Goal: Task Accomplishment & Management: Manage account settings

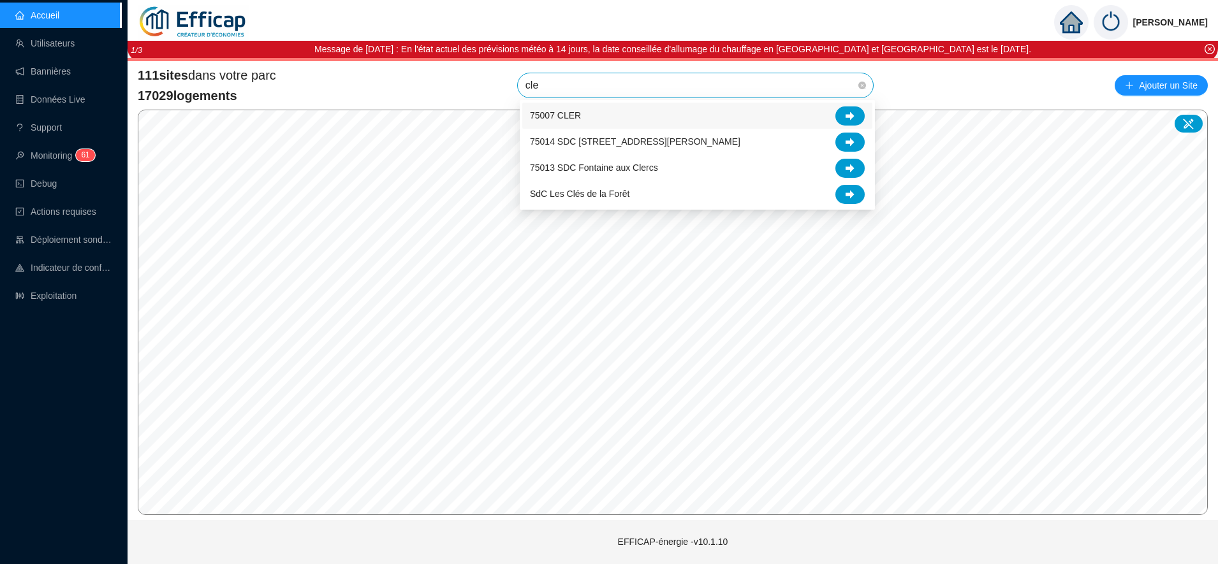
type input "cler"
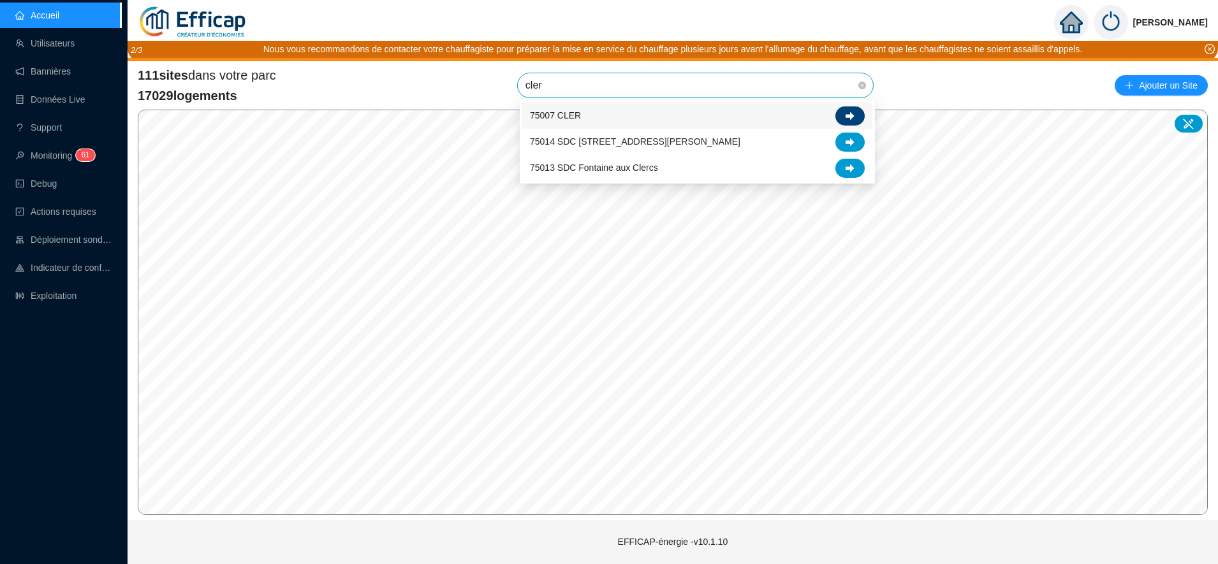
click at [850, 112] on icon at bounding box center [850, 116] width 9 height 9
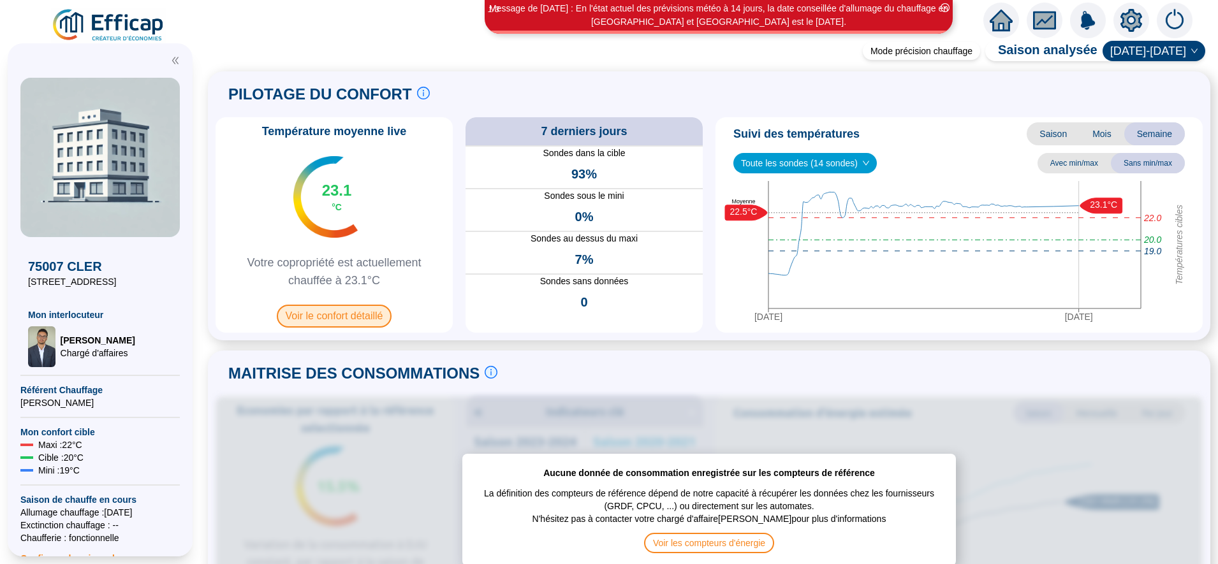
click at [337, 314] on span "Voir le confort détaillé" at bounding box center [334, 316] width 115 height 23
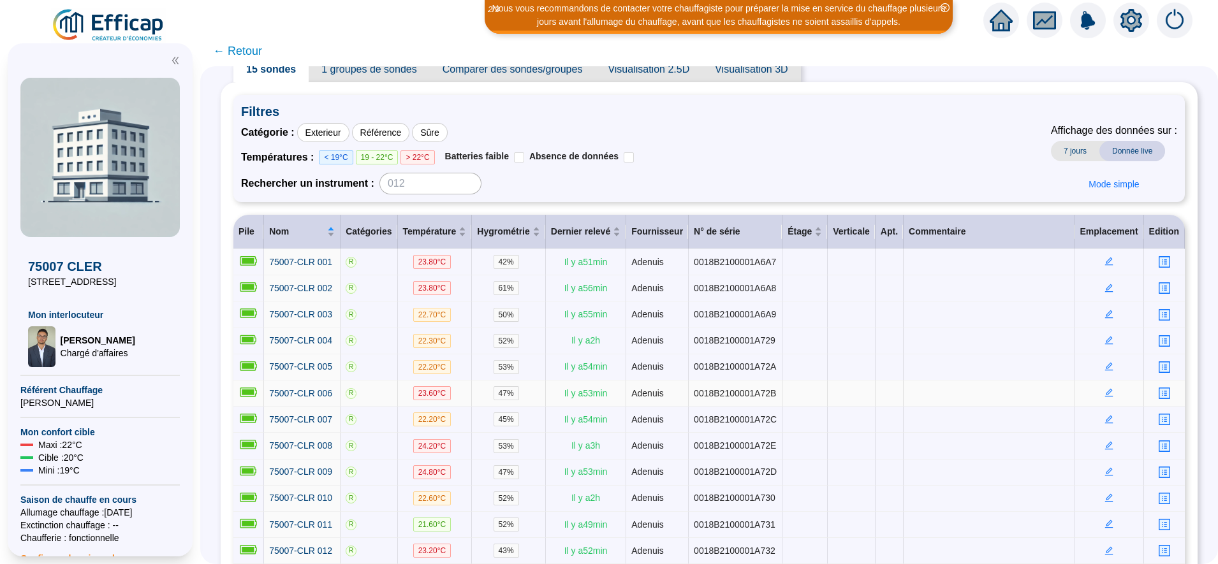
scroll to position [47, 0]
click at [235, 47] on span "← Retour" at bounding box center [237, 51] width 49 height 18
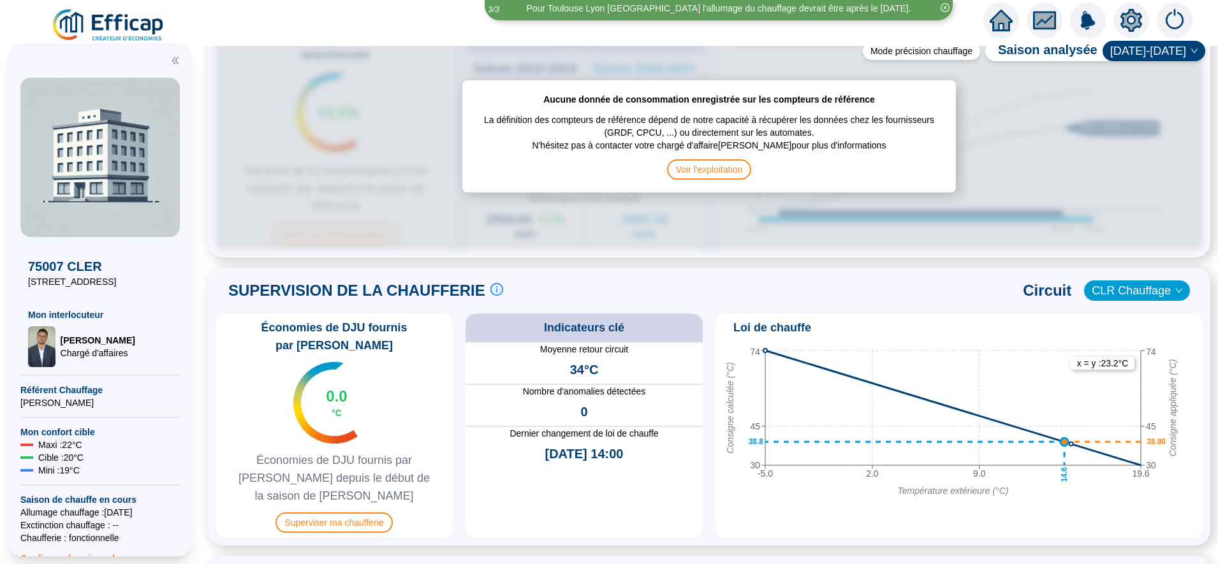
scroll to position [666, 0]
click at [363, 511] on span "Superviser ma chaufferie" at bounding box center [334, 521] width 117 height 20
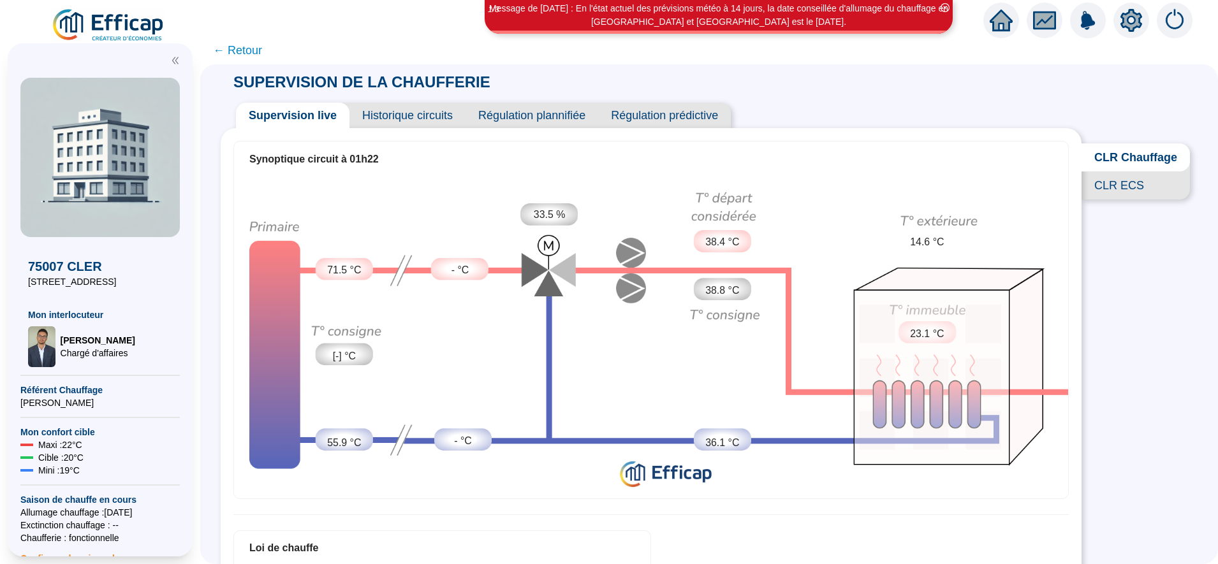
click at [262, 54] on span "← Retour" at bounding box center [237, 50] width 49 height 18
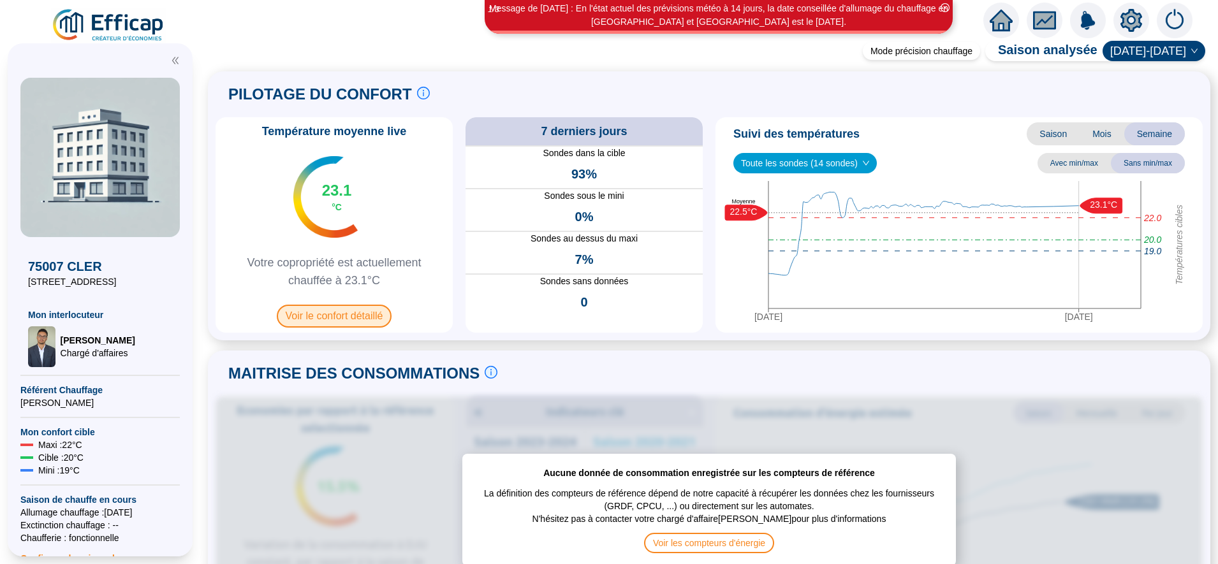
click at [353, 325] on span "Voir le confort détaillé" at bounding box center [334, 316] width 115 height 23
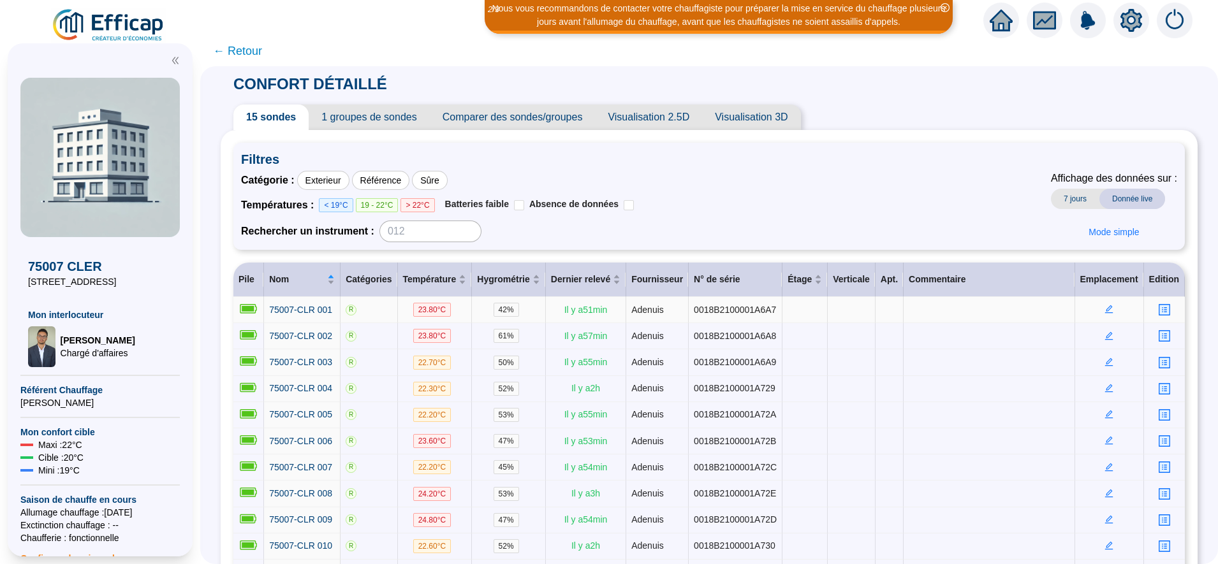
click at [1105, 310] on icon "edit" at bounding box center [1109, 309] width 9 height 9
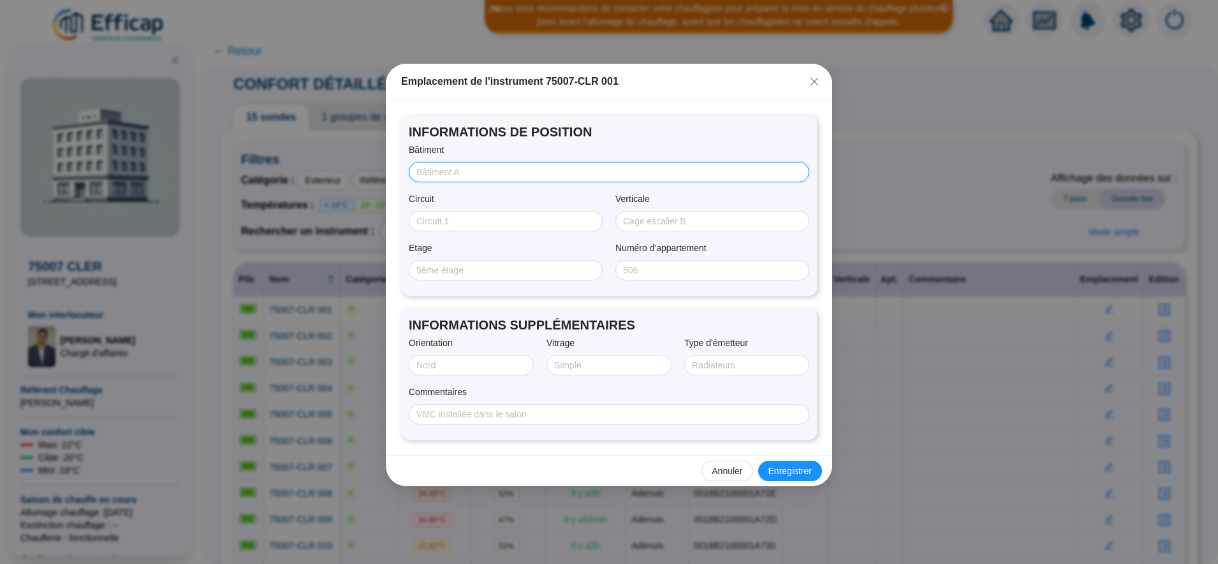
click at [555, 172] on input "Bâtiment" at bounding box center [607, 172] width 383 height 13
type input "C"
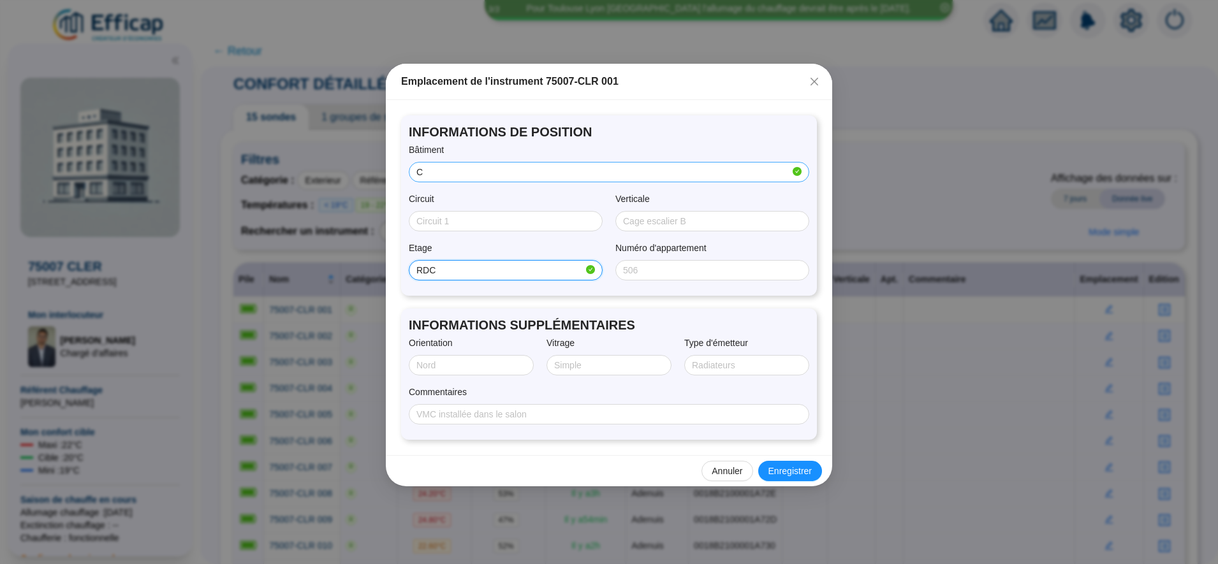
type input "RDC"
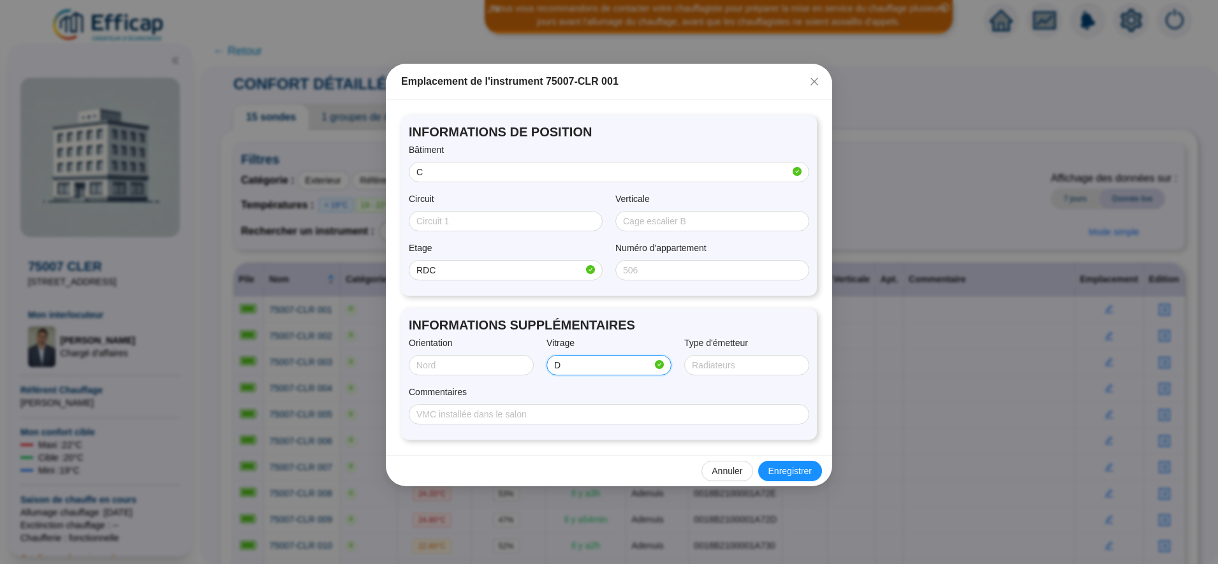
type input "Double"
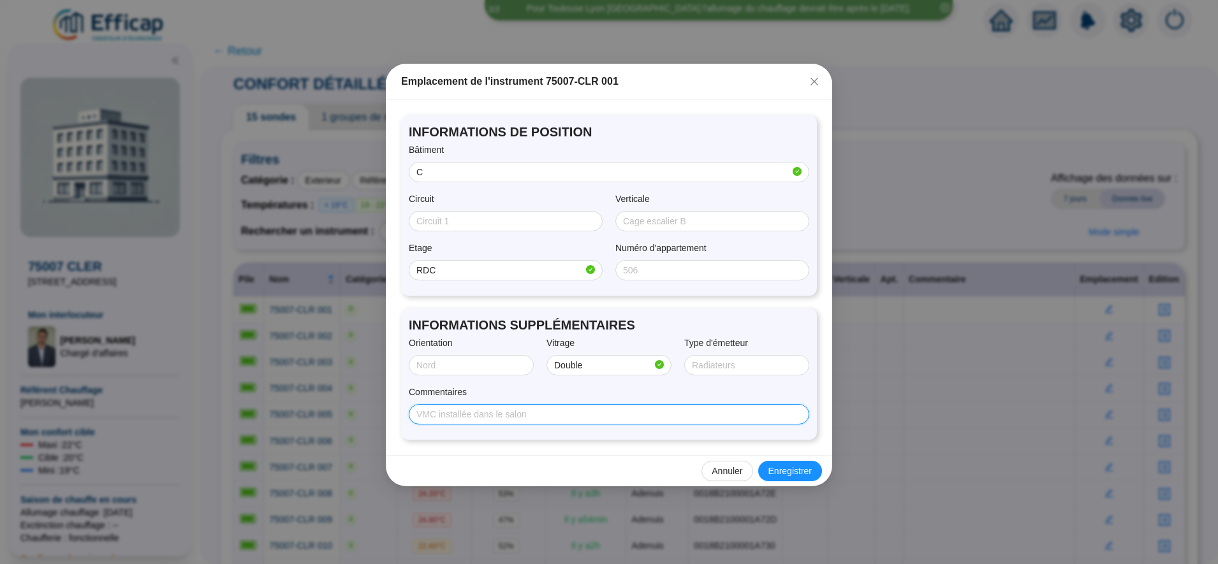
click at [615, 415] on input "Commentaires" at bounding box center [607, 414] width 383 height 13
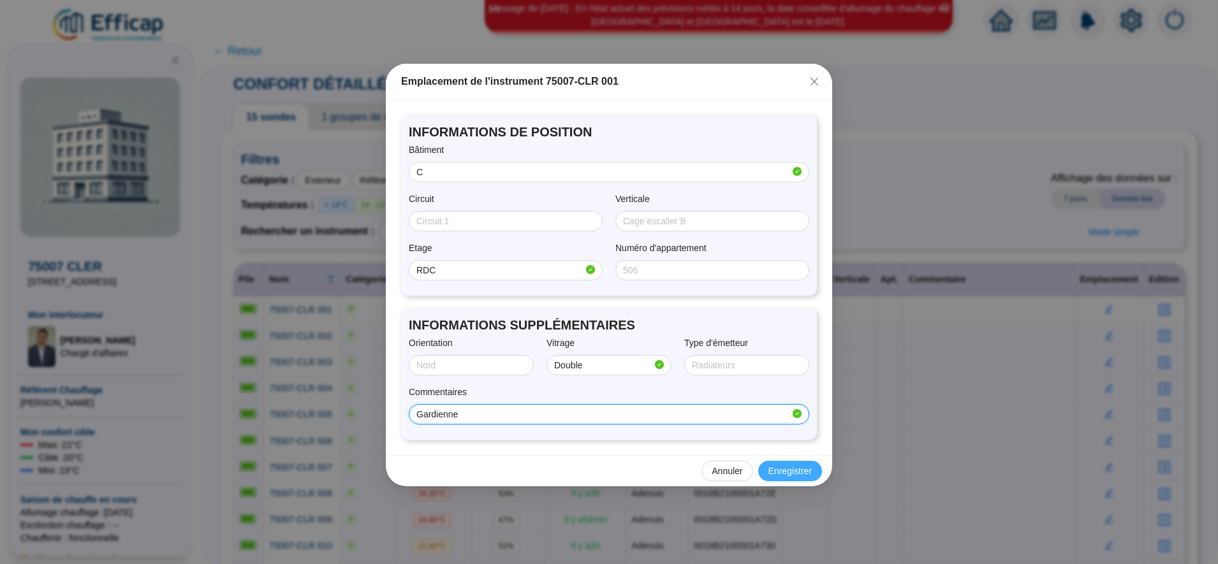
type input "Gardienne"
click at [781, 475] on span "Enregistrer" at bounding box center [790, 471] width 43 height 13
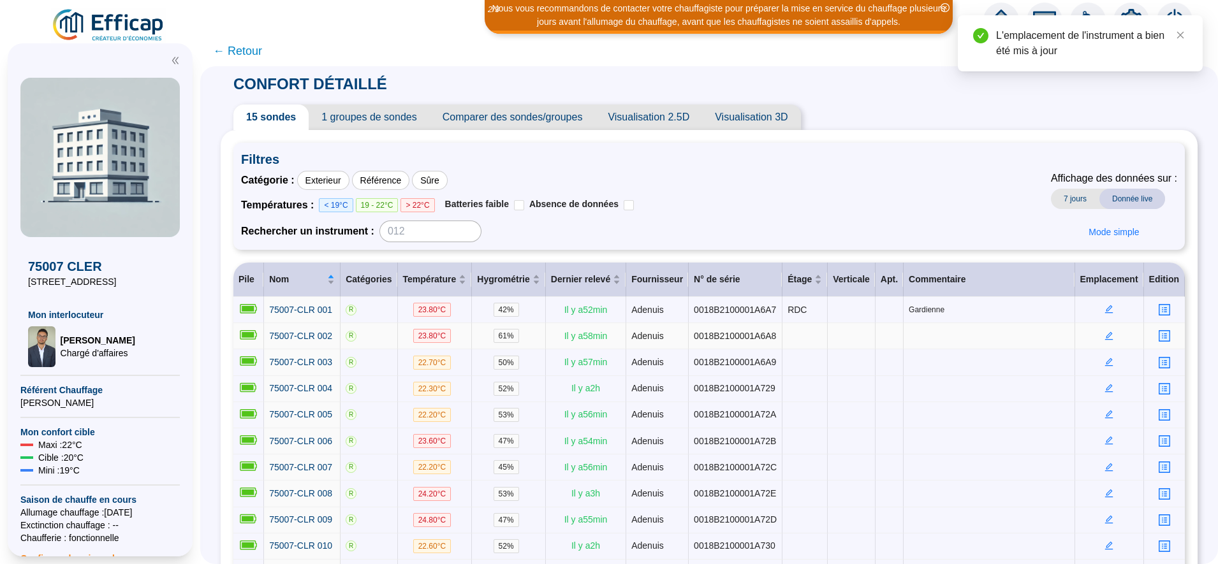
click at [1105, 334] on icon "edit" at bounding box center [1109, 336] width 8 height 8
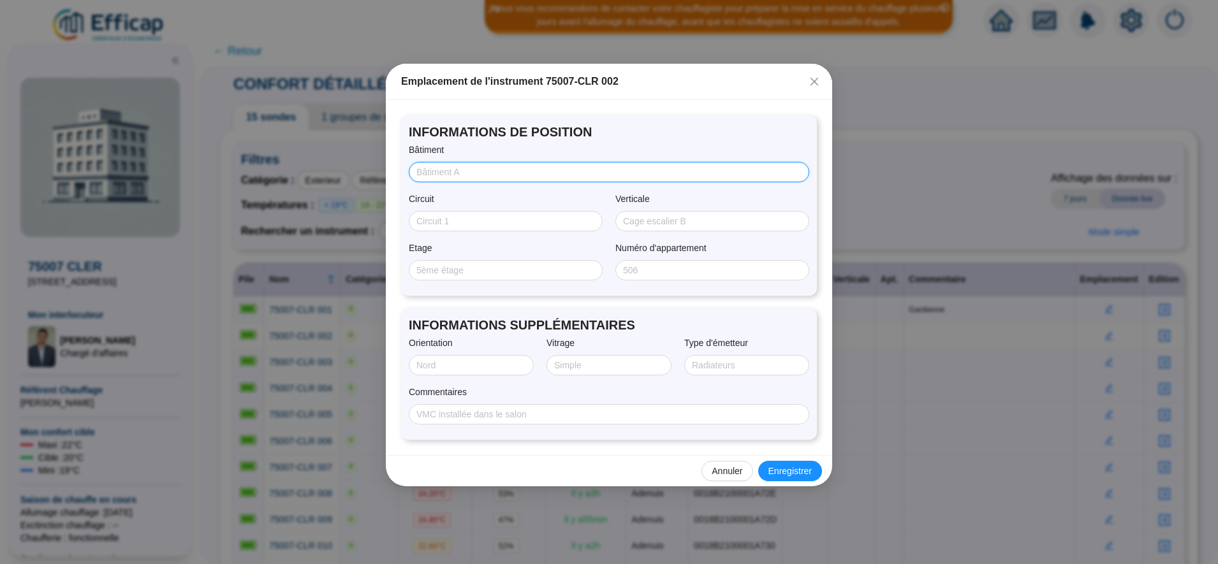
click at [474, 173] on input "Bâtiment" at bounding box center [607, 172] width 383 height 13
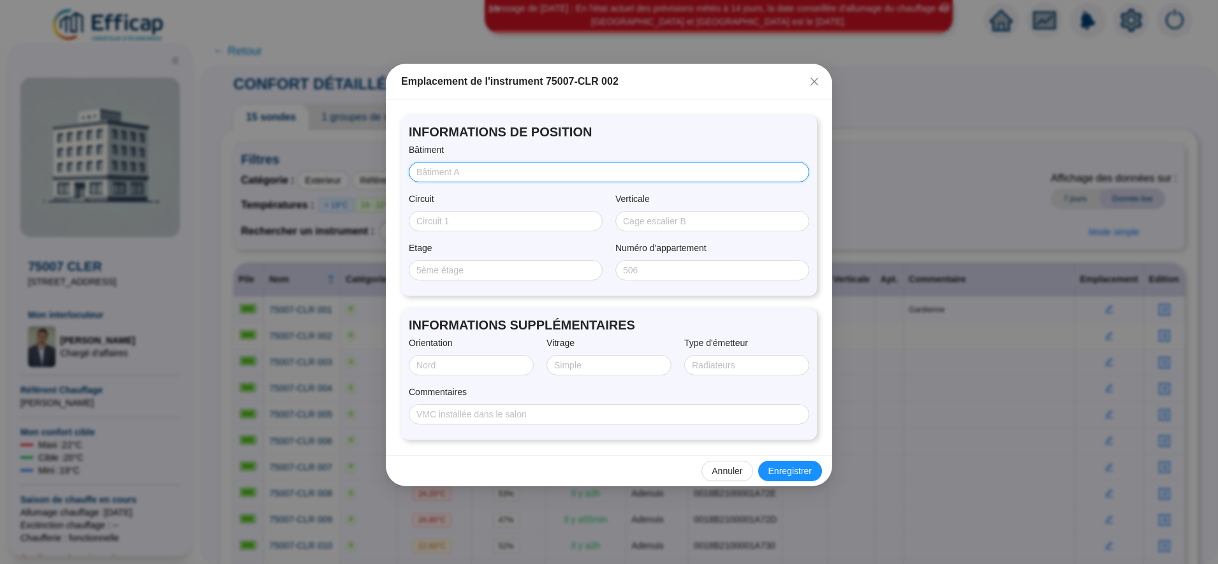
type input "V"
type input "C"
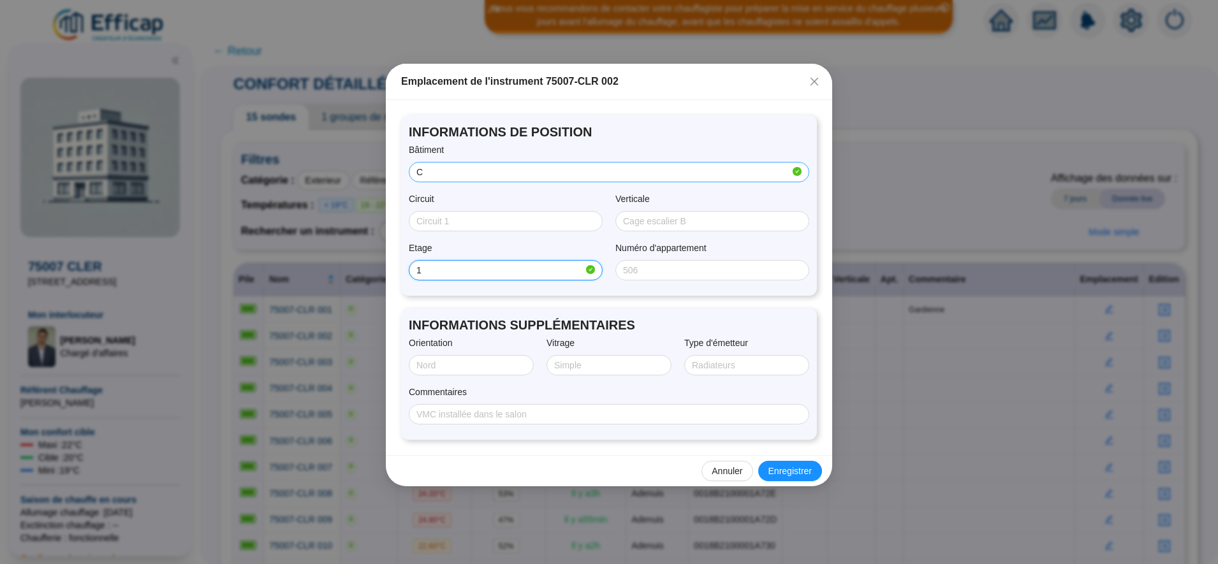
type input "1"
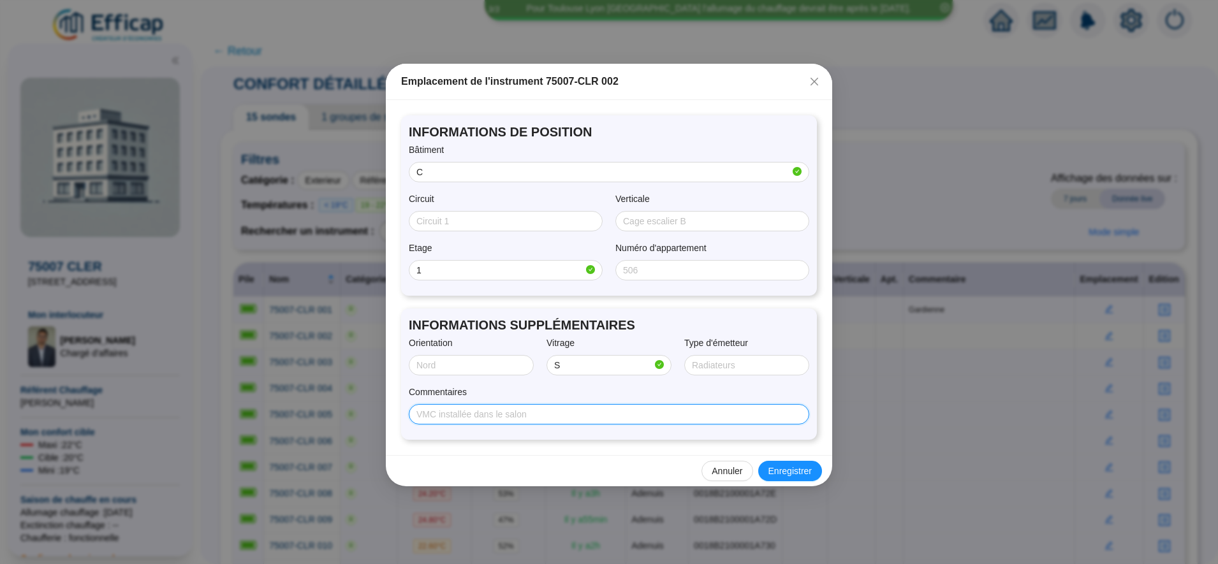
click at [442, 409] on input "Commentaires" at bounding box center [607, 414] width 383 height 13
click at [628, 364] on input "S" at bounding box center [603, 365] width 98 height 13
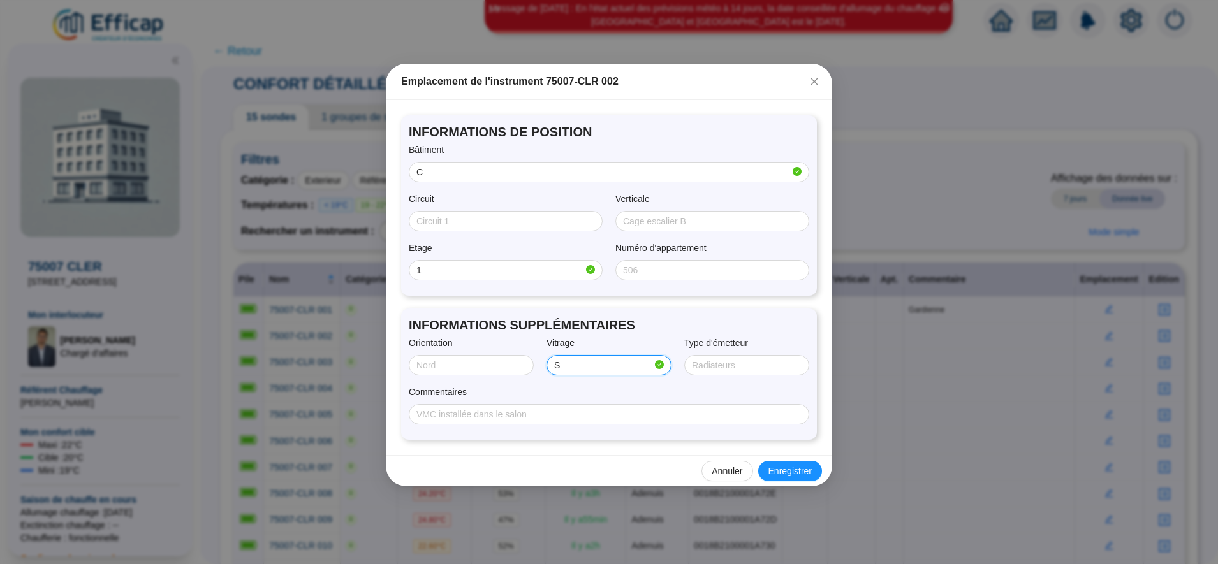
type input "SIMPLE"
click at [784, 471] on span "Enregistrer" at bounding box center [790, 471] width 43 height 13
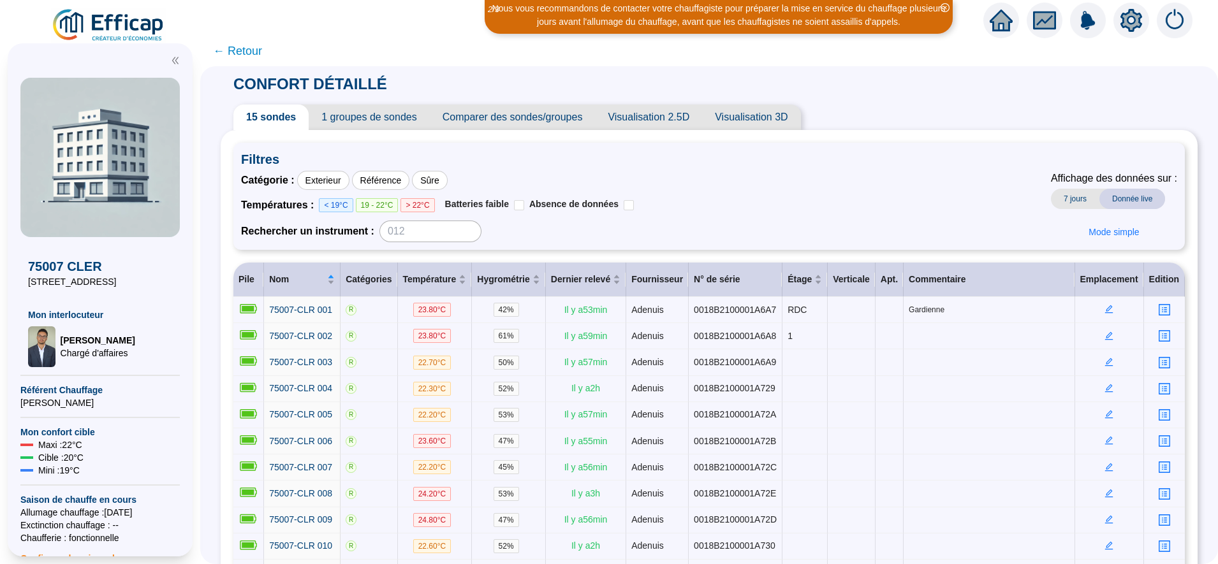
click at [404, 115] on span "1 groupes de sondes" at bounding box center [369, 118] width 121 height 26
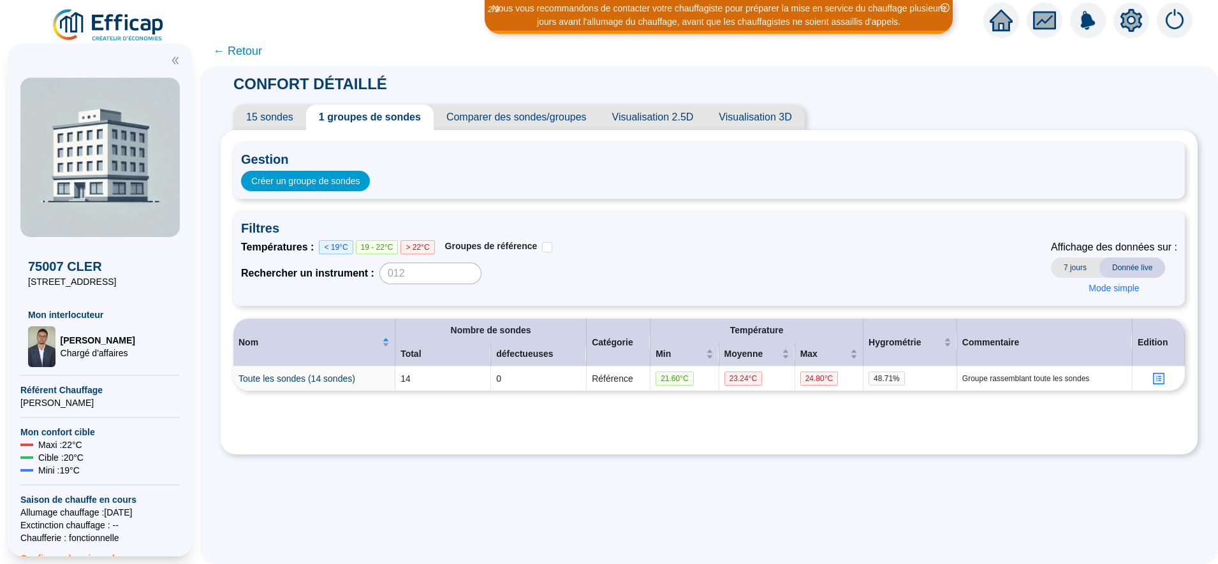
click at [288, 122] on span "15 sondes" at bounding box center [269, 118] width 73 height 26
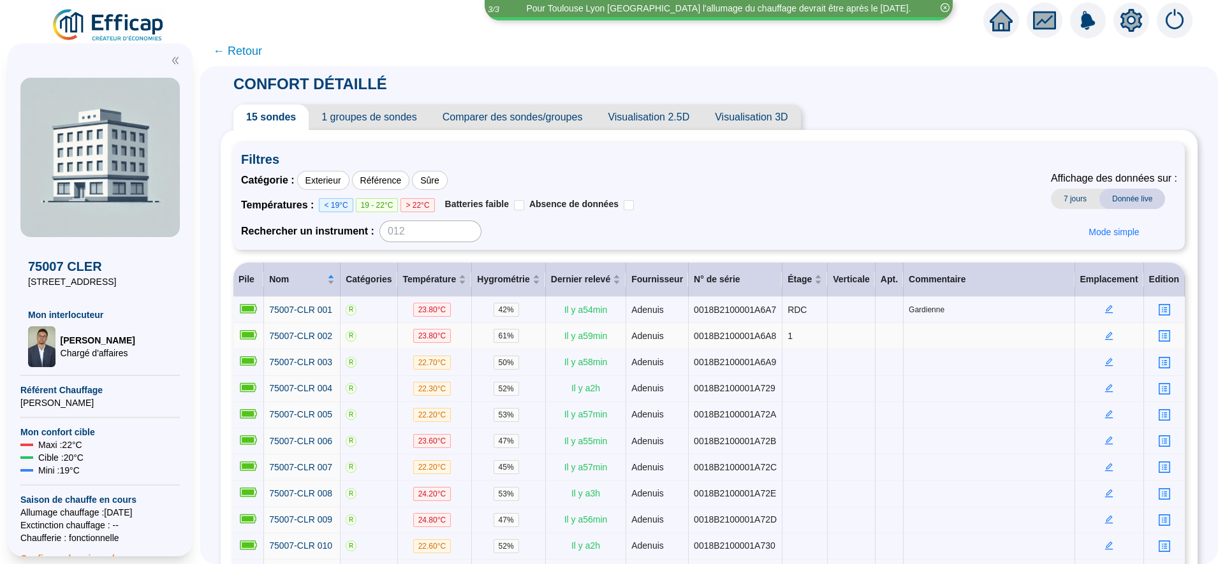
click at [1100, 342] on td at bounding box center [1109, 336] width 69 height 26
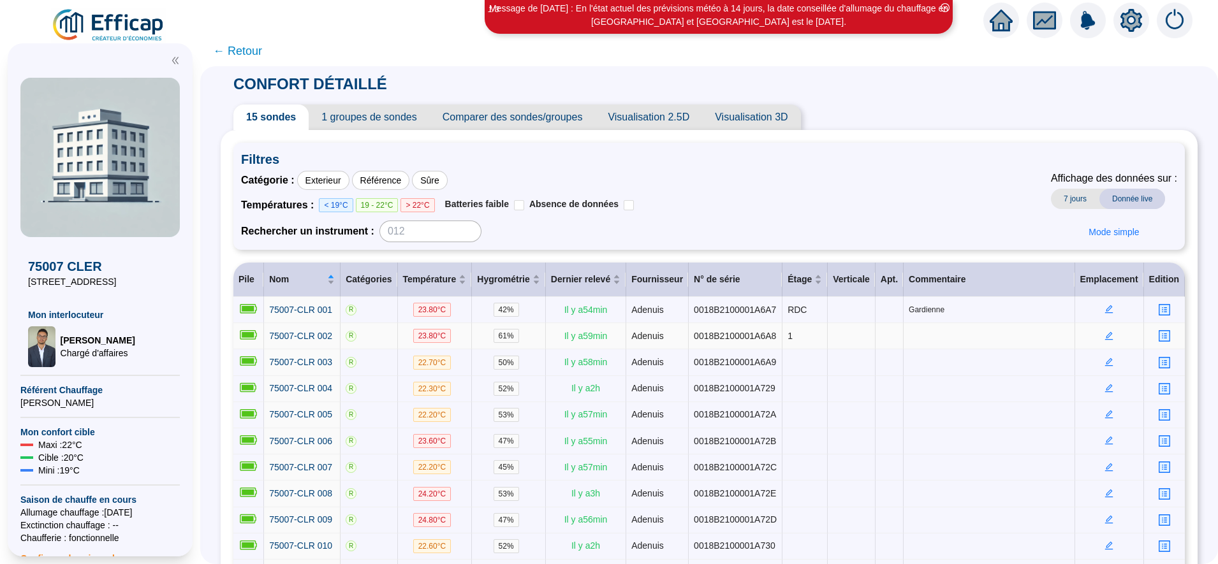
click at [1105, 338] on icon "edit" at bounding box center [1109, 336] width 9 height 9
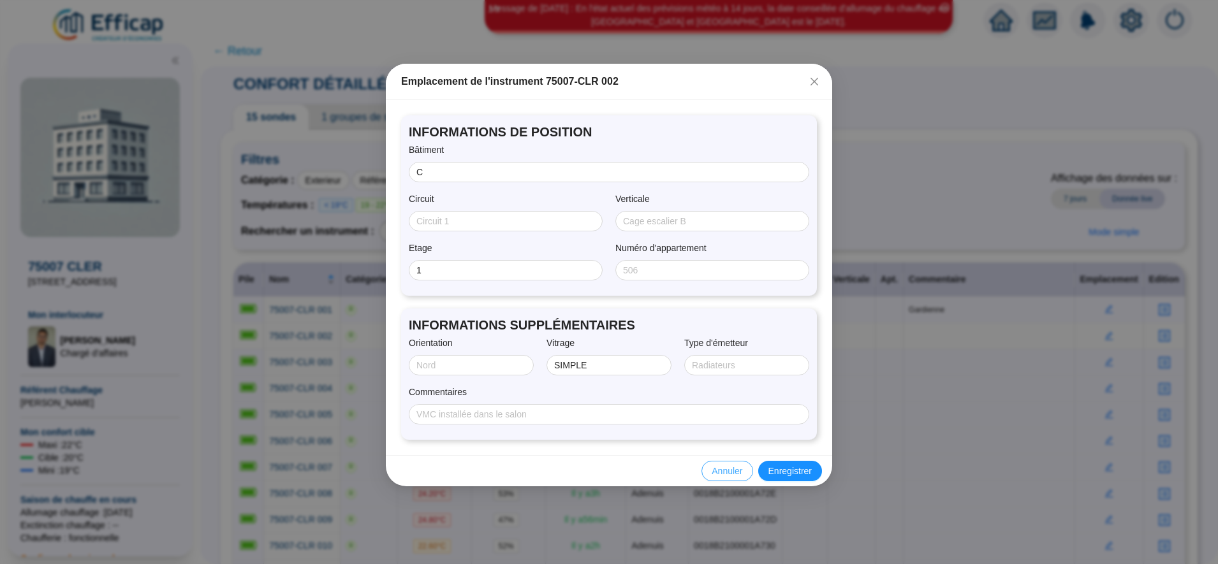
click at [732, 473] on span "Annuler" at bounding box center [727, 471] width 31 height 13
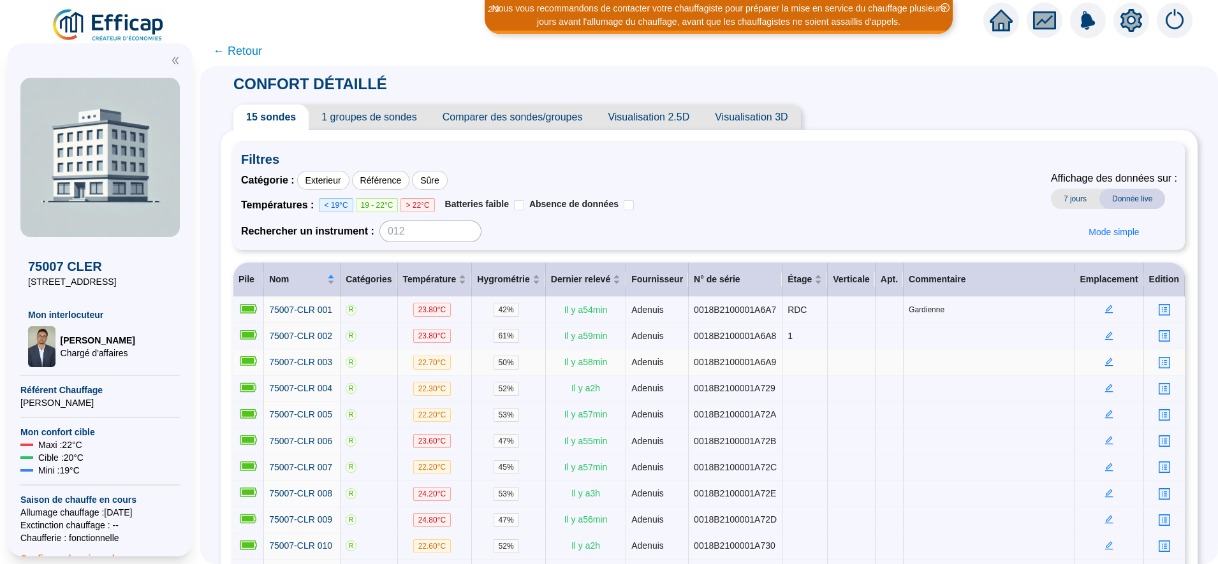
drag, startPoint x: 1096, startPoint y: 367, endPoint x: 1103, endPoint y: 356, distance: 12.9
click at [1103, 356] on td at bounding box center [1109, 362] width 69 height 26
click at [1099, 366] on td at bounding box center [1109, 362] width 69 height 26
click at [1107, 360] on icon "edit" at bounding box center [1109, 361] width 4 height 4
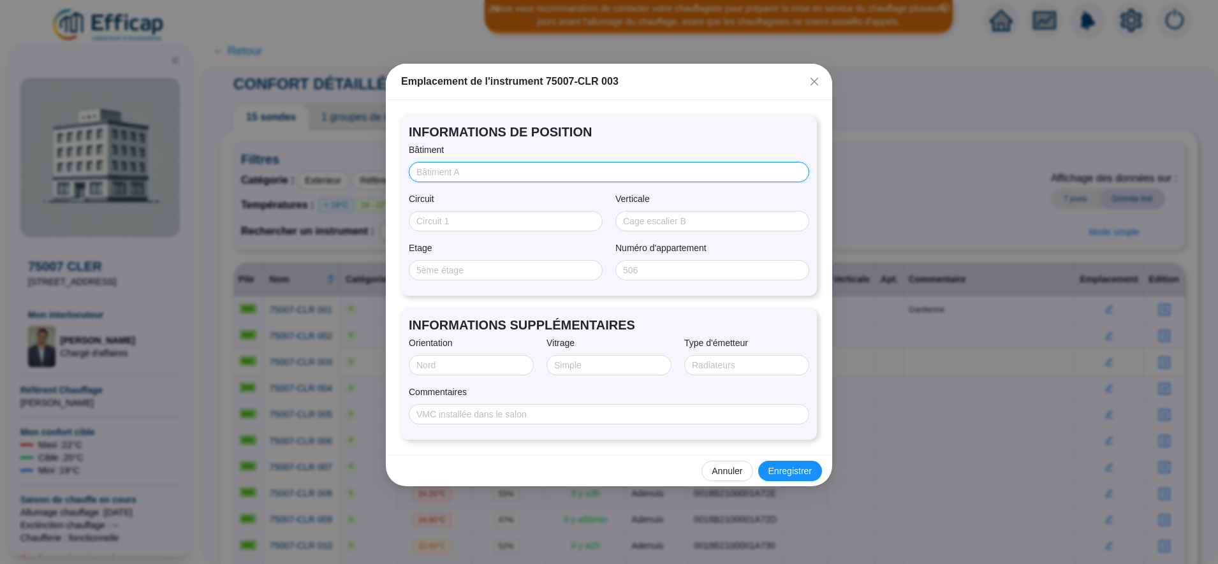
click at [475, 174] on input "Bâtiment" at bounding box center [607, 172] width 383 height 13
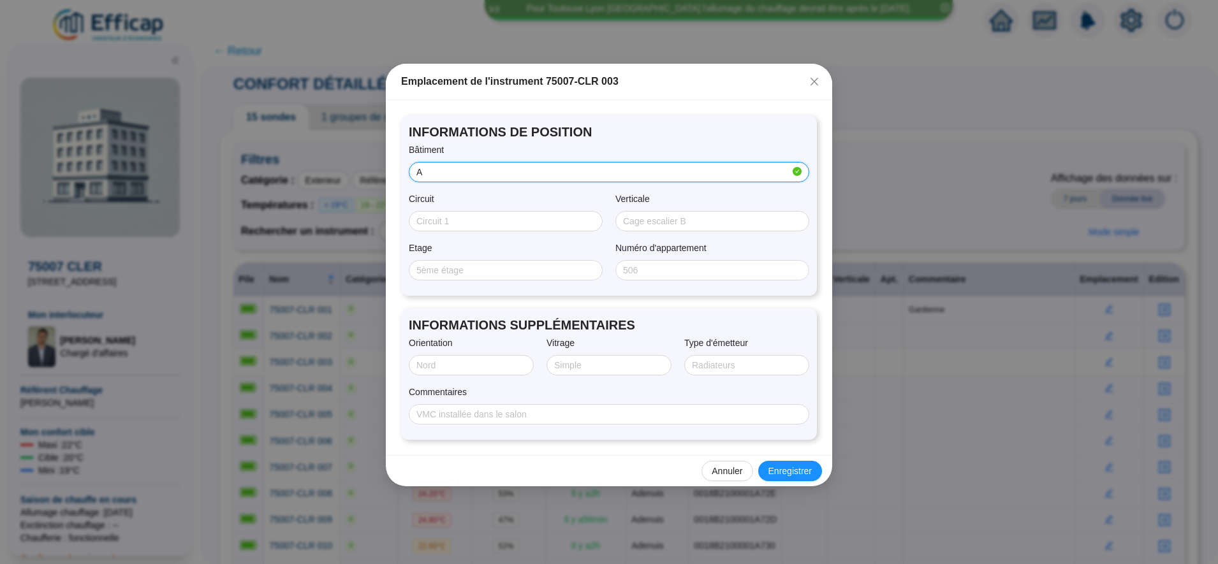
type input "A"
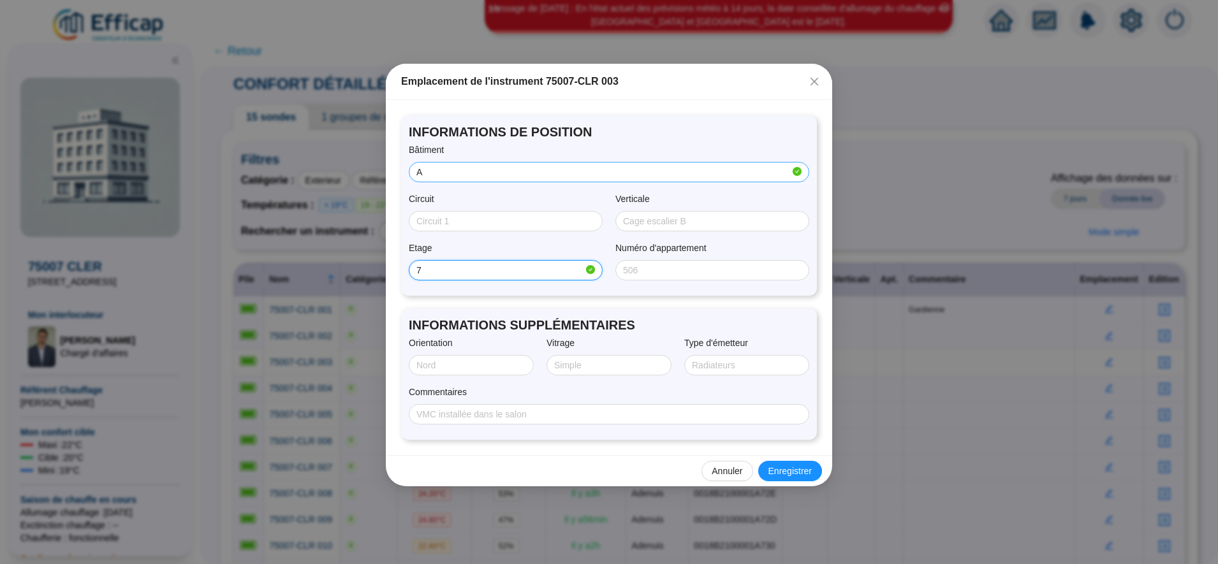
type input "7"
click at [475, 174] on input "A" at bounding box center [603, 172] width 374 height 13
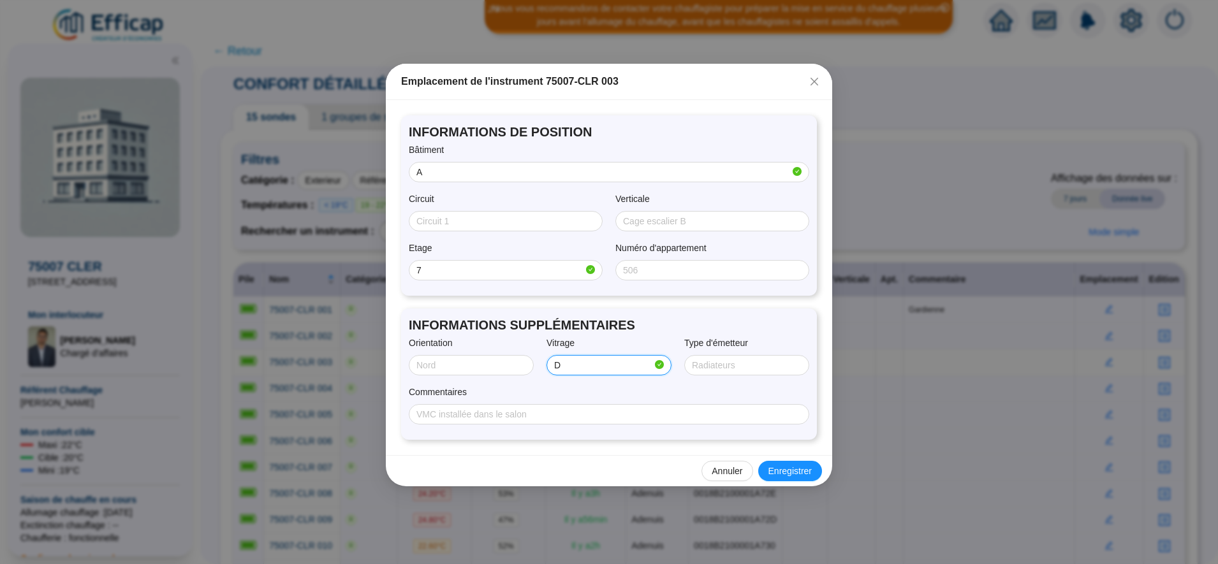
click at [577, 362] on input "D" at bounding box center [603, 365] width 98 height 13
type input "Double"
click at [786, 470] on span "Enregistrer" at bounding box center [790, 471] width 43 height 13
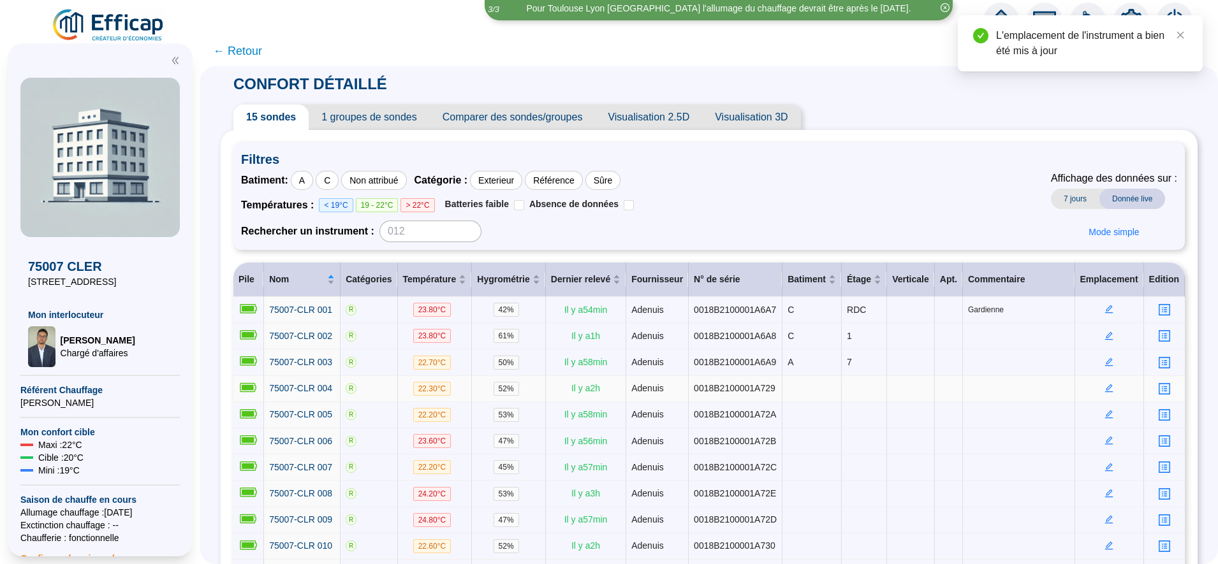
click at [1105, 387] on icon "edit" at bounding box center [1109, 389] width 8 height 8
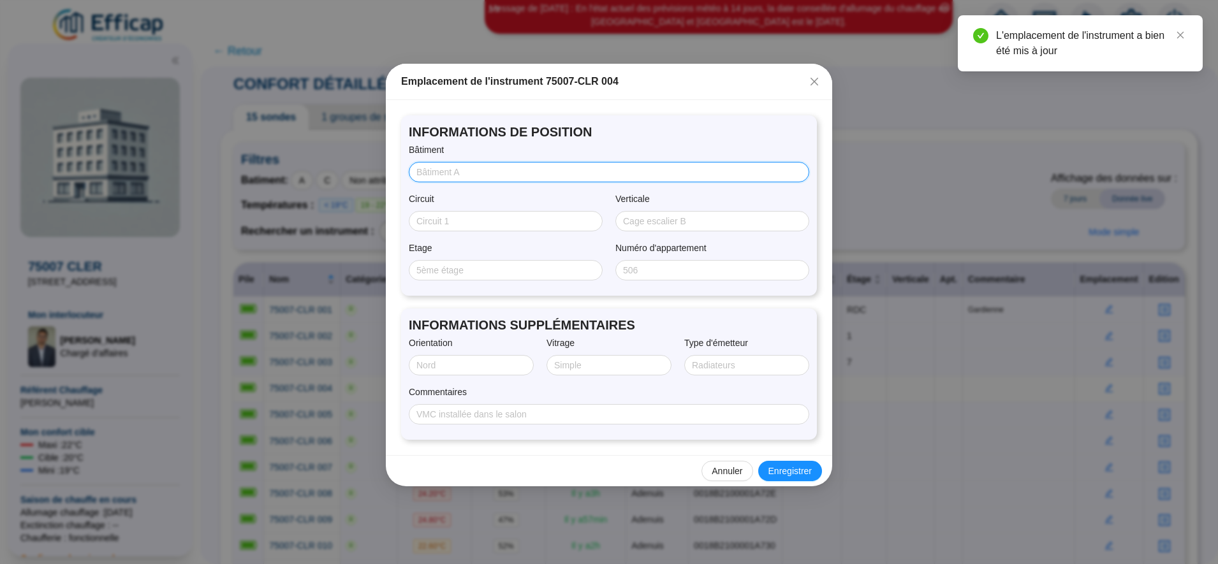
click at [446, 170] on input "Bâtiment" at bounding box center [607, 172] width 383 height 13
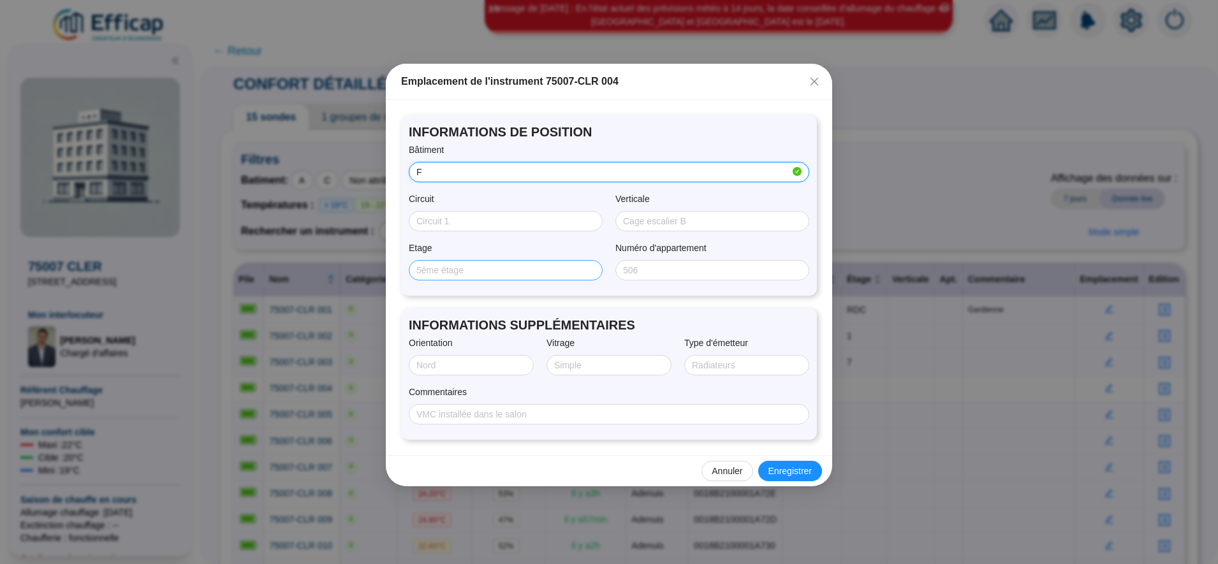
type input "F"
click at [435, 275] on input "Etage" at bounding box center [504, 270] width 176 height 13
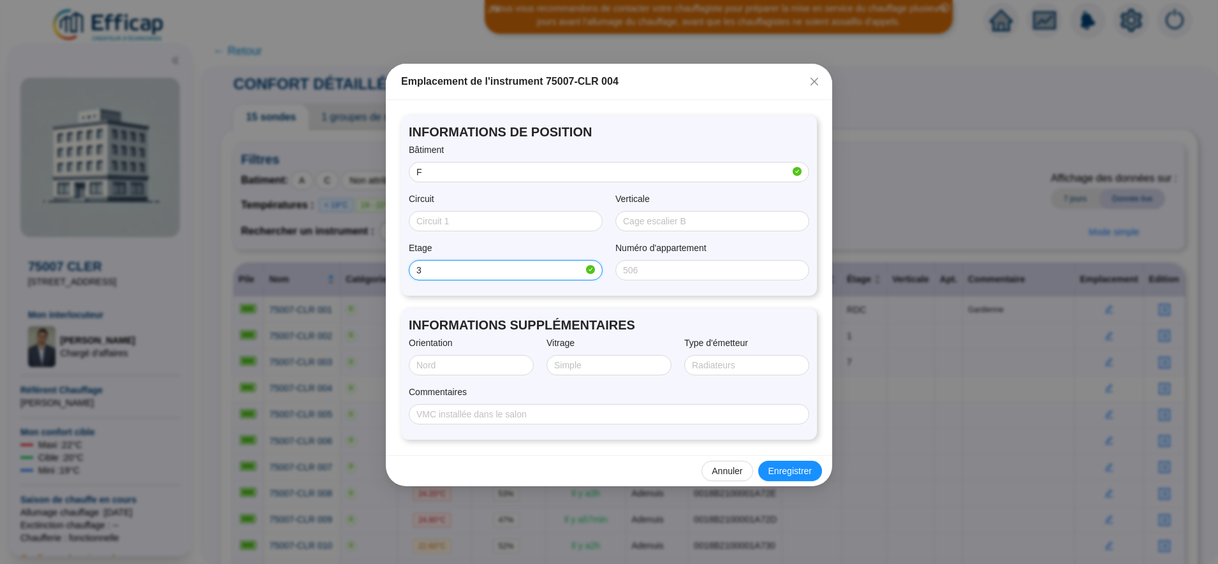
type input "3"
type input "Double"
click at [791, 480] on button "Enregistrer" at bounding box center [790, 471] width 64 height 20
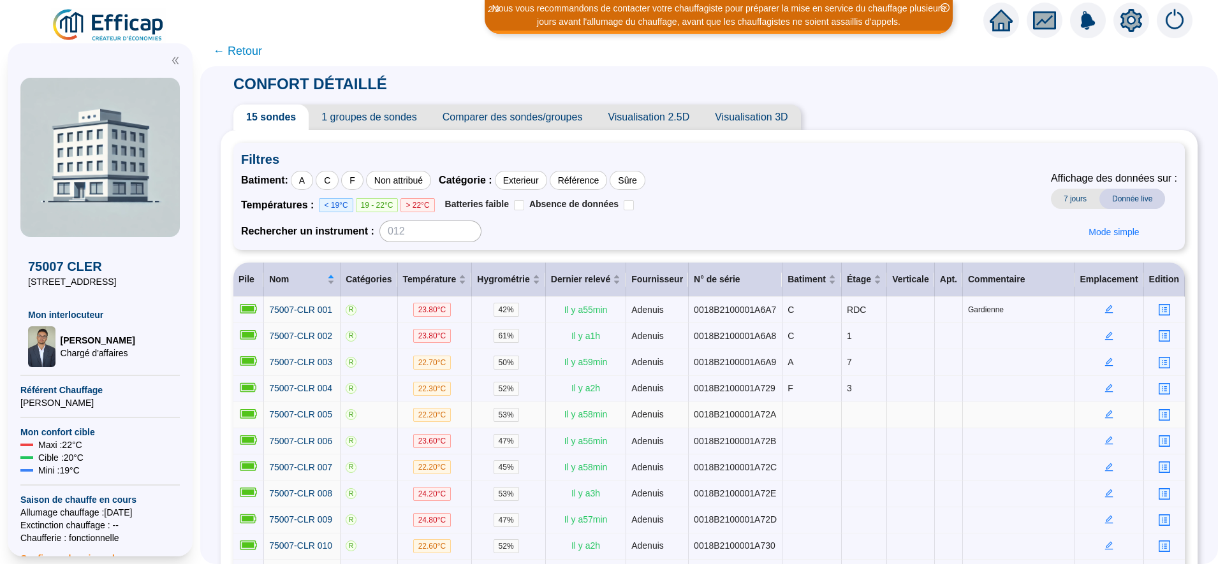
click at [1105, 412] on icon "edit" at bounding box center [1109, 414] width 9 height 9
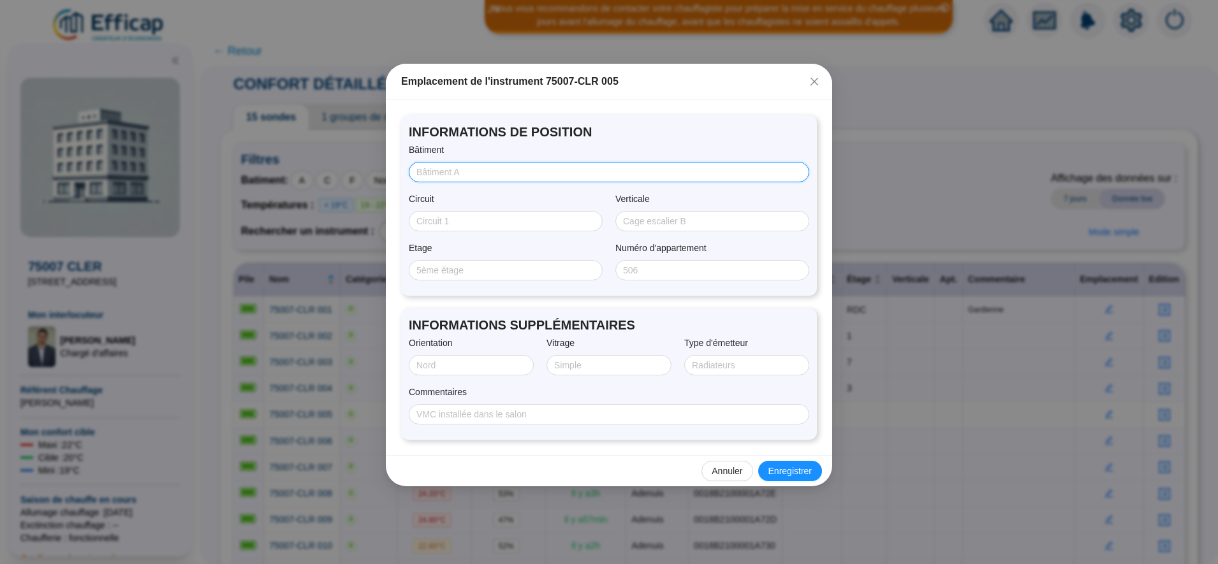
click at [436, 167] on input "Bâtiment" at bounding box center [607, 172] width 383 height 13
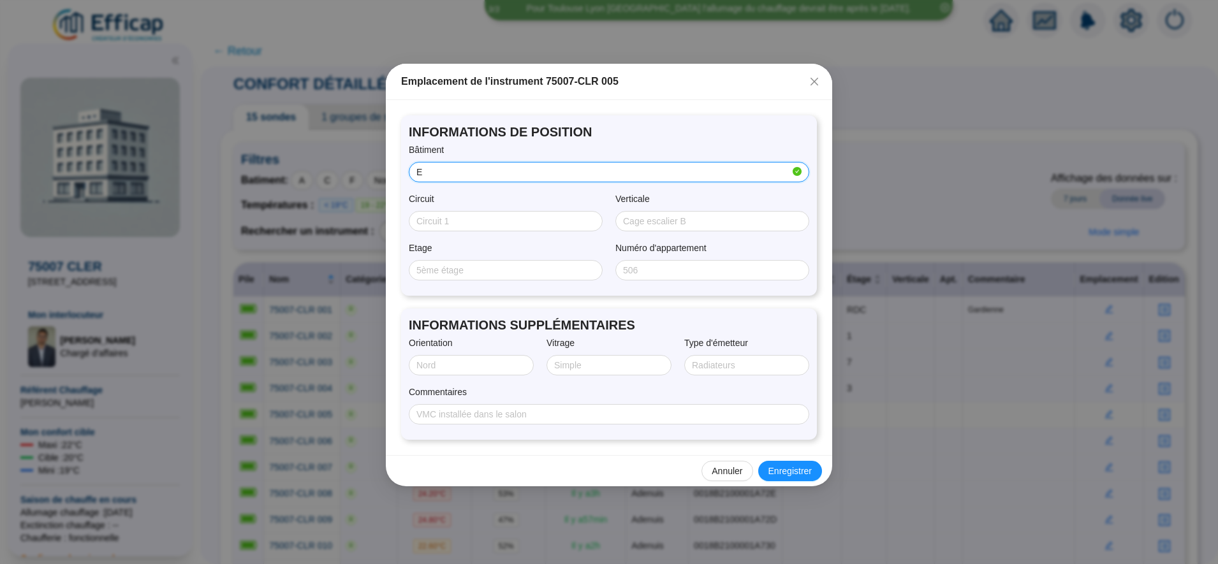
type input "E"
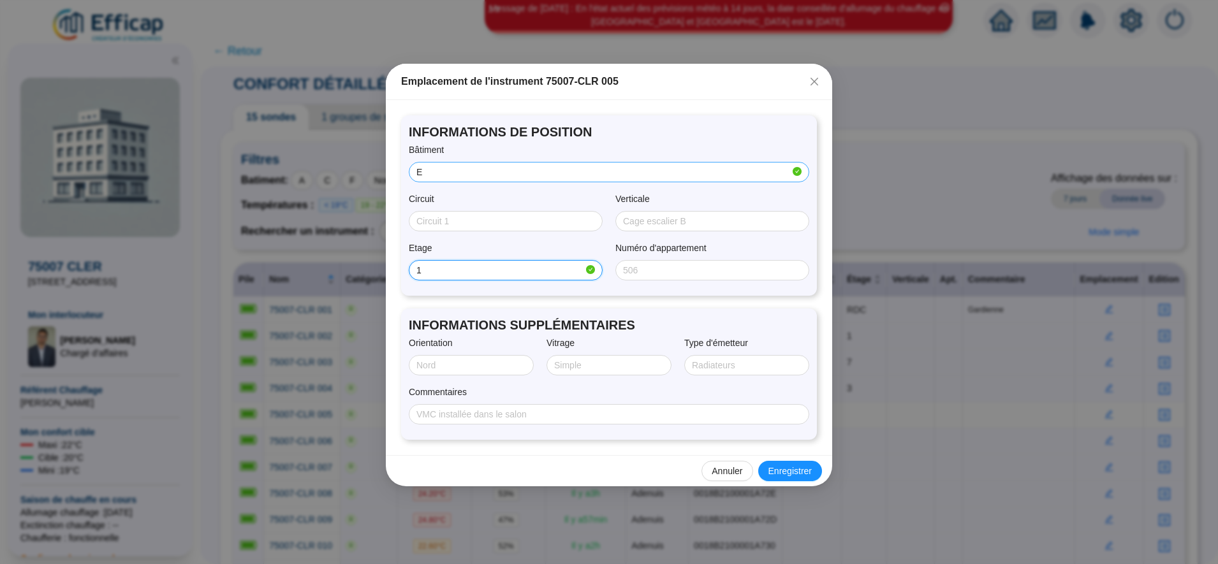
type input "1"
click at [797, 467] on span "Enregistrer" at bounding box center [790, 471] width 43 height 13
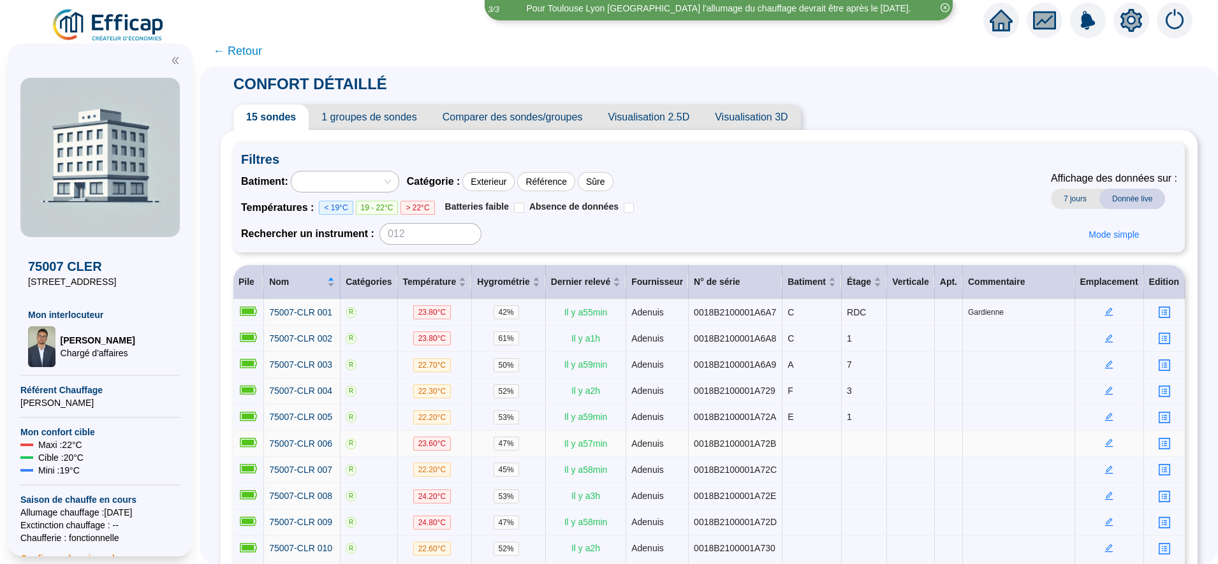
click at [1105, 443] on icon "edit" at bounding box center [1109, 443] width 9 height 9
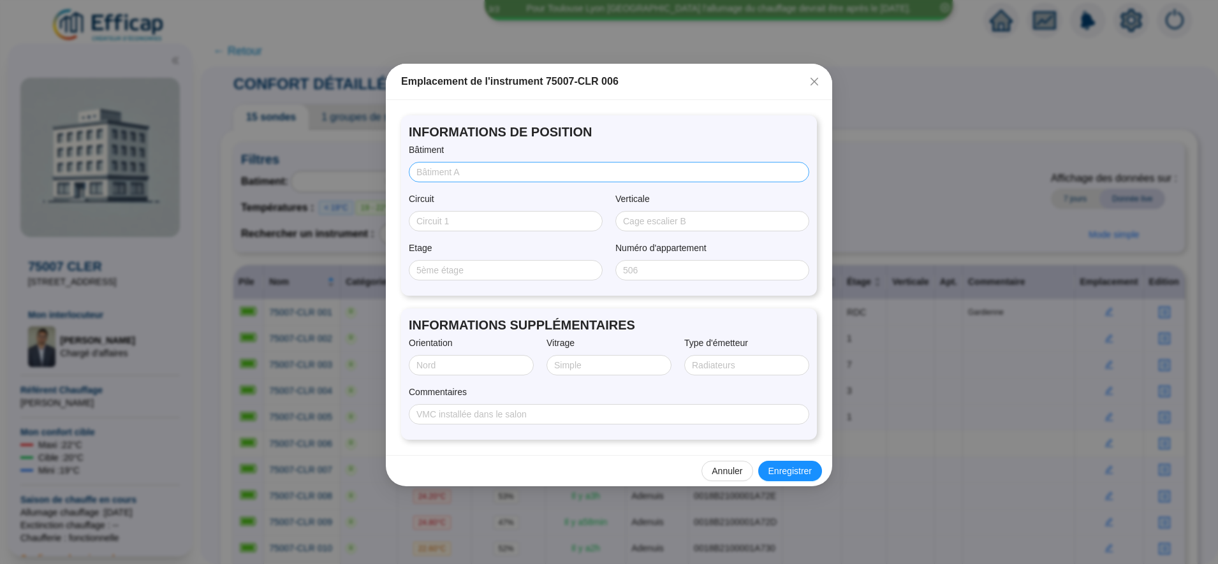
click at [470, 165] on span at bounding box center [609, 172] width 401 height 20
click at [469, 166] on input "Bâtiment" at bounding box center [607, 172] width 383 height 13
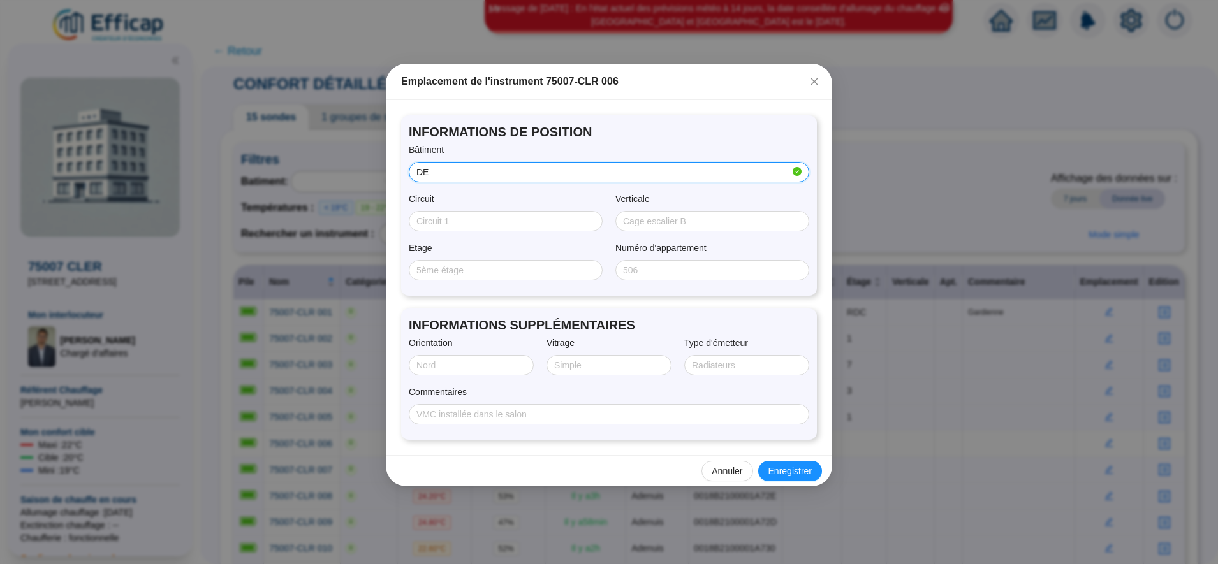
type input "DE"
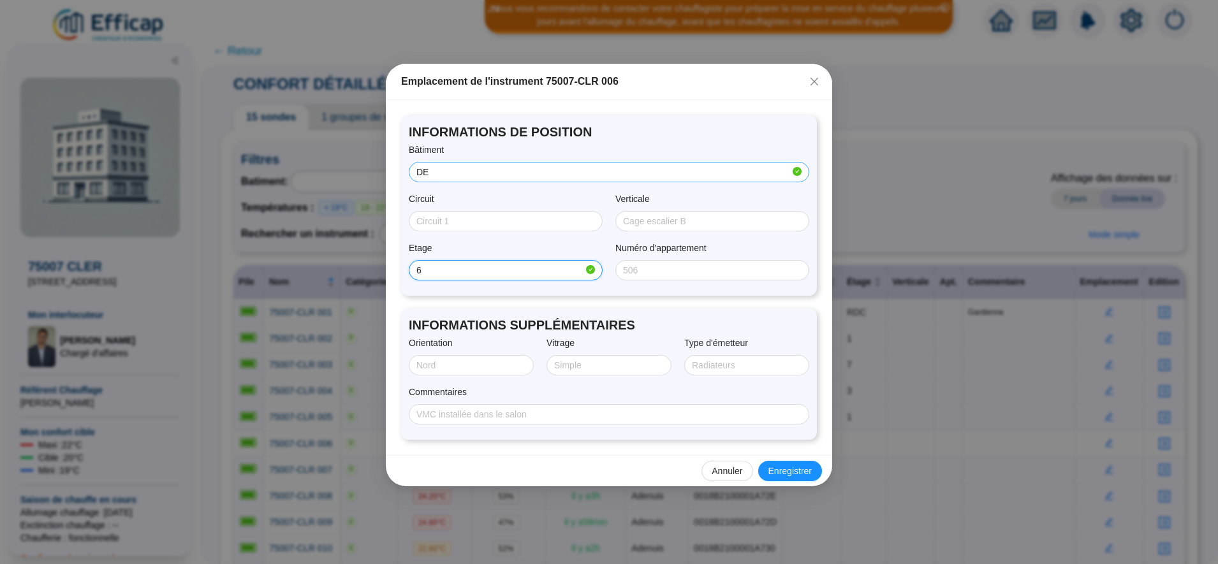
type input "6"
type input "Double"
click at [790, 467] on span "Enregistrer" at bounding box center [790, 471] width 43 height 13
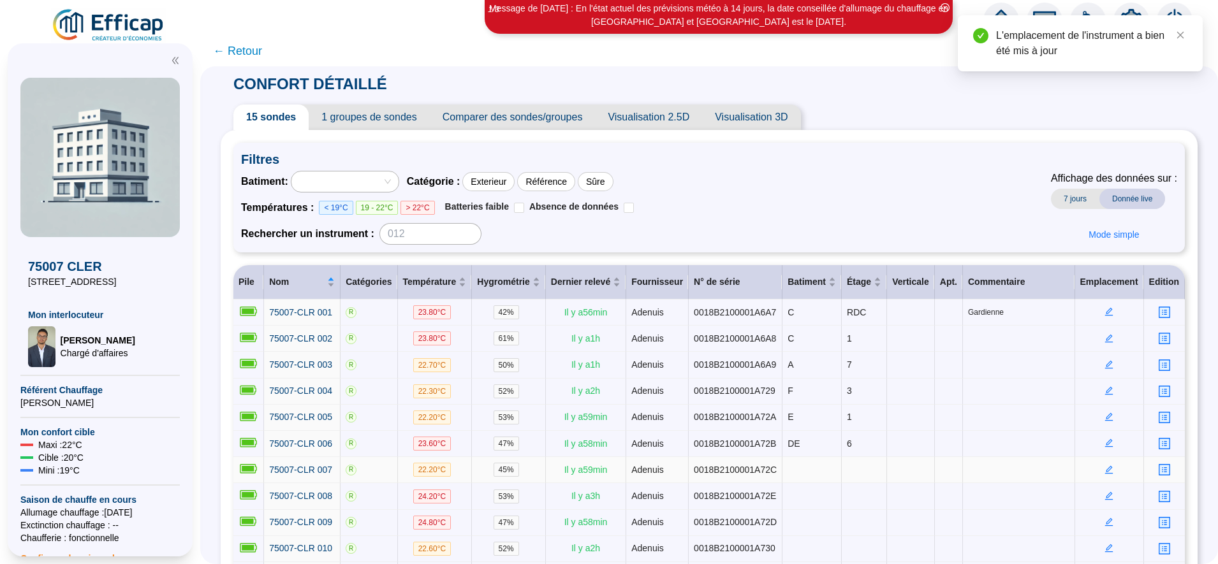
click at [1105, 467] on icon "edit" at bounding box center [1109, 470] width 9 height 9
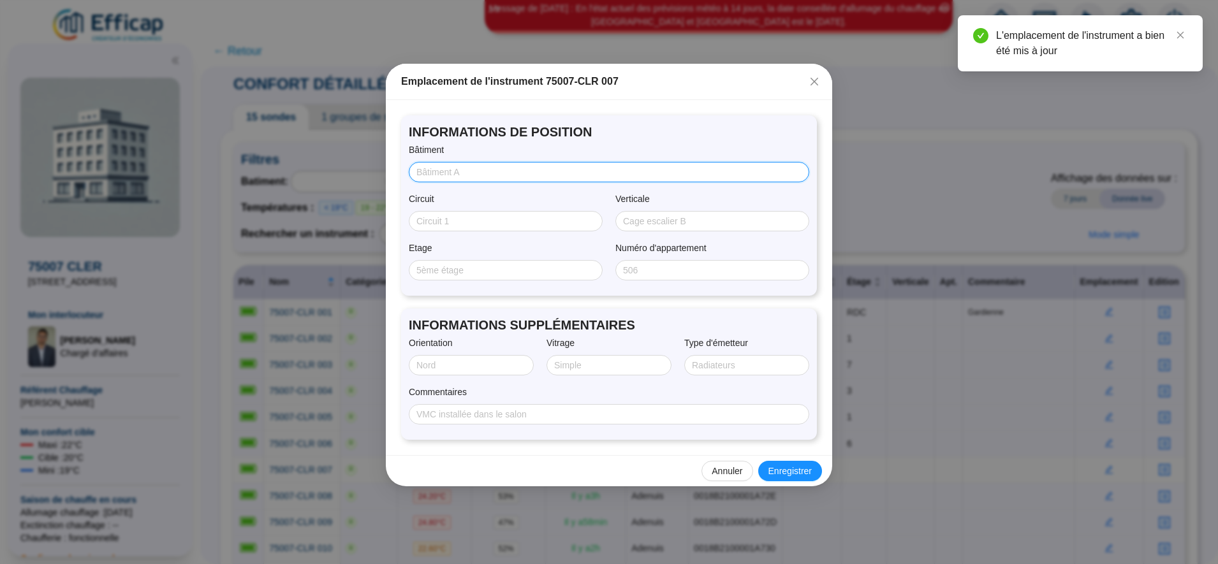
click at [453, 168] on input "Bâtiment" at bounding box center [607, 172] width 383 height 13
type input "A"
click at [432, 264] on input "Etage" at bounding box center [504, 270] width 176 height 13
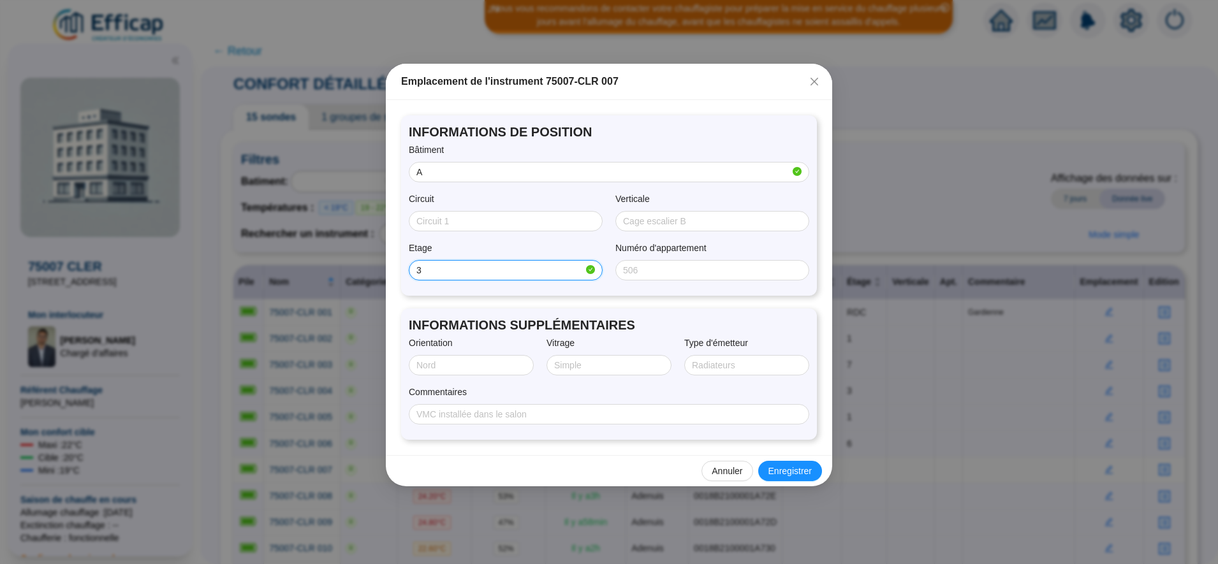
type input "3"
type input "F"
type input "Double"
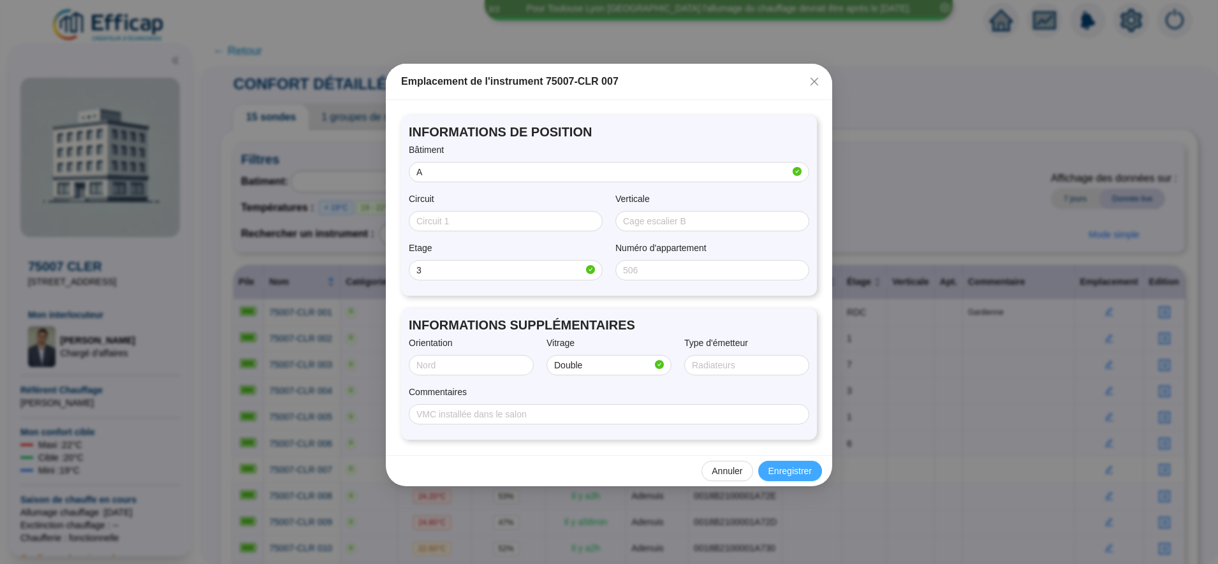
click at [800, 474] on span "Enregistrer" at bounding box center [790, 471] width 43 height 13
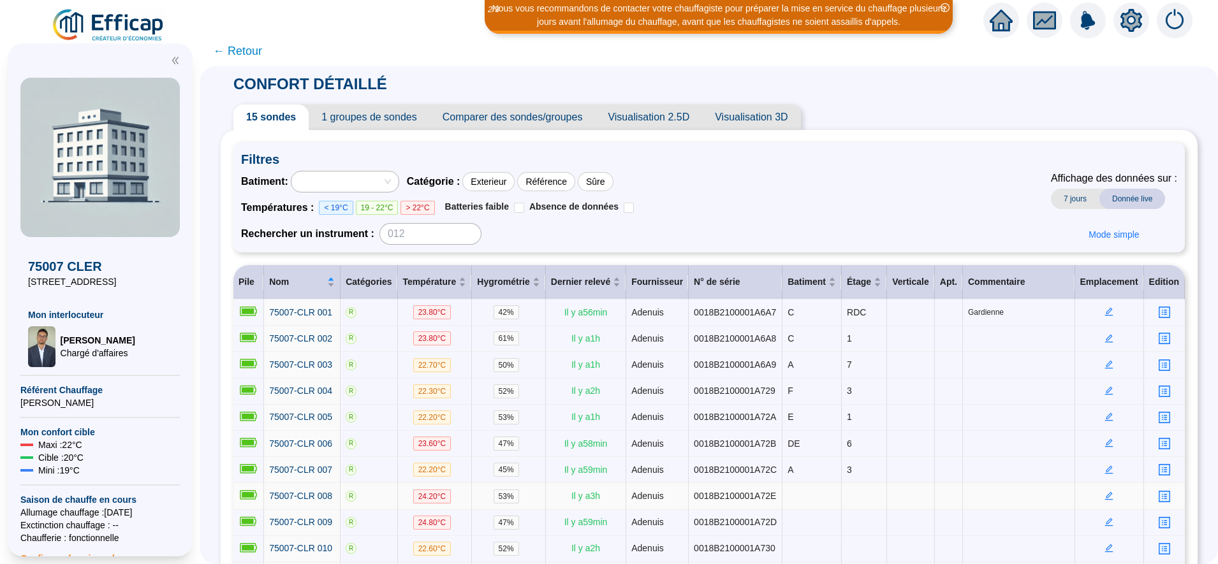
click at [1107, 493] on icon "edit" at bounding box center [1109, 495] width 4 height 4
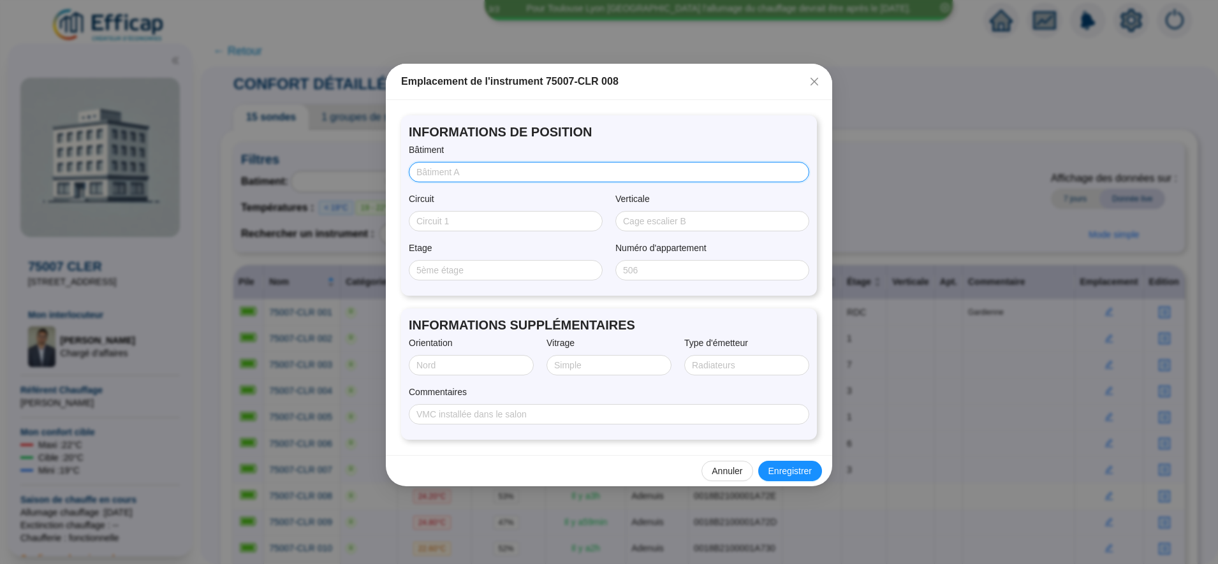
click at [490, 174] on input "Bâtiment" at bounding box center [607, 172] width 383 height 13
type input "E"
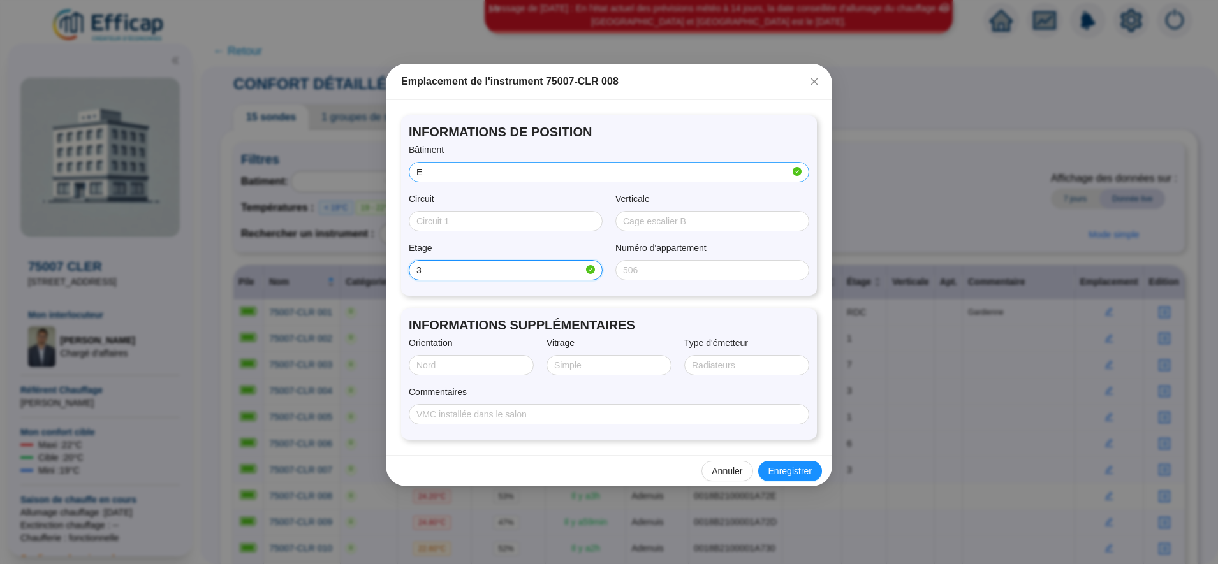
type input "3"
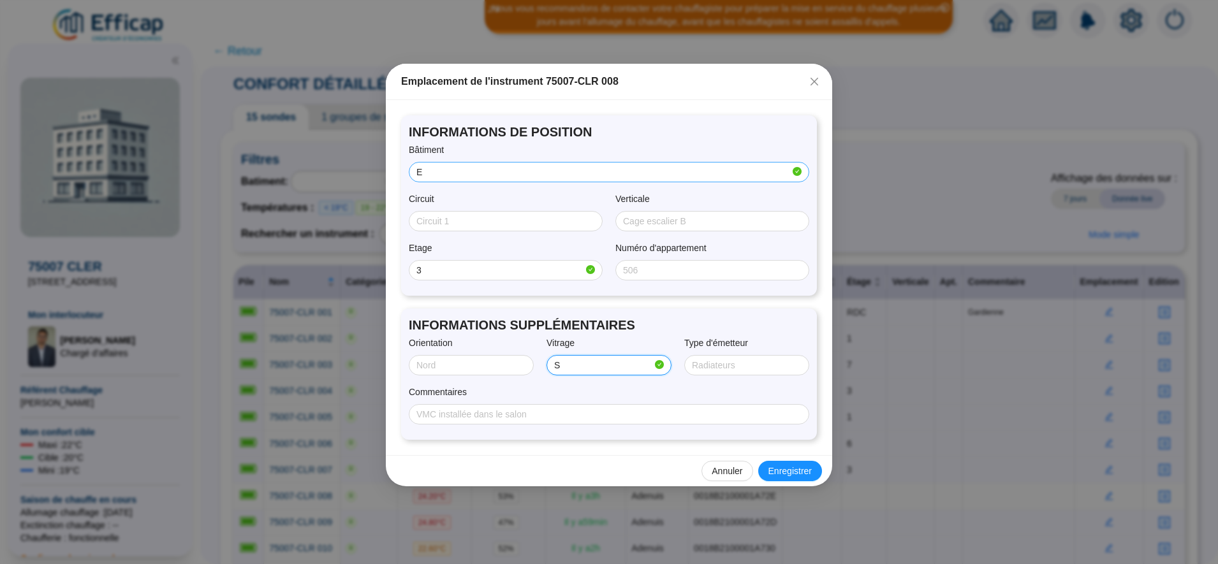
type input "SIMPLE"
click at [793, 474] on span "Enregistrer" at bounding box center [790, 471] width 43 height 13
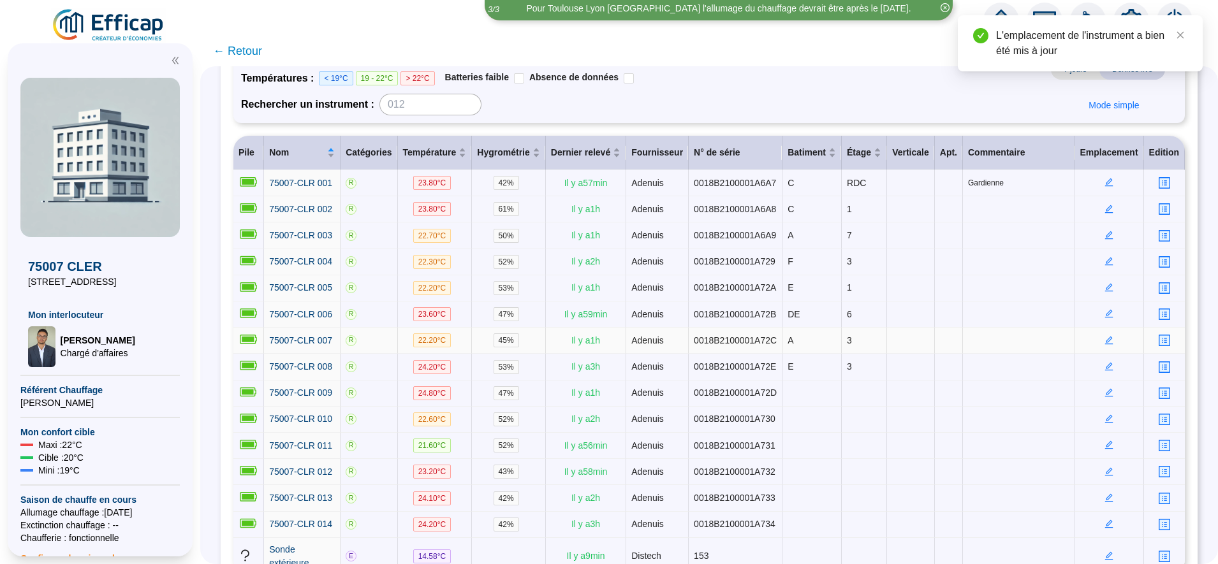
scroll to position [130, 0]
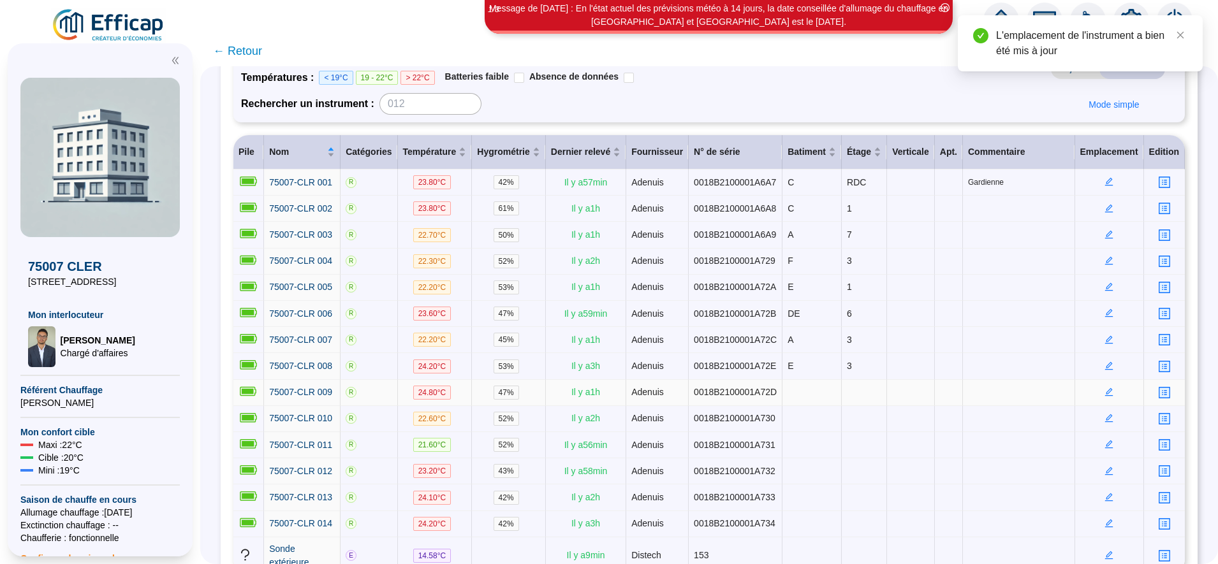
click at [1105, 388] on icon "edit" at bounding box center [1109, 392] width 8 height 8
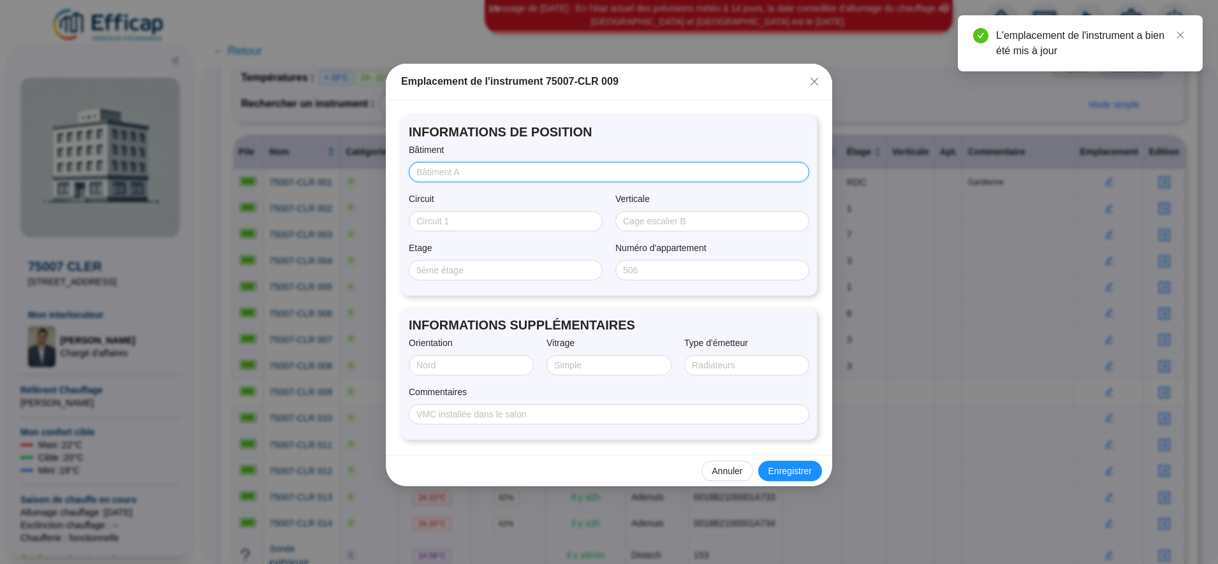
click at [480, 168] on input "Bâtiment" at bounding box center [607, 172] width 383 height 13
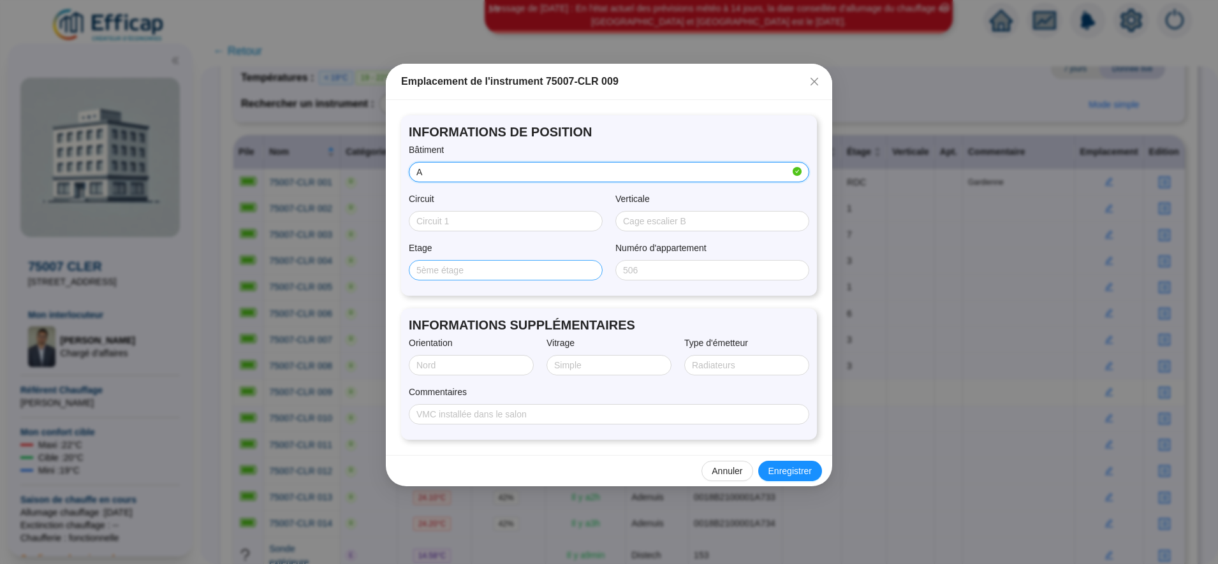
type input "A"
click at [468, 269] on input "Etage" at bounding box center [504, 270] width 176 height 13
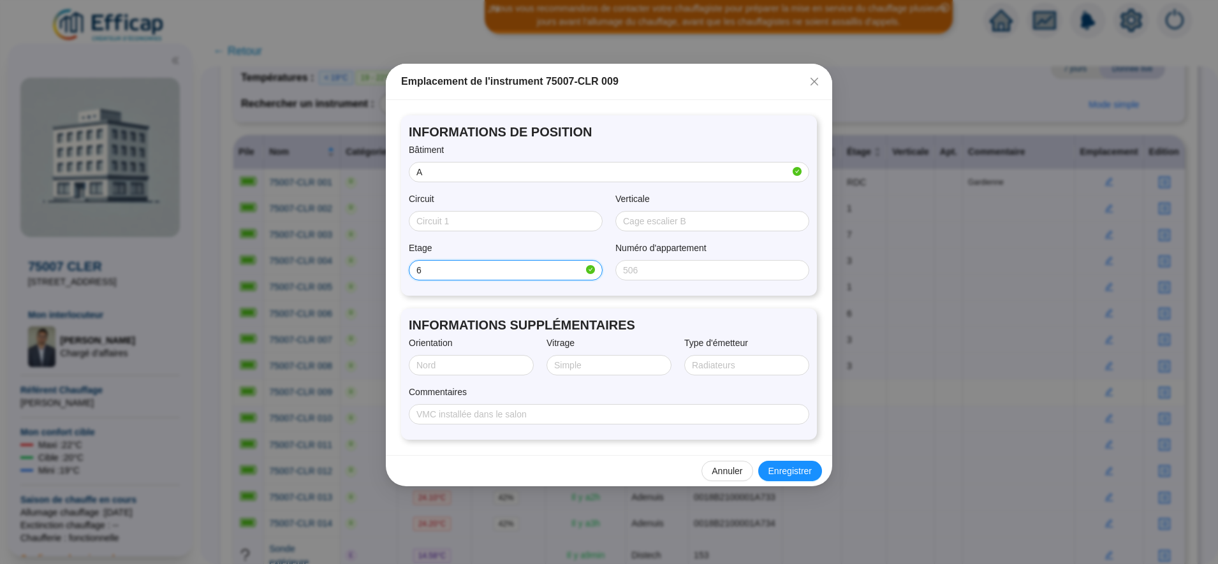
type input "6"
type input "Double"
click at [787, 475] on span "Enregistrer" at bounding box center [790, 471] width 43 height 13
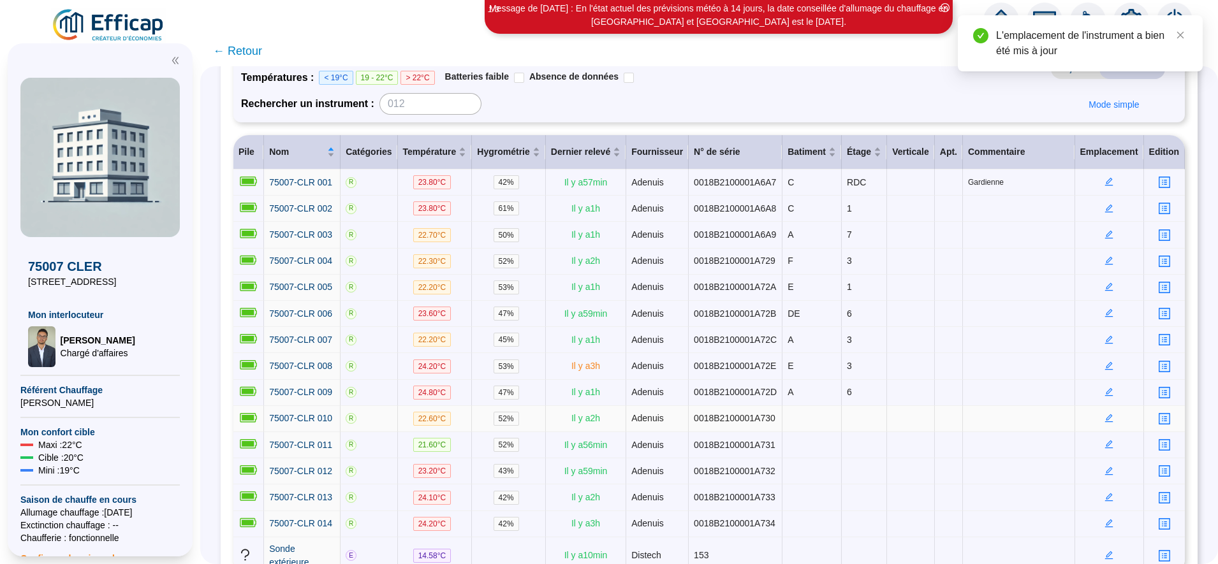
click at [1105, 415] on icon "edit" at bounding box center [1109, 419] width 8 height 8
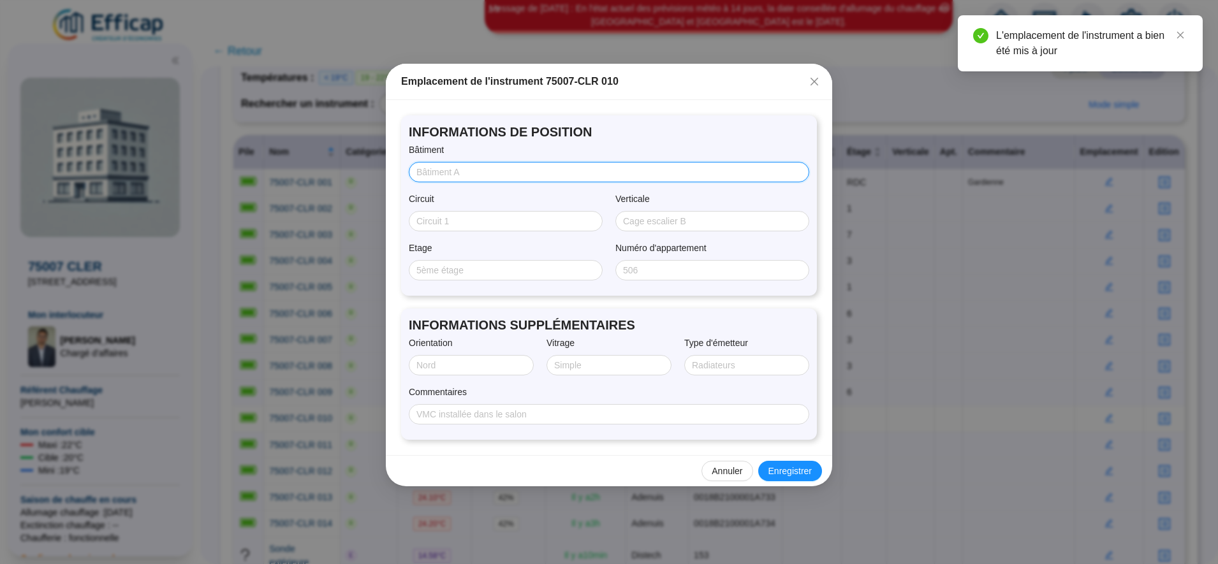
click at [430, 172] on input "Bâtiment" at bounding box center [607, 172] width 383 height 13
type input "AB"
click at [441, 270] on input "Etage" at bounding box center [504, 270] width 176 height 13
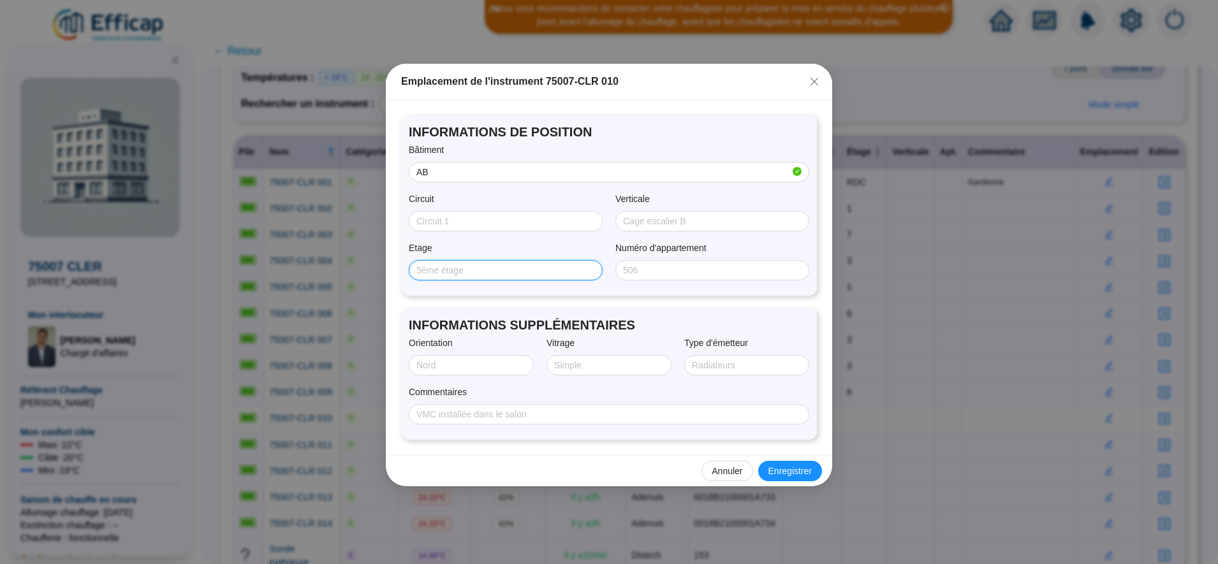
click at [441, 270] on input "Etage" at bounding box center [504, 270] width 176 height 13
type input "1"
type input "Double"
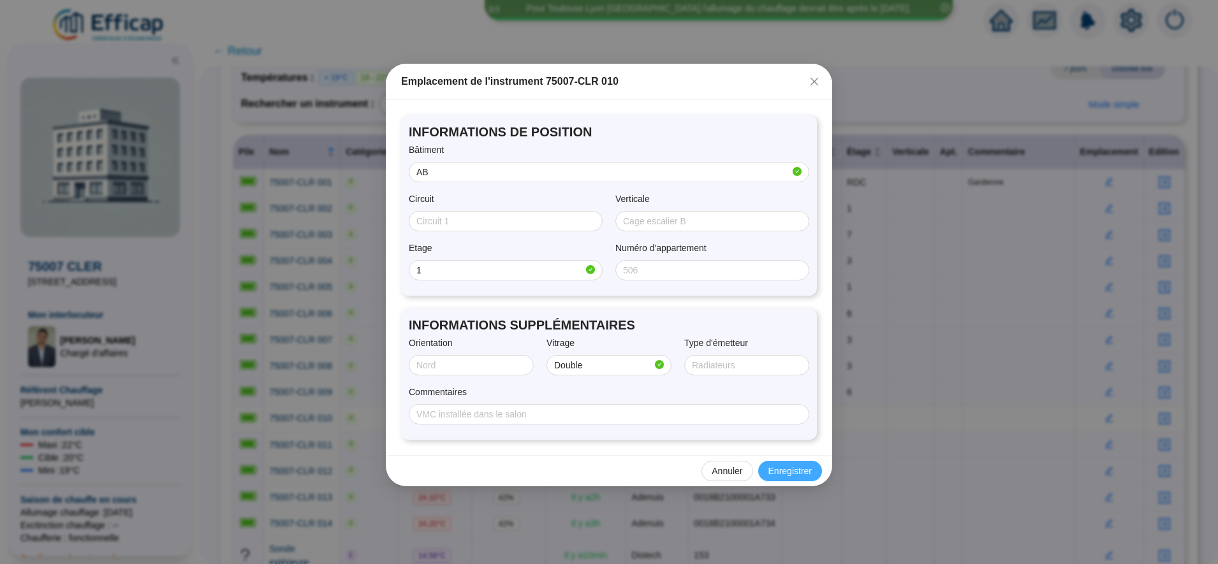
click at [771, 473] on span "Enregistrer" at bounding box center [790, 471] width 43 height 13
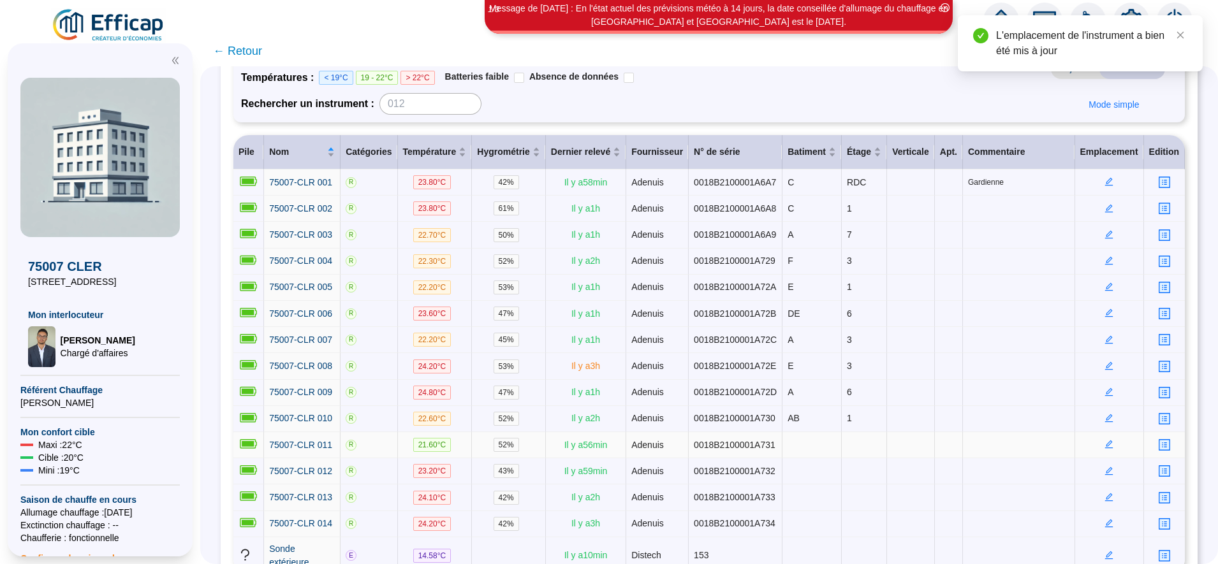
click at [1098, 432] on td at bounding box center [1109, 445] width 69 height 26
click at [1105, 440] on icon "edit" at bounding box center [1109, 444] width 9 height 9
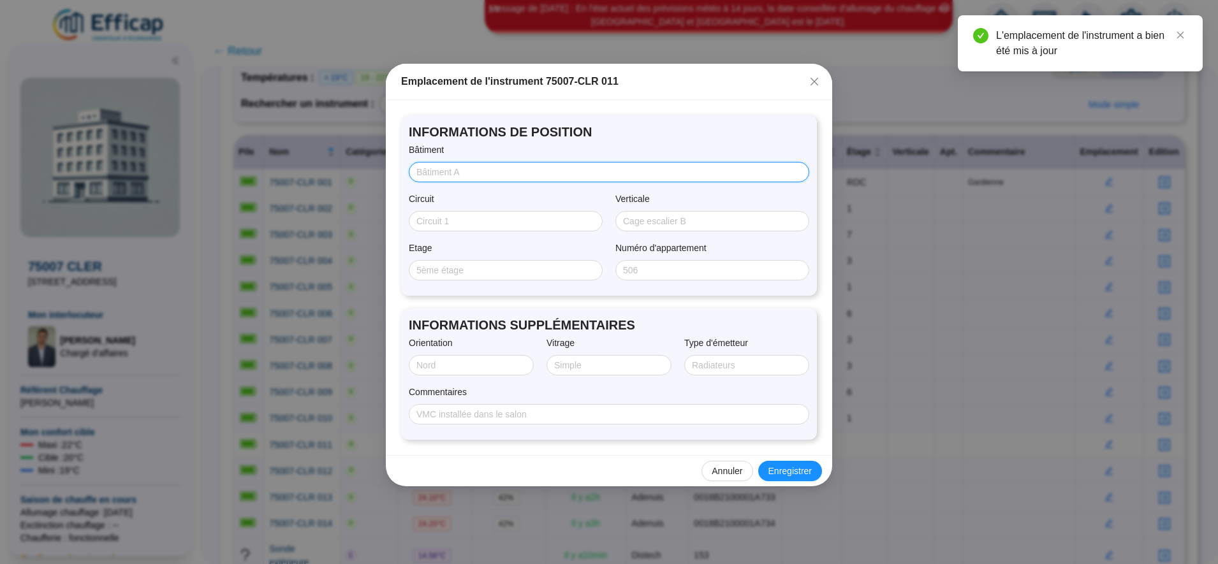
click at [503, 171] on input "Bâtiment" at bounding box center [607, 172] width 383 height 13
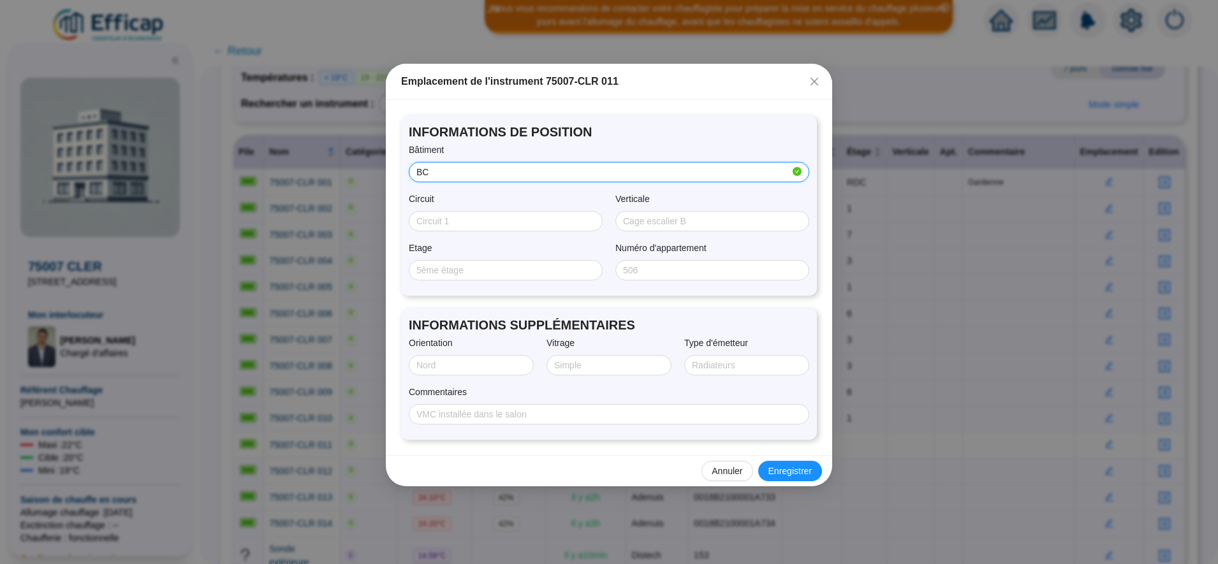
type input "BC"
type input "7"
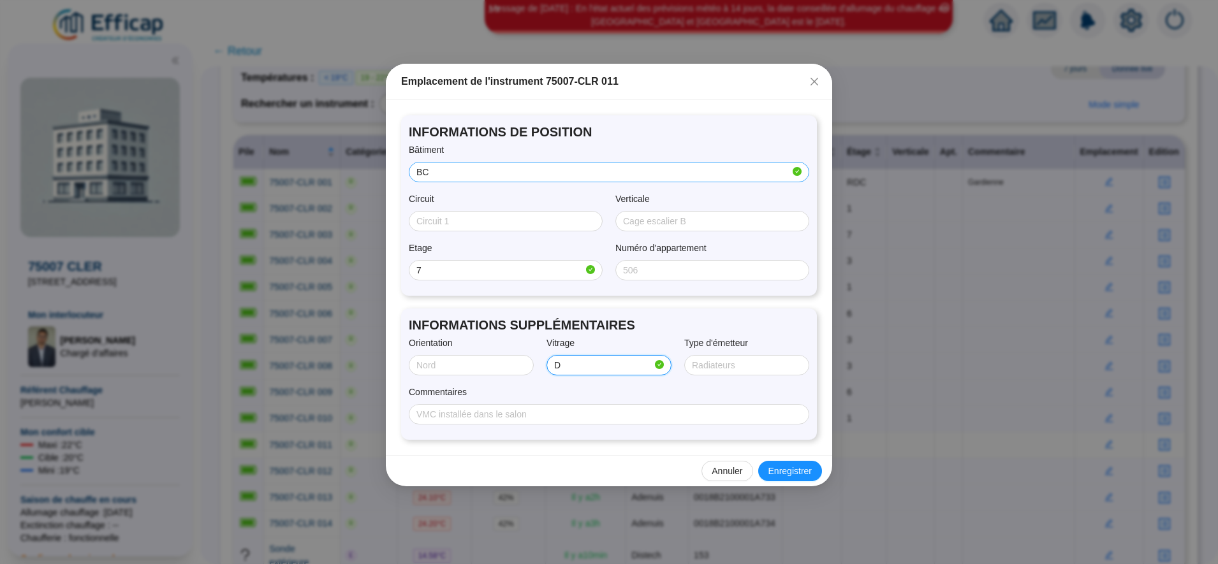
type input "Double"
click at [770, 473] on span "Enregistrer" at bounding box center [790, 471] width 43 height 13
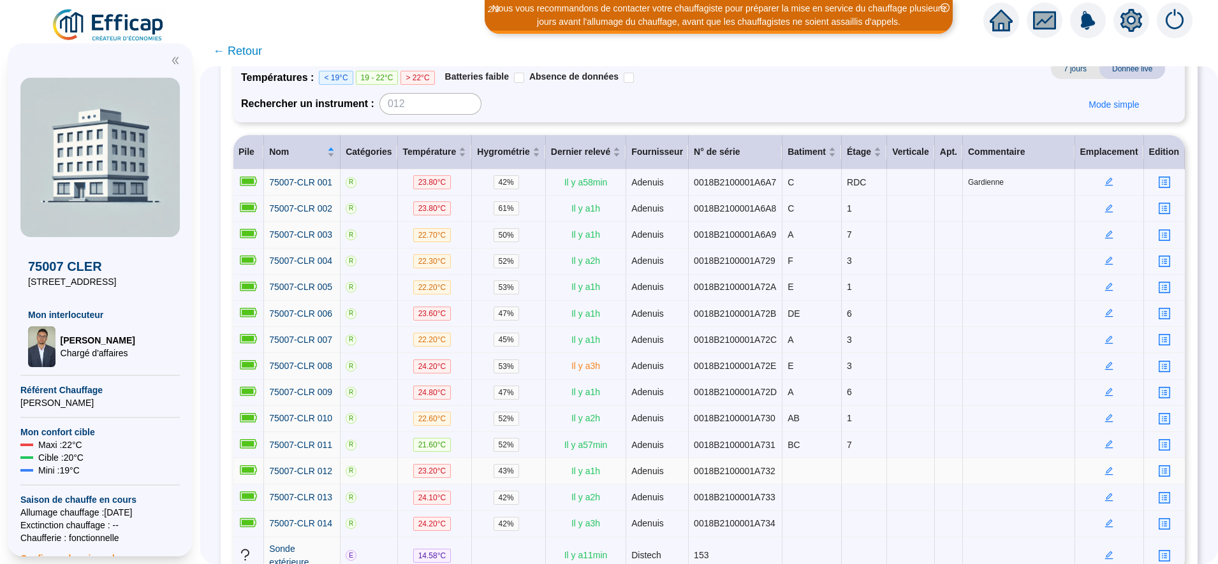
click at [1105, 467] on icon "edit" at bounding box center [1109, 471] width 9 height 9
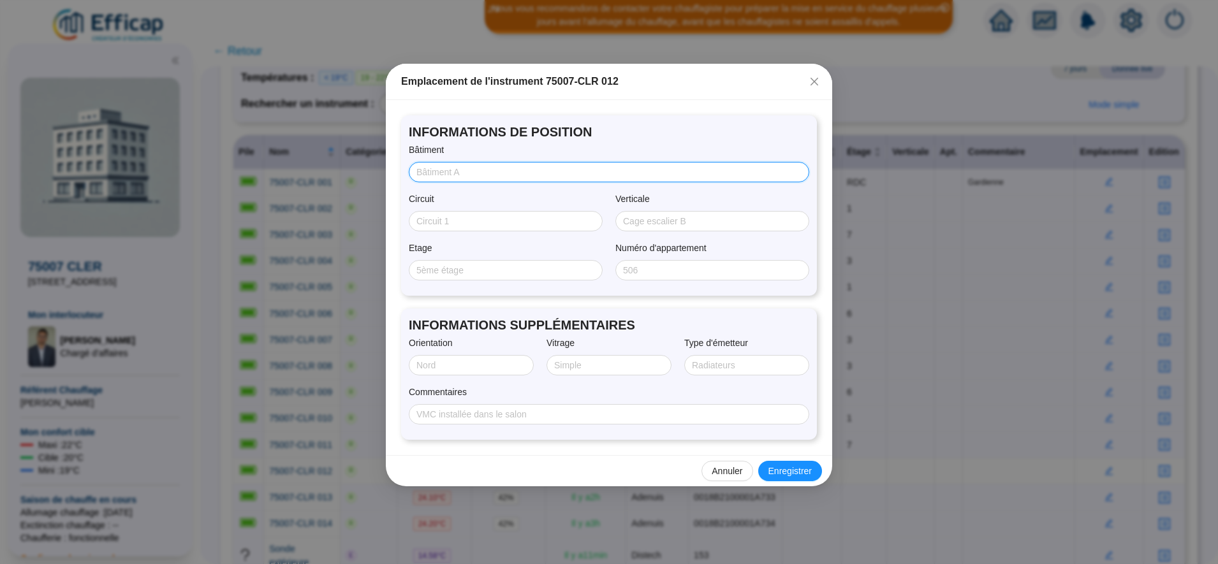
click at [457, 168] on input "Bâtiment" at bounding box center [607, 172] width 383 height 13
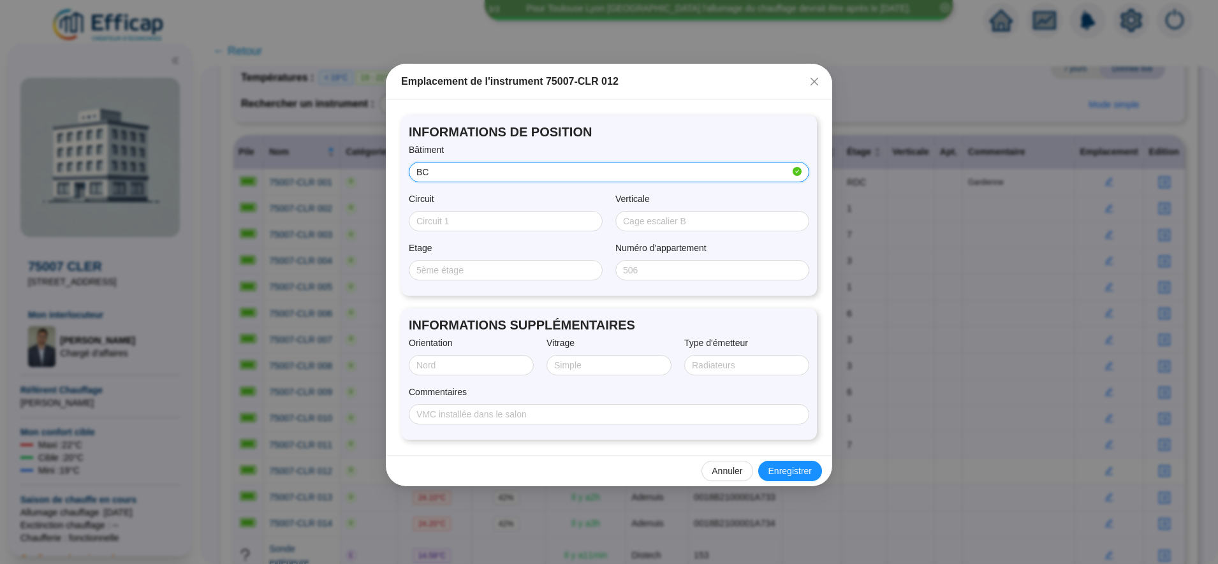
type input "BC"
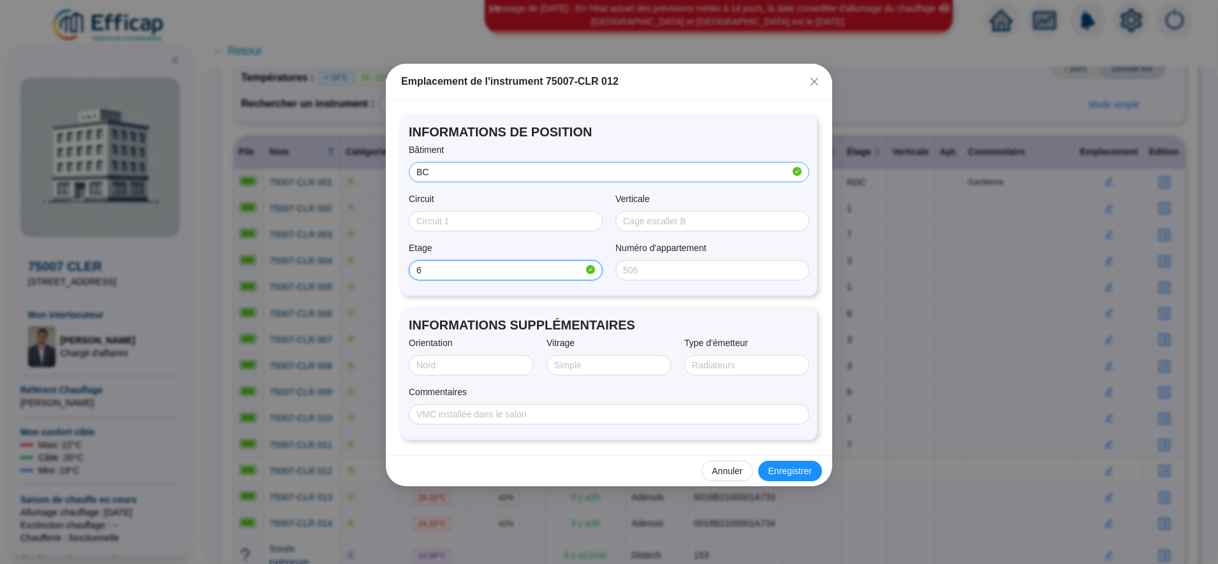
type input "6"
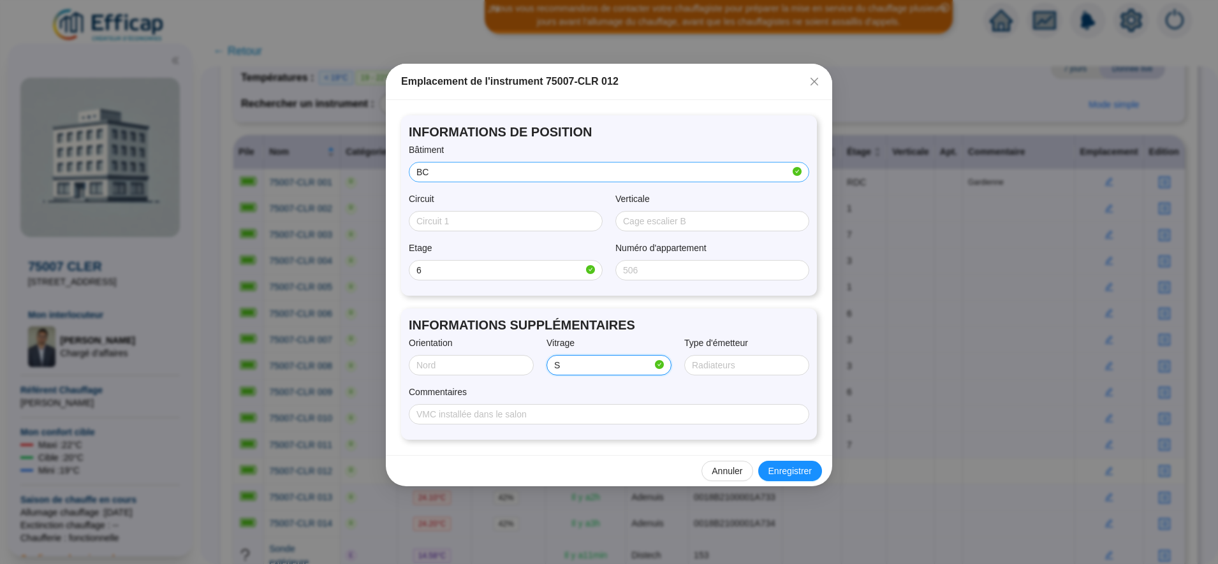
type input "SIMPLE"
click at [798, 475] on span "Enregistrer" at bounding box center [790, 471] width 43 height 13
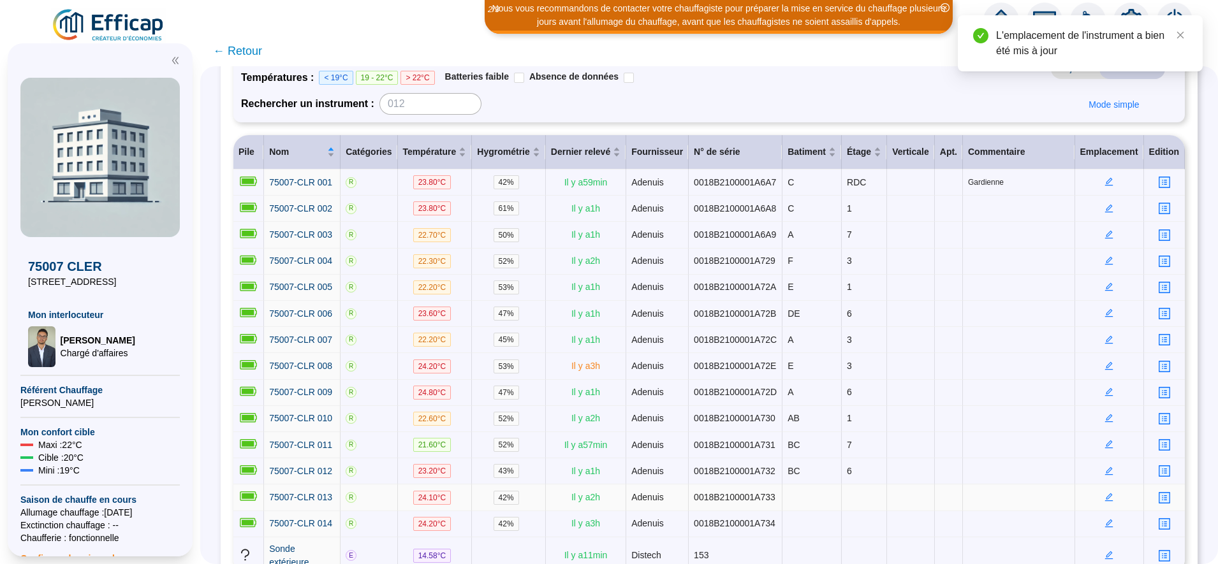
scroll to position [165, 0]
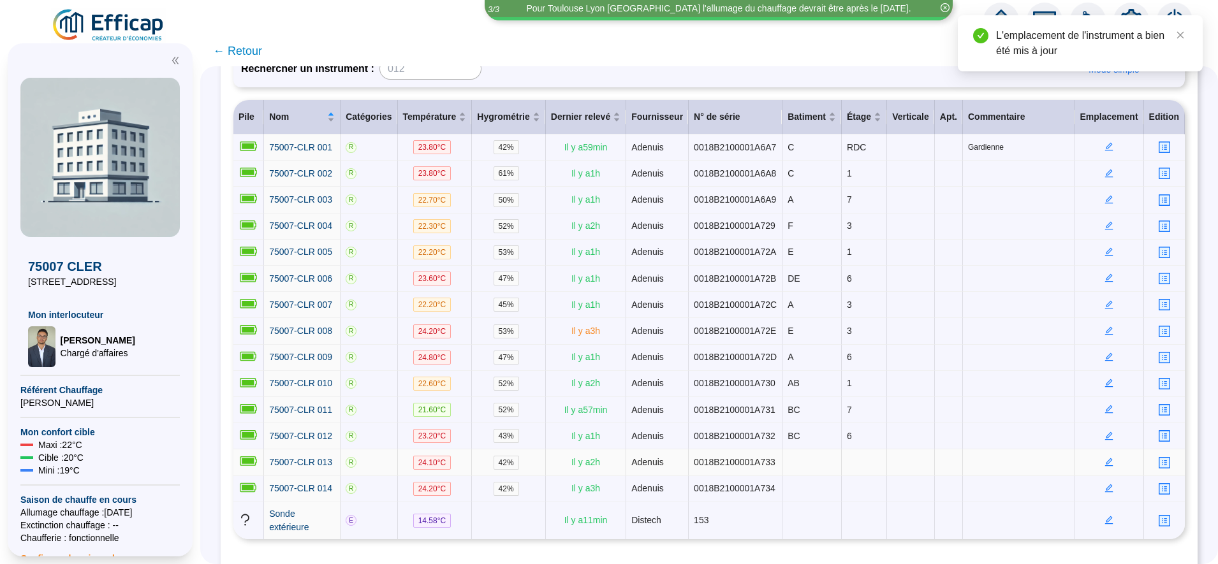
click at [1107, 459] on icon "edit" at bounding box center [1109, 461] width 4 height 4
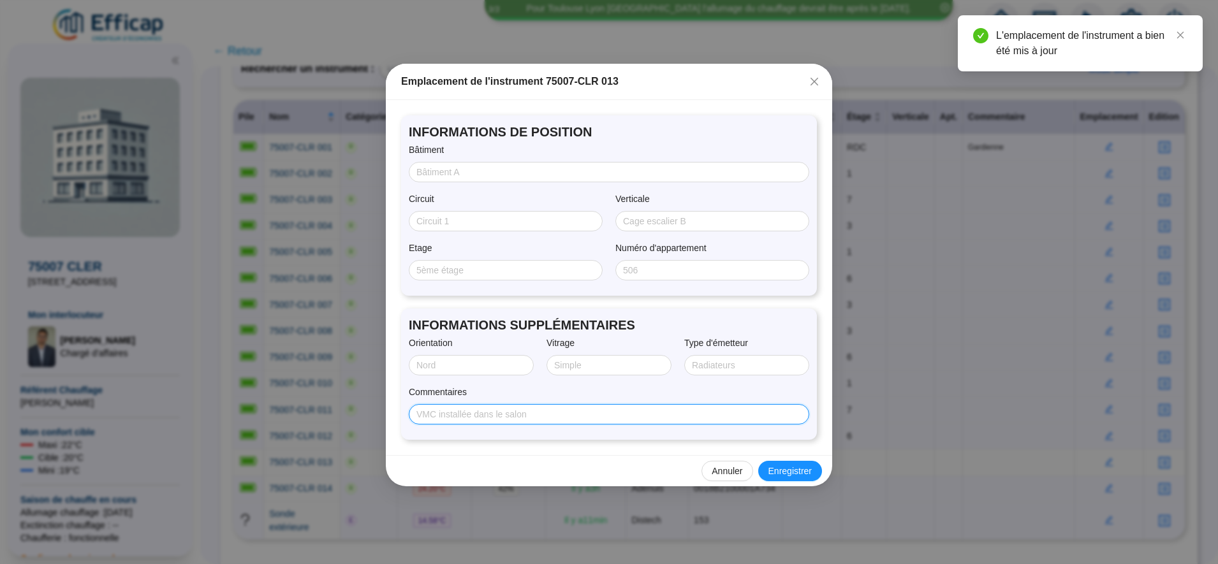
click at [659, 408] on input "Commentaires" at bounding box center [607, 414] width 383 height 13
type input "Q"
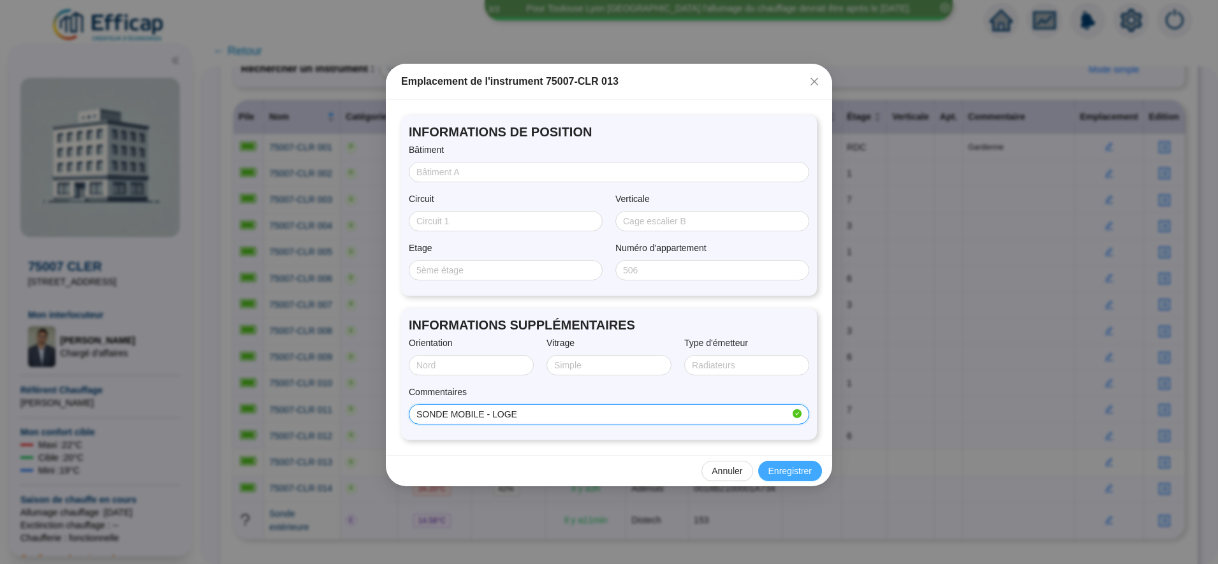
type input "SONDE MOBILE - LOGE"
click at [786, 478] on button "Enregistrer" at bounding box center [790, 471] width 64 height 20
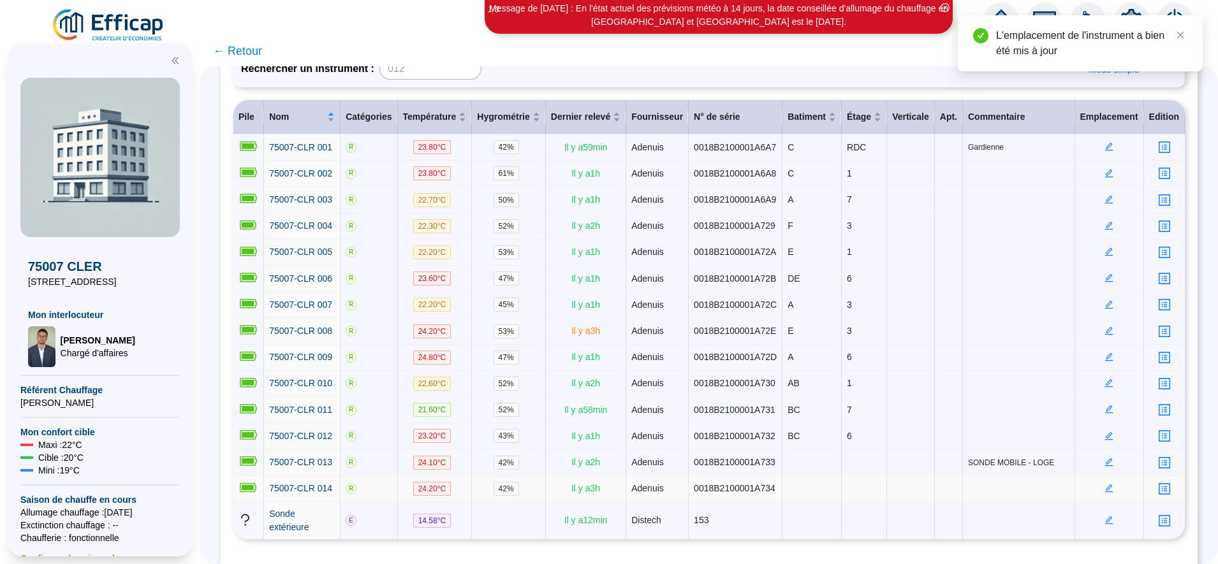
click at [1105, 484] on icon "edit" at bounding box center [1109, 488] width 9 height 9
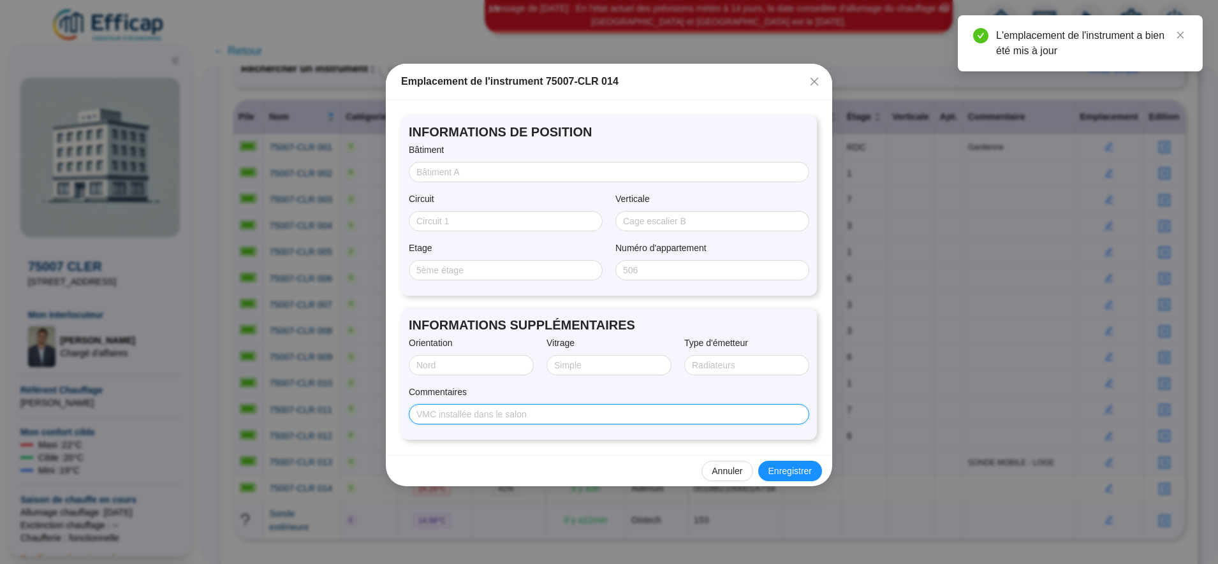
click at [594, 420] on input "Commentaires" at bounding box center [607, 414] width 383 height 13
paste input "SONDE MOBILE - LOGE"
type input "SONDE MOBILE - LOGE"
click at [784, 467] on span "Enregistrer" at bounding box center [790, 471] width 43 height 13
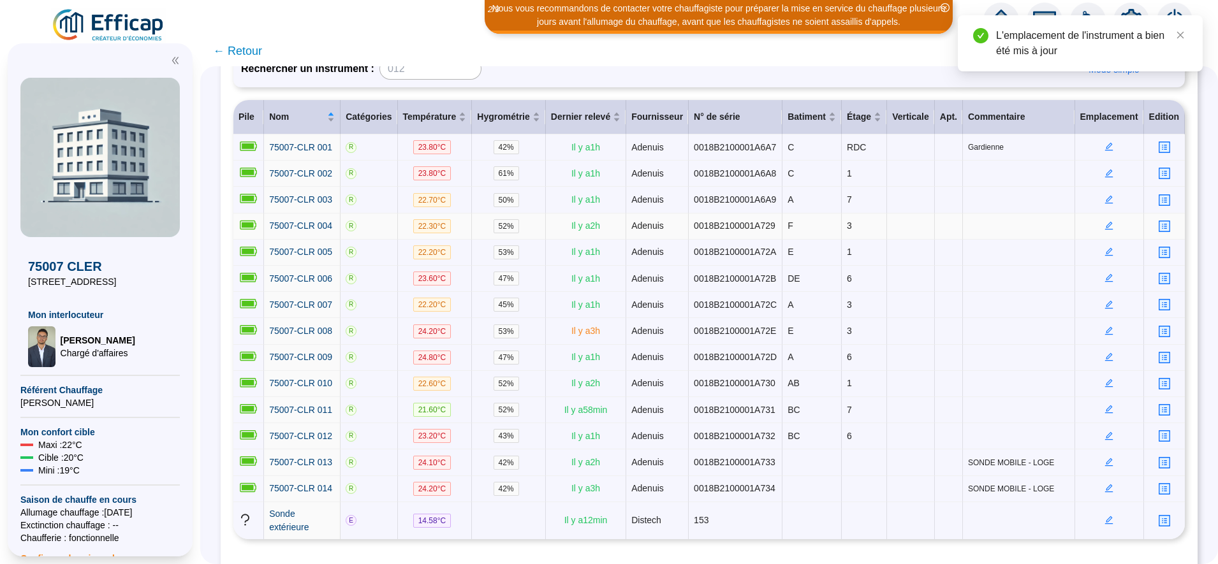
scroll to position [0, 0]
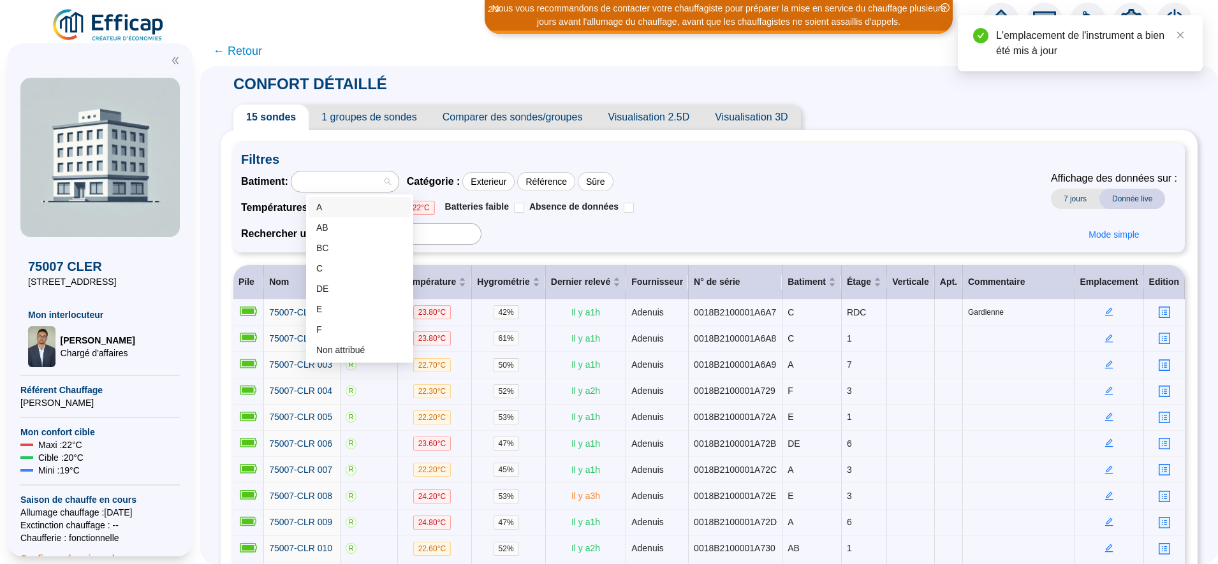
click at [397, 179] on div at bounding box center [344, 182] width 107 height 20
click at [246, 59] on span "← Retour" at bounding box center [237, 51] width 49 height 18
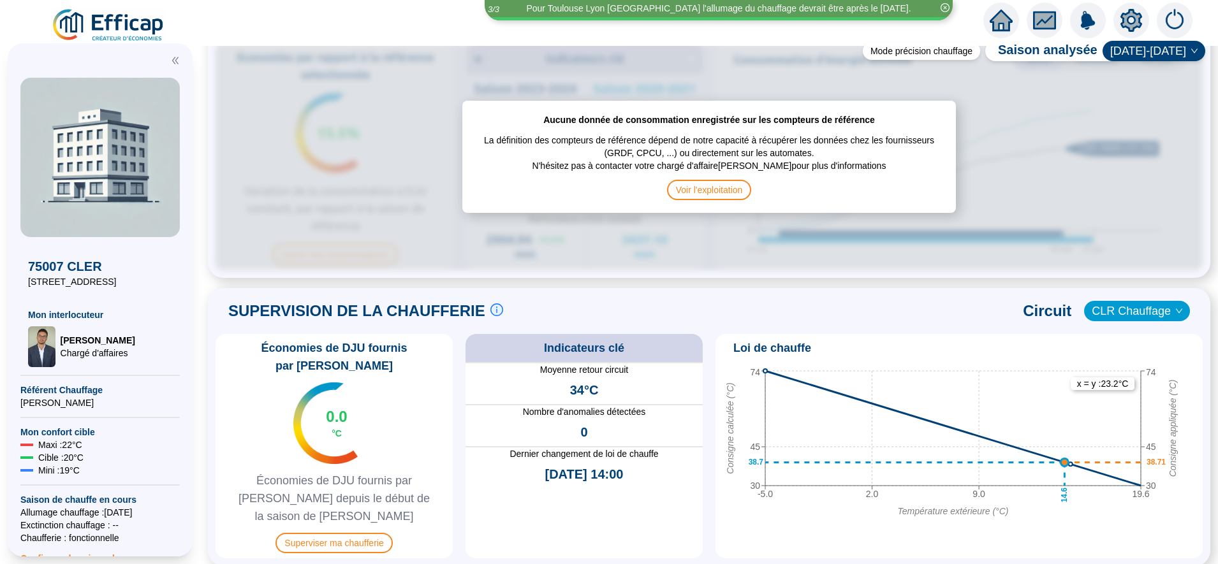
scroll to position [648, 0]
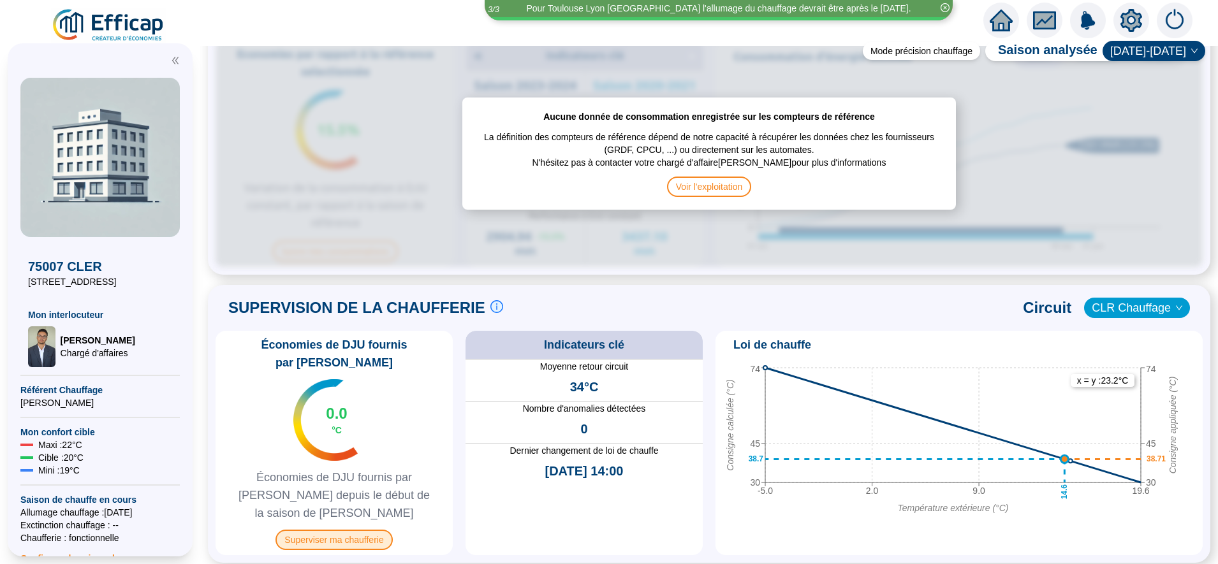
click at [366, 530] on span "Superviser ma chaufferie" at bounding box center [334, 540] width 117 height 20
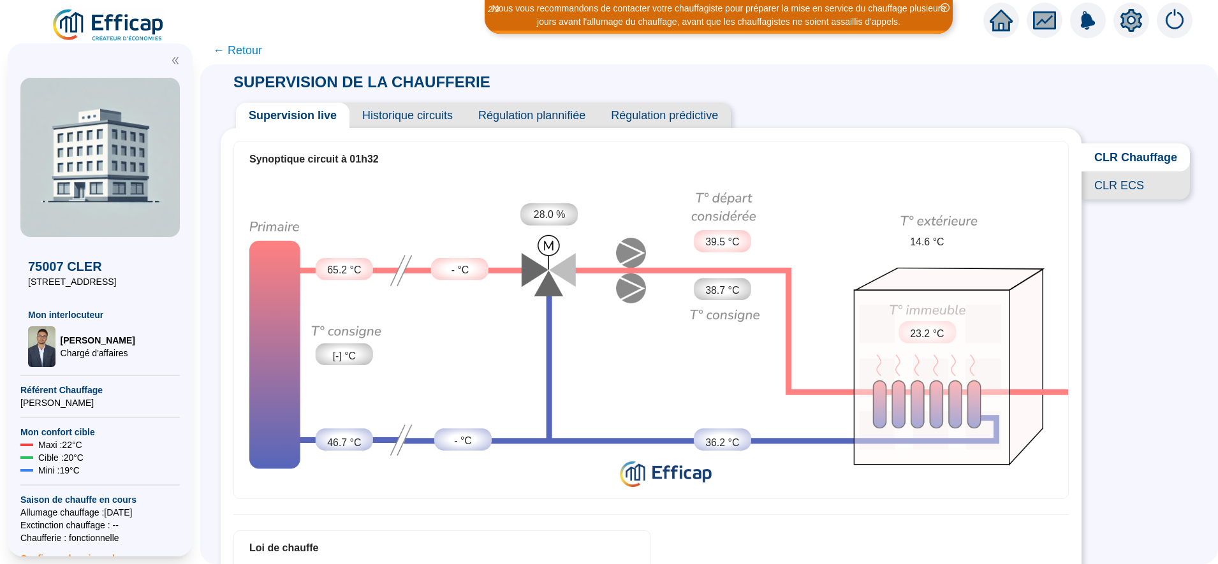
click at [1118, 200] on span "CLR ECS" at bounding box center [1136, 186] width 108 height 28
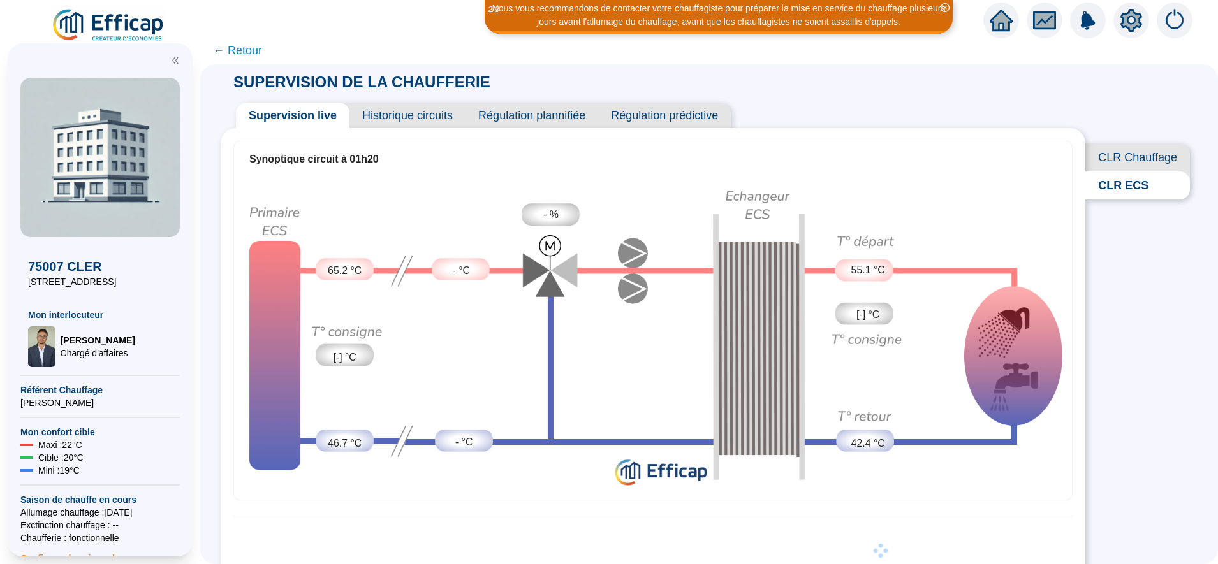
click at [1124, 156] on span "CLR Chauffage" at bounding box center [1137, 157] width 105 height 28
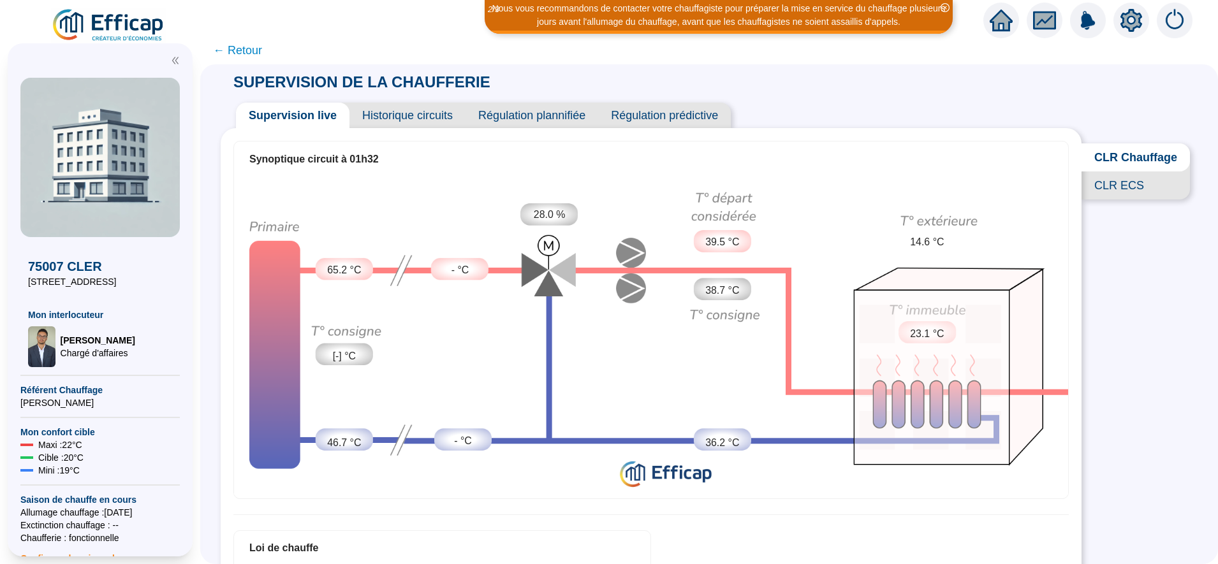
click at [249, 43] on span "← Retour" at bounding box center [237, 50] width 49 height 18
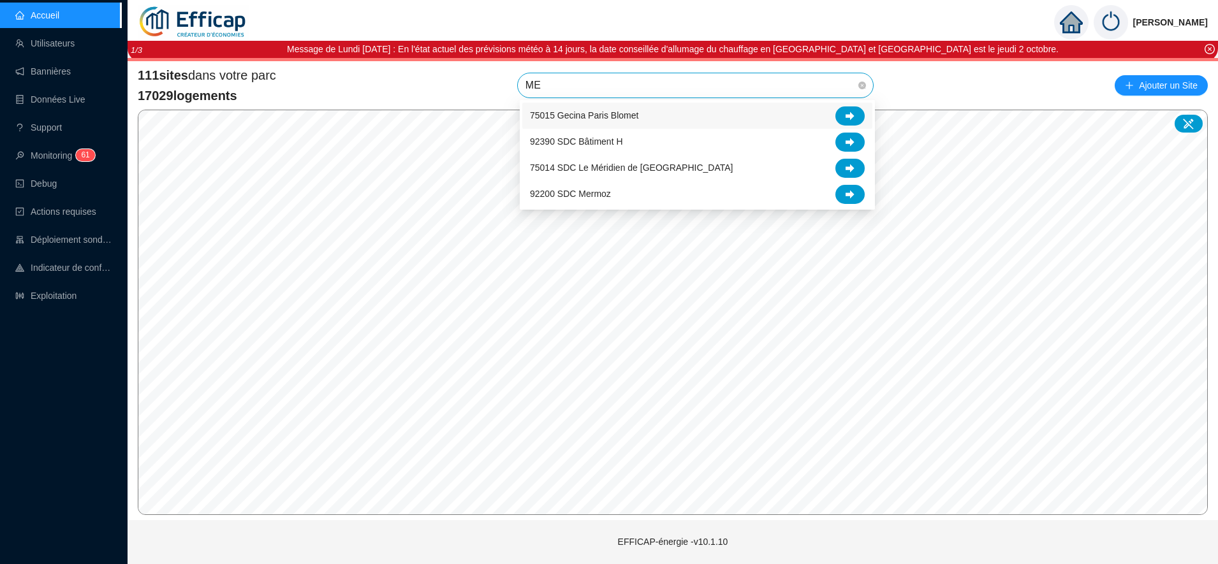
type input "M"
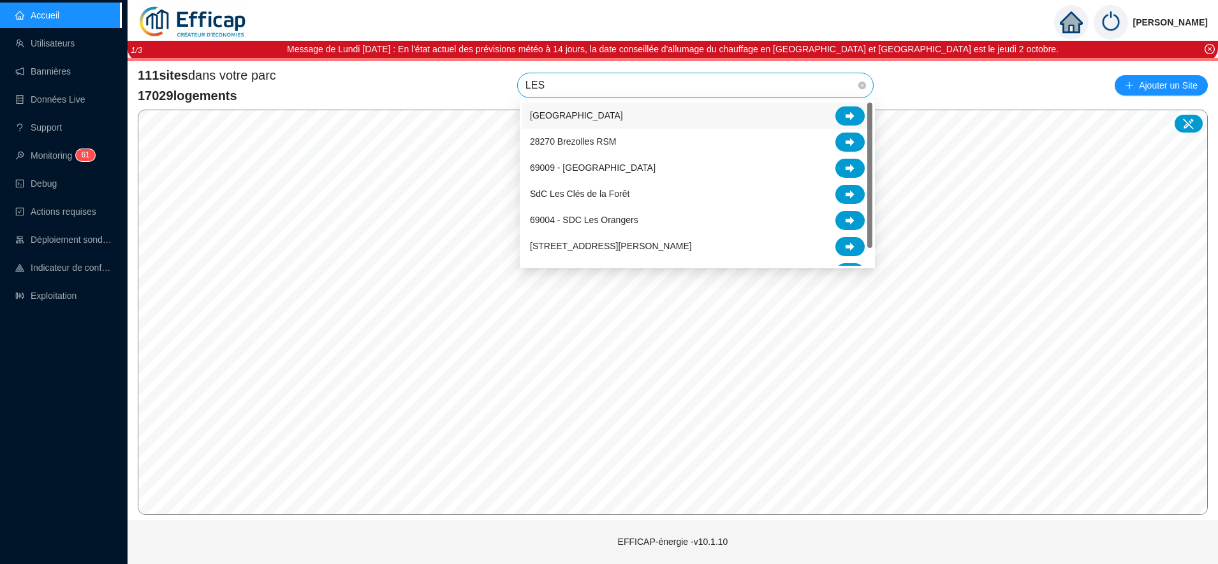
type input "LES C"
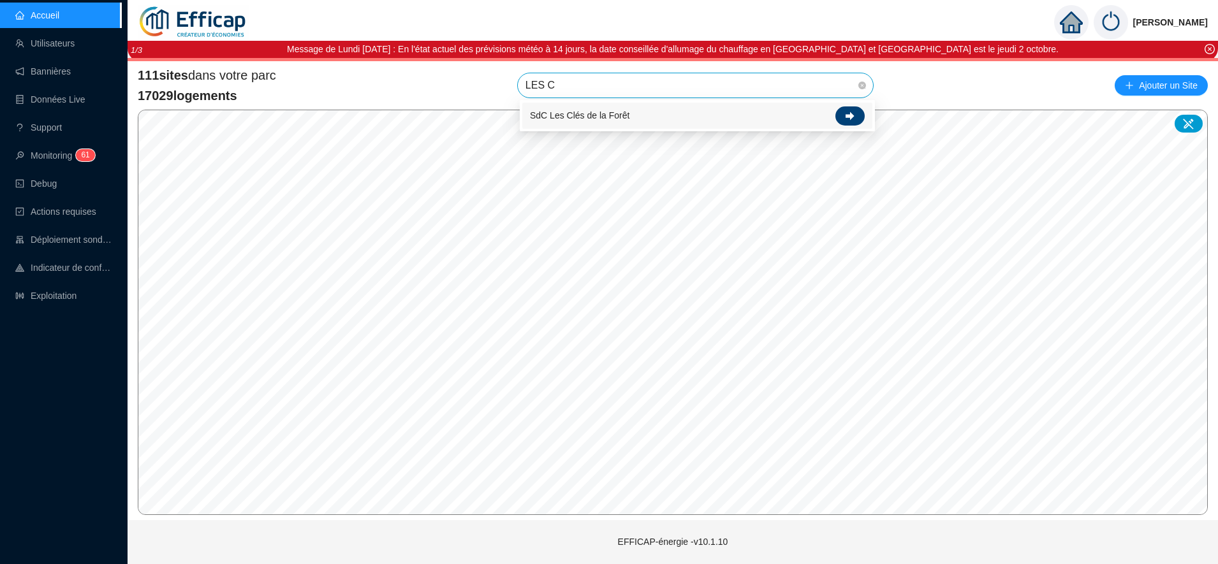
click at [851, 119] on icon at bounding box center [850, 116] width 9 height 8
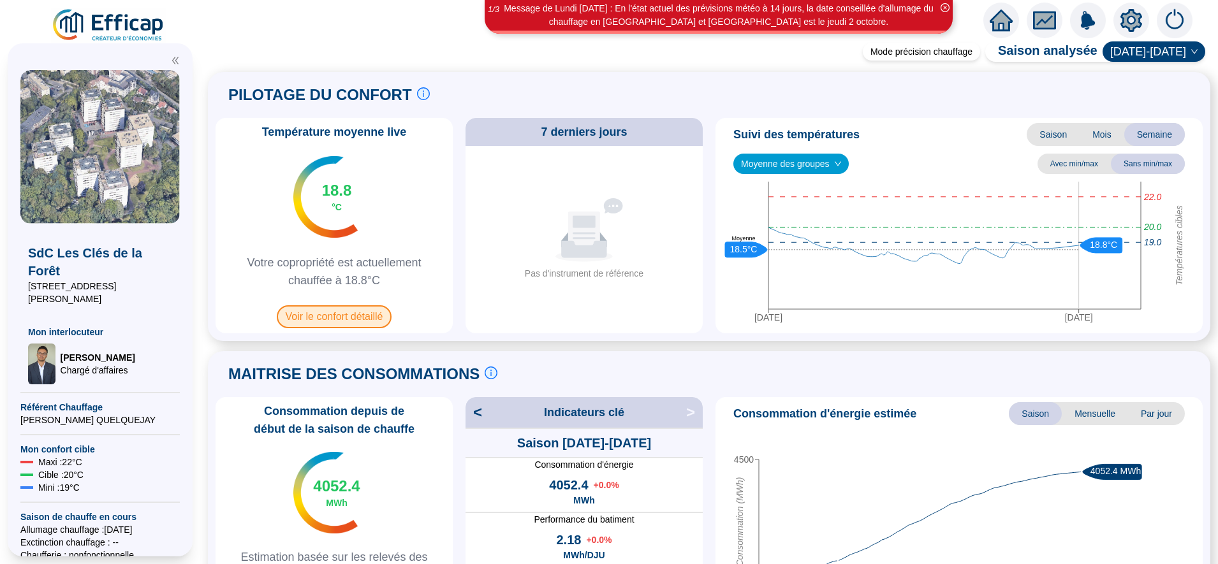
click at [348, 317] on span "Voir le confort détaillé" at bounding box center [334, 316] width 115 height 23
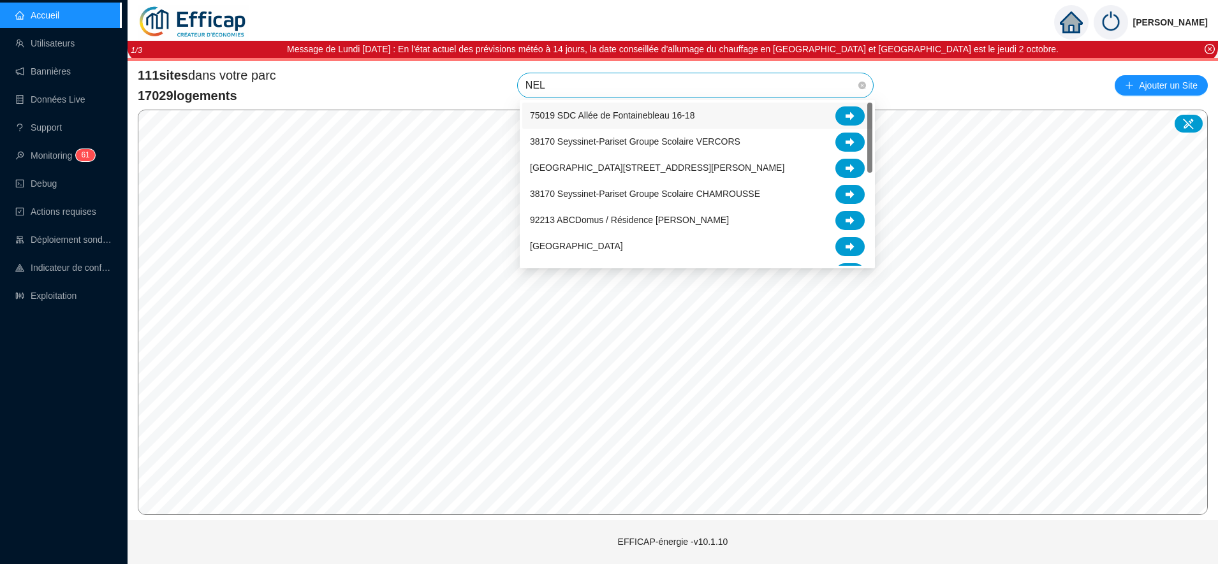
type input "NELA"
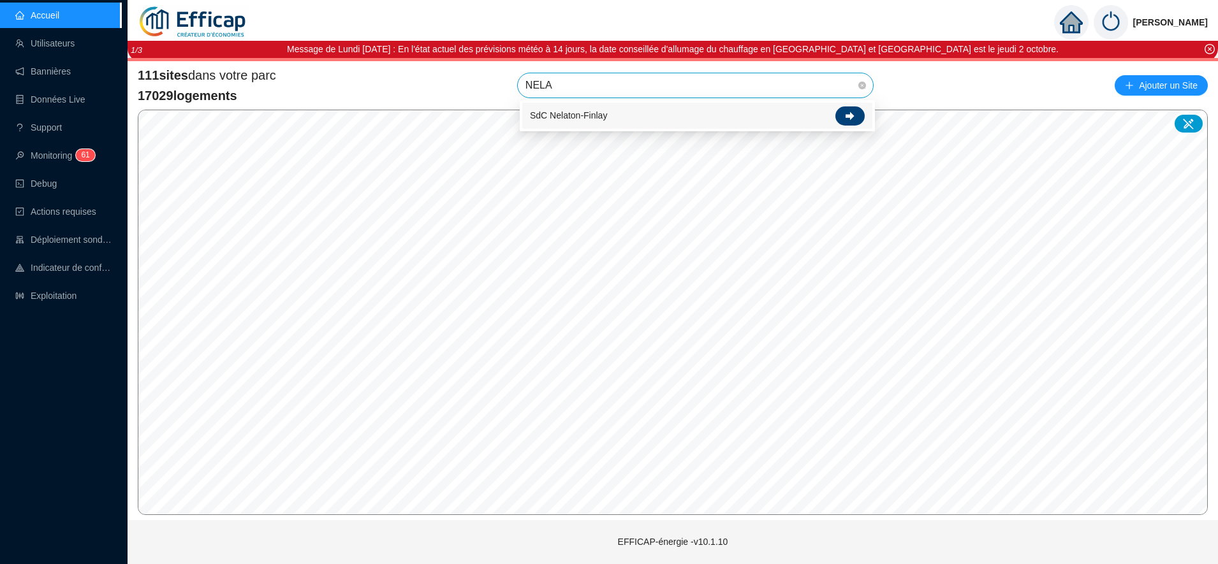
click at [845, 118] on div at bounding box center [849, 116] width 29 height 19
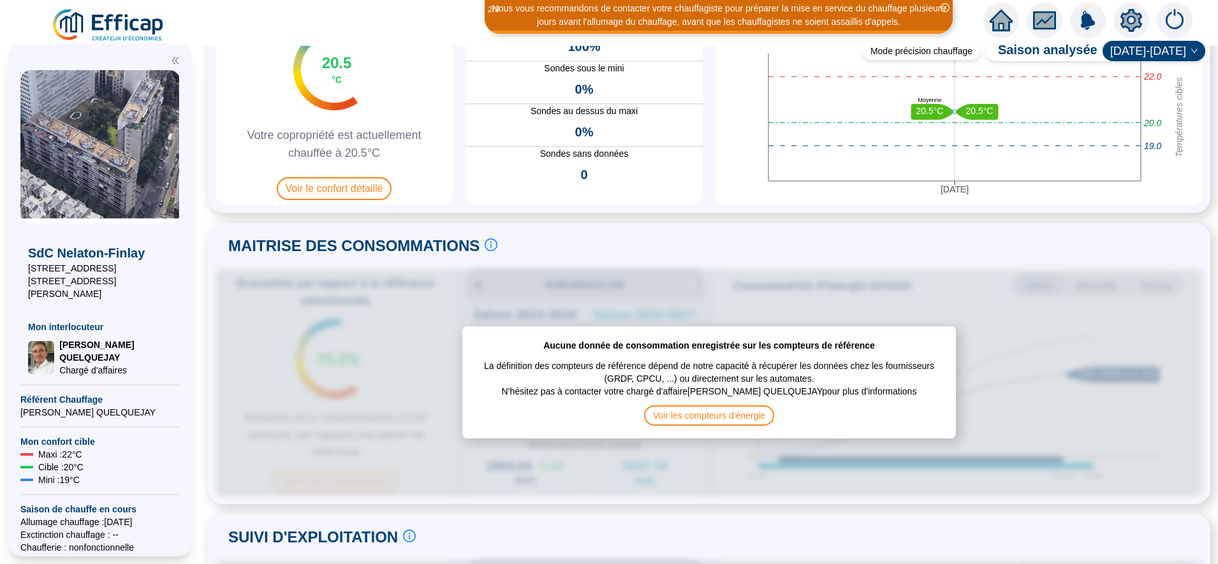
scroll to position [127, 0]
click at [381, 196] on span "Voir le confort détaillé" at bounding box center [334, 189] width 115 height 23
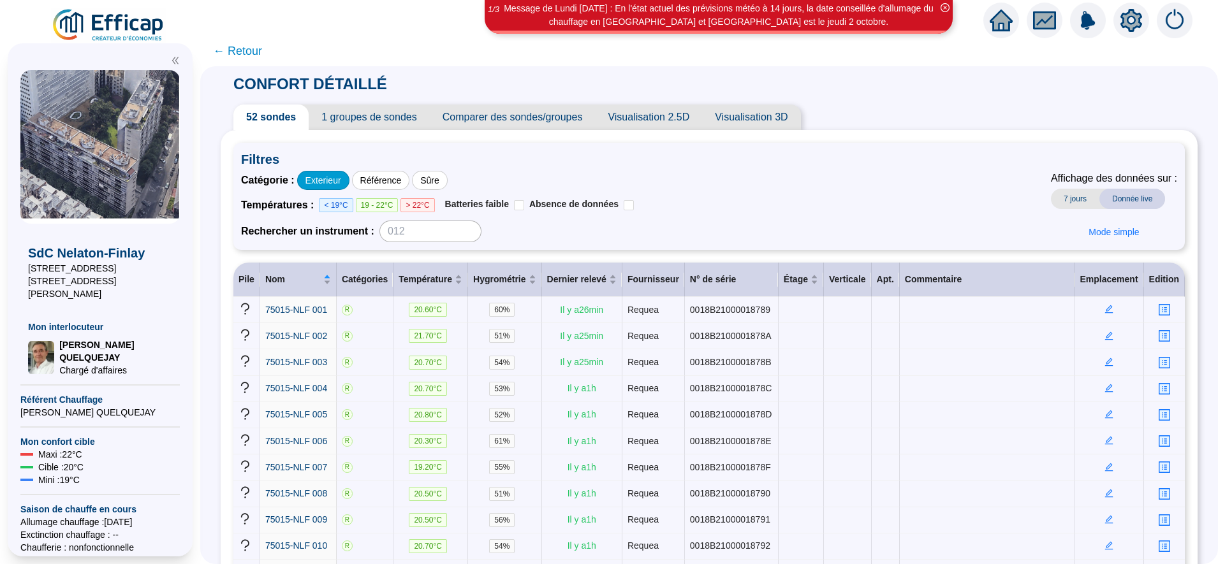
click at [339, 172] on div "Exterieur" at bounding box center [323, 180] width 52 height 19
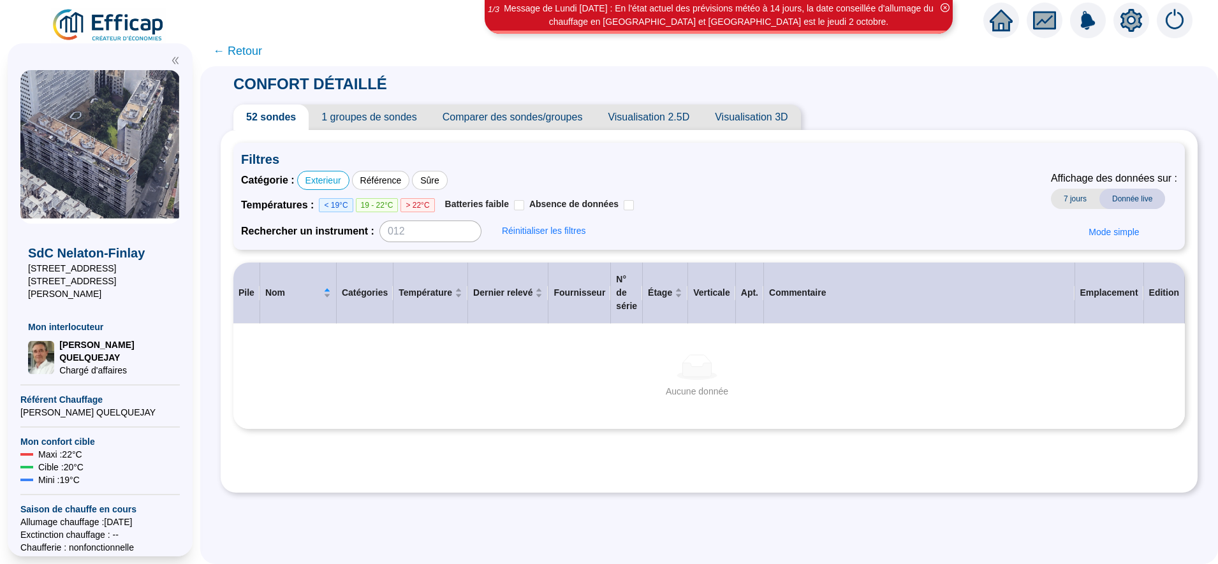
click at [367, 108] on span "1 groupes de sondes" at bounding box center [369, 118] width 121 height 26
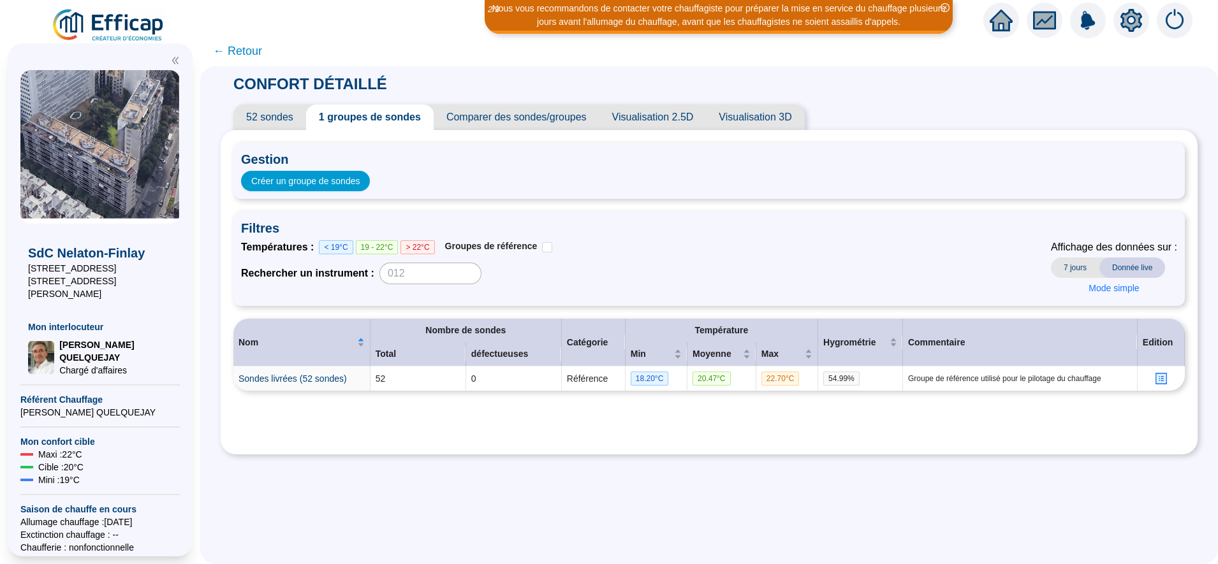
click at [291, 121] on span "52 sondes" at bounding box center [269, 118] width 73 height 26
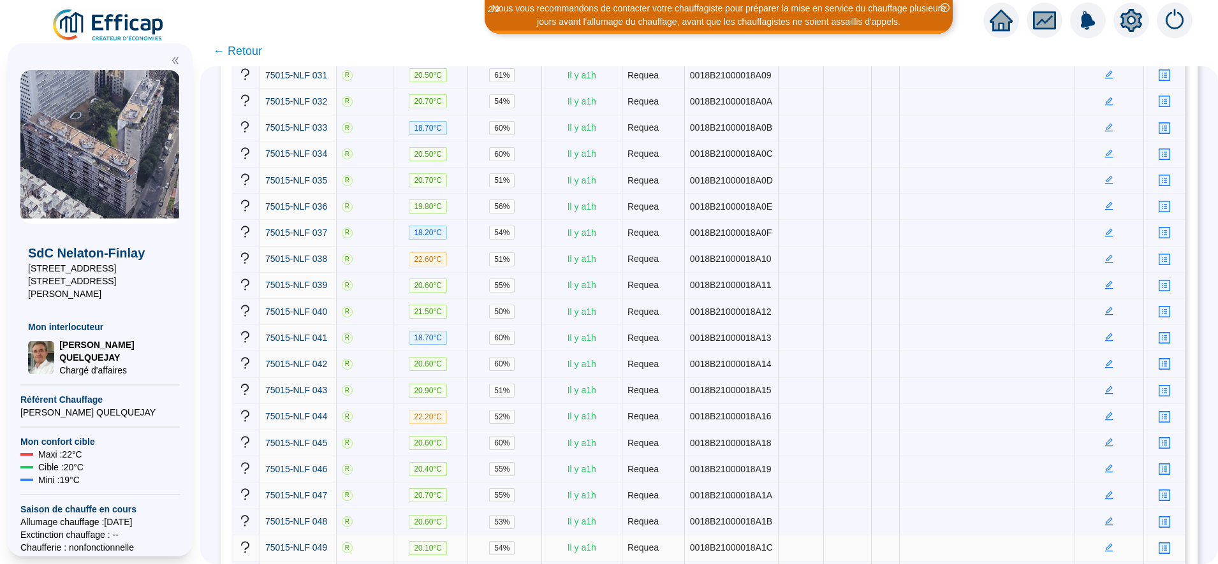
scroll to position [1149, 0]
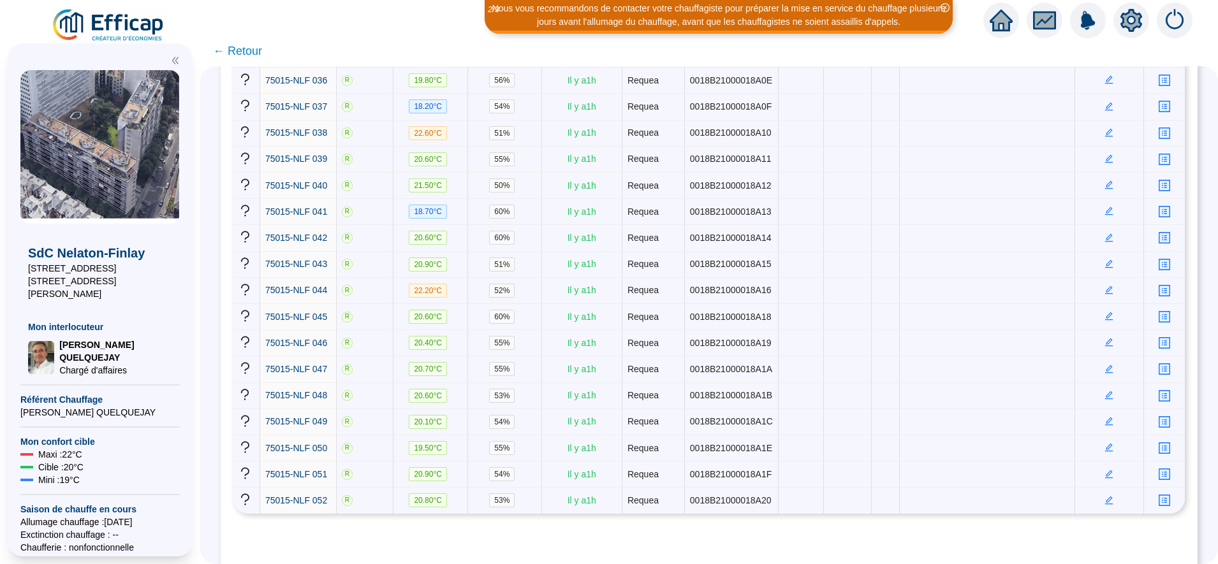
click at [262, 51] on span "← Retour" at bounding box center [237, 51] width 49 height 18
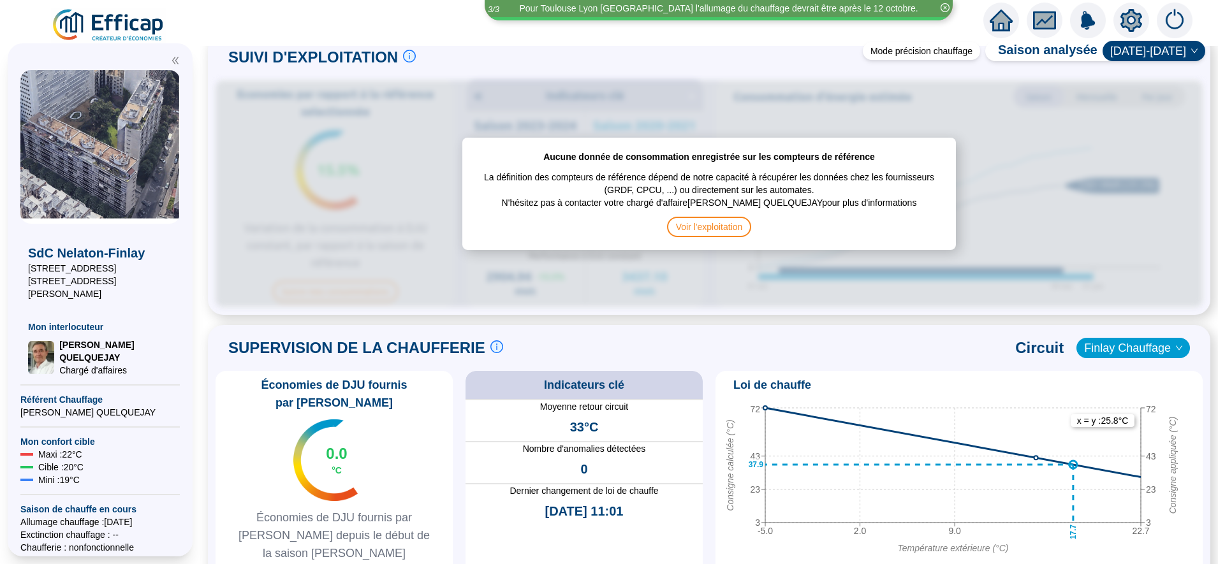
scroll to position [628, 0]
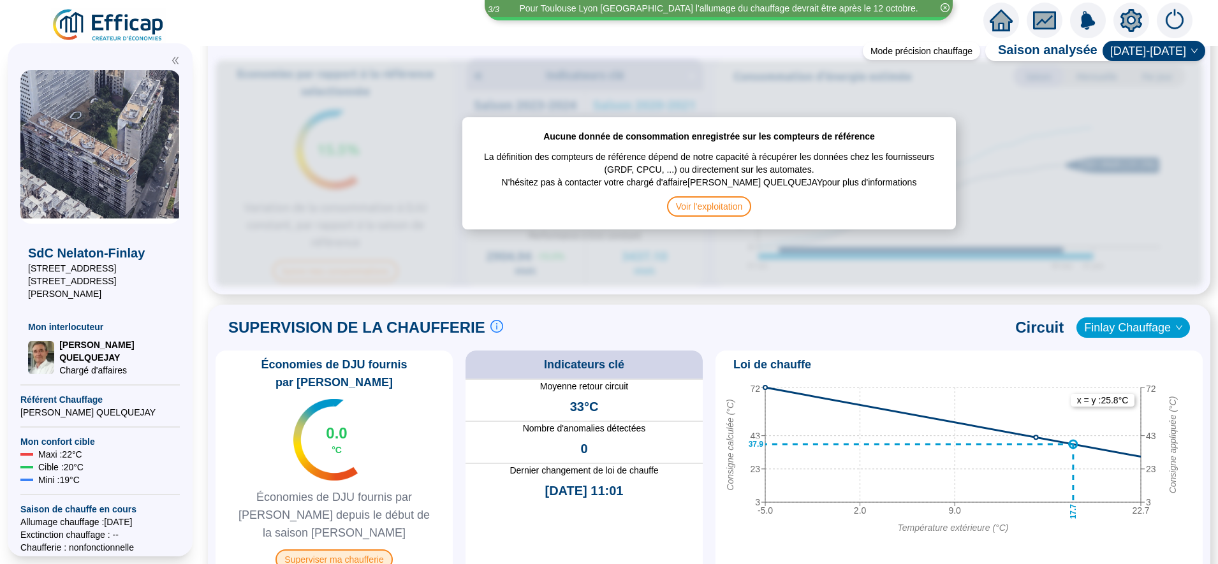
click at [366, 550] on span "Superviser ma chaufferie" at bounding box center [334, 560] width 117 height 20
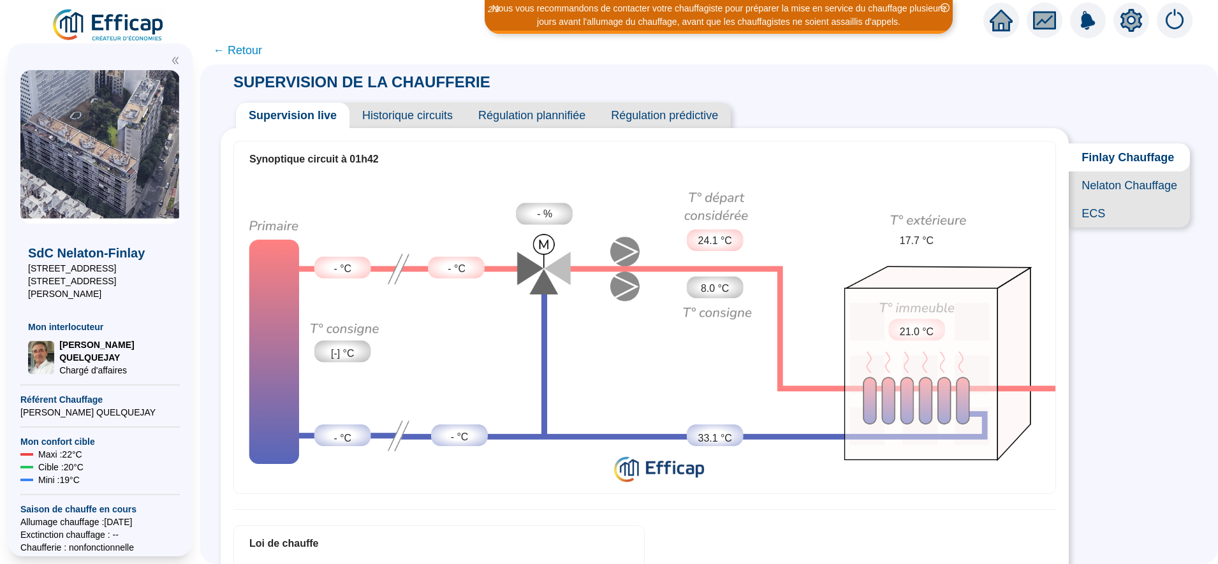
click at [1102, 196] on span "Nelaton Chauffage" at bounding box center [1129, 186] width 121 height 28
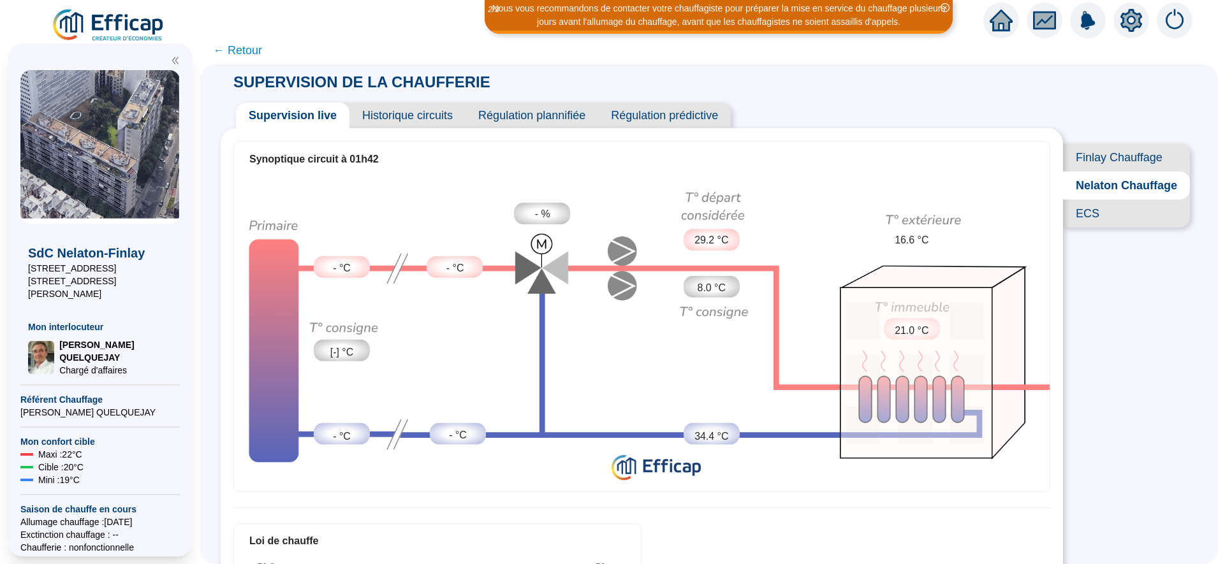
click at [1099, 157] on span "Finlay Chauffage" at bounding box center [1126, 157] width 127 height 28
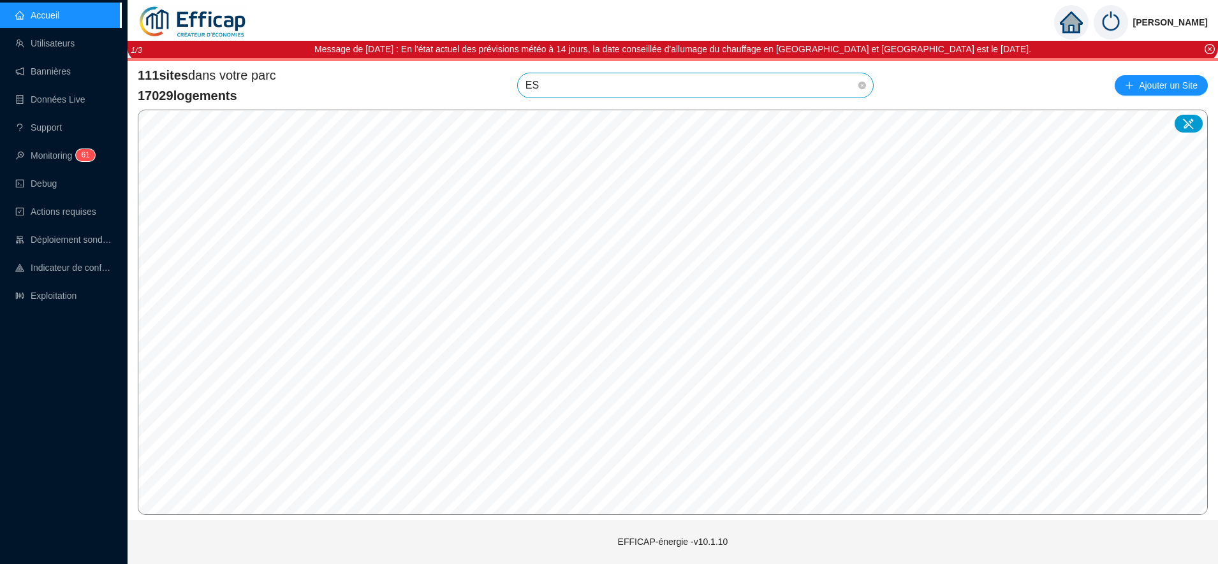
type input "EST"
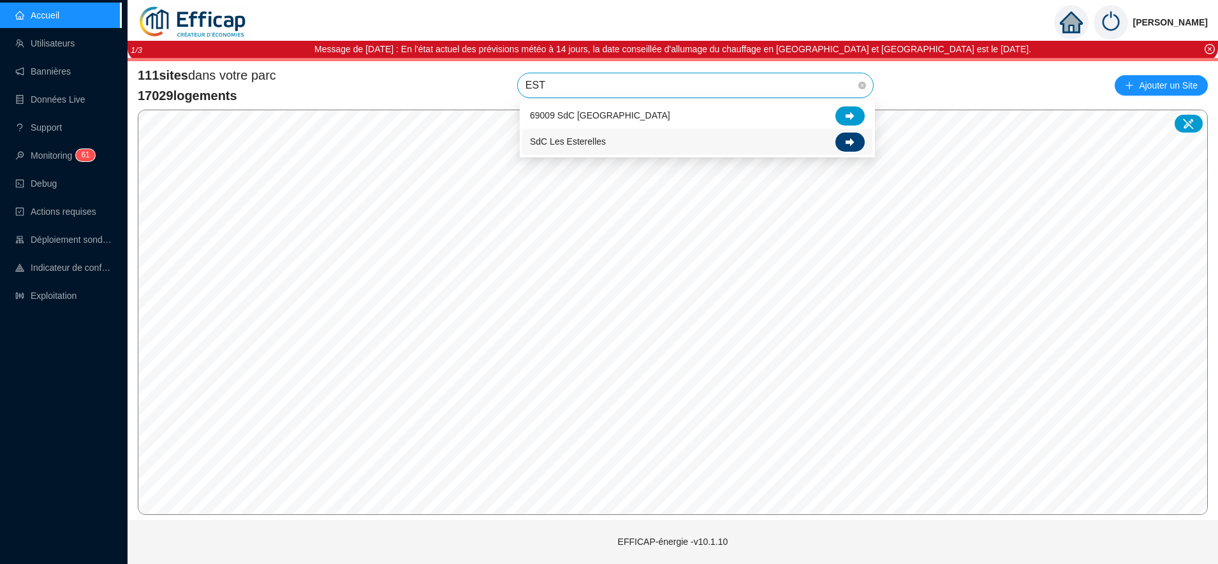
click at [860, 135] on div at bounding box center [849, 142] width 29 height 19
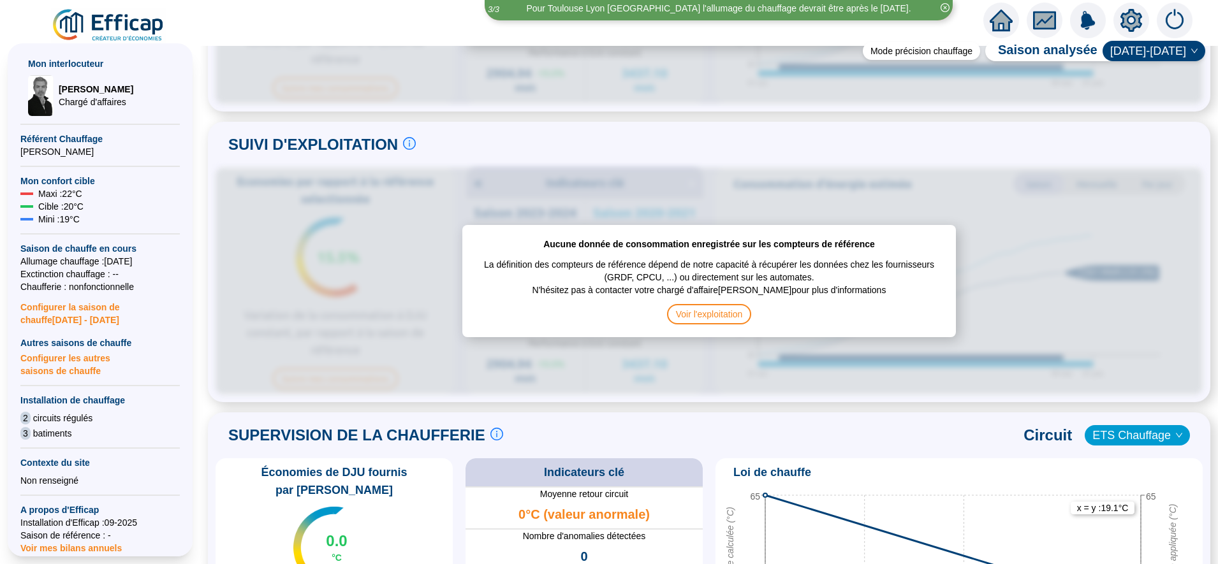
scroll to position [519, 0]
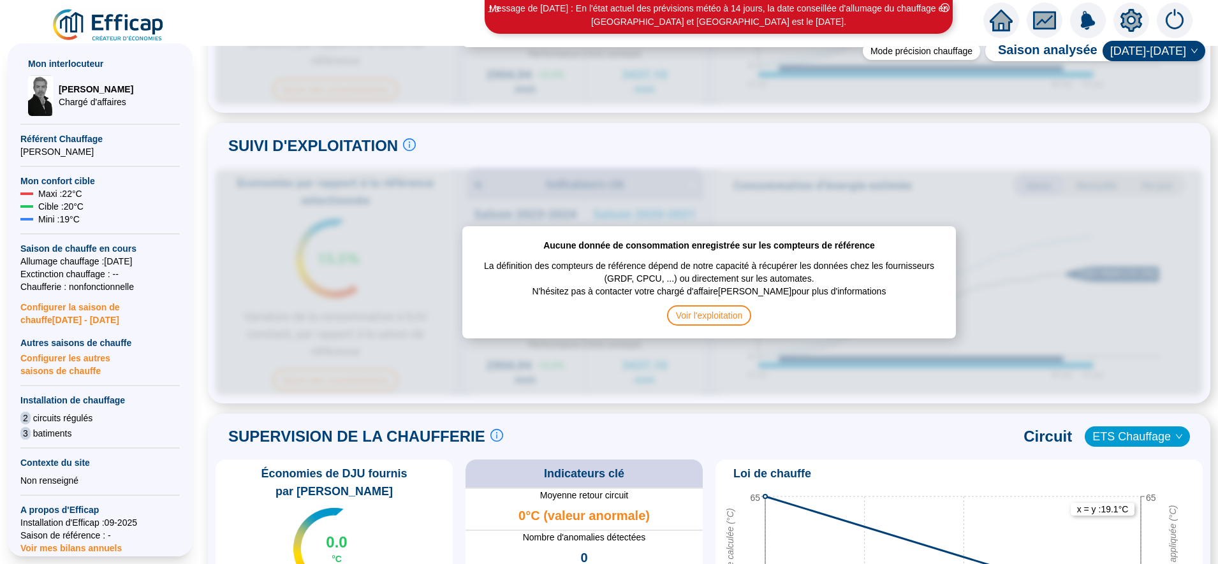
click at [1133, 22] on icon "setting" at bounding box center [1131, 20] width 23 height 23
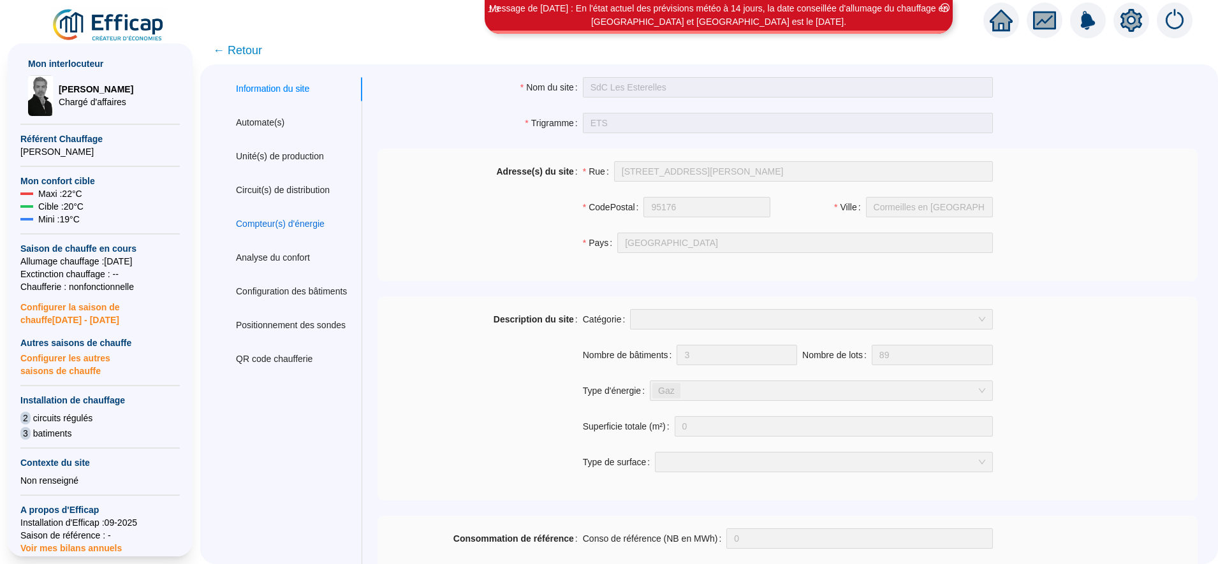
click at [325, 231] on div "Compteur(s) d'énergie" at bounding box center [280, 223] width 89 height 13
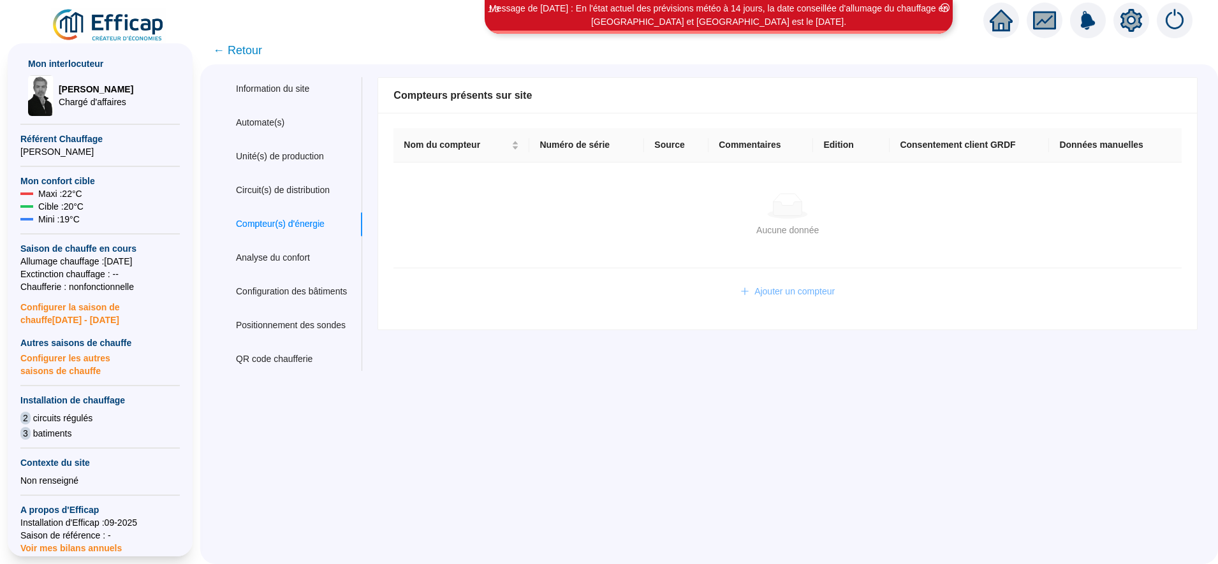
click at [767, 293] on span "Ajouter un compteur" at bounding box center [794, 291] width 80 height 13
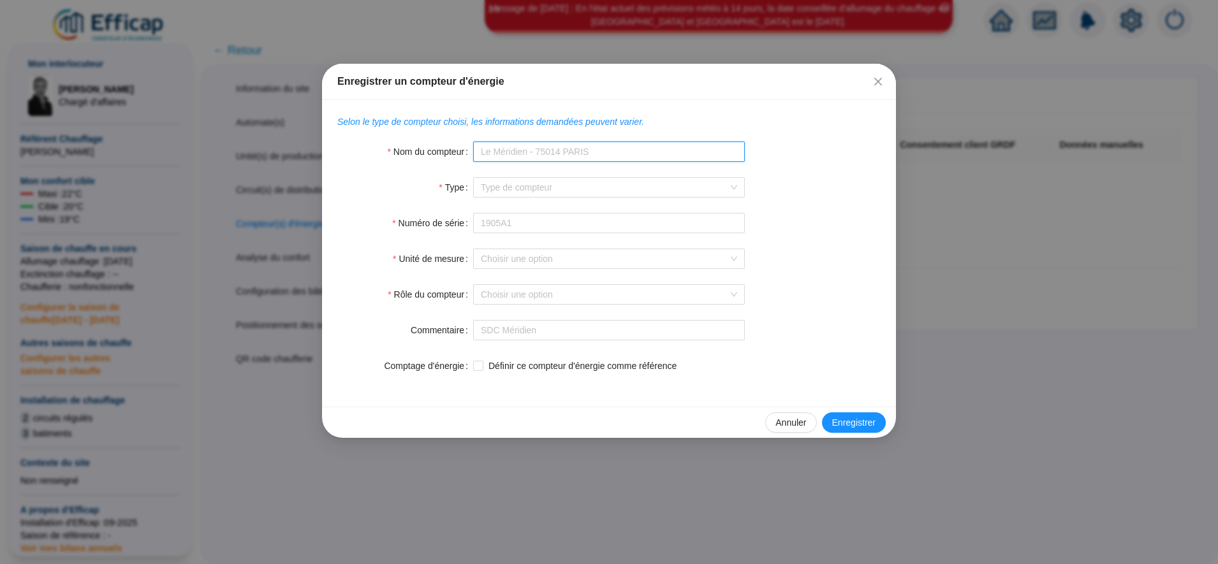
click at [526, 154] on input "Nom du compteur" at bounding box center [609, 152] width 272 height 20
click at [491, 216] on input "Numéro de série" at bounding box center [609, 223] width 272 height 20
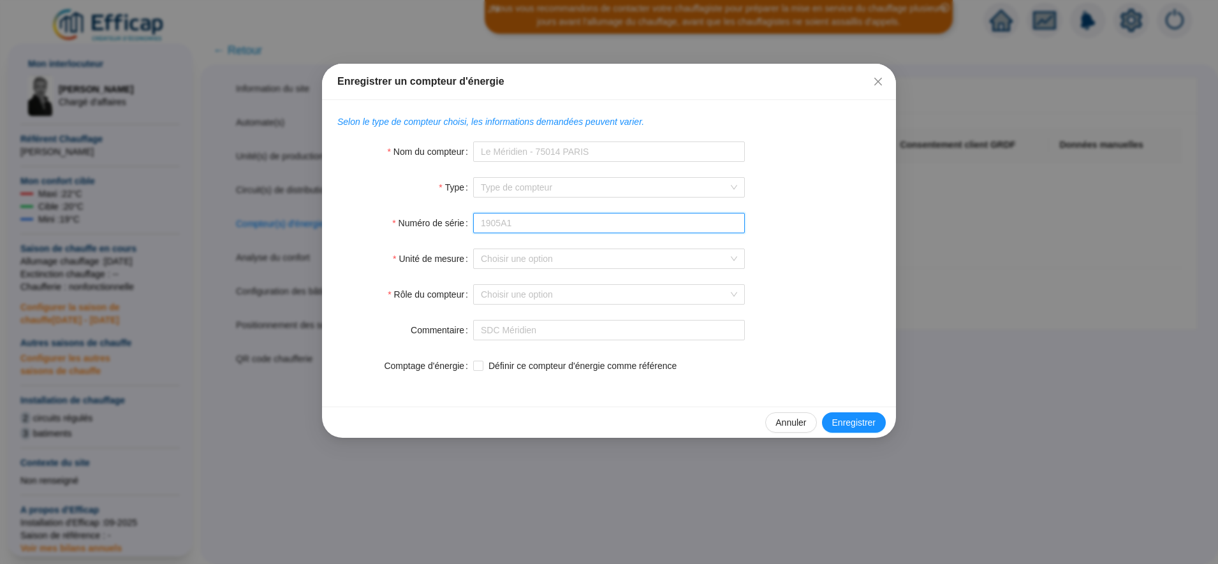
paste input "GI040534"
type input "GI040534"
click at [499, 151] on input "Nom du compteur" at bounding box center [609, 152] width 272 height 20
type input "Les Esterelles"
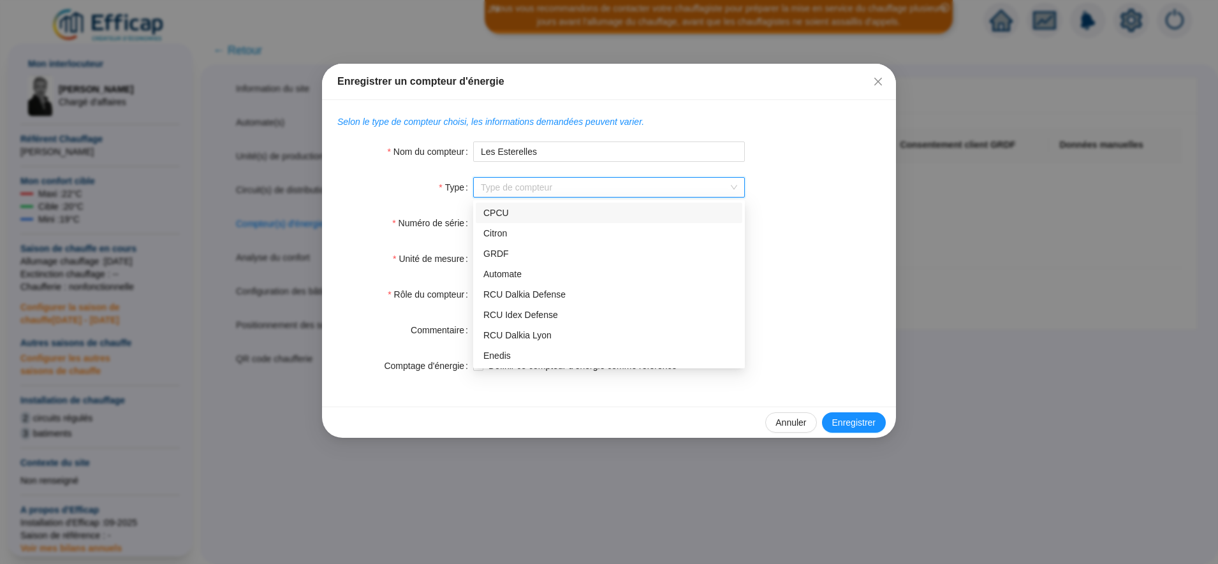
click at [503, 186] on input "Type" at bounding box center [603, 187] width 245 height 19
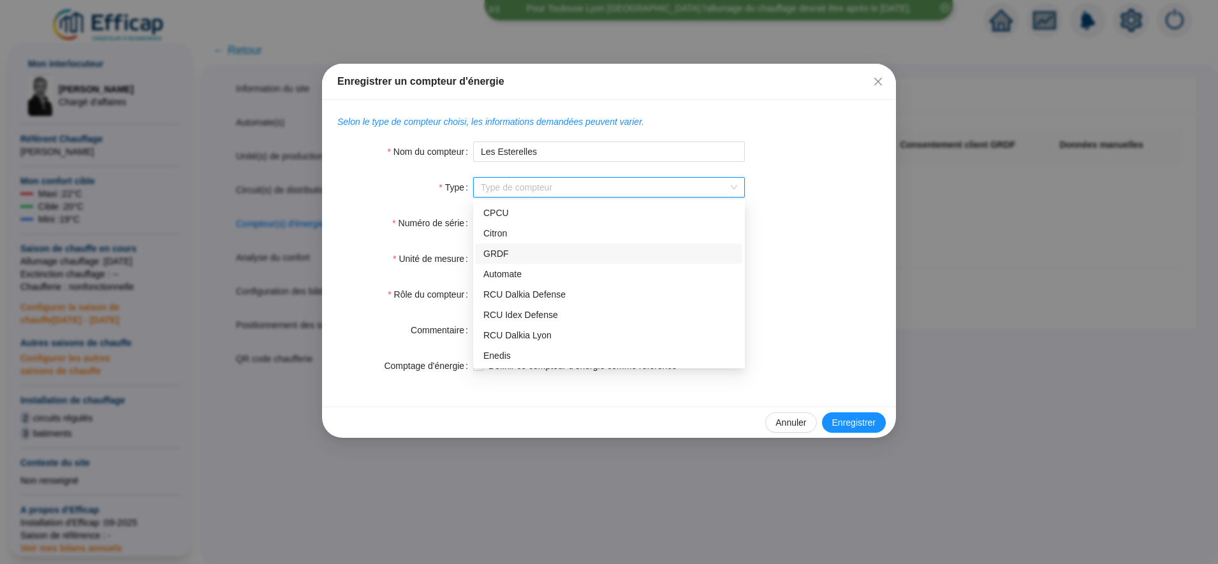
click at [548, 253] on div "GRDF" at bounding box center [608, 253] width 251 height 13
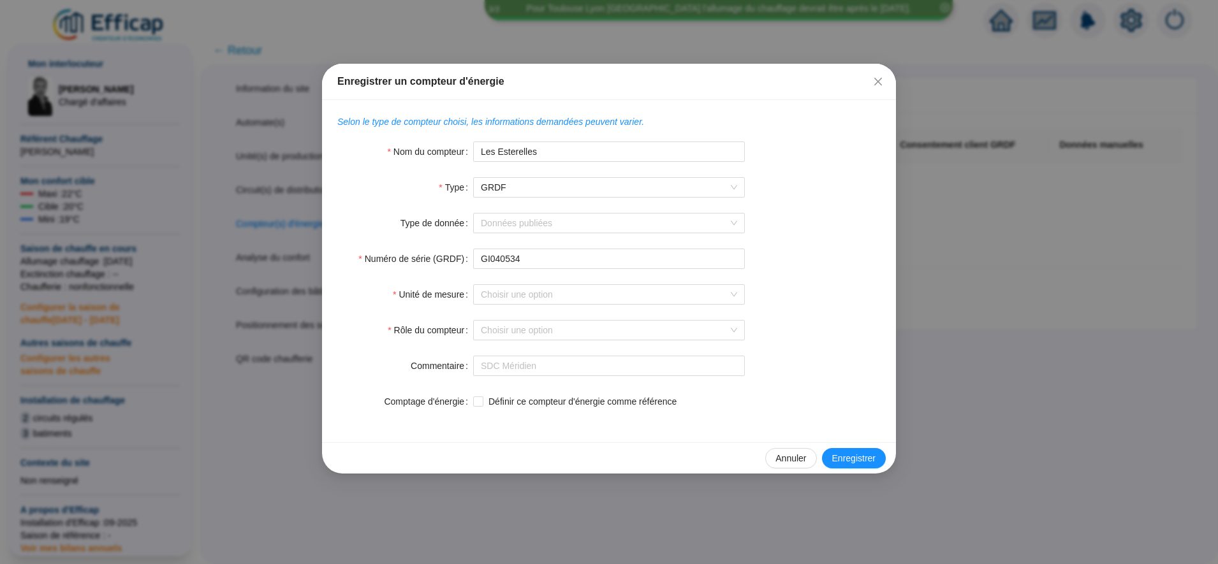
click at [788, 274] on form "Nom du compteur Les Esterelles Type GRDF Automate associé Type de compteur Type…" at bounding box center [608, 277] width 543 height 270
click at [599, 283] on form "Nom du compteur Les Esterelles Type GRDF Automate associé Type de compteur Type…" at bounding box center [608, 277] width 543 height 270
click at [592, 290] on input "Unité de mesure" at bounding box center [603, 294] width 245 height 19
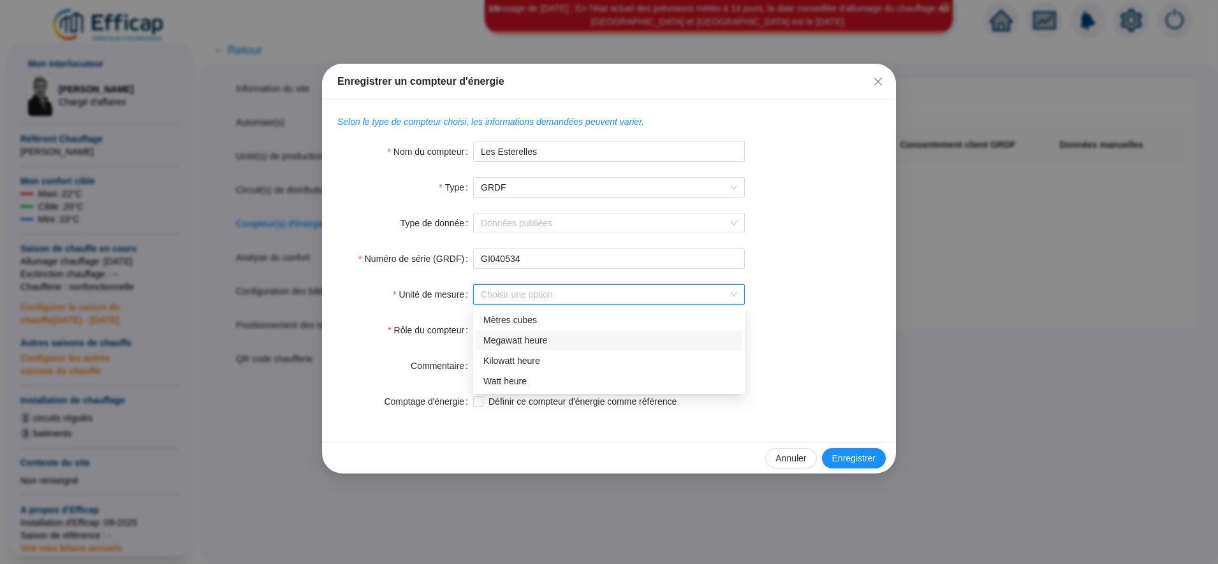
click at [557, 345] on div "Megawatt heure" at bounding box center [608, 340] width 251 height 13
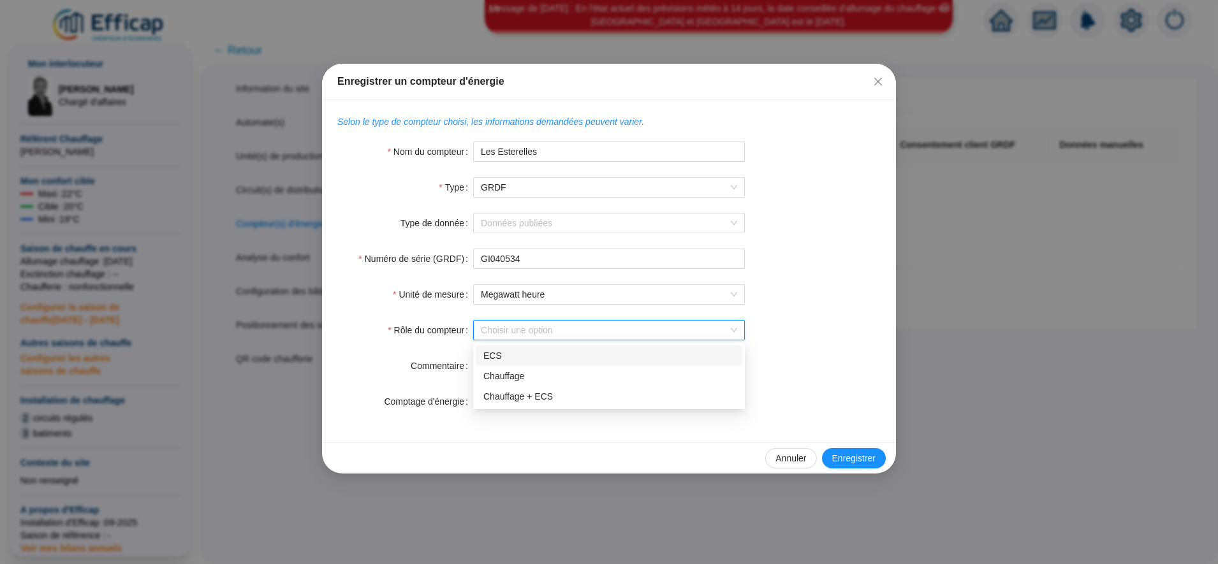
click at [550, 332] on input "Rôle du compteur" at bounding box center [603, 330] width 245 height 19
click at [553, 393] on div "Chauffage + ECS" at bounding box center [608, 396] width 251 height 13
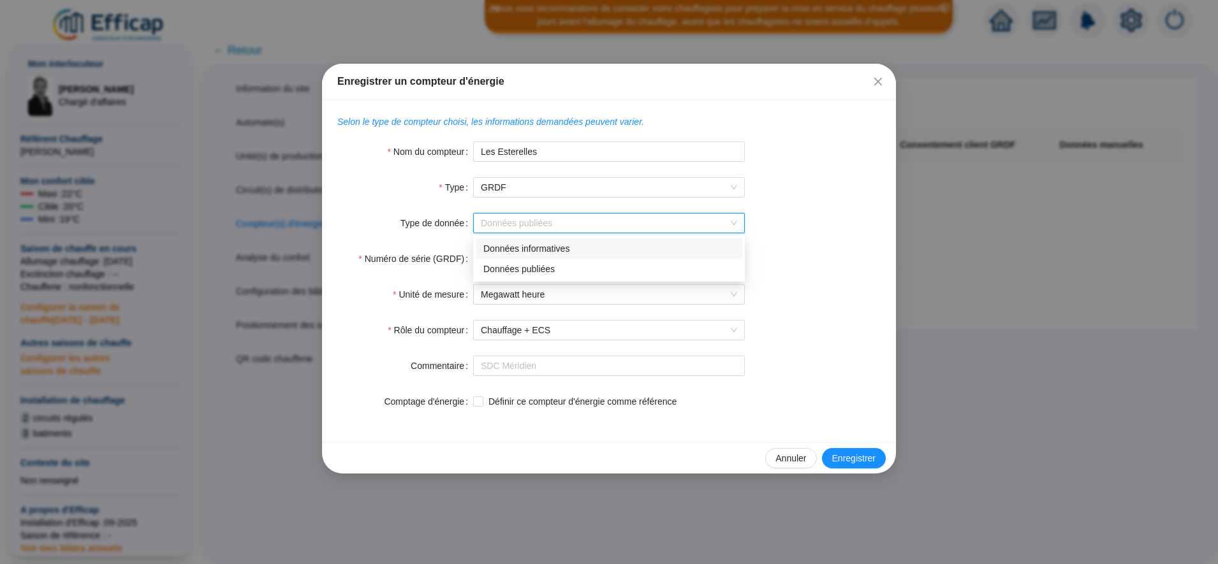
click at [565, 217] on input "Type de donnée" at bounding box center [603, 223] width 245 height 19
click at [560, 253] on div "Données informatives" at bounding box center [608, 248] width 251 height 13
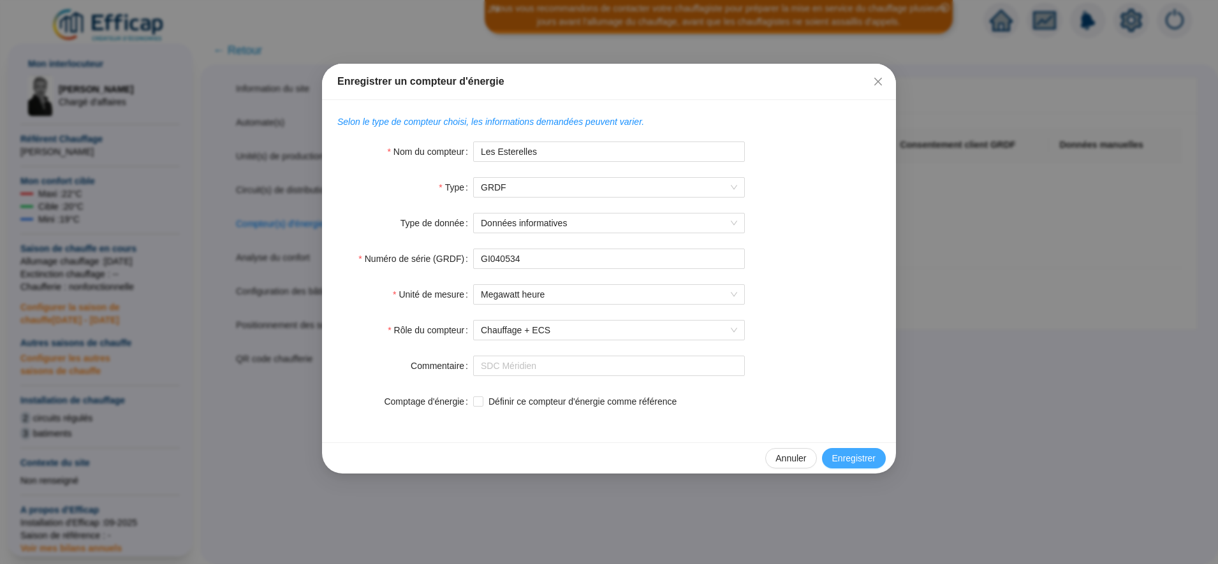
click at [850, 460] on span "Enregistrer" at bounding box center [853, 458] width 43 height 13
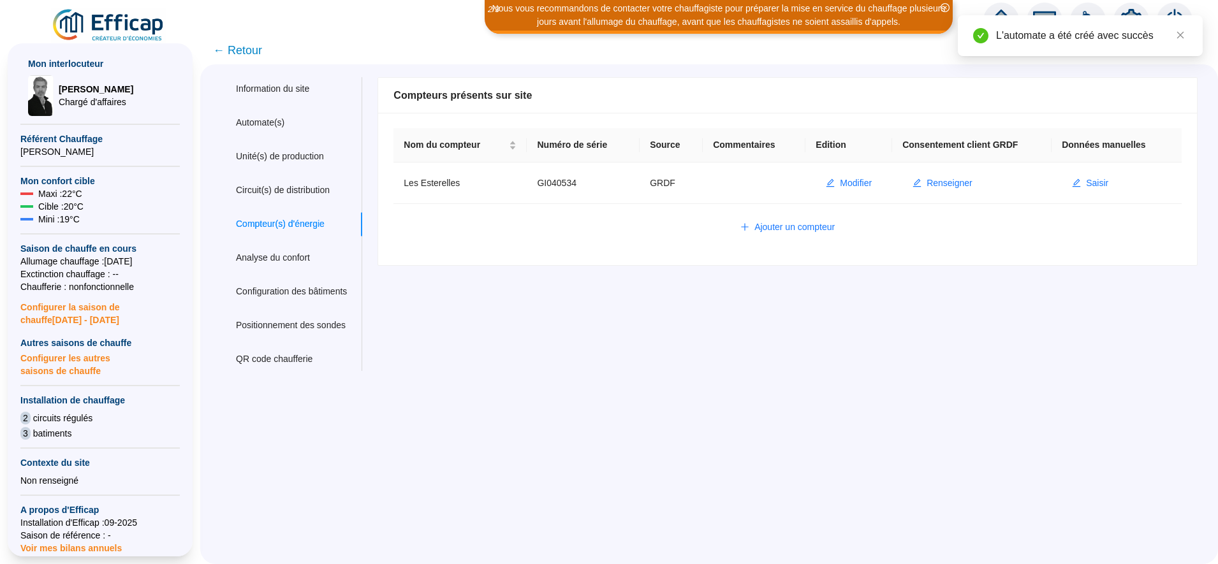
click at [260, 48] on span "← Retour" at bounding box center [237, 50] width 49 height 18
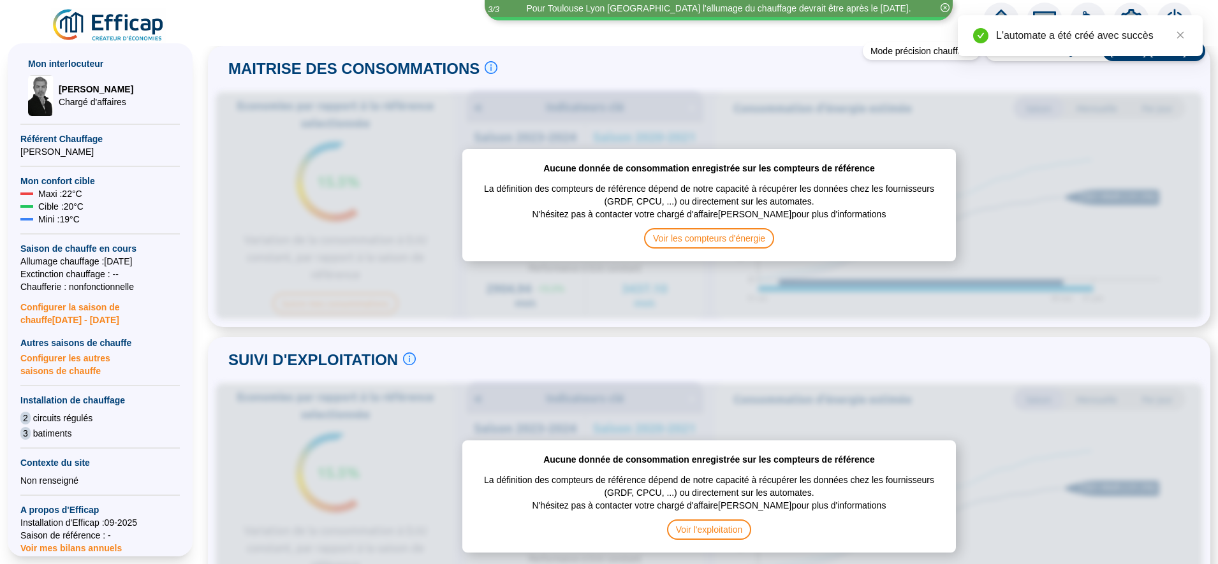
scroll to position [289, 0]
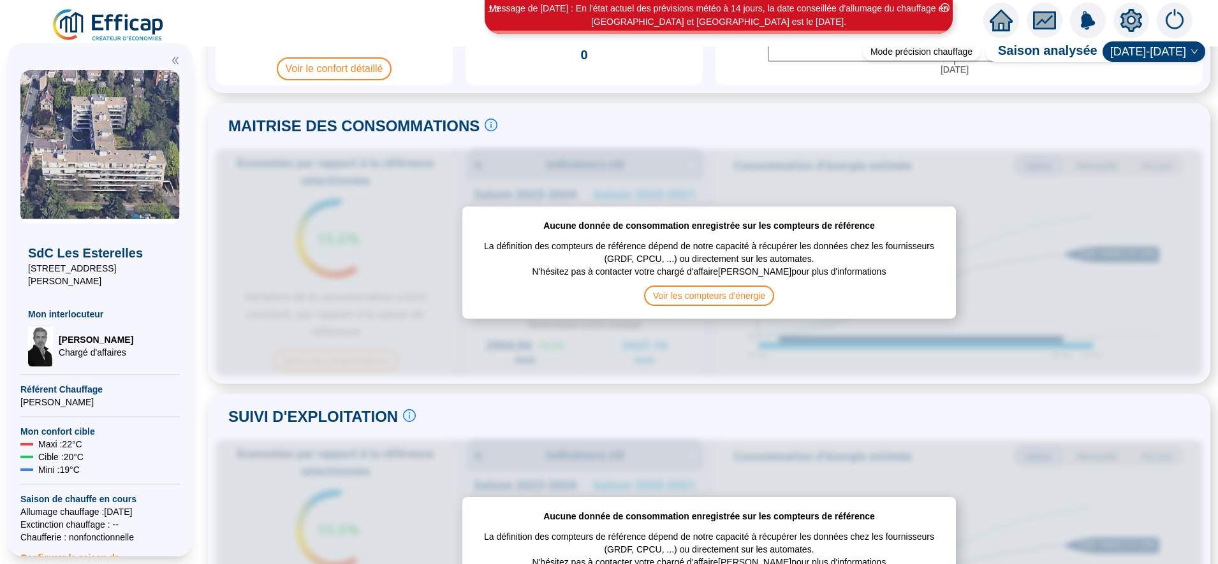
scroll to position [111, 0]
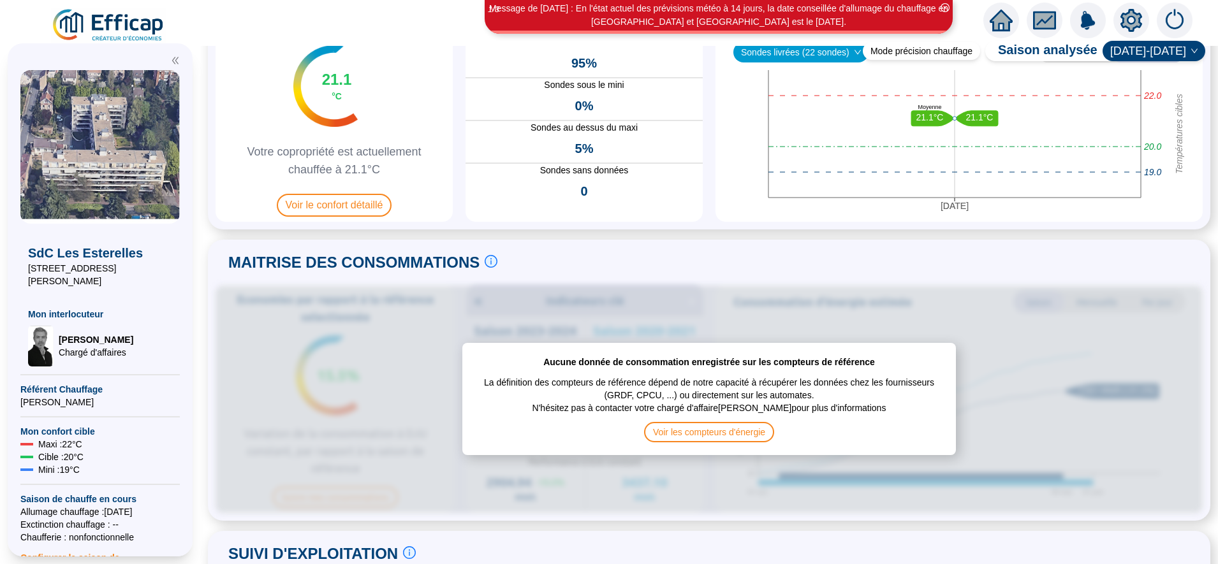
click at [1128, 23] on icon "setting" at bounding box center [1131, 20] width 9 height 9
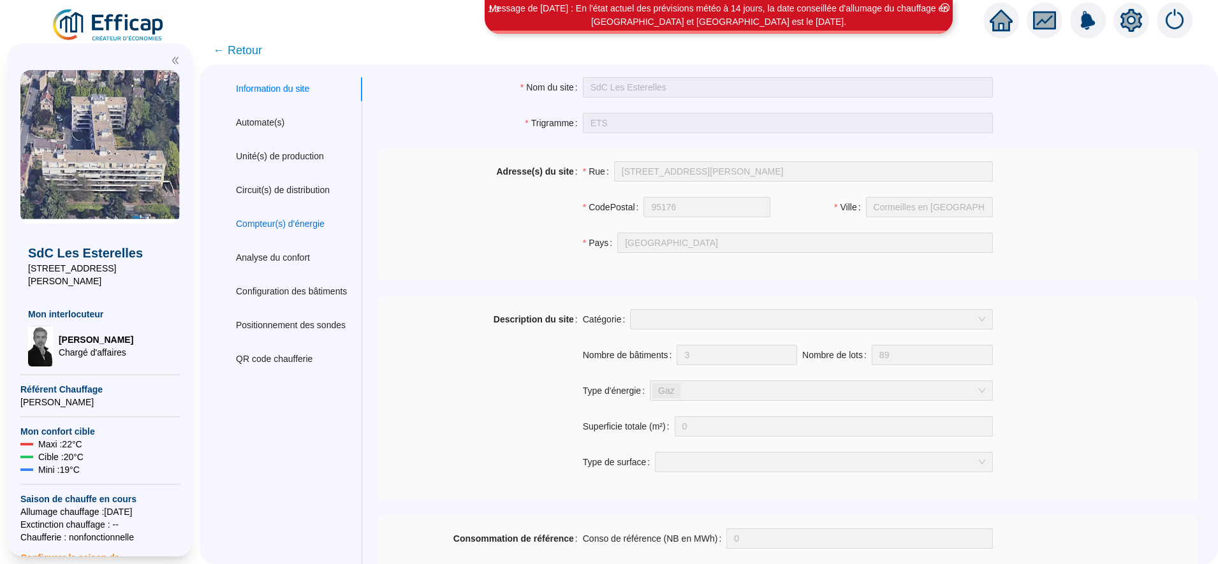
click at [305, 228] on div "Compteur(s) d'énergie" at bounding box center [280, 223] width 89 height 13
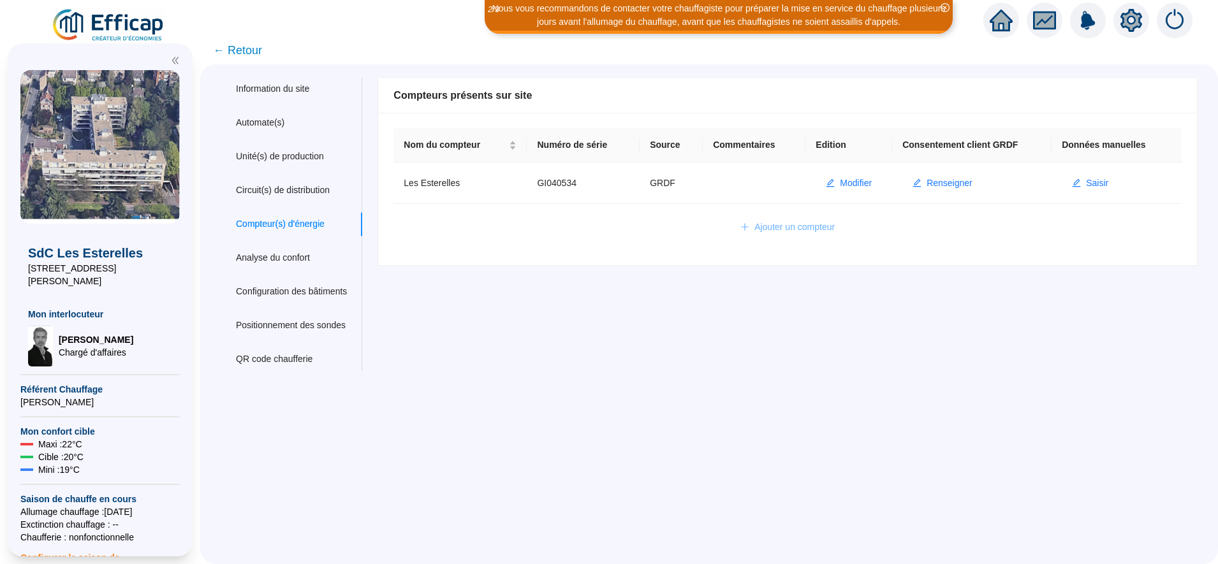
click at [781, 226] on span "Ajouter un compteur" at bounding box center [794, 227] width 80 height 13
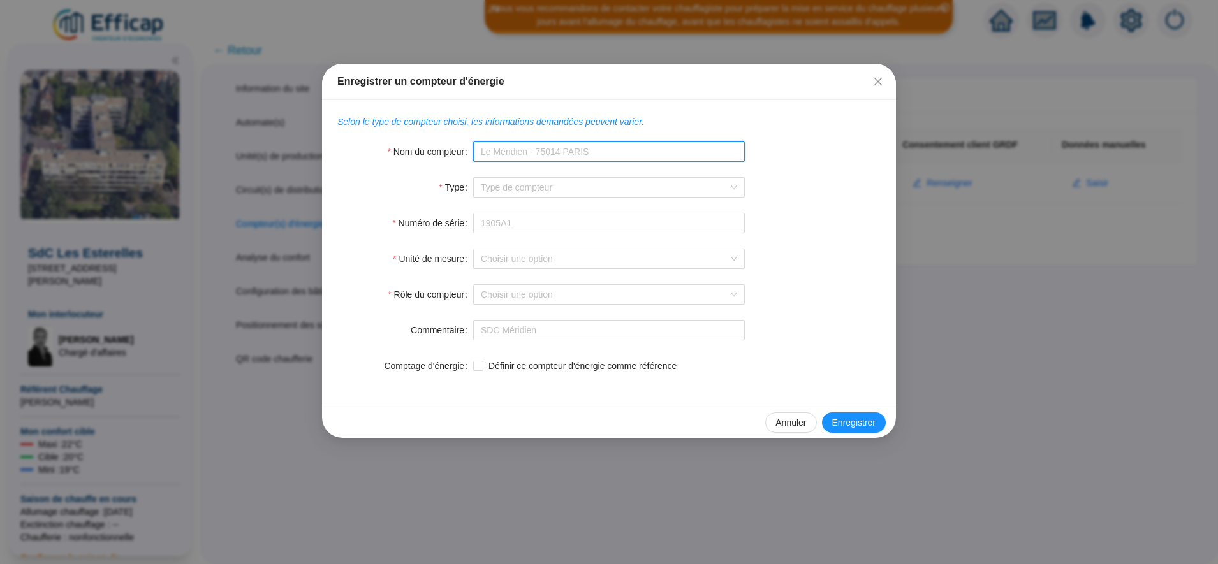
click at [563, 148] on input "Nom du compteur" at bounding box center [609, 152] width 272 height 20
type input "Les Esterelles"
type input "GI040534"
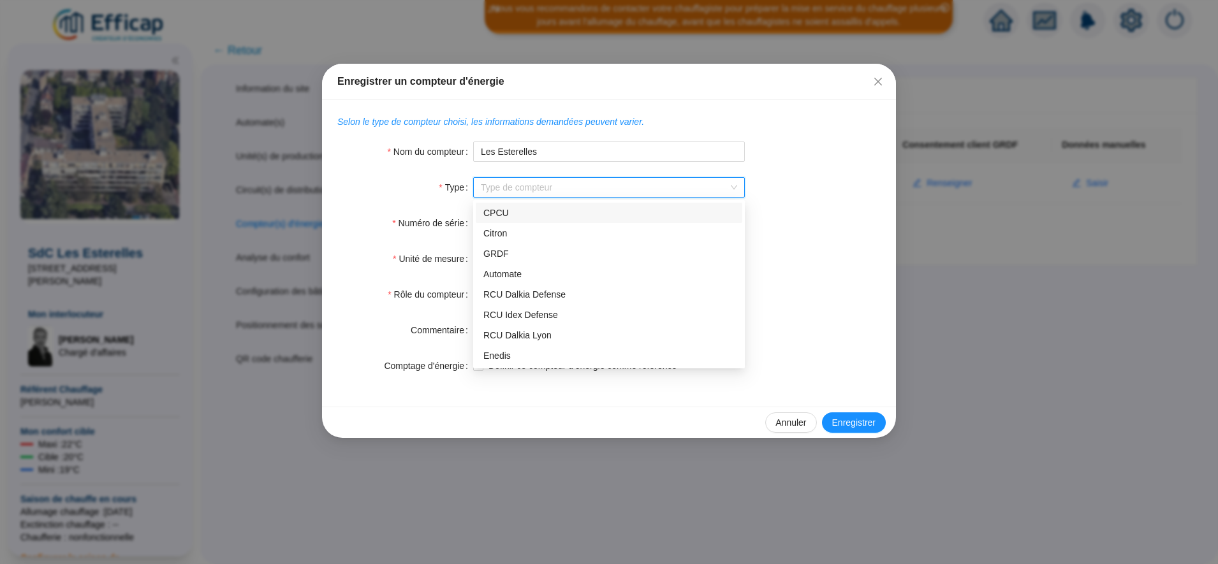
click at [536, 191] on input "Type" at bounding box center [603, 187] width 245 height 19
click at [523, 251] on div "GRDF" at bounding box center [608, 253] width 251 height 13
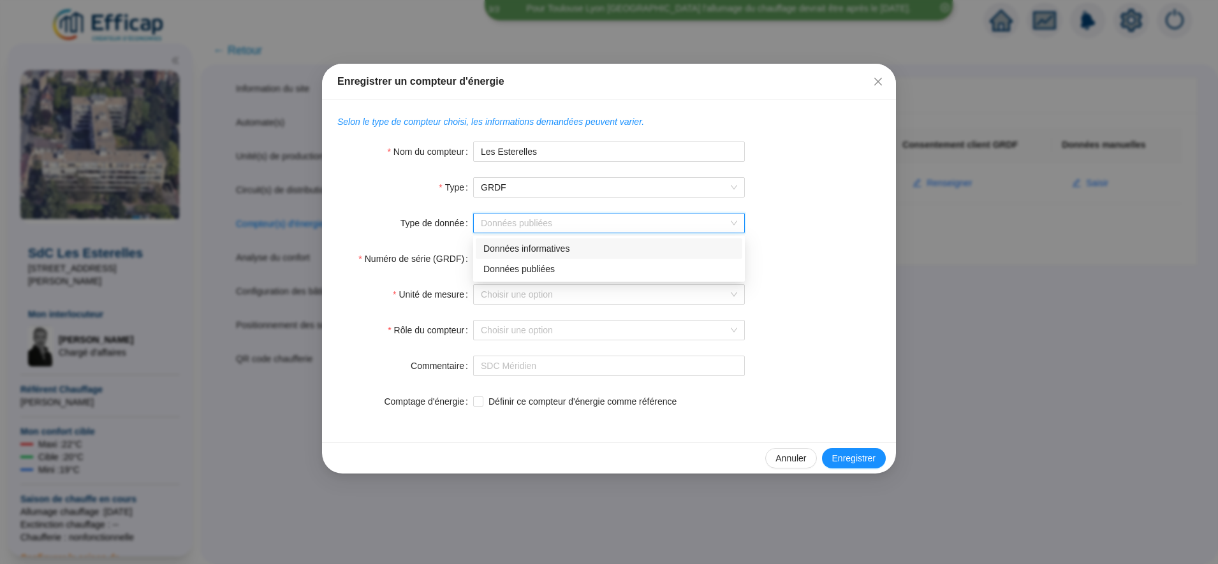
click at [512, 228] on input "Type de donnée" at bounding box center [603, 223] width 245 height 19
click at [519, 267] on div "Données publiées" at bounding box center [608, 269] width 251 height 13
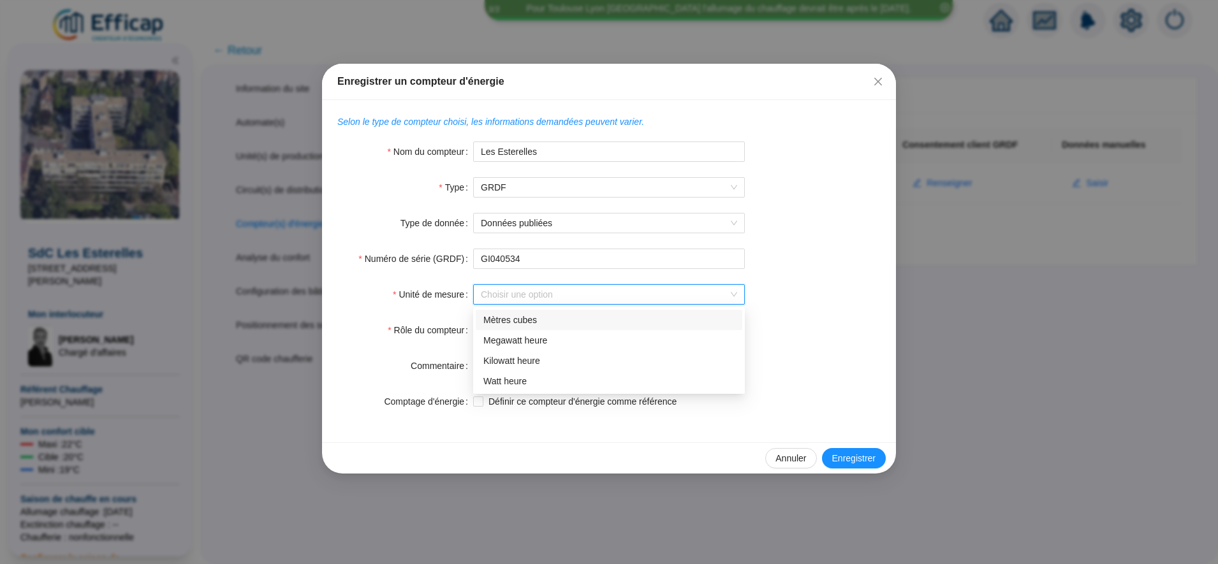
click at [517, 291] on input "Unité de mesure" at bounding box center [603, 294] width 245 height 19
click at [517, 339] on div "Megawatt heure" at bounding box center [608, 340] width 251 height 13
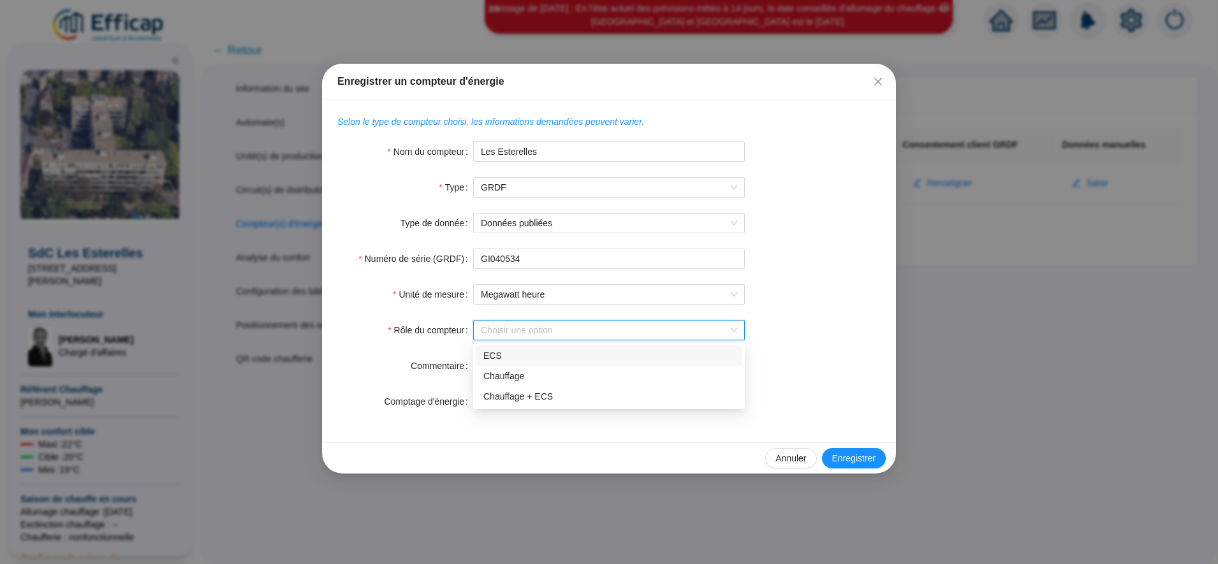
click at [497, 339] on input "Rôle du compteur" at bounding box center [603, 330] width 245 height 19
click at [510, 391] on div "Chauffage + ECS" at bounding box center [608, 396] width 251 height 13
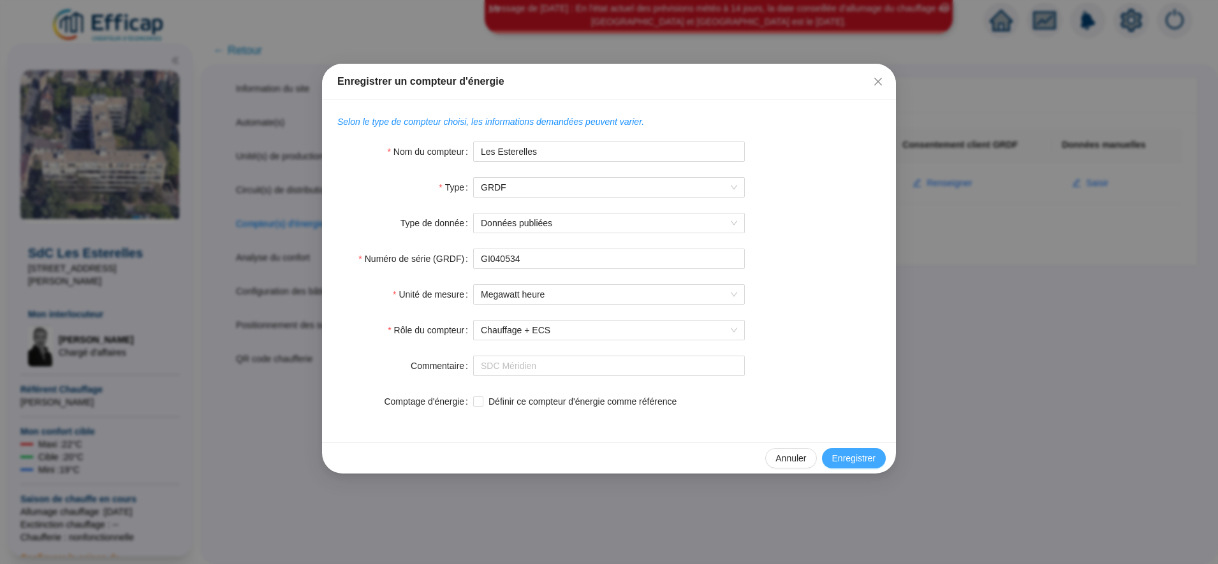
click at [852, 464] on span "Enregistrer" at bounding box center [853, 458] width 43 height 13
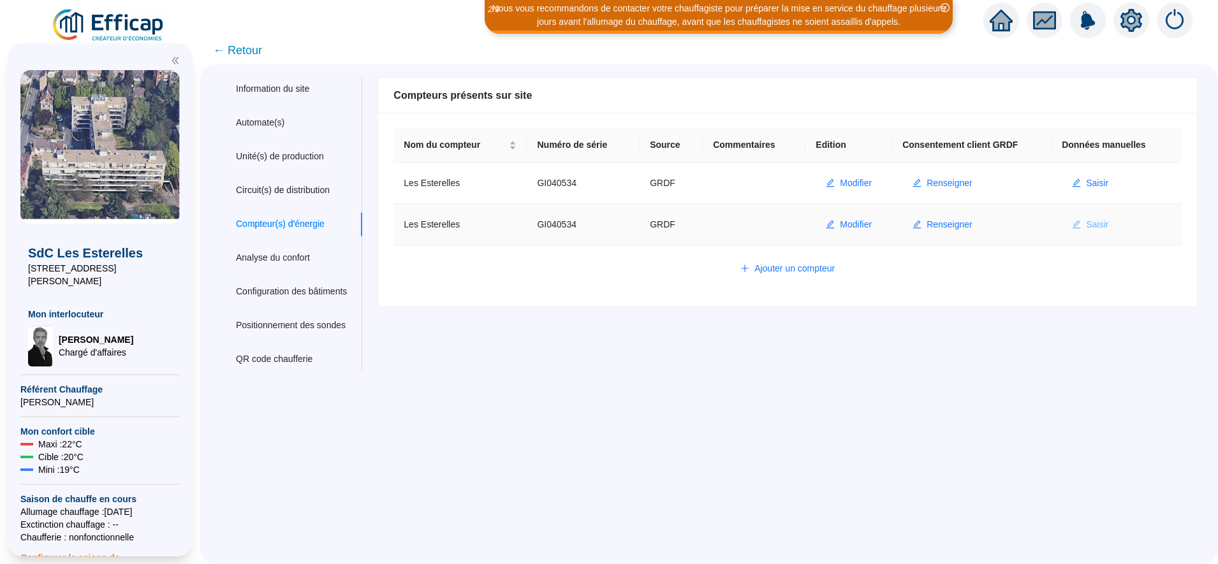
click at [1073, 228] on icon "edit" at bounding box center [1077, 224] width 8 height 8
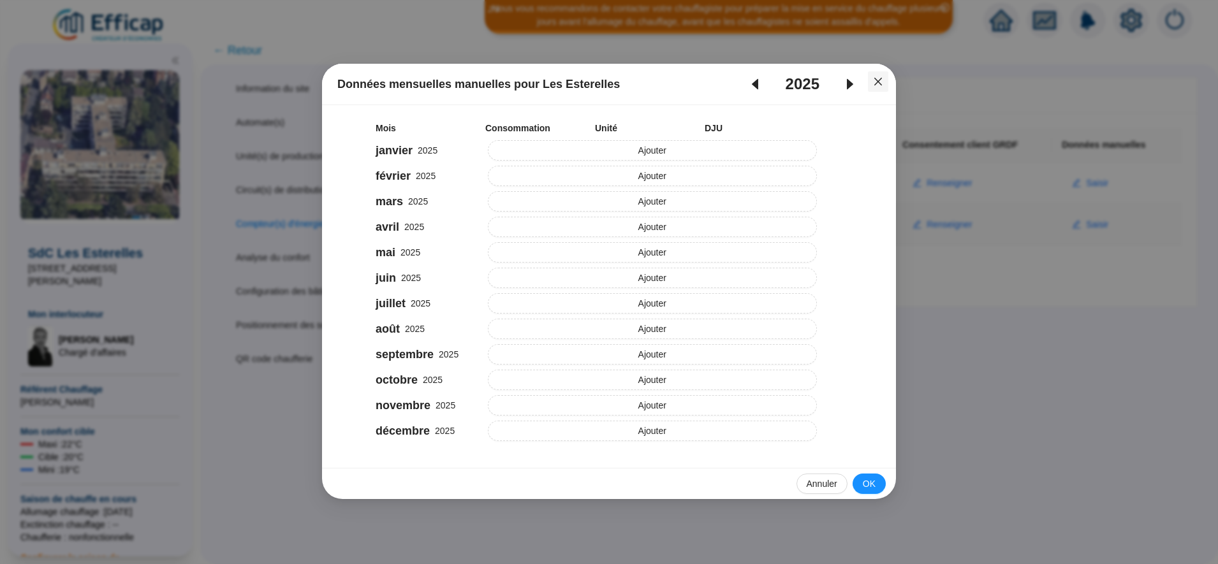
click at [876, 80] on icon "close" at bounding box center [878, 82] width 8 height 8
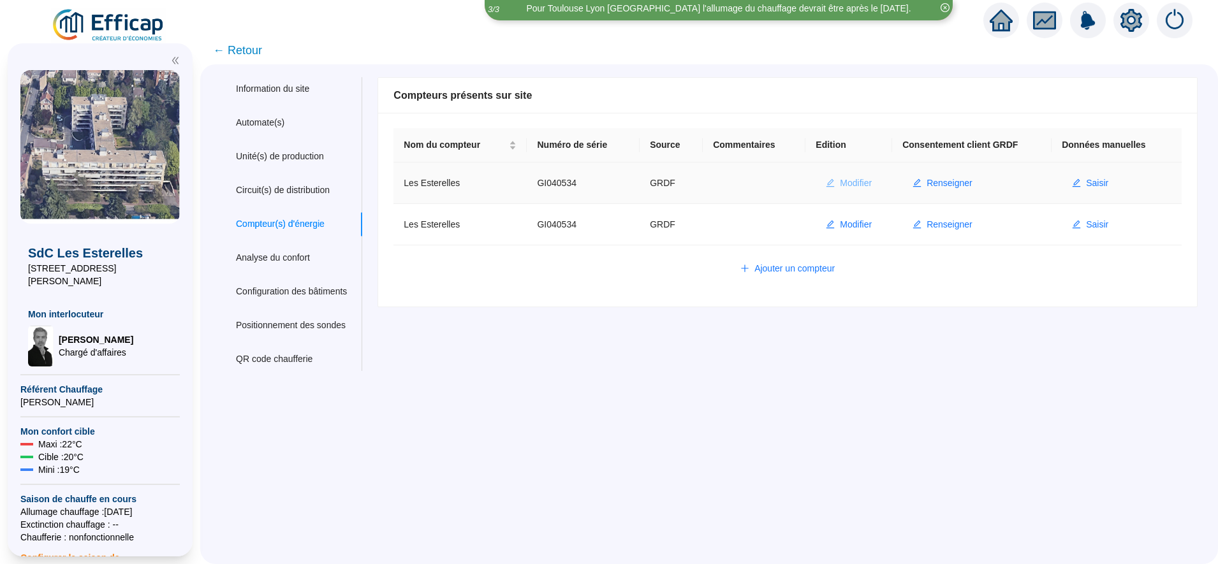
click at [841, 177] on span "Modifier" at bounding box center [856, 183] width 32 height 13
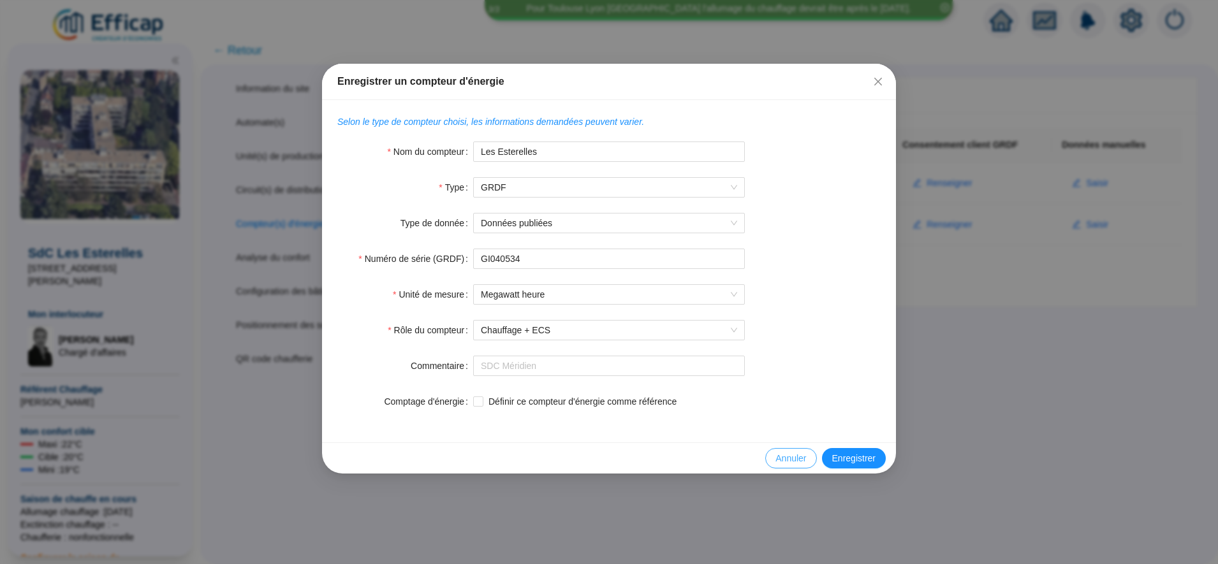
click at [793, 457] on span "Annuler" at bounding box center [791, 458] width 31 height 13
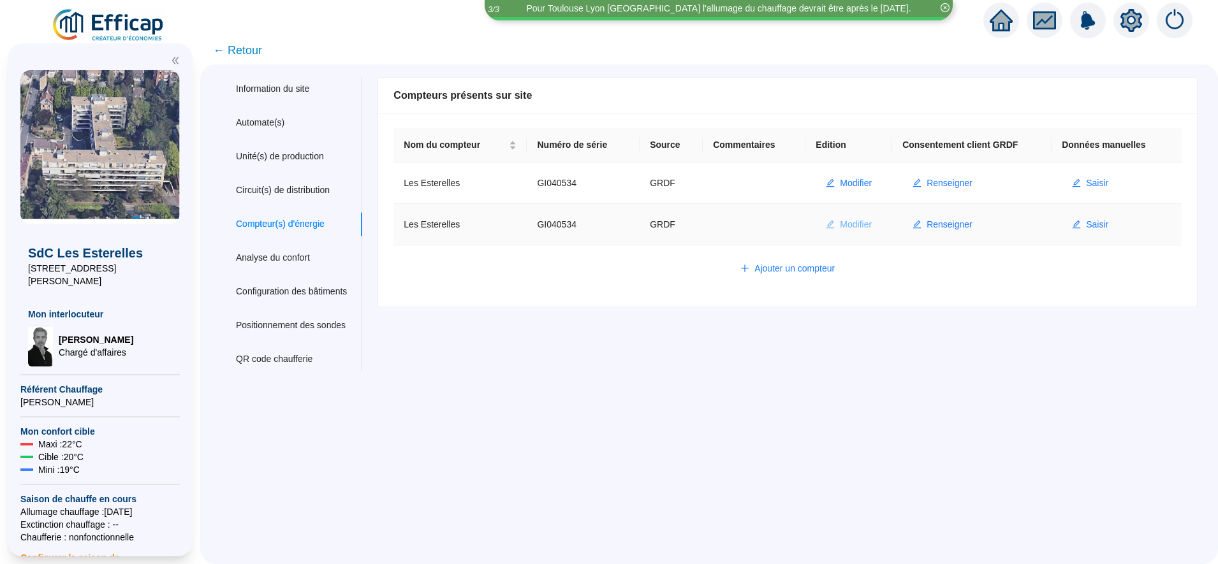
click at [851, 225] on span "Modifier" at bounding box center [856, 224] width 32 height 13
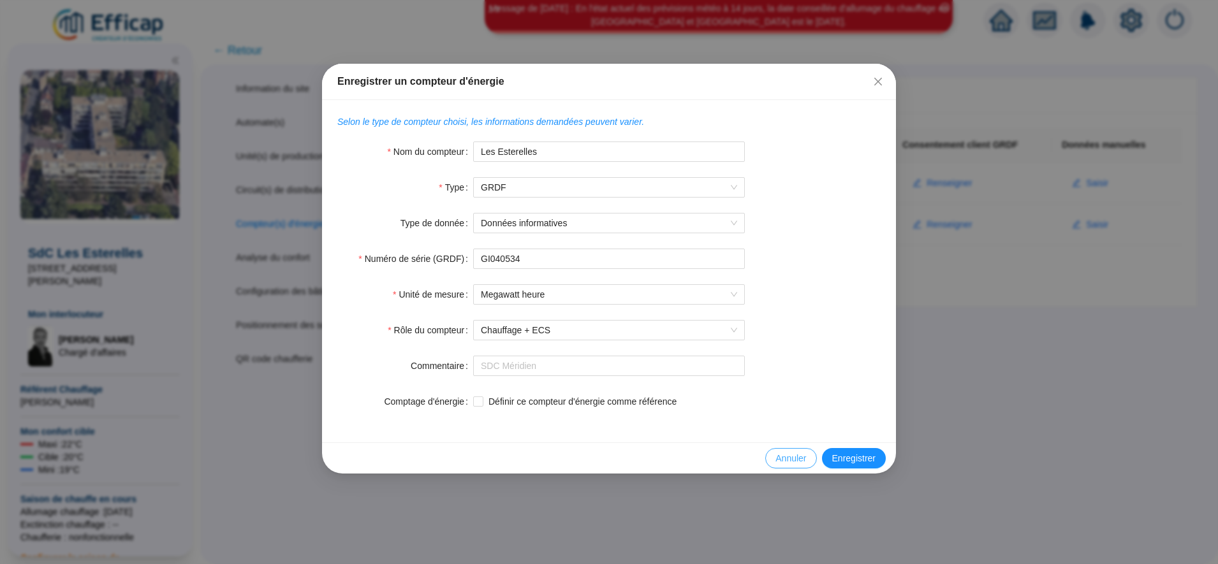
click at [776, 461] on button "Annuler" at bounding box center [790, 458] width 51 height 20
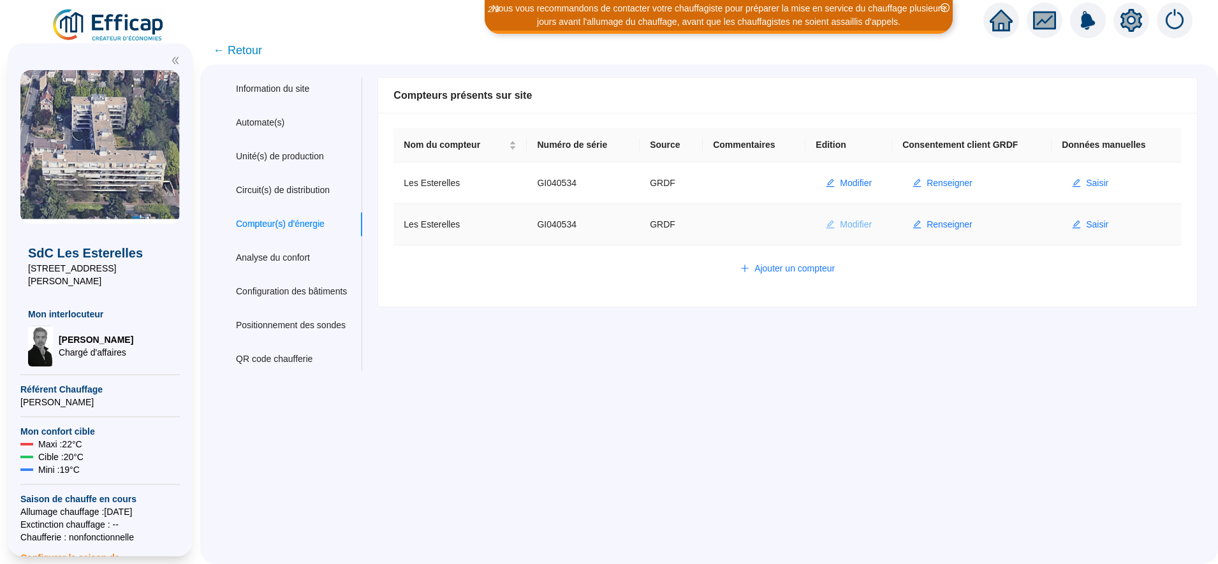
click at [843, 229] on span "Modifier" at bounding box center [856, 224] width 32 height 13
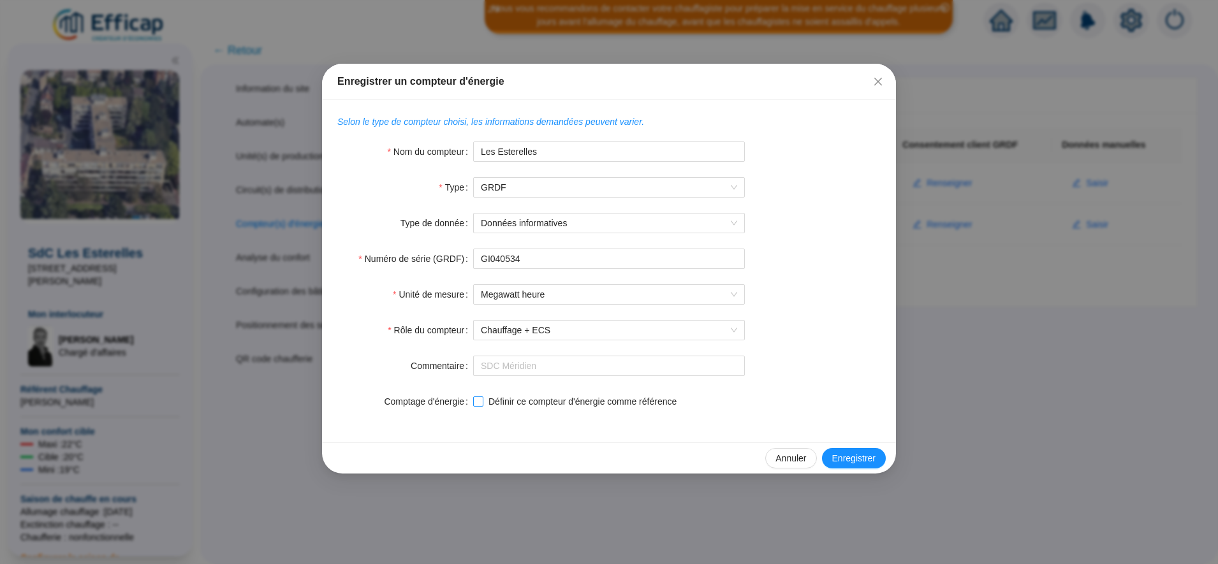
click at [643, 404] on span "Définir ce compteur d'énergie comme référence" at bounding box center [582, 401] width 198 height 13
click at [482, 404] on input "Définir ce compteur d'énergie comme référence" at bounding box center [477, 401] width 9 height 9
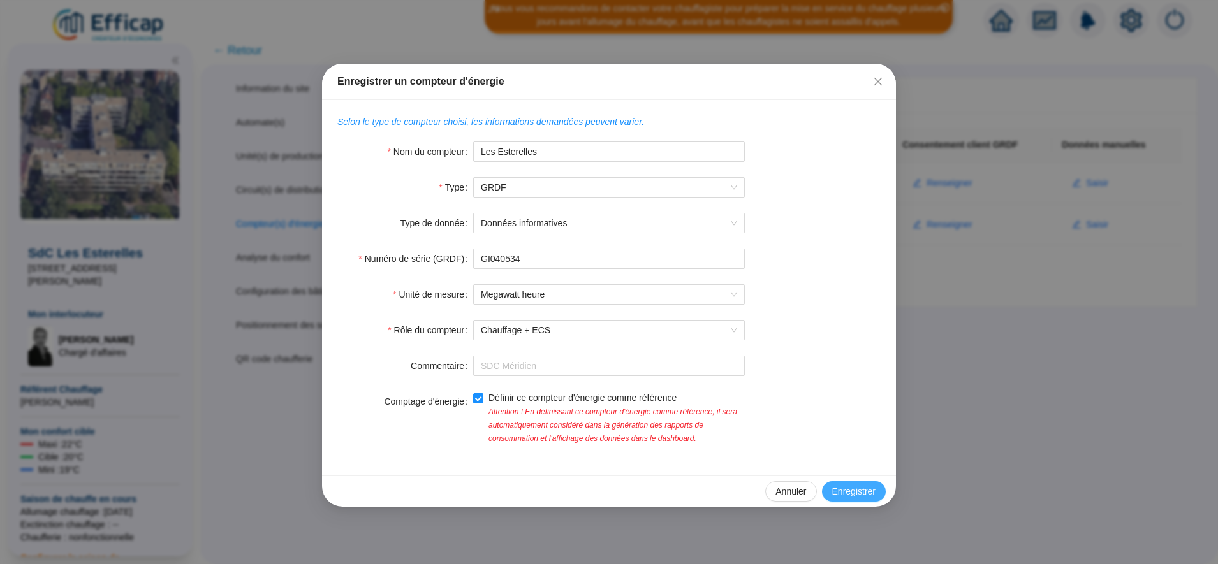
click at [846, 491] on span "Enregistrer" at bounding box center [853, 491] width 43 height 13
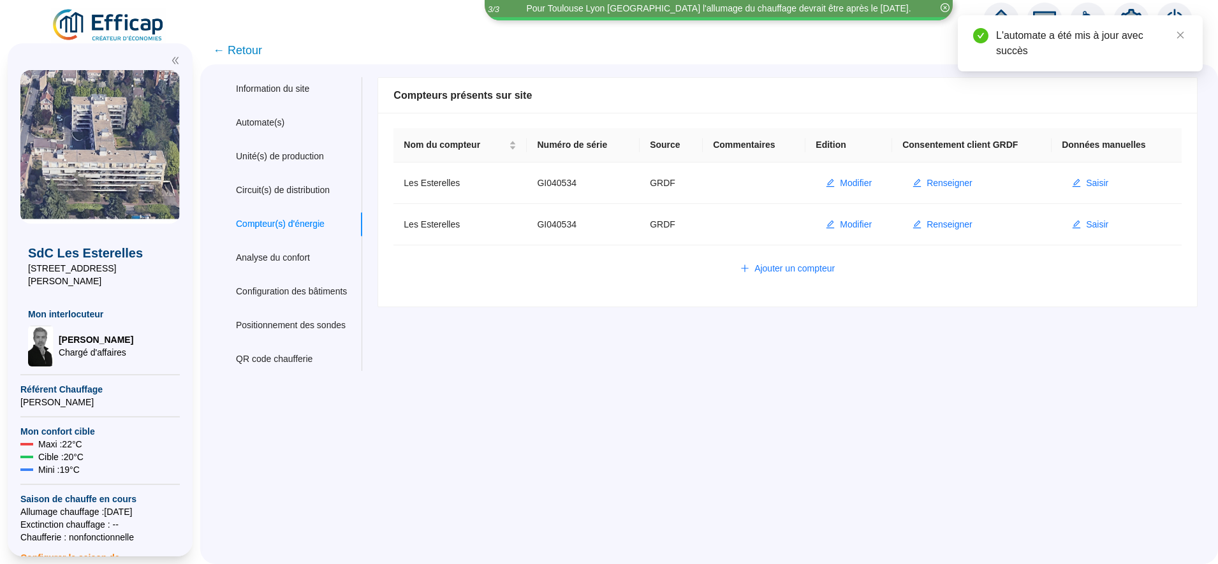
click at [259, 54] on span "← Retour" at bounding box center [237, 50] width 49 height 18
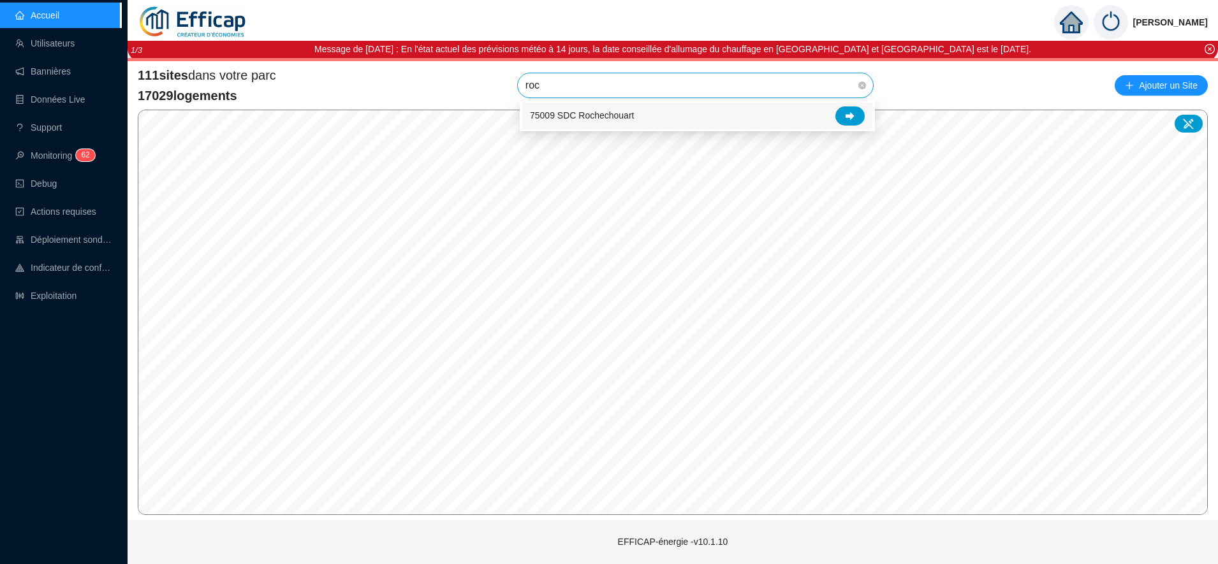
type input "roch"
click at [848, 115] on icon at bounding box center [850, 116] width 9 height 8
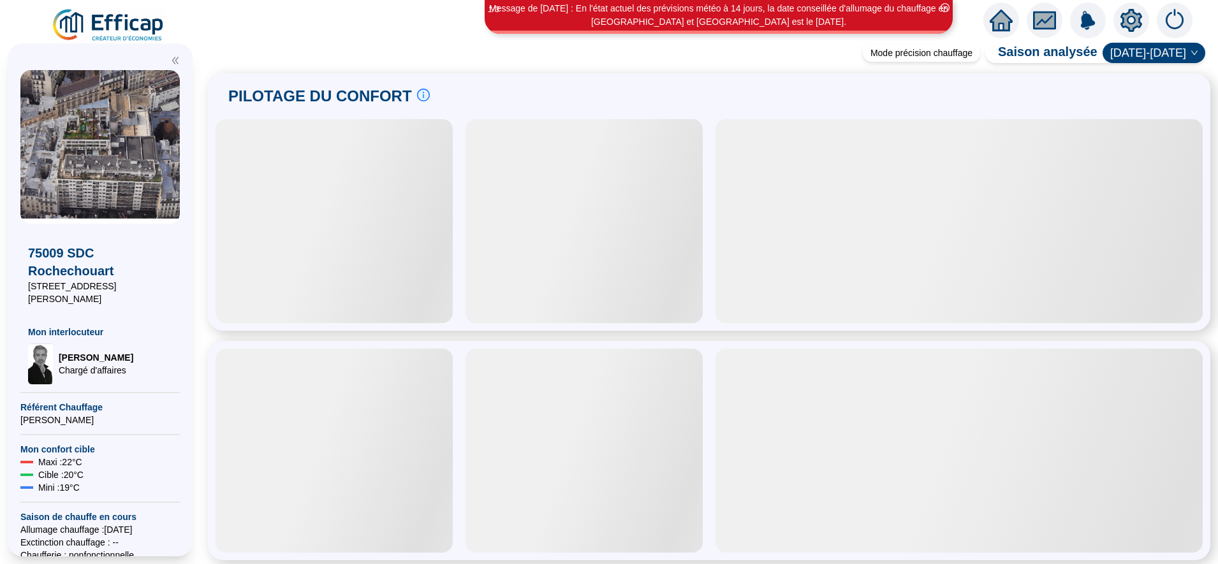
click at [1130, 21] on icon "setting" at bounding box center [1131, 20] width 23 height 23
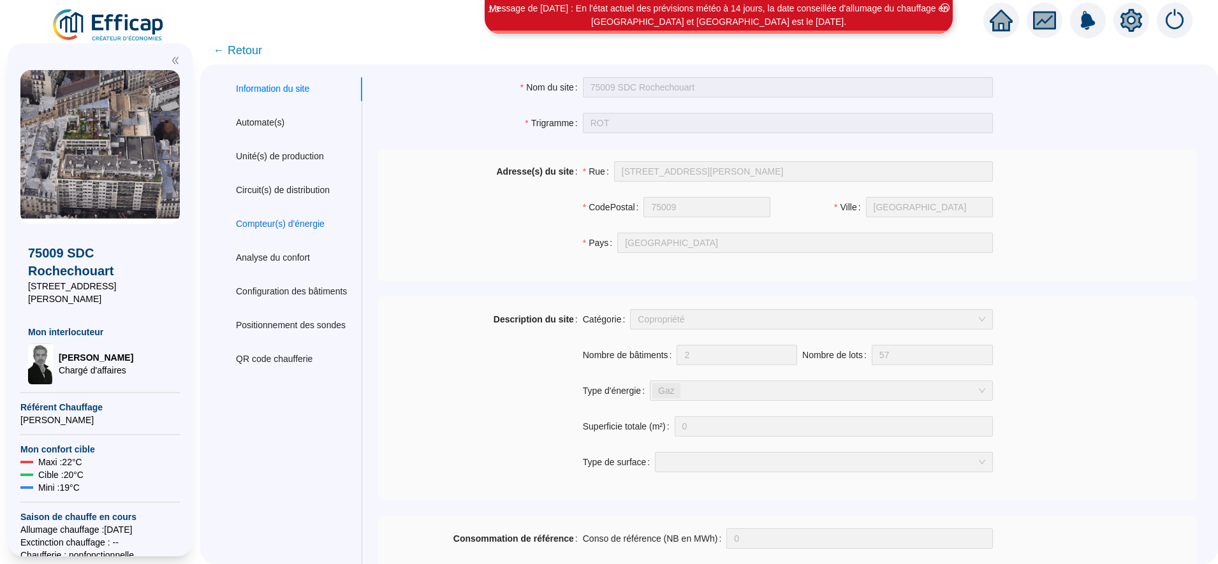
click at [315, 221] on div "Compteur(s) d'énergie" at bounding box center [280, 223] width 89 height 13
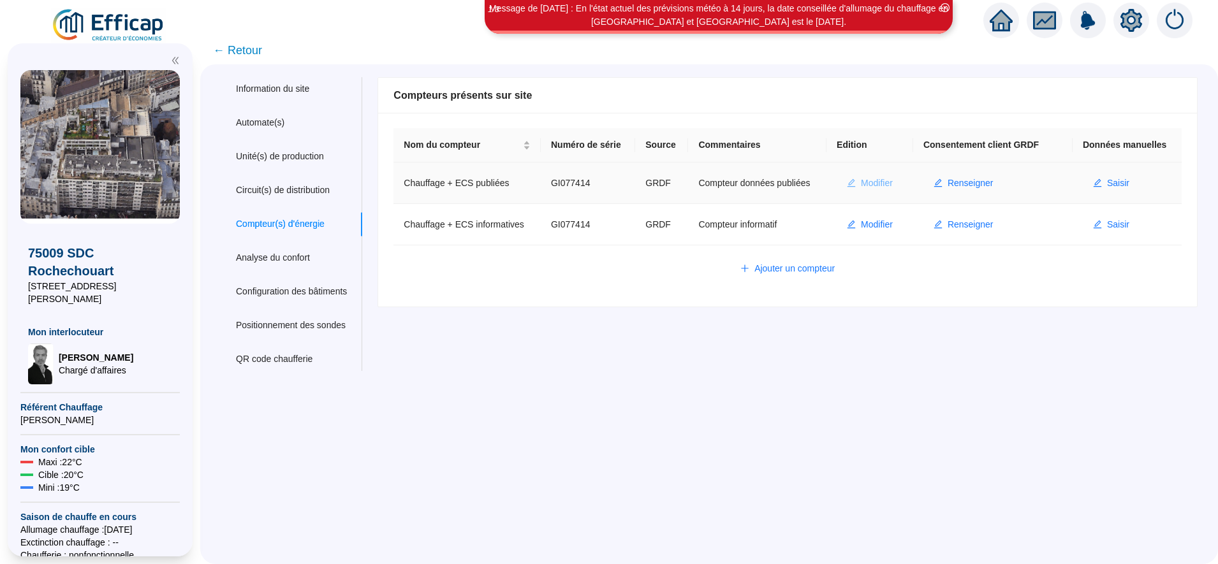
click at [864, 178] on span "Modifier" at bounding box center [877, 183] width 32 height 13
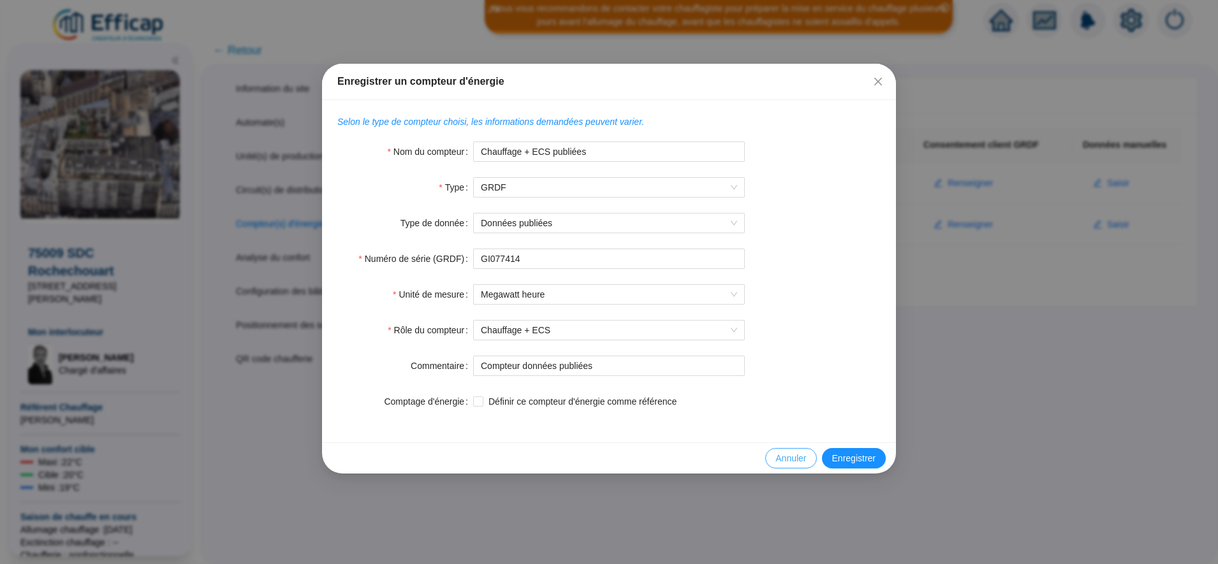
click at [800, 460] on span "Annuler" at bounding box center [791, 458] width 31 height 13
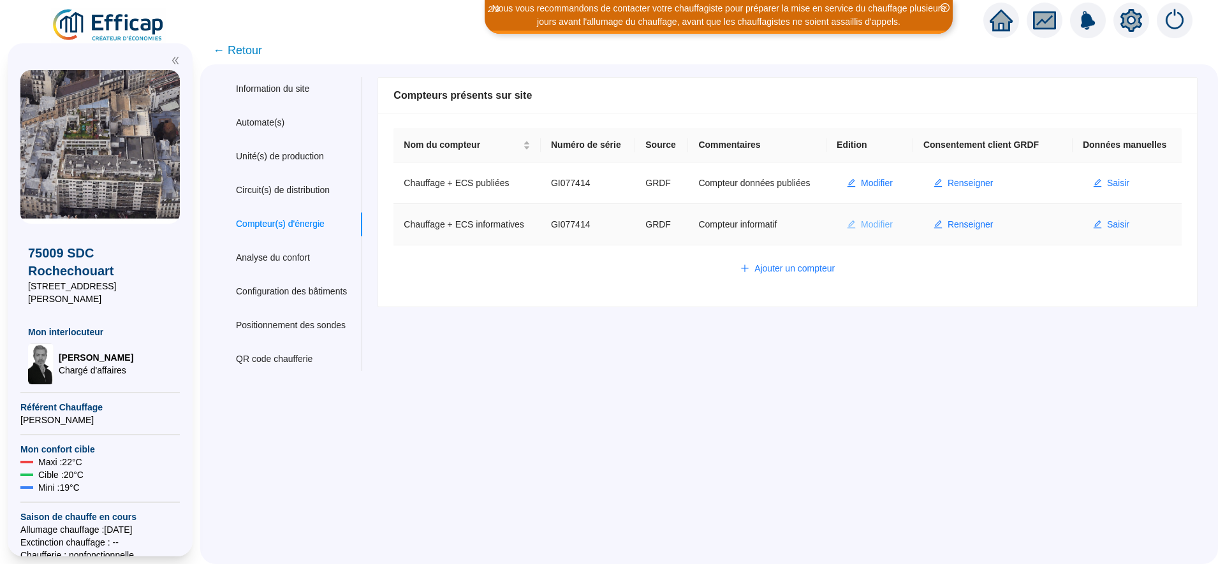
click at [861, 223] on span "Modifier" at bounding box center [877, 224] width 32 height 13
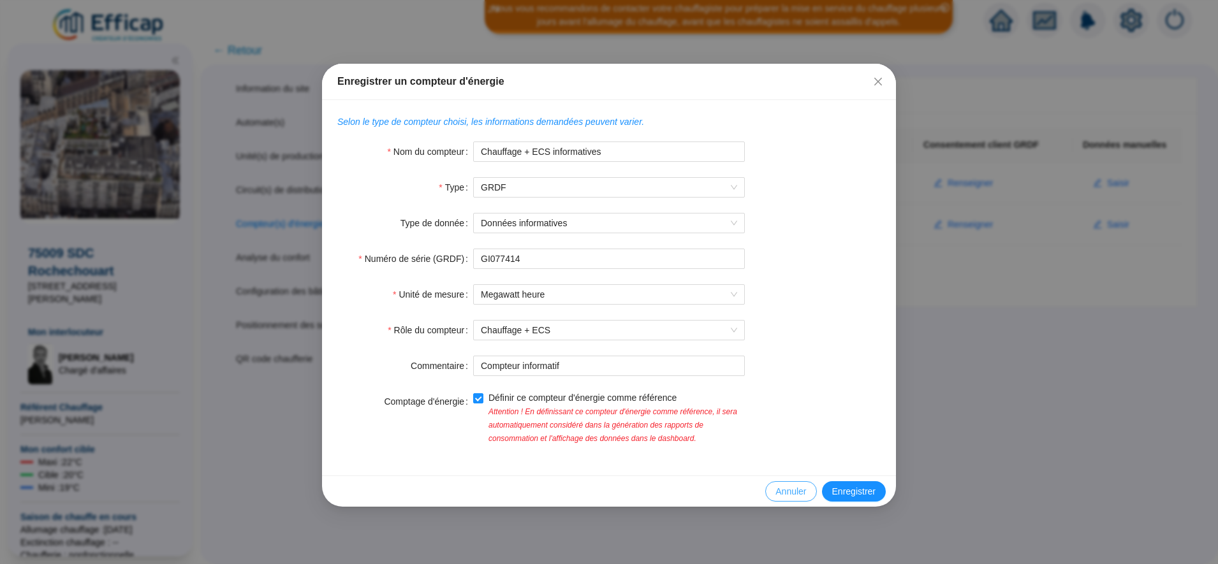
click at [792, 490] on span "Annuler" at bounding box center [791, 491] width 31 height 13
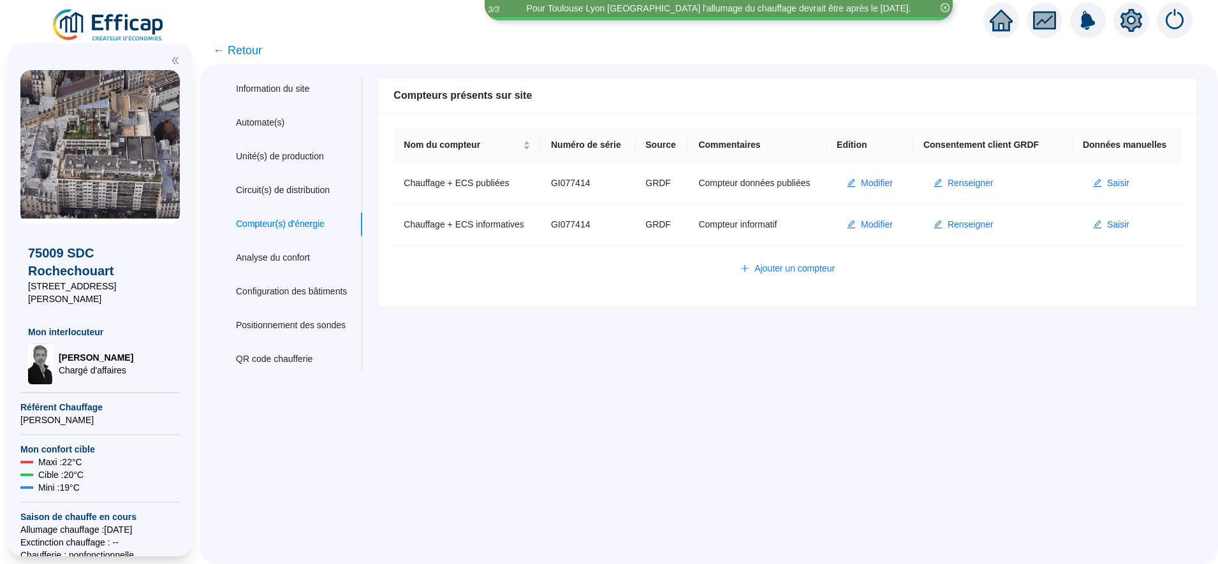
click at [262, 49] on span "← Retour" at bounding box center [237, 50] width 49 height 18
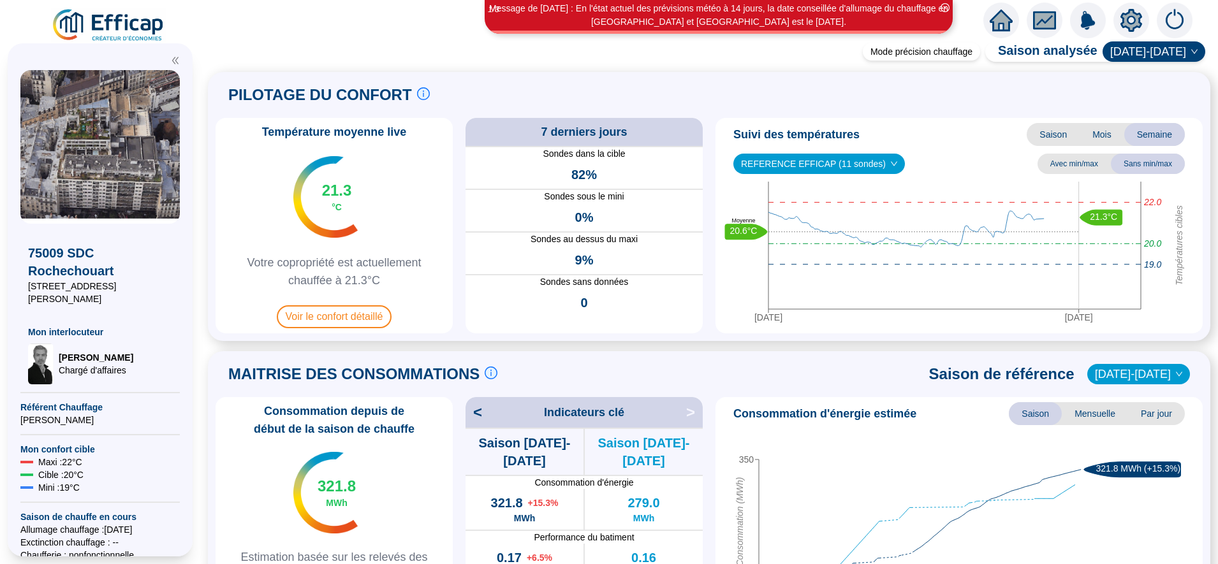
click at [999, 30] on icon "home" at bounding box center [1001, 21] width 23 height 22
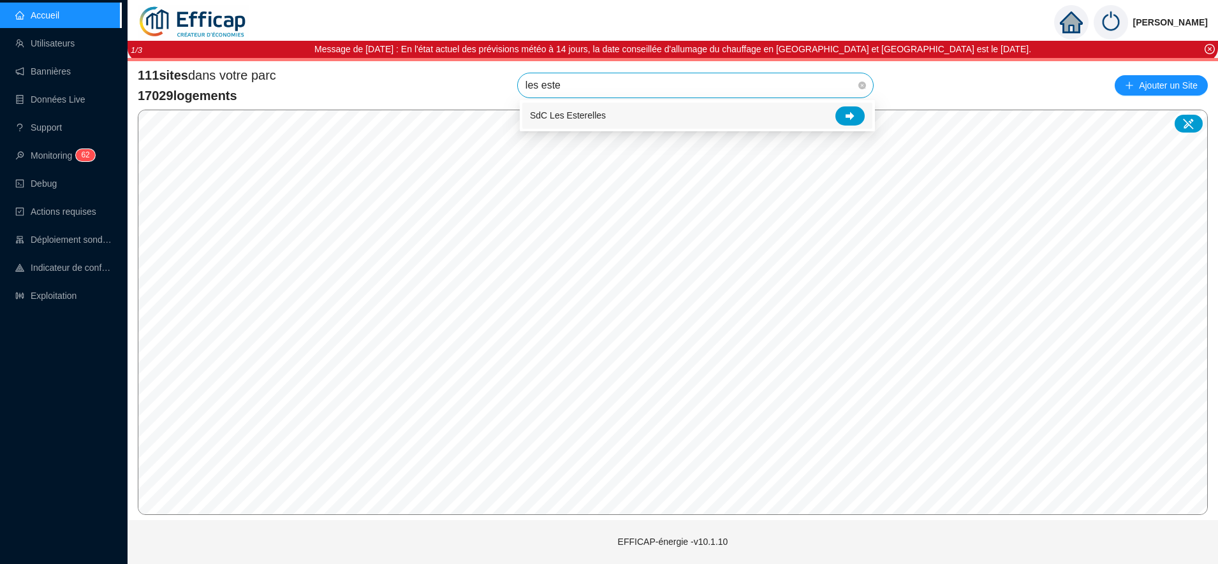
type input "les ester"
click at [853, 113] on icon at bounding box center [850, 116] width 9 height 9
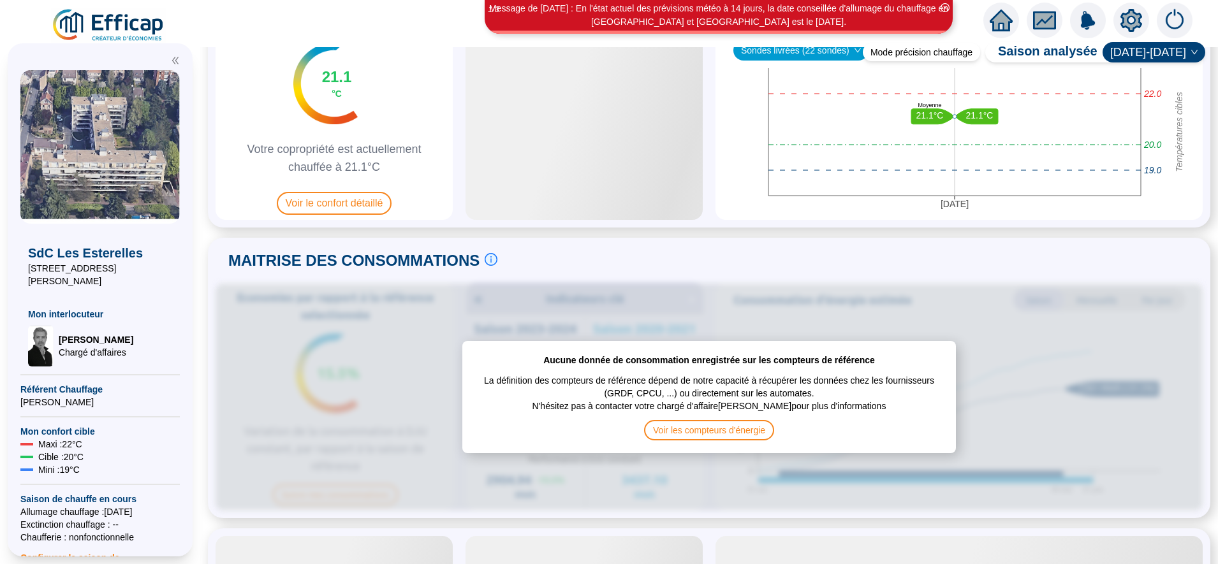
scroll to position [120, 0]
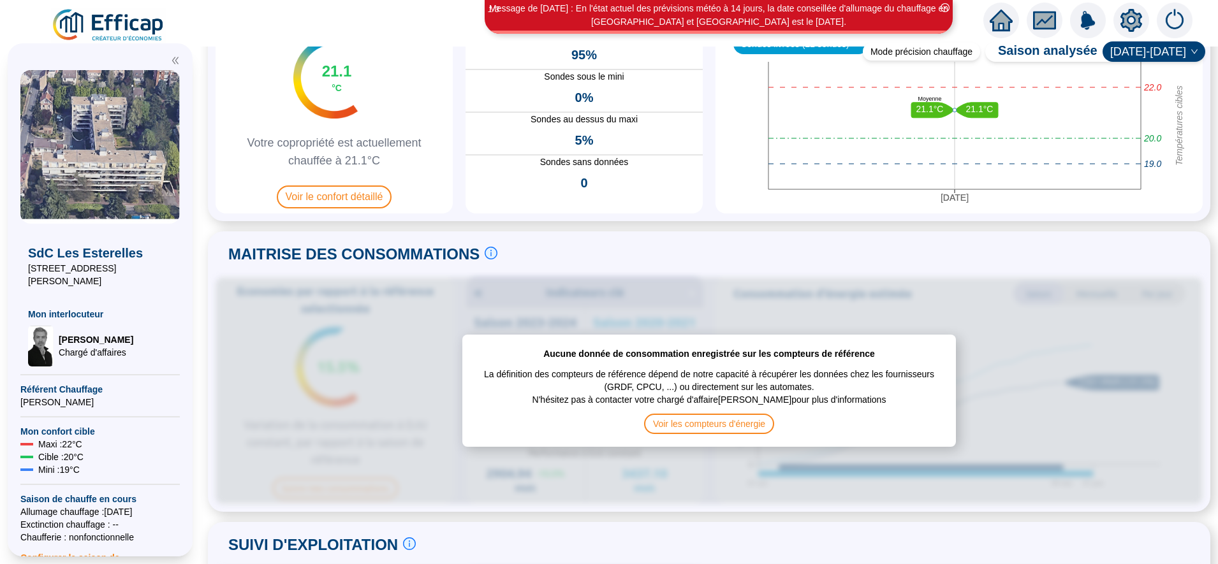
click at [1124, 21] on icon "setting" at bounding box center [1132, 20] width 22 height 20
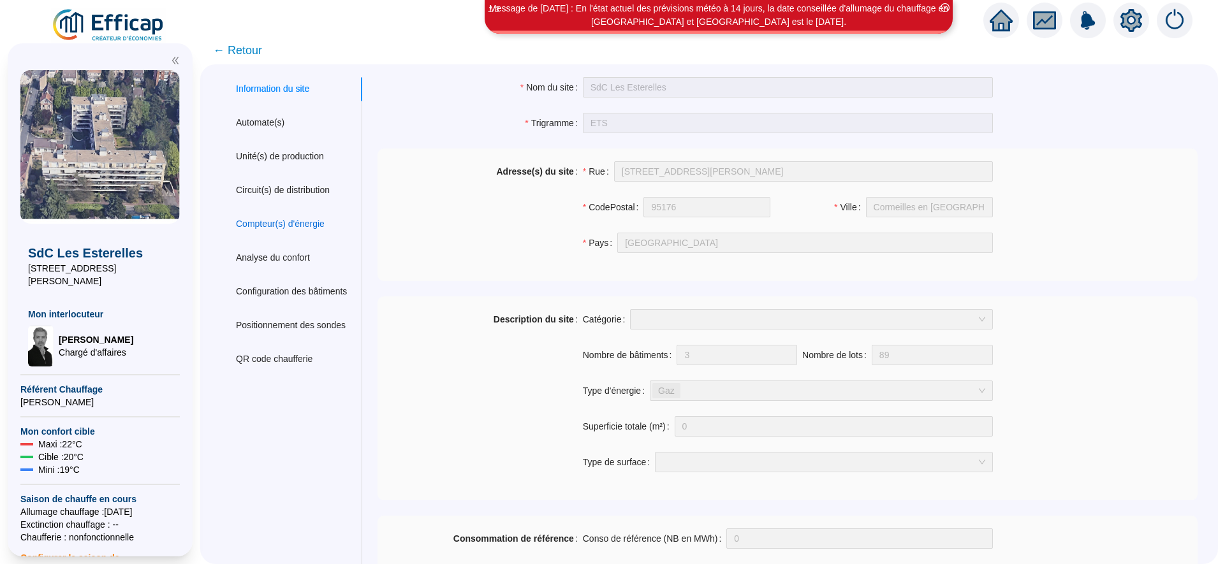
click at [312, 230] on div "Compteur(s) d'énergie" at bounding box center [280, 223] width 89 height 13
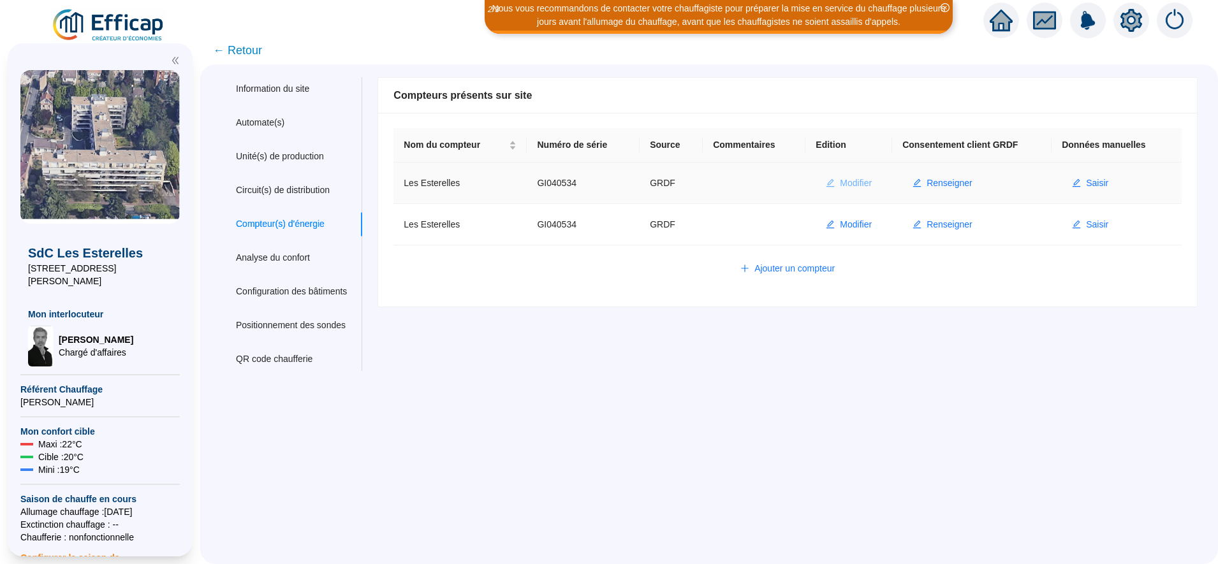
click at [849, 184] on span "Modifier" at bounding box center [856, 183] width 32 height 13
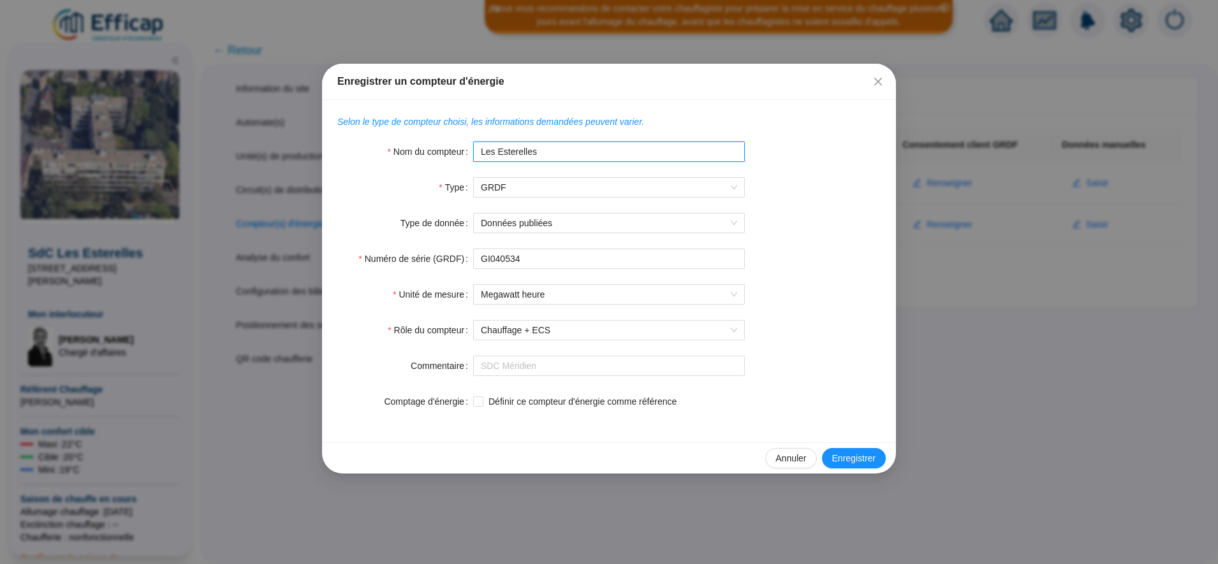
click at [621, 156] on input "Les Esterelles" at bounding box center [609, 152] width 272 height 20
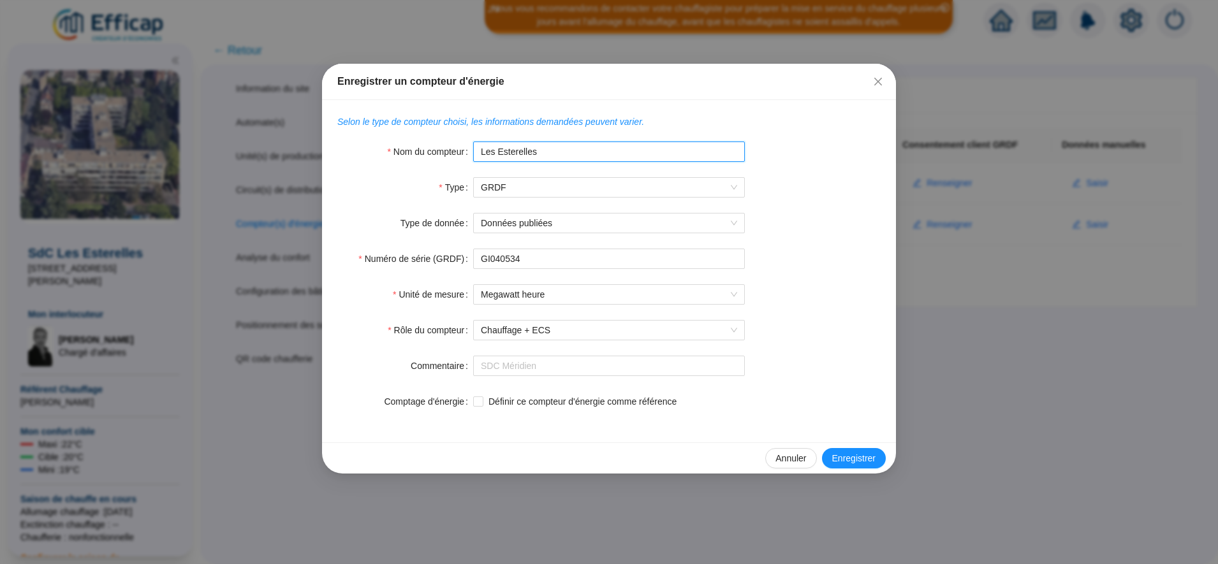
paste input "Chauffage + ECS publié"
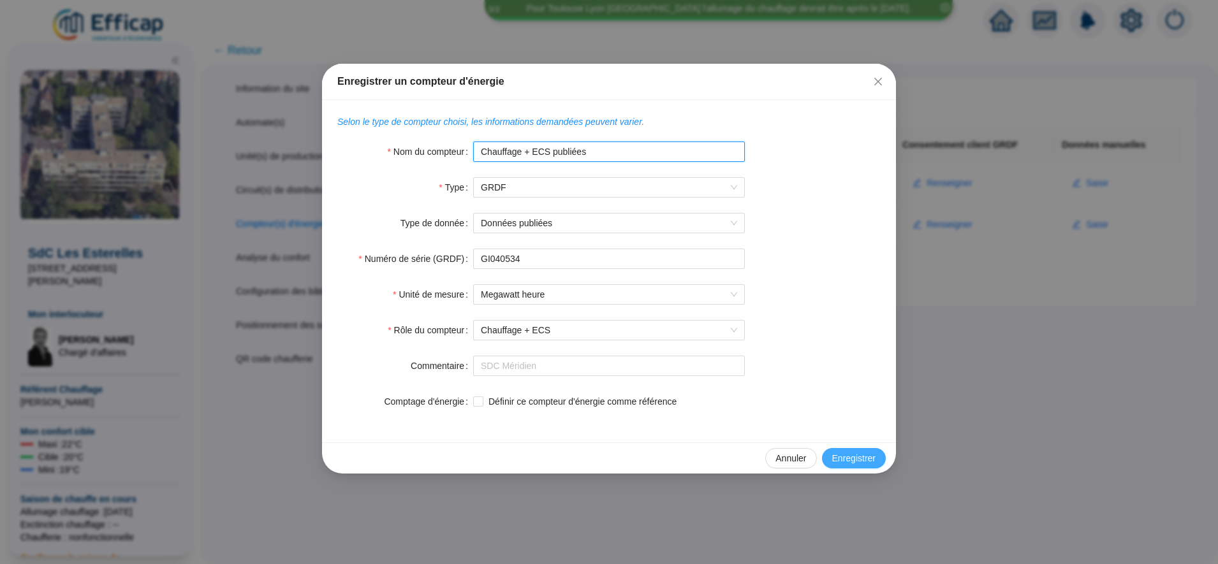
type input "Chauffage + ECS publiées"
click at [847, 454] on span "Enregistrer" at bounding box center [853, 458] width 43 height 13
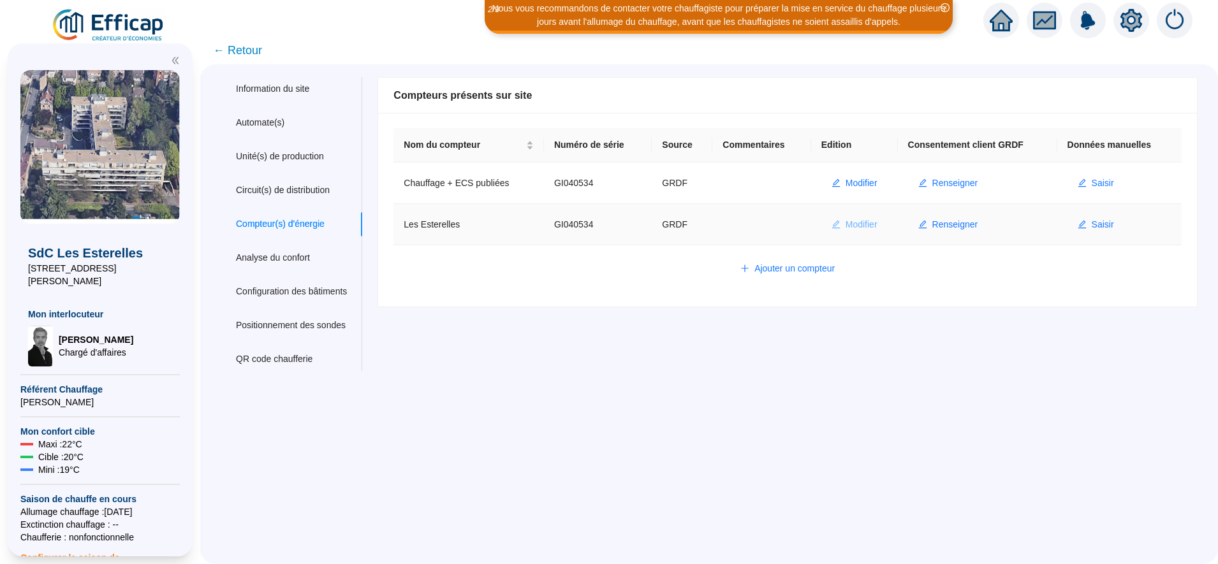
click at [857, 229] on span "Modifier" at bounding box center [862, 224] width 32 height 13
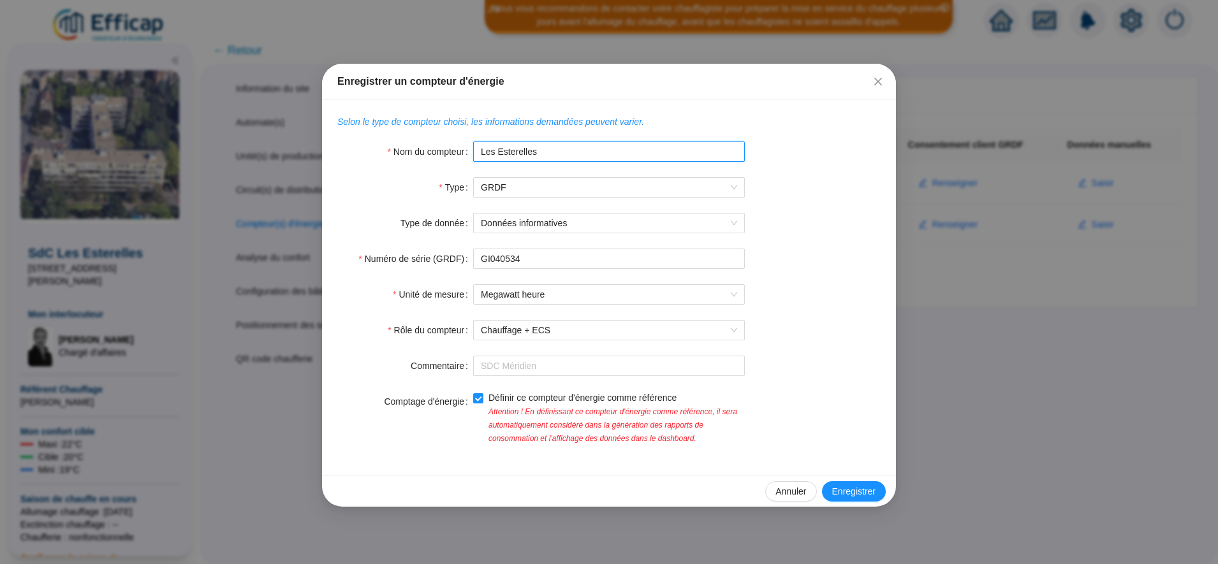
click at [566, 153] on input "Les Esterelles" at bounding box center [609, 152] width 272 height 20
paste input "Chauffage + ECS informativ"
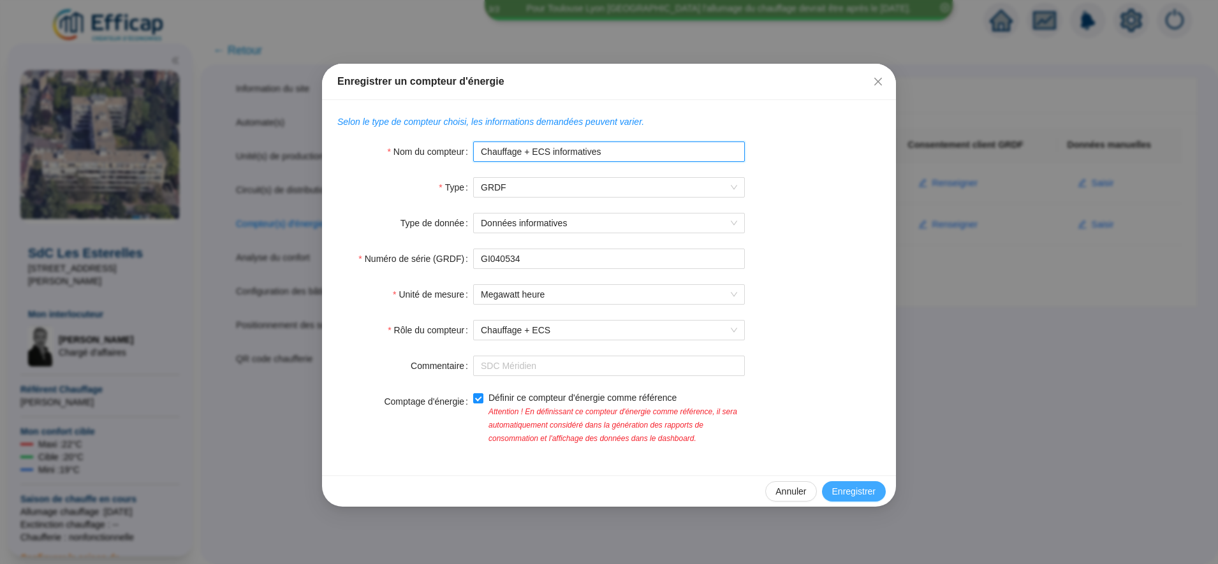
type input "Chauffage + ECS informatives"
click at [857, 492] on span "Enregistrer" at bounding box center [853, 491] width 43 height 13
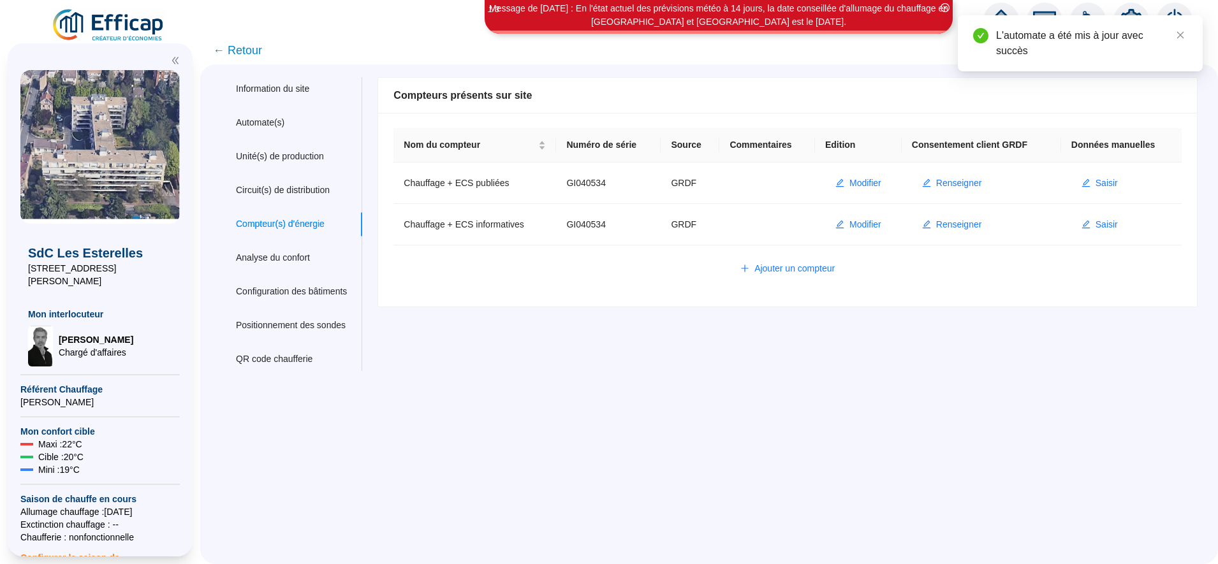
click at [262, 54] on span "← Retour" at bounding box center [237, 50] width 49 height 18
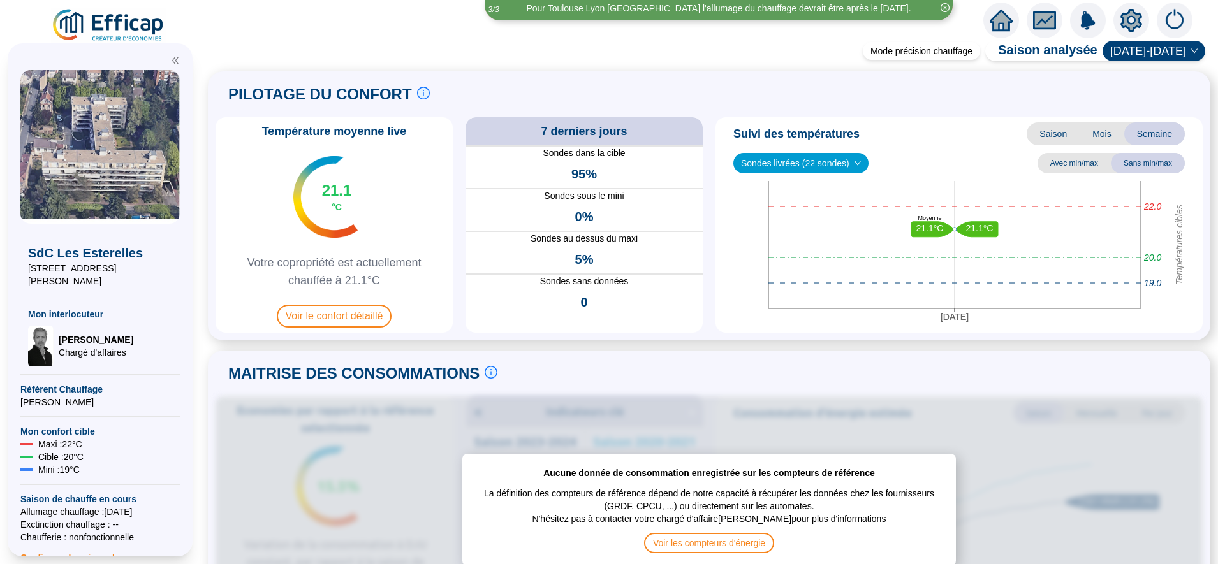
click at [1131, 20] on icon "setting" at bounding box center [1131, 20] width 23 height 23
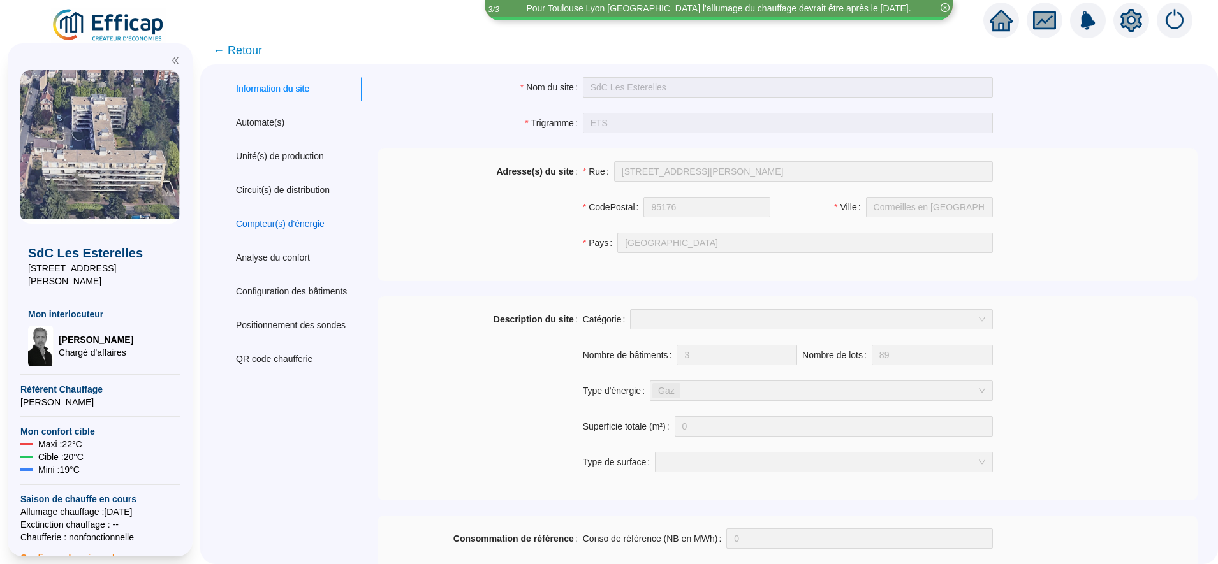
click at [284, 229] on div "Compteur(s) d'énergie" at bounding box center [280, 223] width 89 height 13
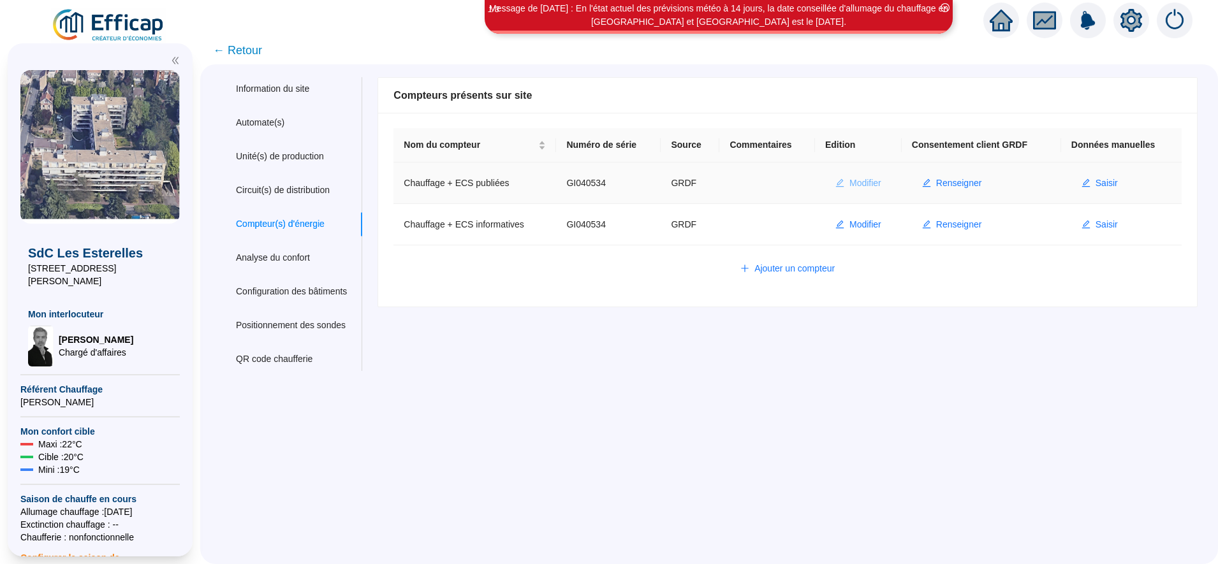
click at [854, 173] on button "Modifier" at bounding box center [858, 183] width 66 height 20
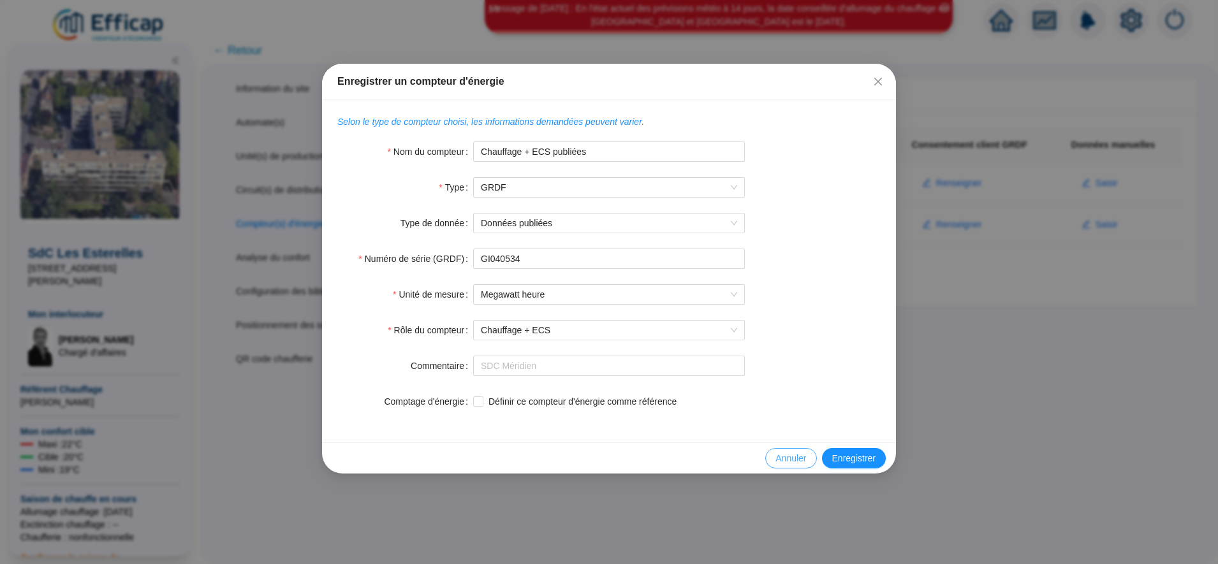
click at [779, 457] on span "Annuler" at bounding box center [791, 458] width 31 height 13
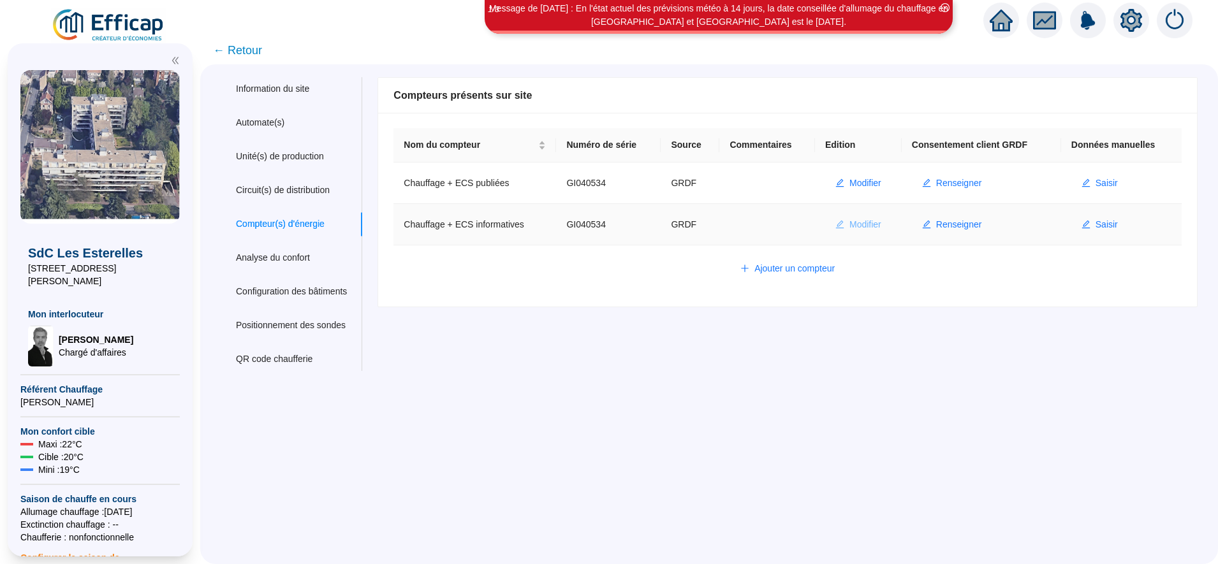
click at [867, 225] on span "Modifier" at bounding box center [866, 224] width 32 height 13
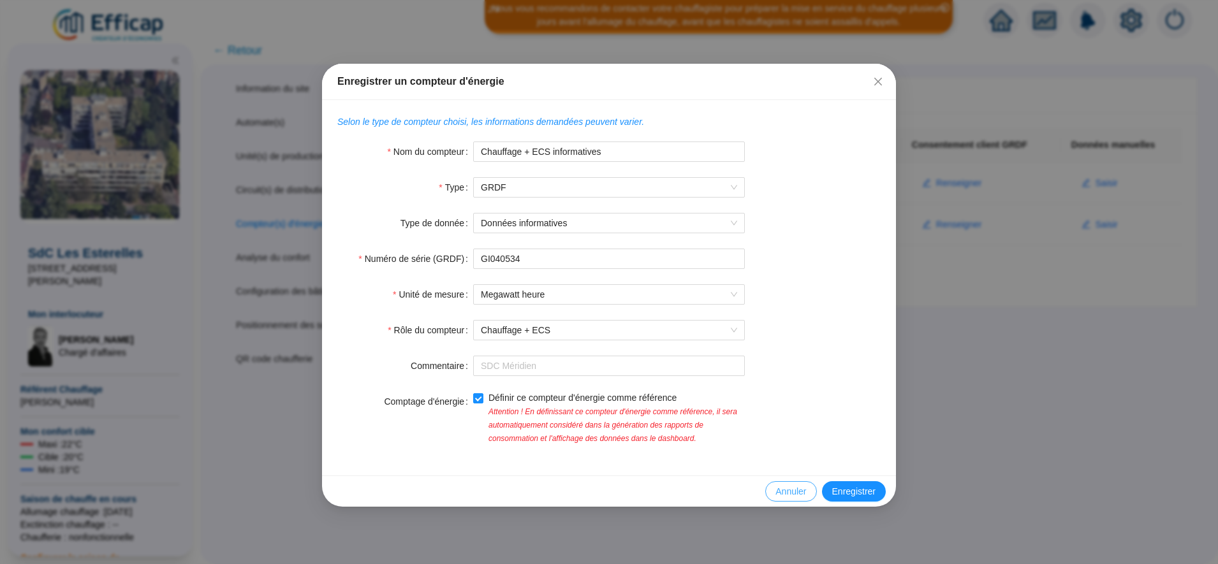
click at [793, 500] on button "Annuler" at bounding box center [790, 492] width 51 height 20
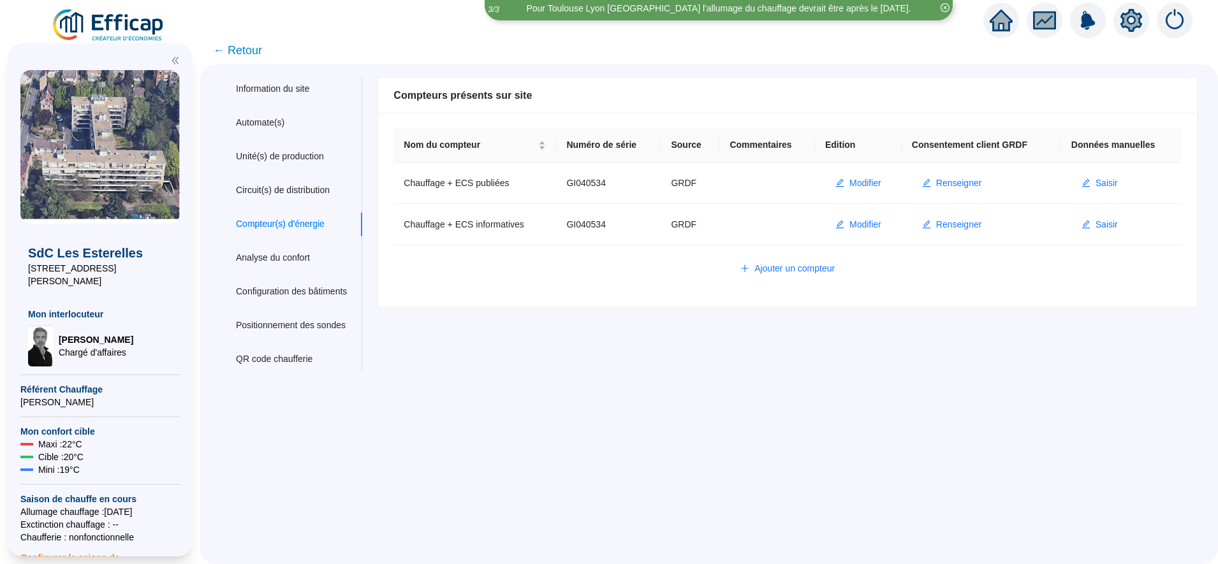
click at [248, 47] on span "← Retour" at bounding box center [237, 50] width 49 height 18
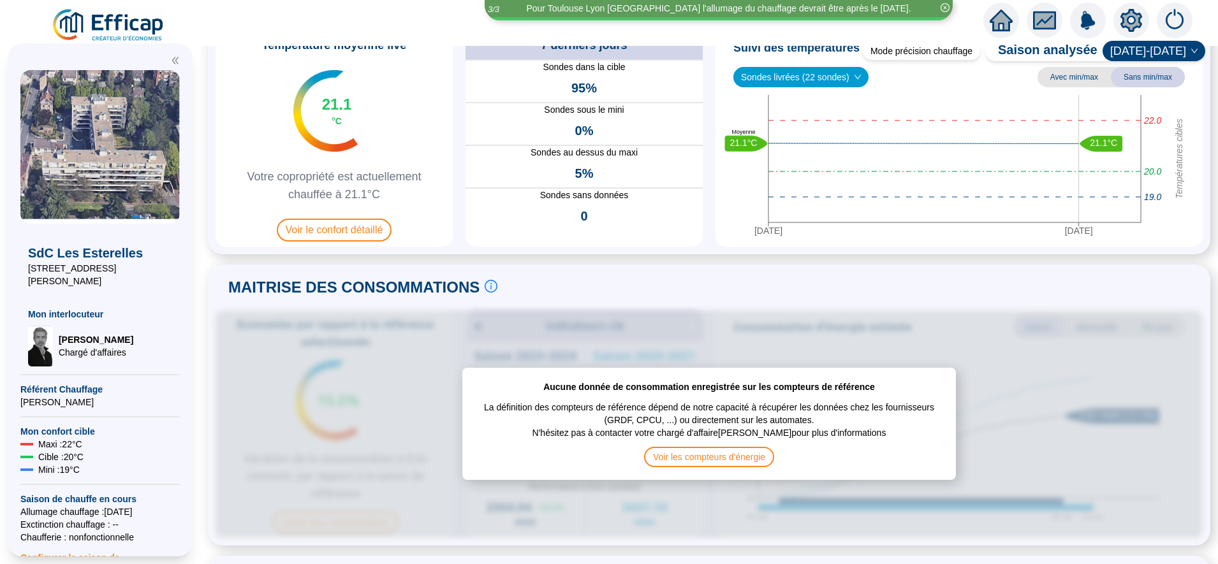
scroll to position [105, 0]
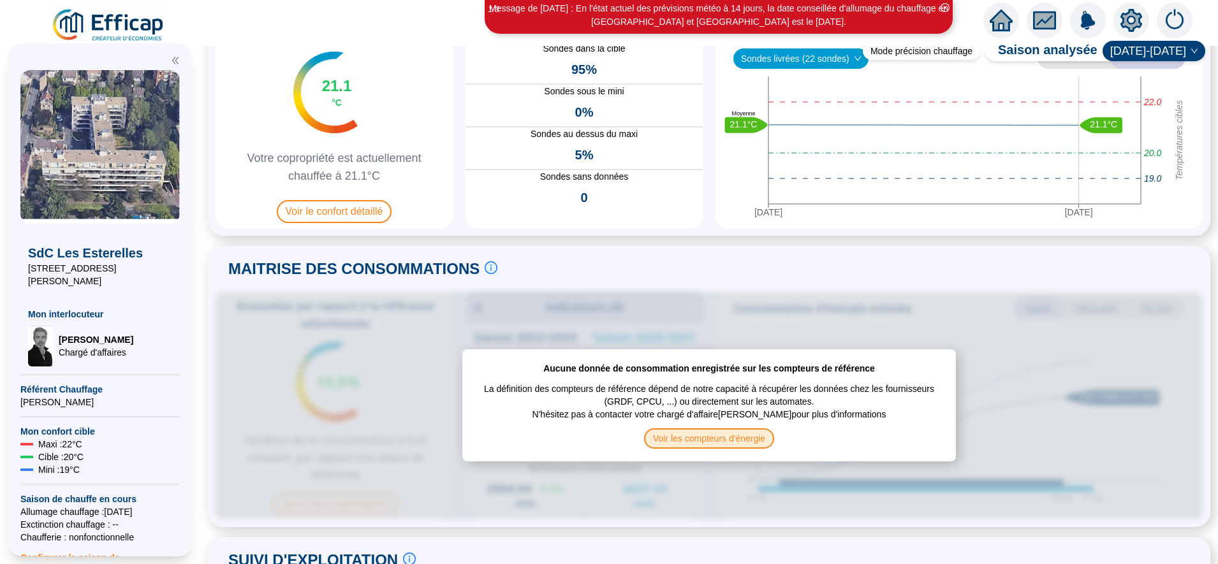
click at [702, 438] on span "Voir les compteurs d'énergie" at bounding box center [709, 439] width 130 height 20
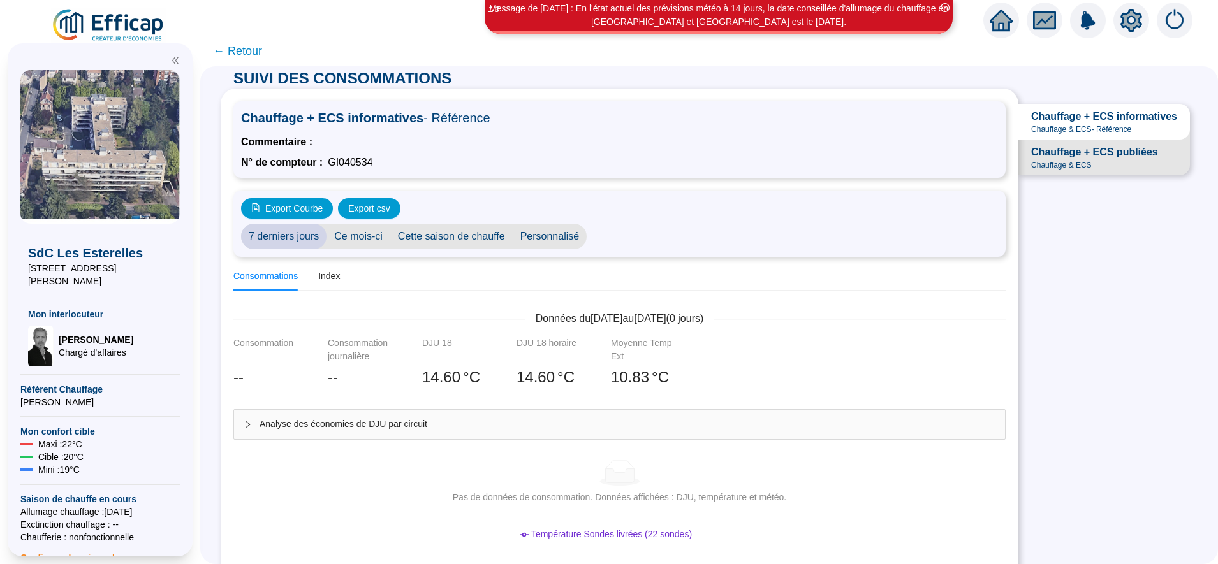
scroll to position [5, 0]
click at [1052, 135] on span "Chauffage & ECS - Référence" at bounding box center [1081, 130] width 100 height 10
click at [1094, 123] on span "Chauffage + ECS informatives" at bounding box center [1104, 117] width 146 height 15
click at [1088, 171] on div "Chauffage + ECS publiées Chauffage & ECS" at bounding box center [1094, 158] width 127 height 26
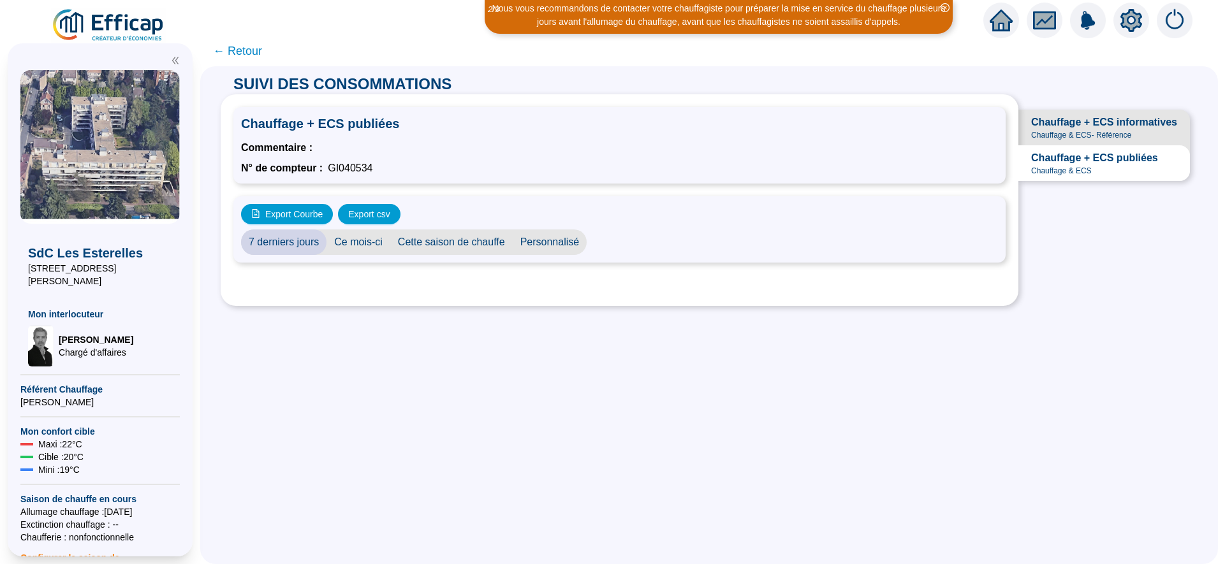
scroll to position [0, 0]
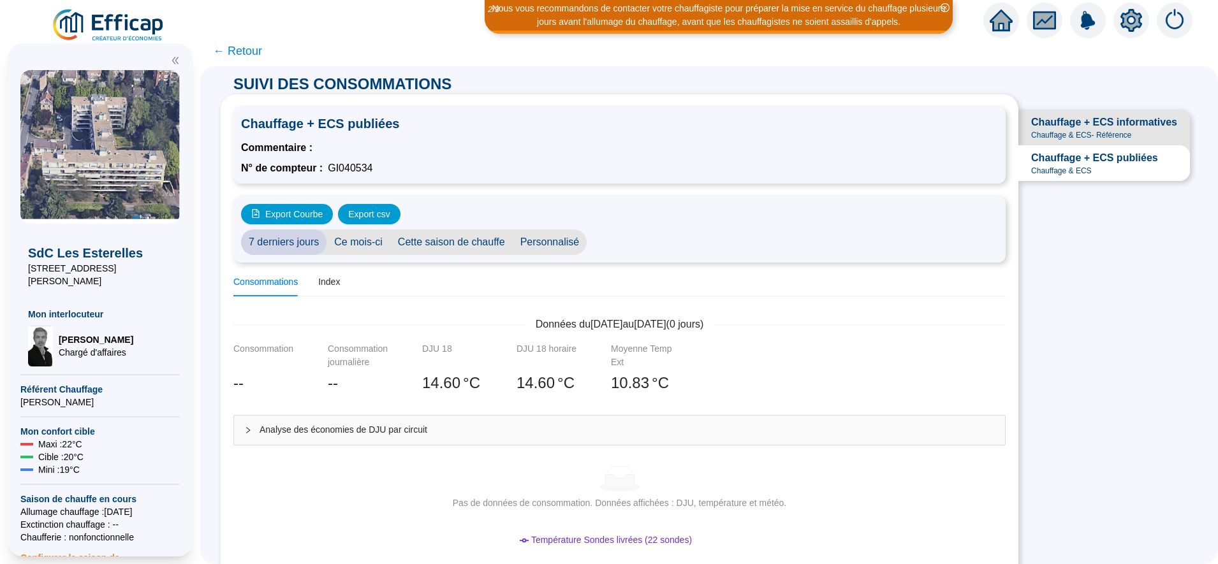
click at [1084, 126] on span "Chauffage + ECS informatives" at bounding box center [1104, 122] width 146 height 15
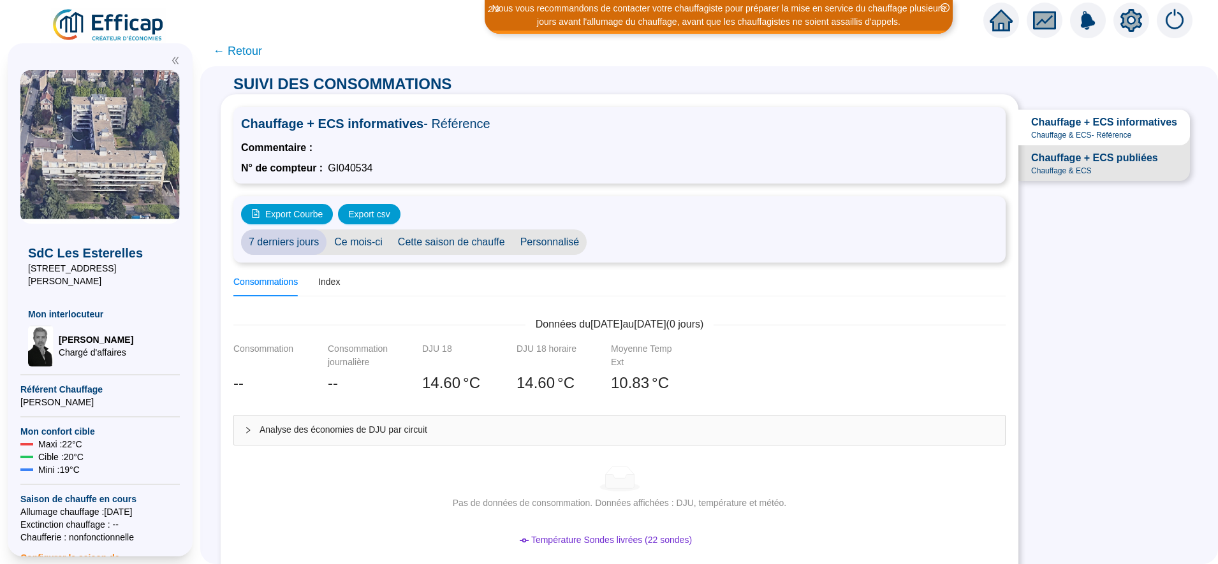
click at [257, 55] on span "← Retour" at bounding box center [237, 51] width 49 height 18
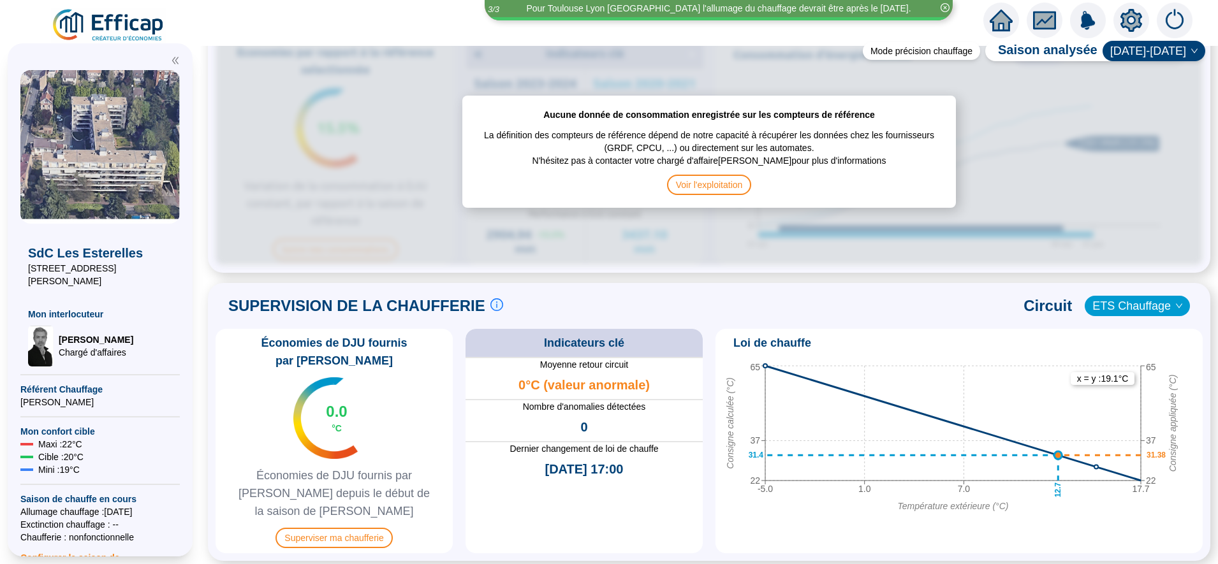
scroll to position [651, 0]
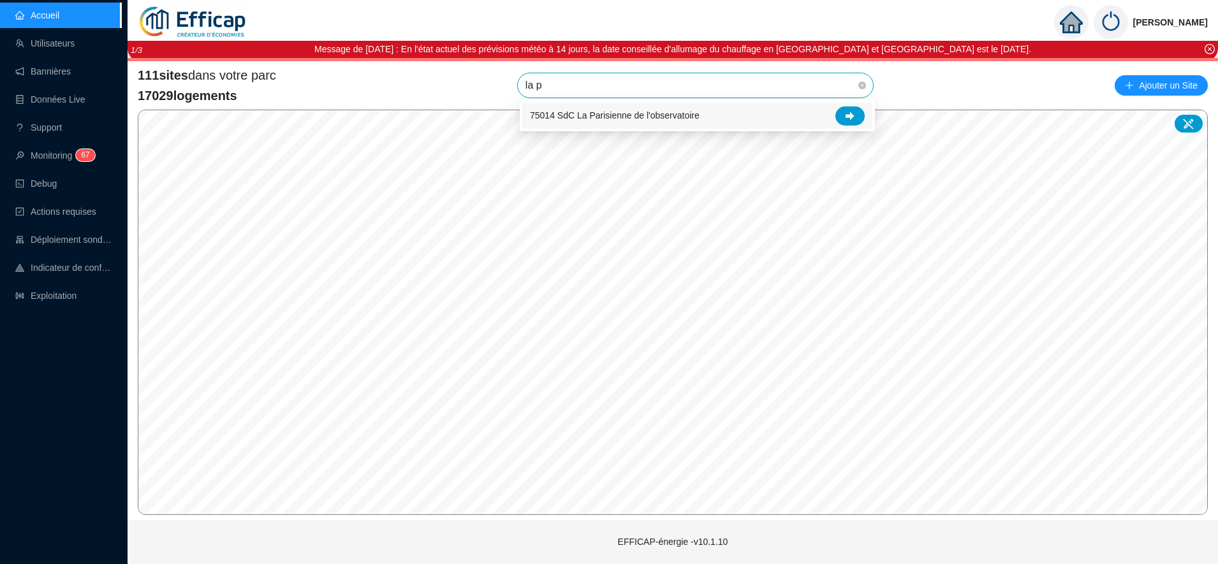
type input "la pa"
click at [857, 113] on div at bounding box center [849, 116] width 29 height 19
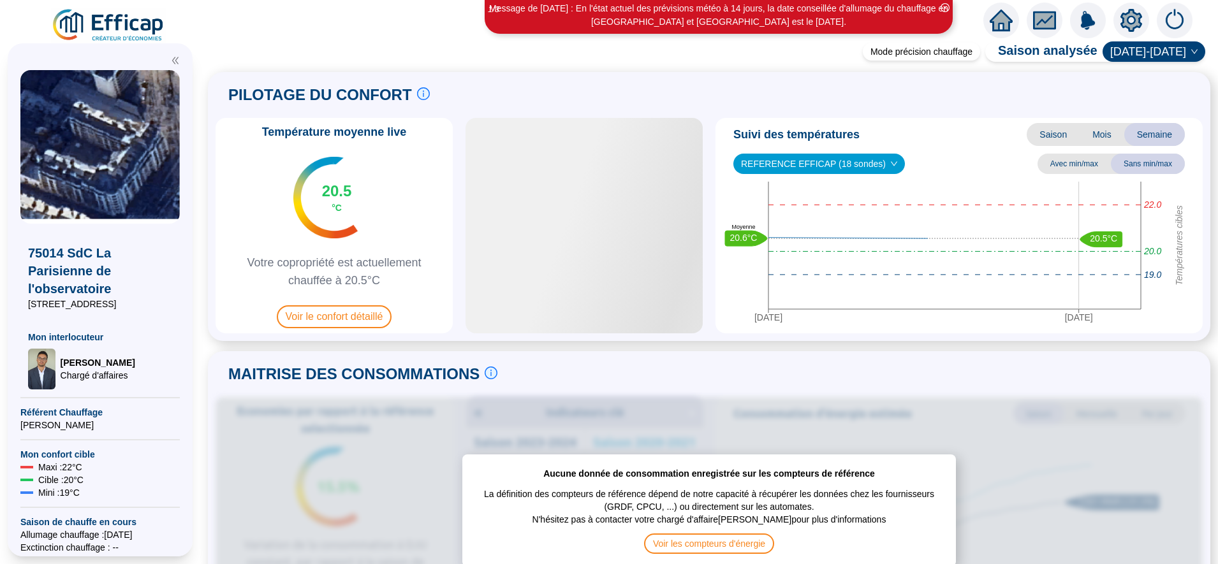
click at [1129, 20] on icon "setting" at bounding box center [1131, 20] width 23 height 23
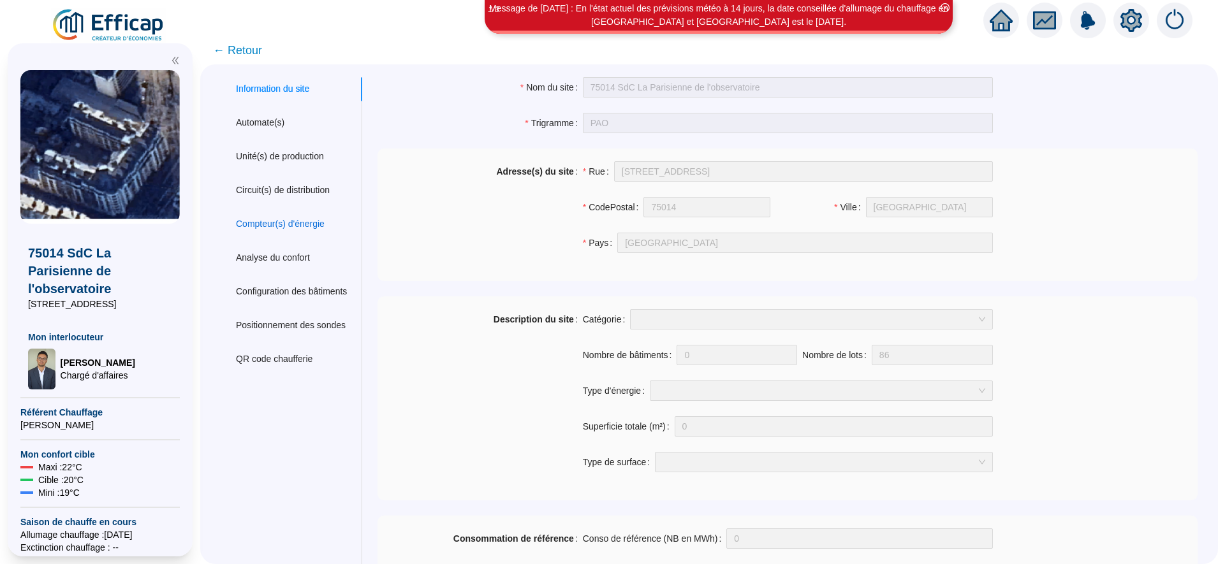
click at [305, 223] on div "Compteur(s) d'énergie" at bounding box center [280, 223] width 89 height 13
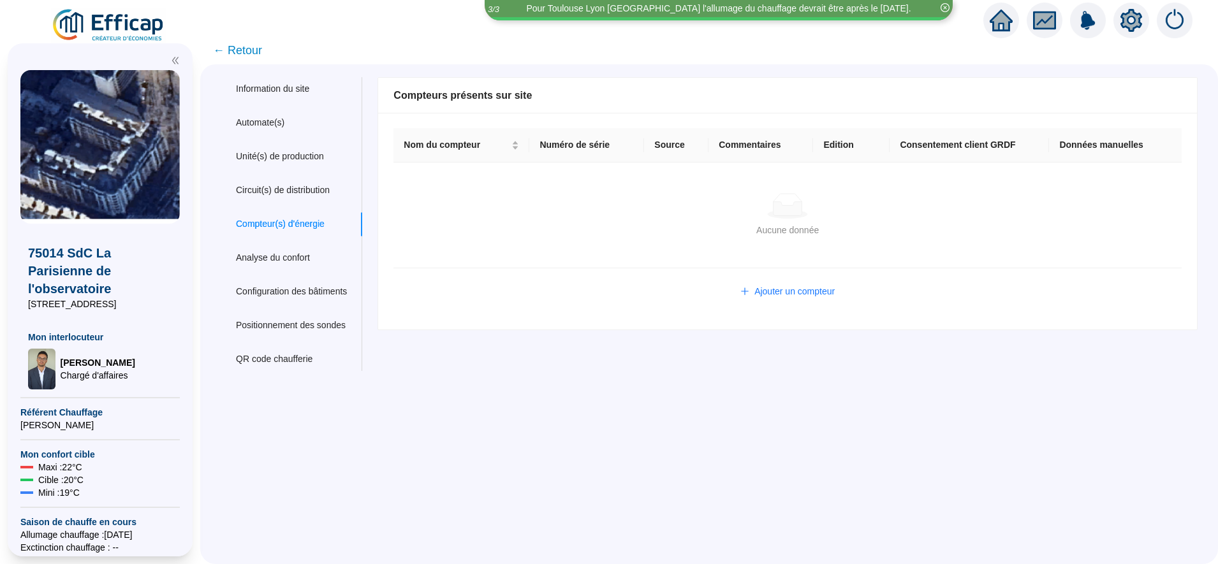
click at [260, 57] on span "← Retour" at bounding box center [237, 50] width 49 height 18
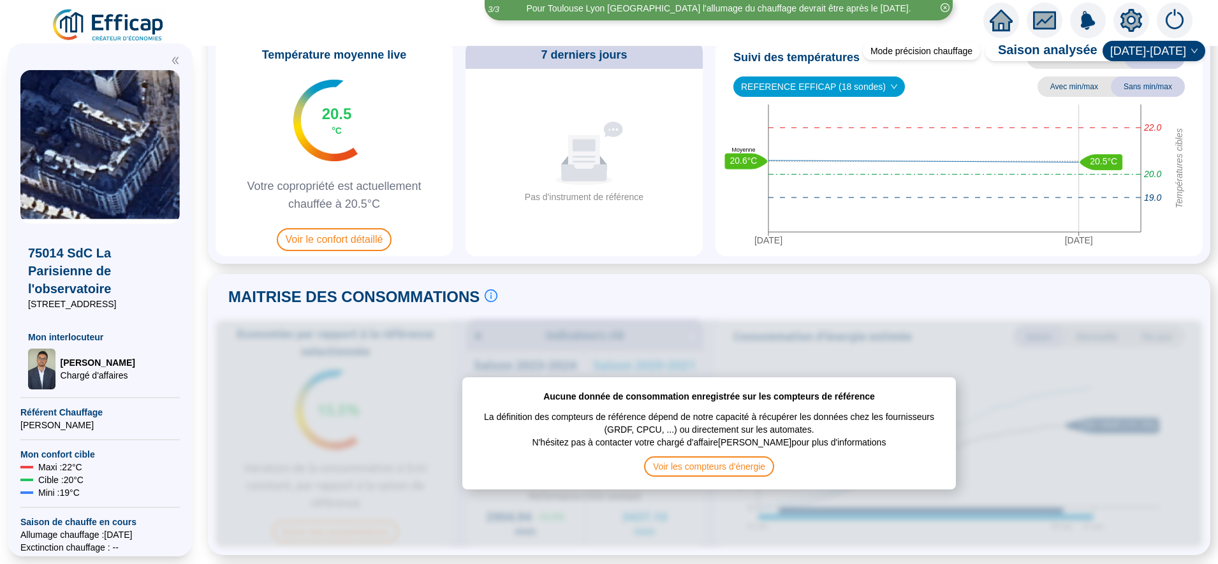
scroll to position [74, 0]
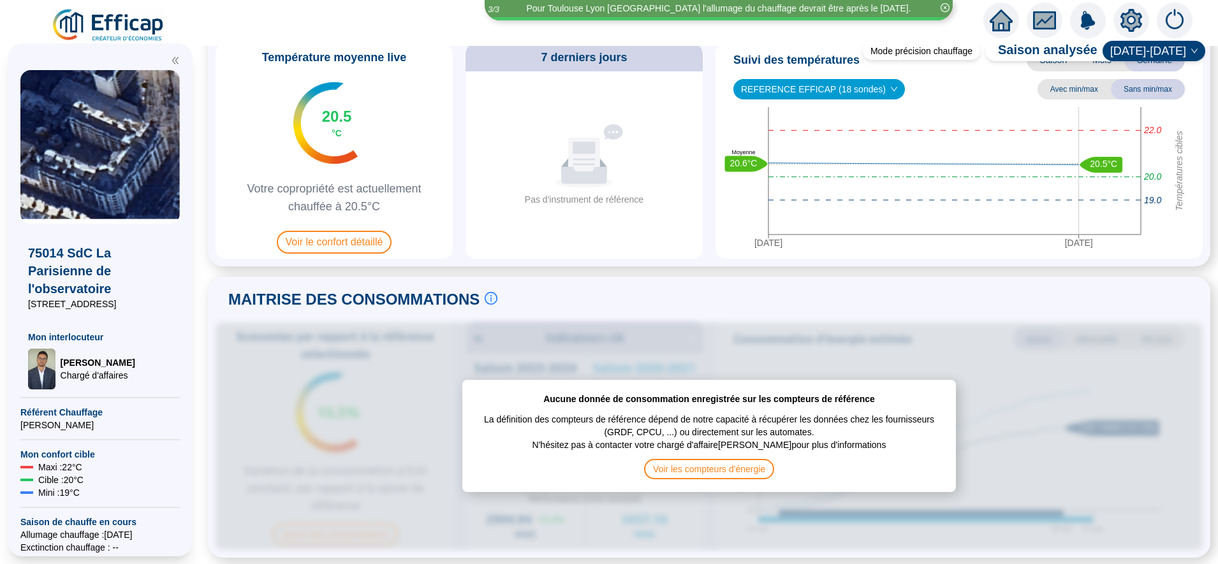
click at [1001, 20] on icon "home" at bounding box center [1001, 20] width 23 height 18
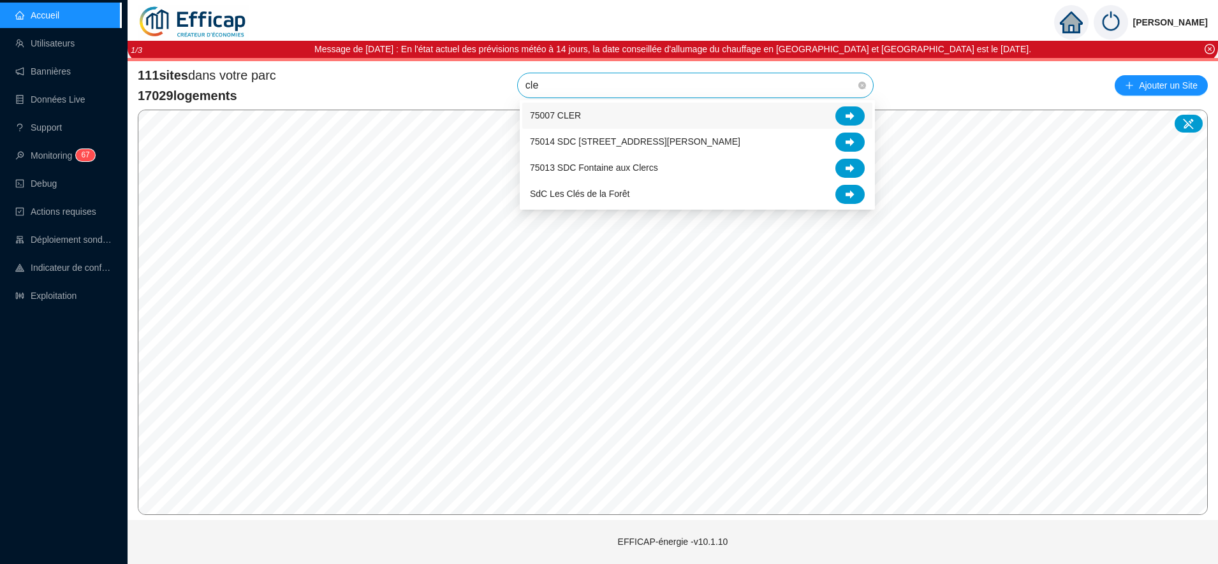
type input "cler"
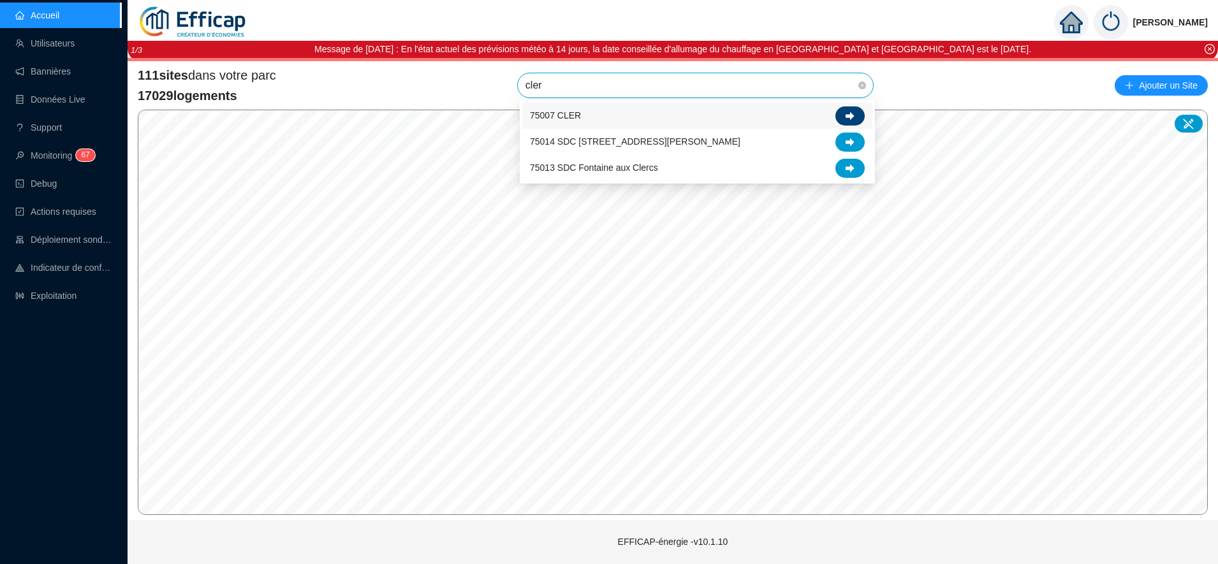
click at [853, 112] on icon at bounding box center [850, 116] width 9 height 9
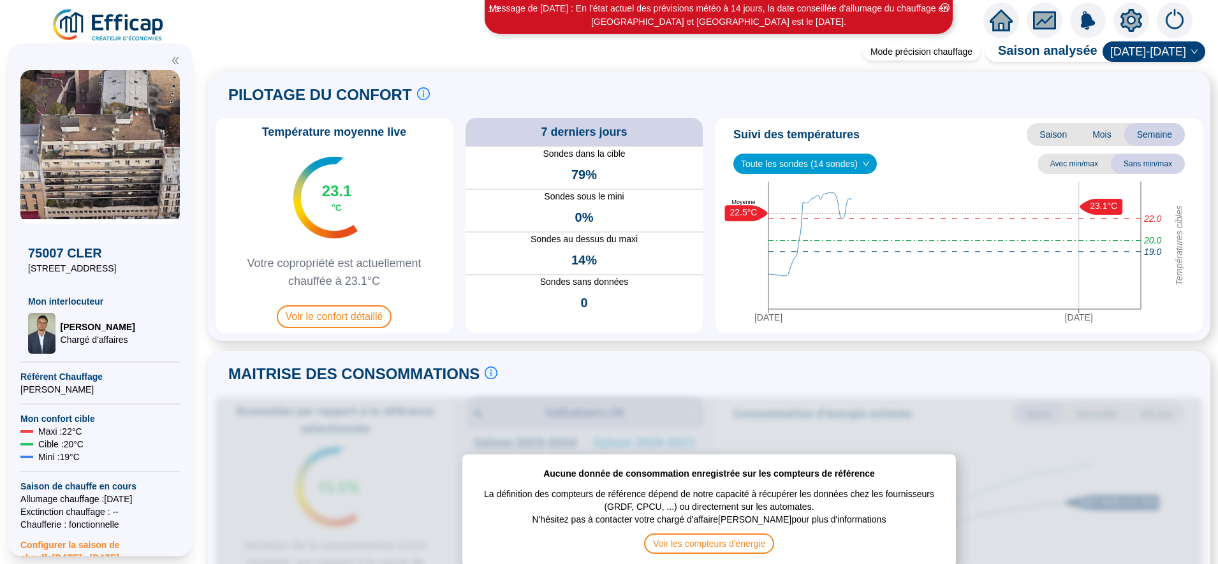
click at [1136, 27] on icon "setting" at bounding box center [1132, 20] width 22 height 23
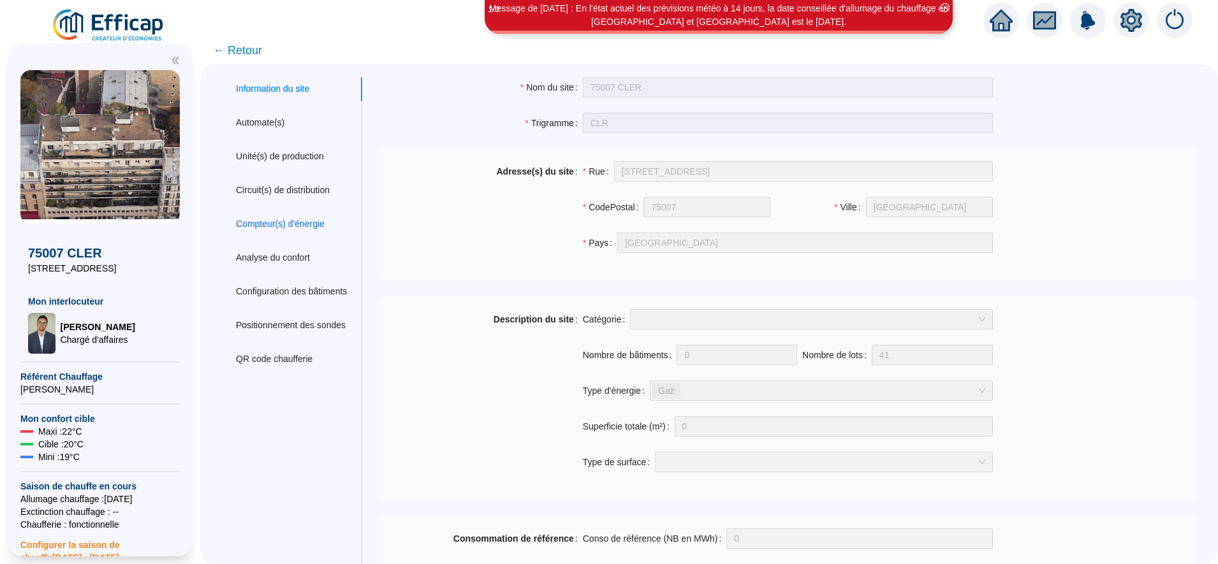
click at [316, 224] on div "Compteur(s) d'énergie" at bounding box center [280, 223] width 89 height 13
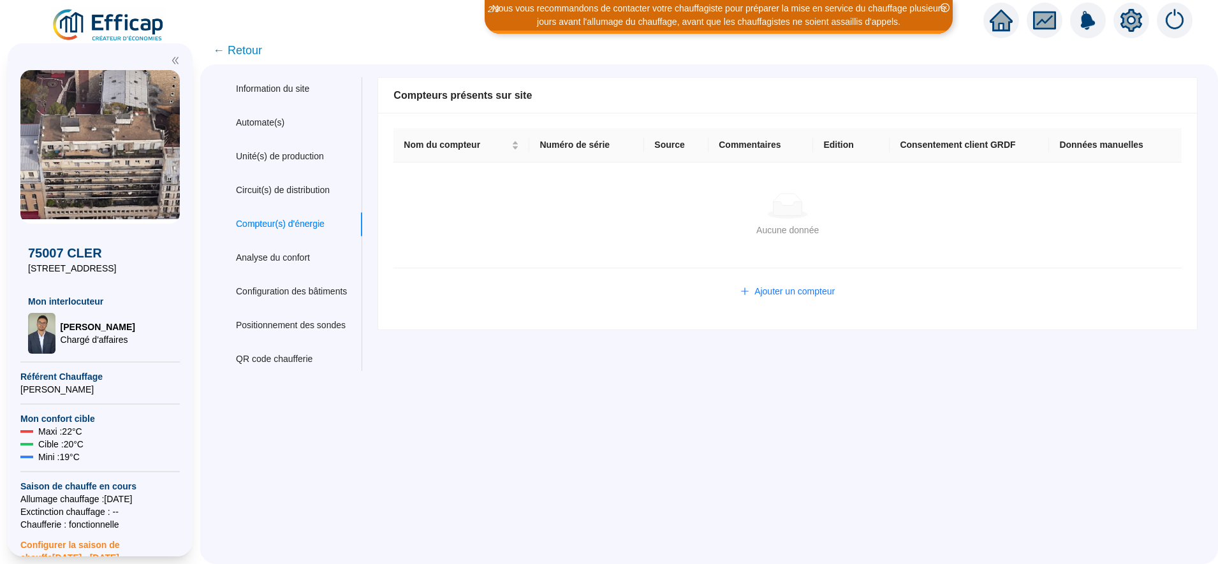
click at [1003, 26] on icon "home" at bounding box center [1001, 21] width 23 height 22
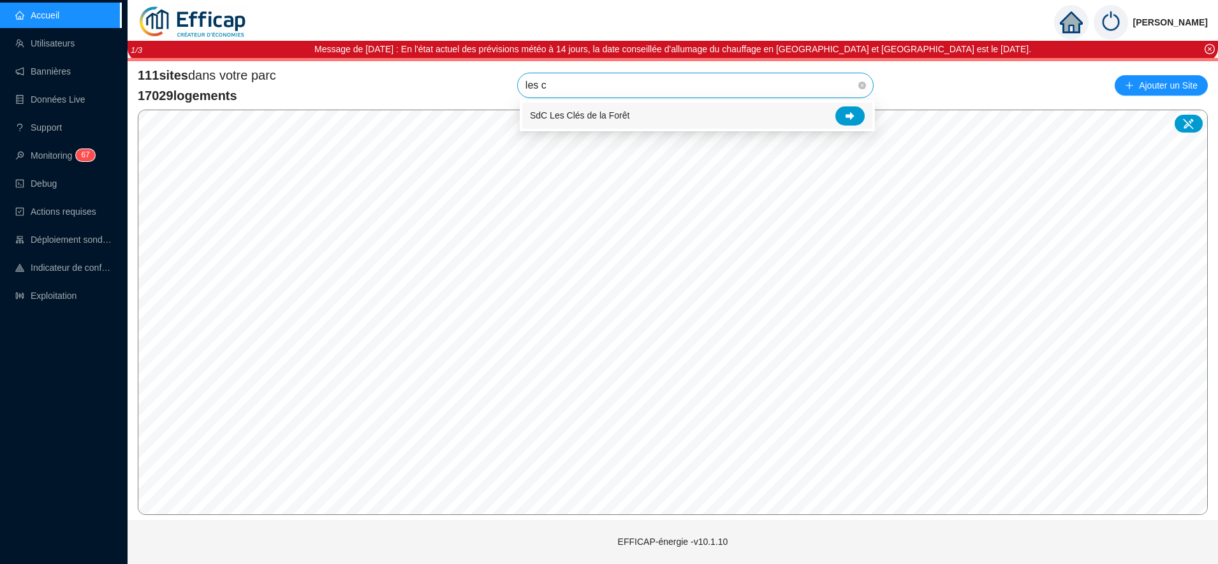
type input "les cl"
click at [856, 116] on div at bounding box center [849, 116] width 29 height 19
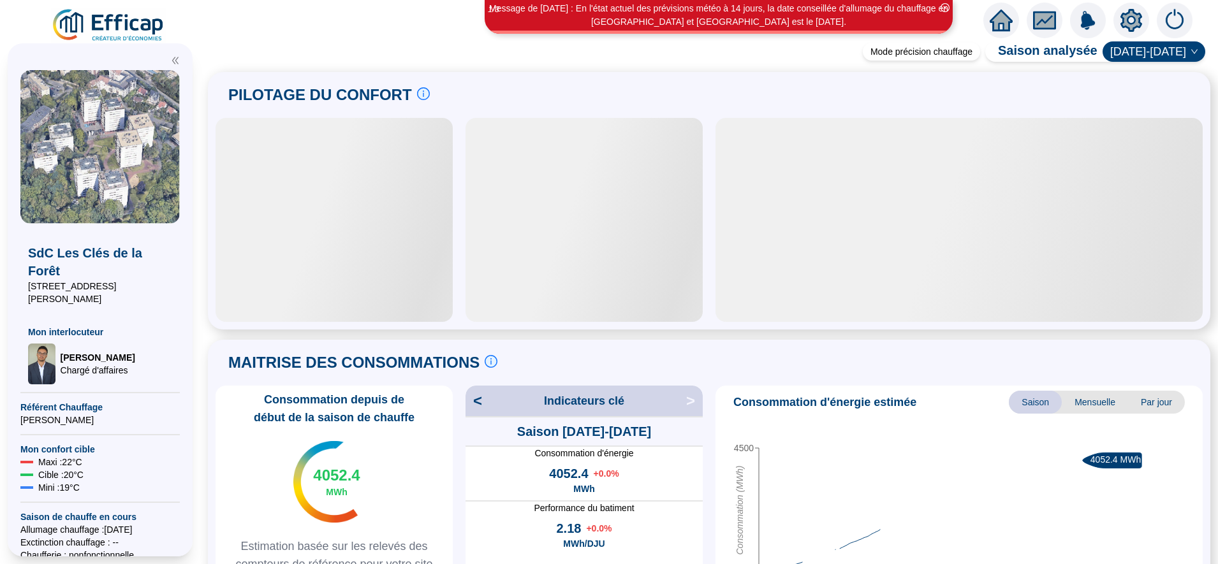
click at [1133, 13] on icon "setting" at bounding box center [1132, 20] width 22 height 20
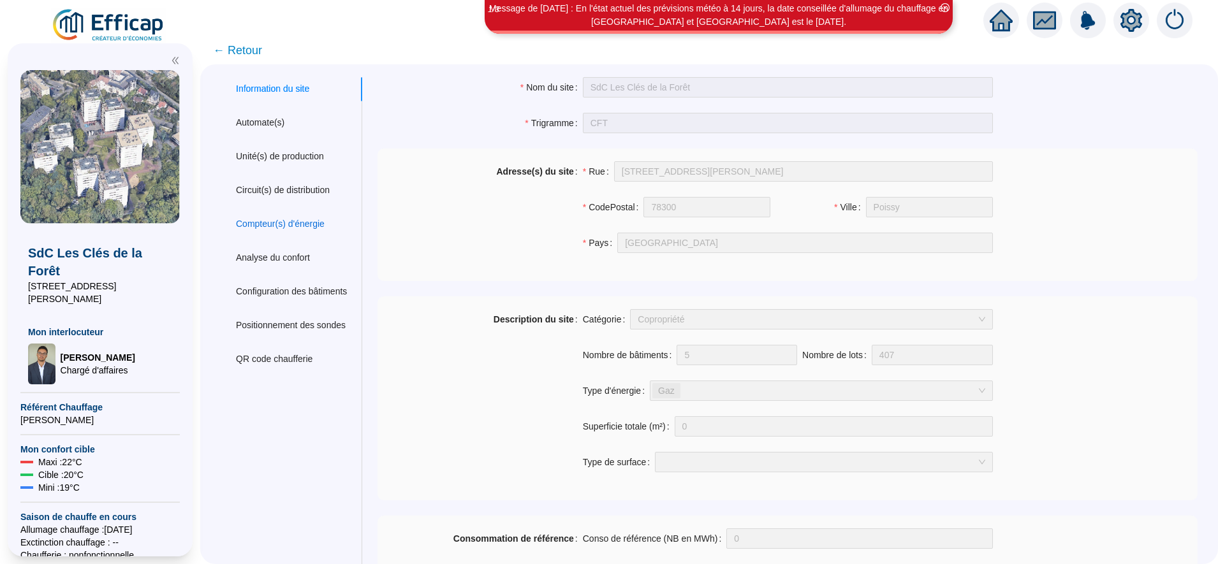
click at [306, 226] on div "Compteur(s) d'énergie" at bounding box center [280, 223] width 89 height 13
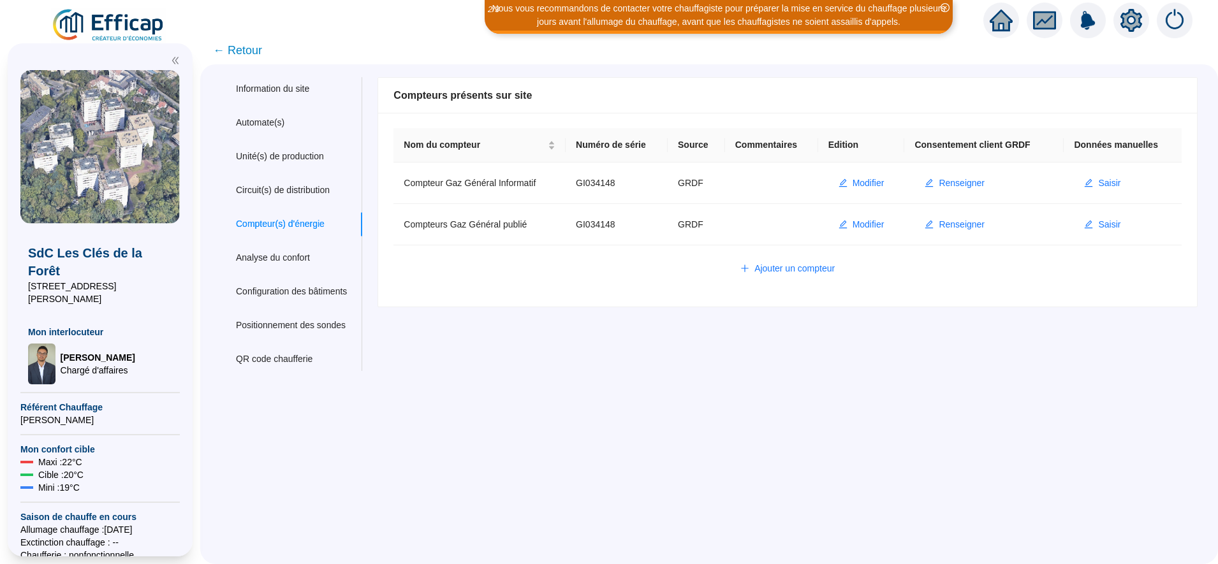
click at [257, 49] on span "← Retour" at bounding box center [237, 50] width 49 height 18
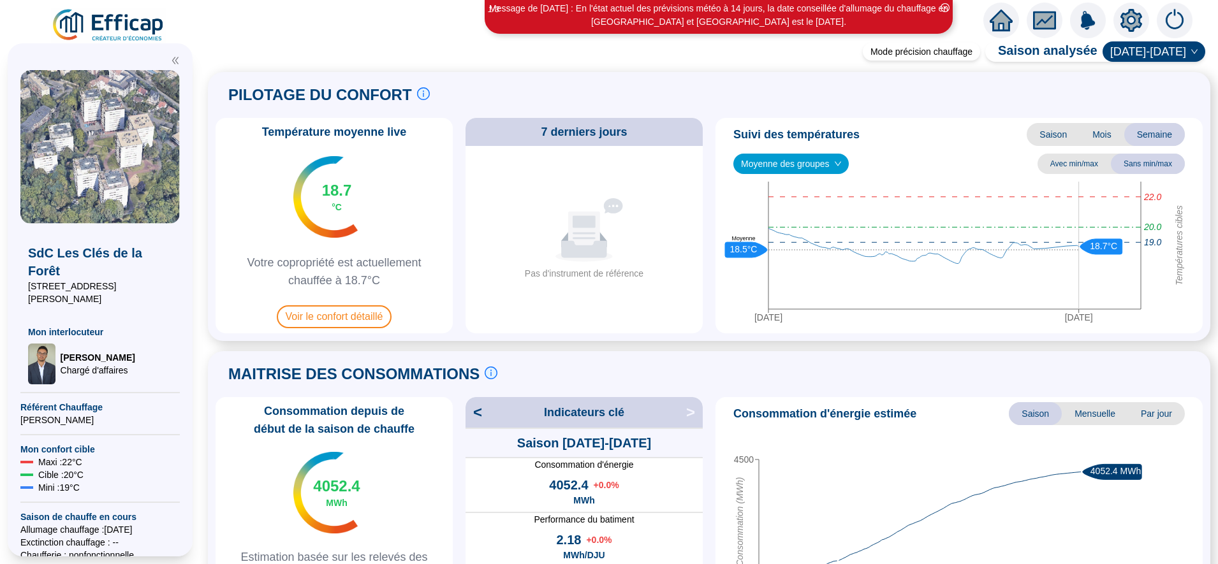
click at [1122, 24] on icon "setting" at bounding box center [1132, 20] width 22 height 23
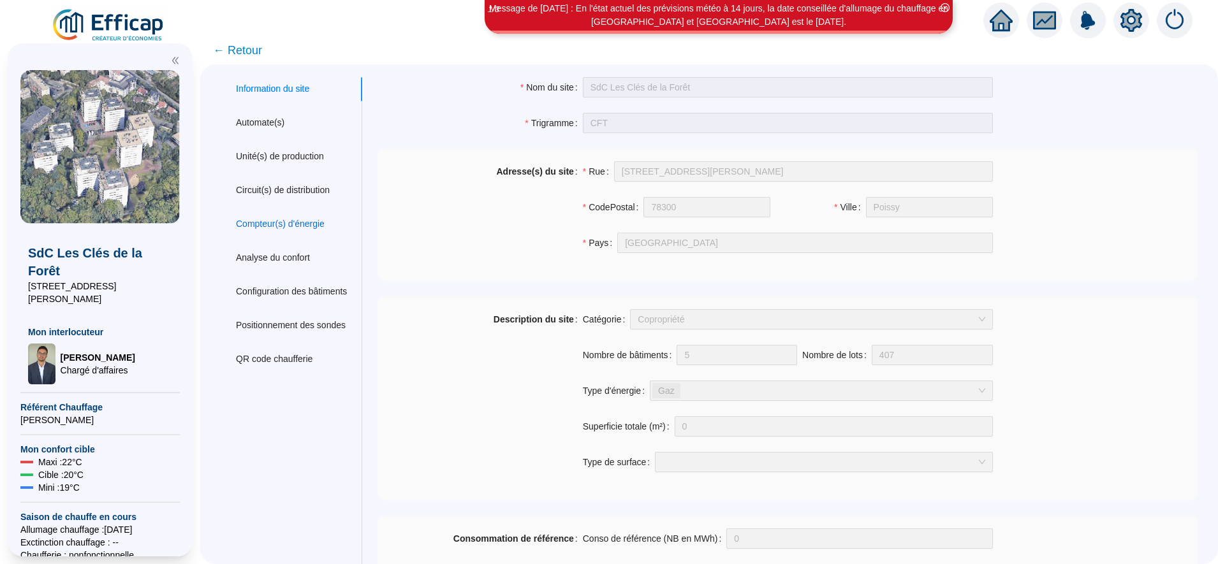
click at [305, 220] on div "Compteur(s) d'énergie" at bounding box center [280, 223] width 89 height 13
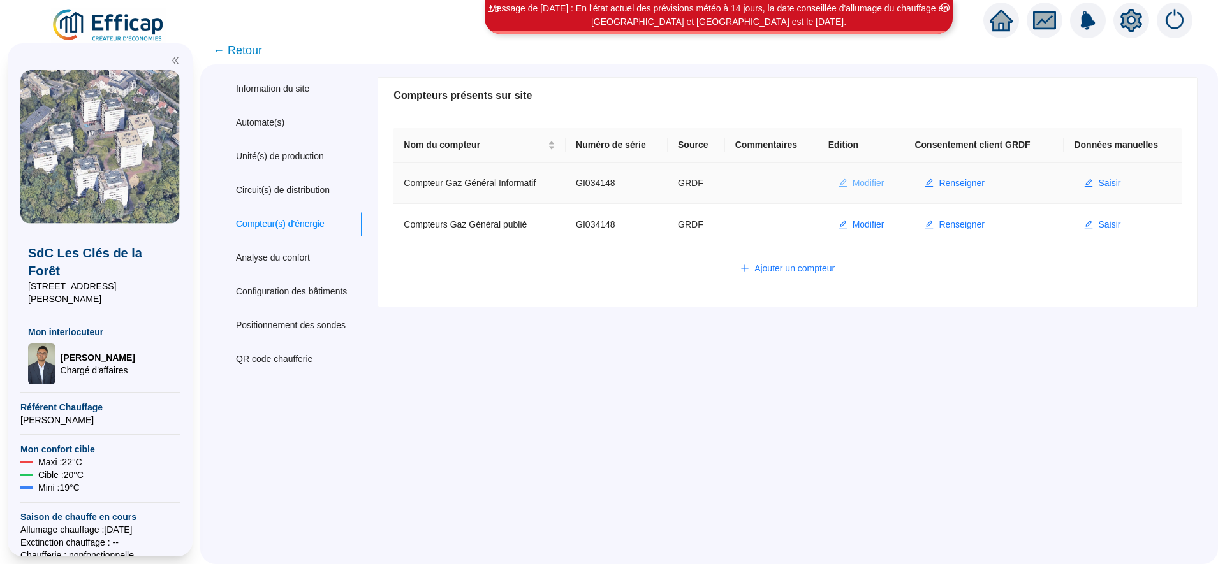
click at [863, 184] on span "Modifier" at bounding box center [869, 183] width 32 height 13
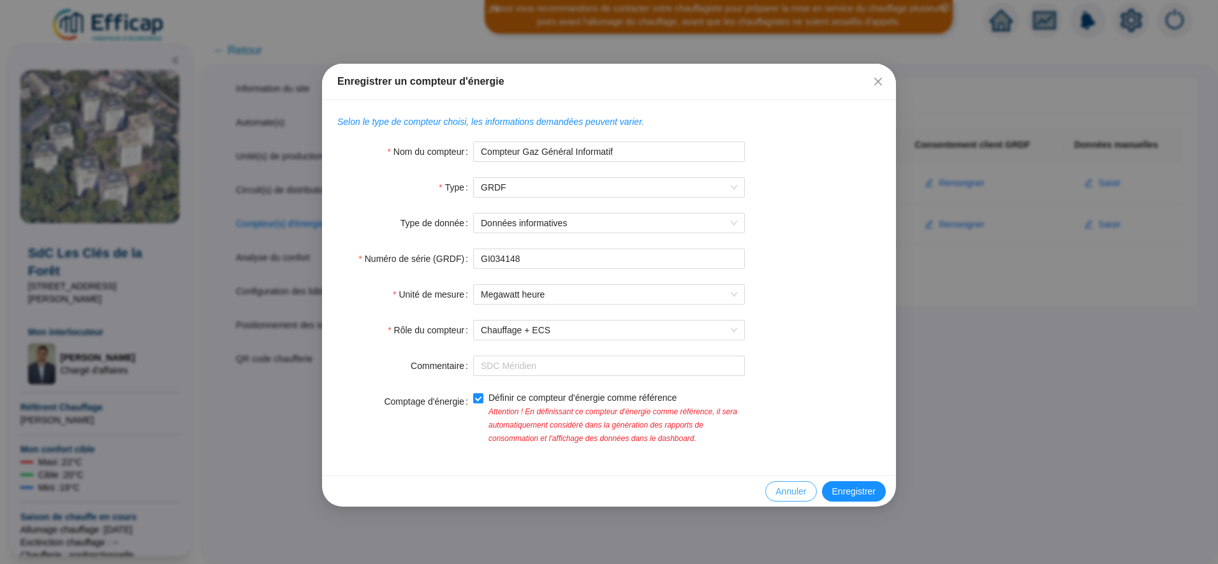
click at [785, 496] on span "Annuler" at bounding box center [791, 491] width 31 height 13
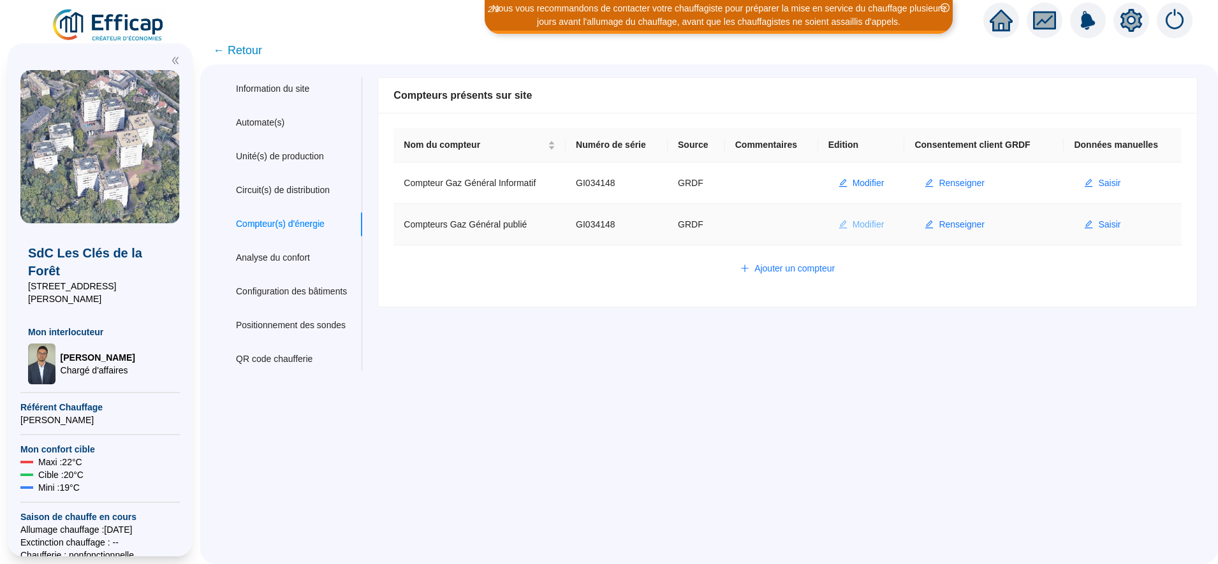
click at [868, 221] on span "Modifier" at bounding box center [869, 224] width 32 height 13
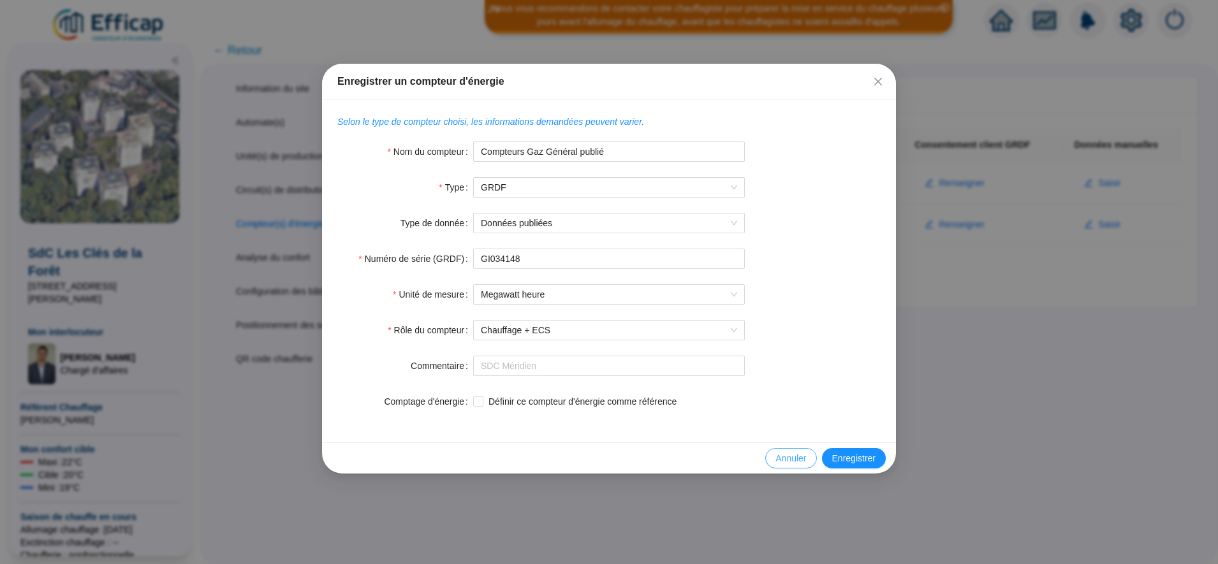
click at [788, 452] on span "Annuler" at bounding box center [791, 458] width 31 height 13
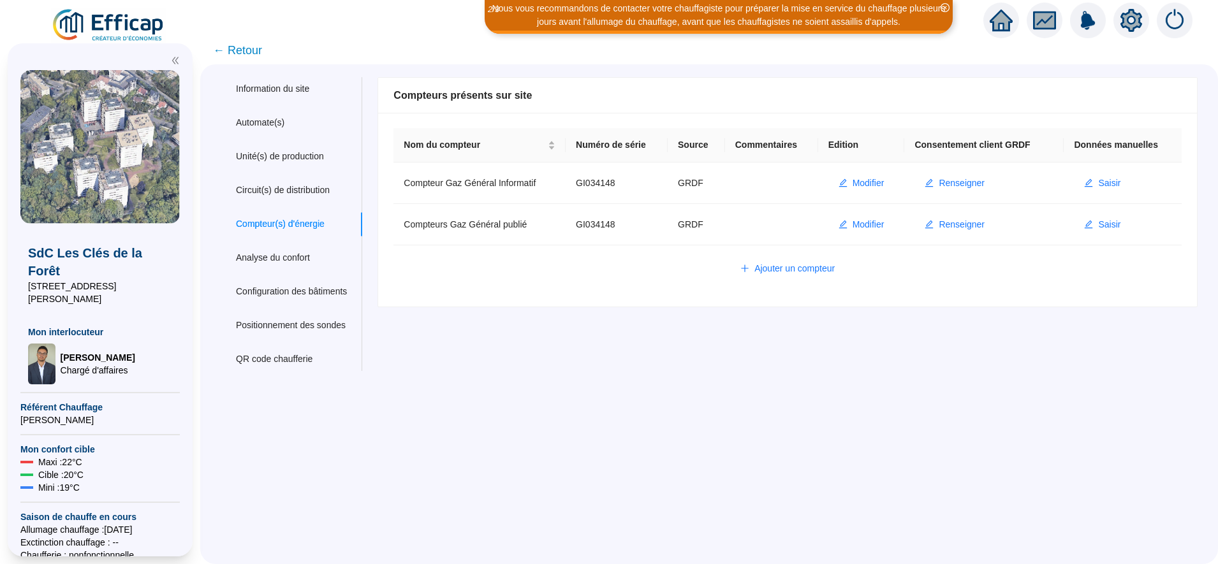
click at [1003, 29] on icon "home" at bounding box center [1001, 21] width 23 height 22
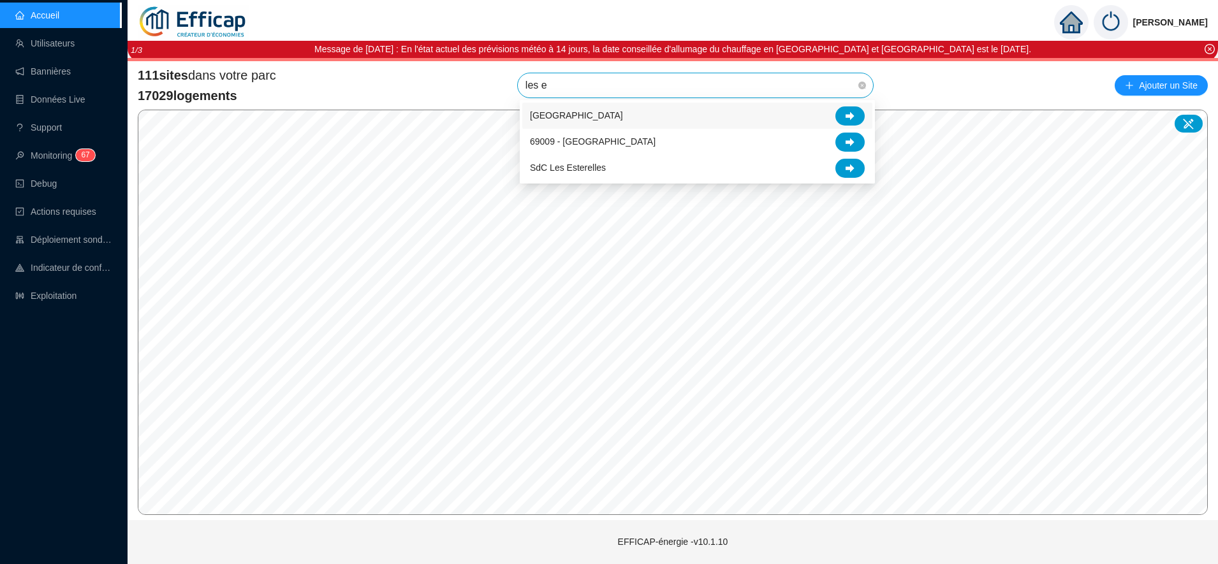
type input "les es"
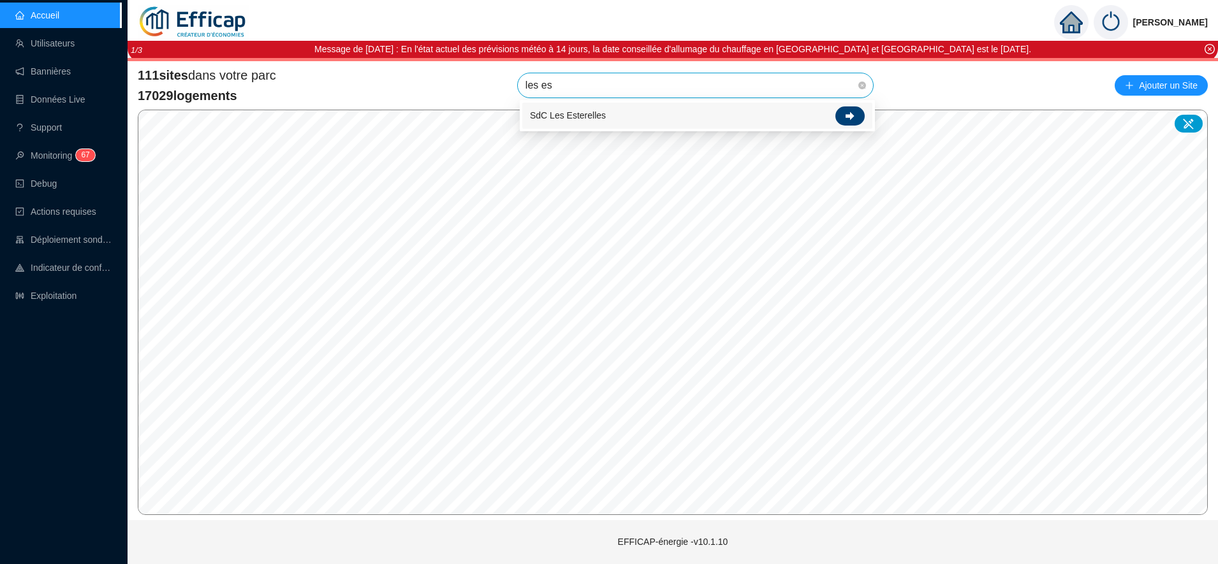
click at [850, 112] on icon at bounding box center [850, 116] width 9 height 9
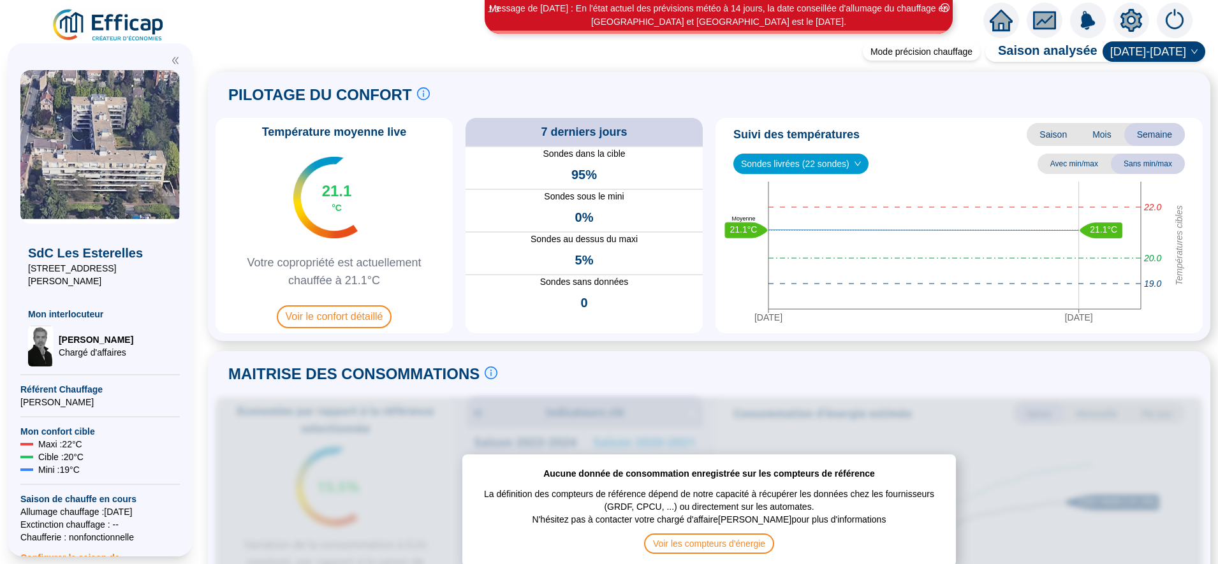
click at [1145, 15] on div at bounding box center [1132, 21] width 36 height 36
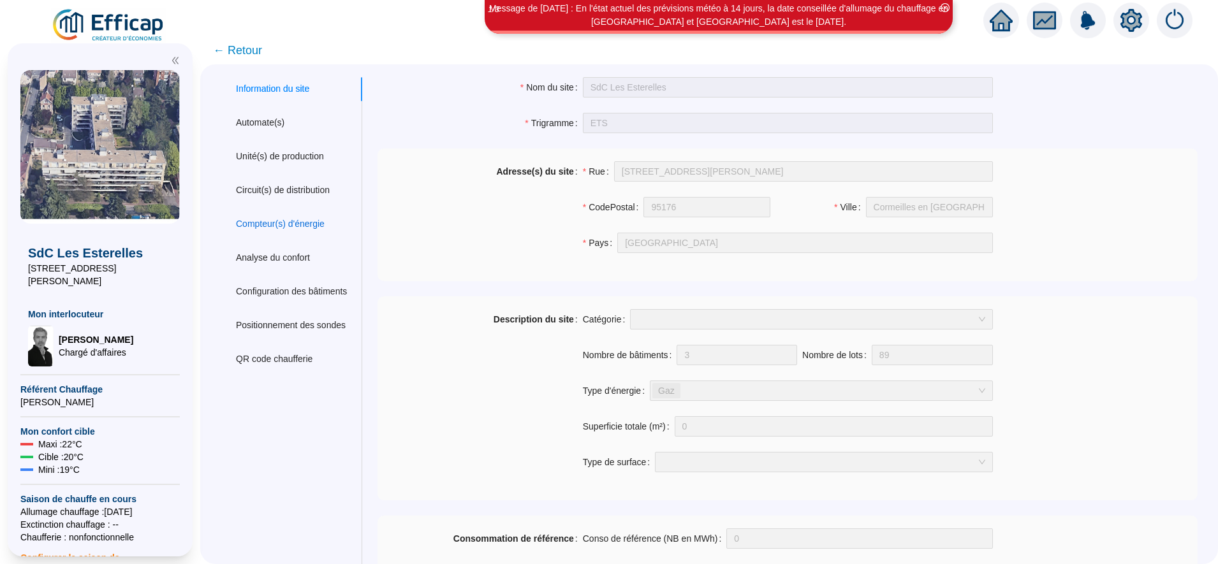
click at [283, 231] on div "Compteur(s) d'énergie" at bounding box center [280, 223] width 89 height 13
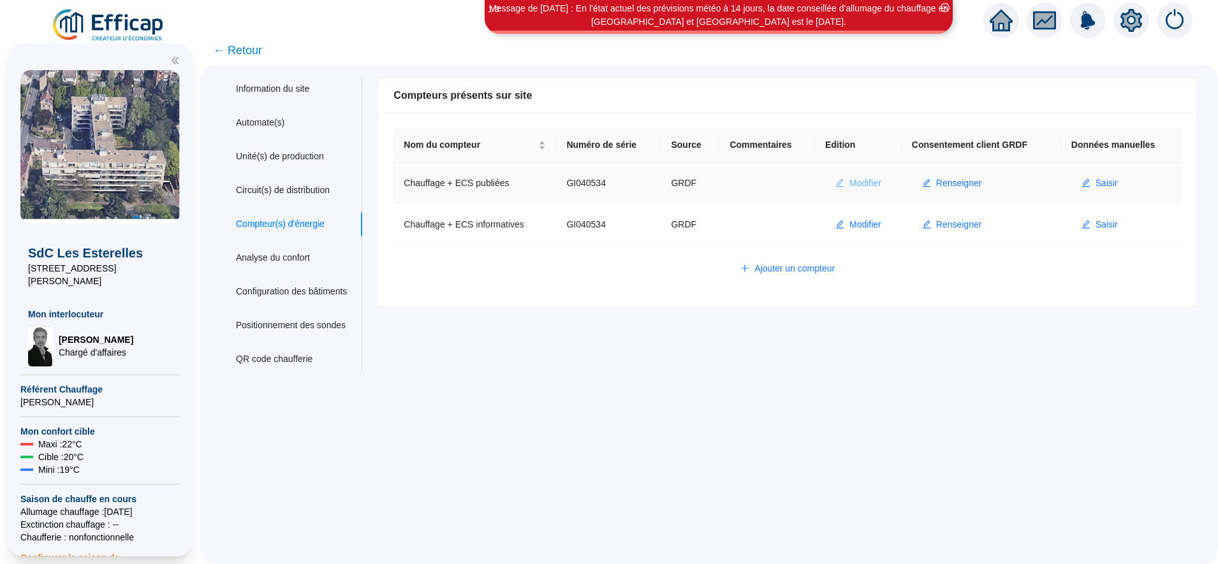
click at [855, 186] on span "Modifier" at bounding box center [866, 183] width 32 height 13
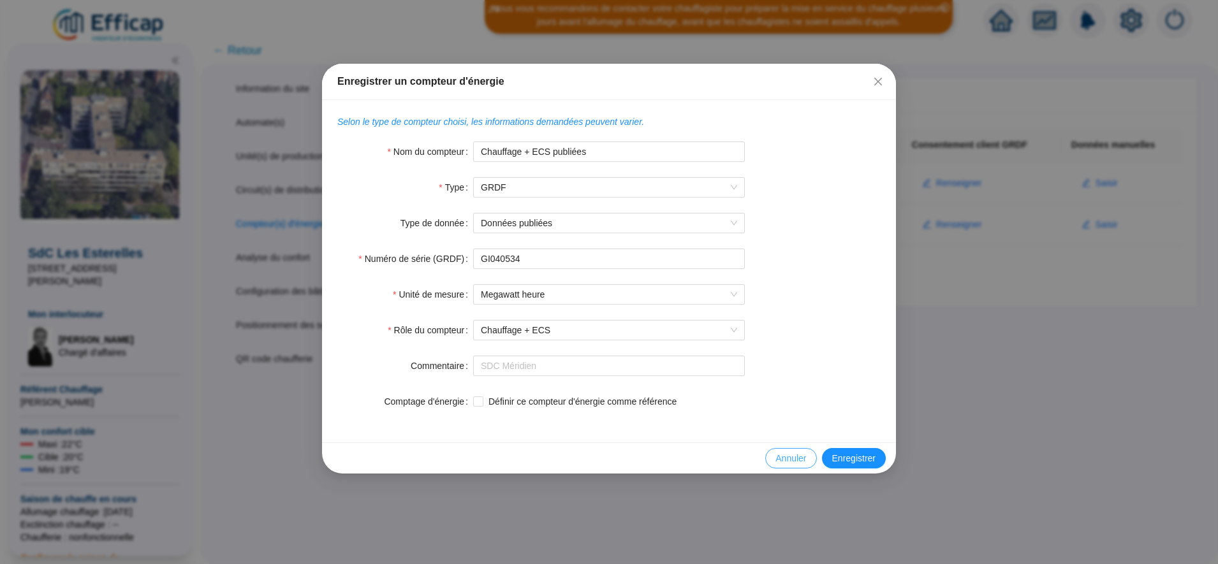
click at [788, 455] on span "Annuler" at bounding box center [791, 458] width 31 height 13
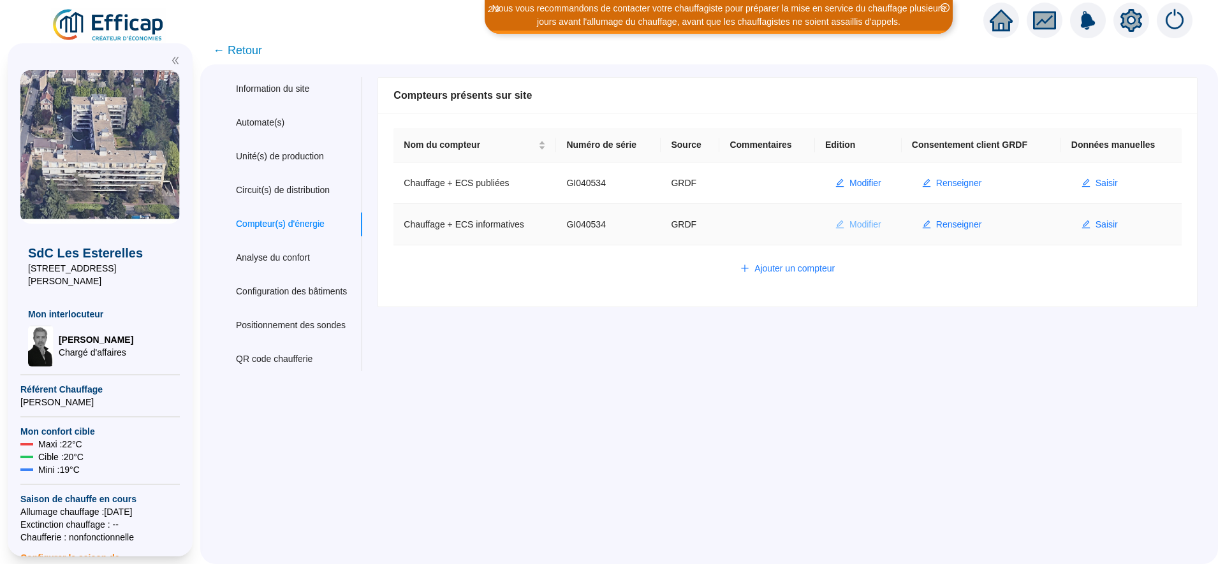
click at [867, 231] on span "Modifier" at bounding box center [866, 224] width 32 height 13
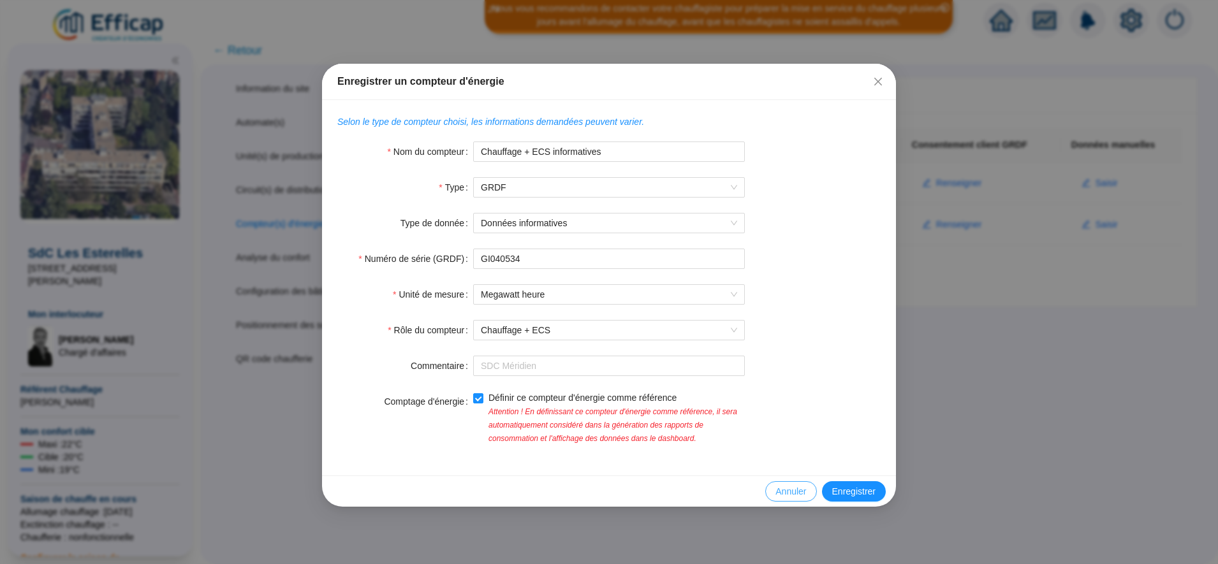
click at [800, 496] on span "Annuler" at bounding box center [791, 491] width 31 height 13
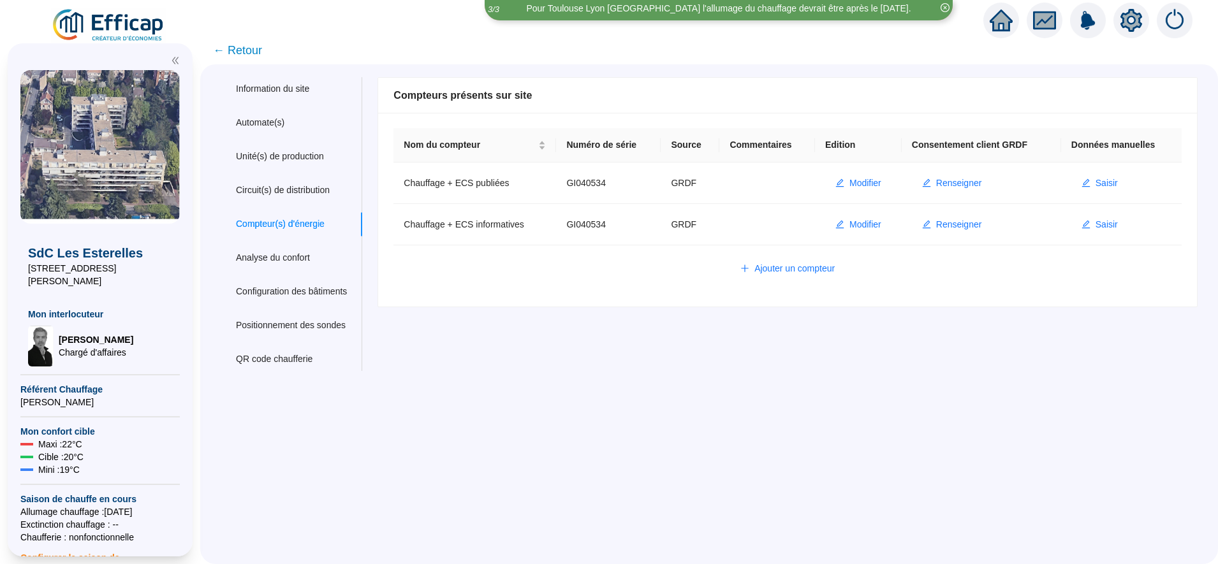
click at [258, 51] on span "← Retour" at bounding box center [237, 50] width 49 height 18
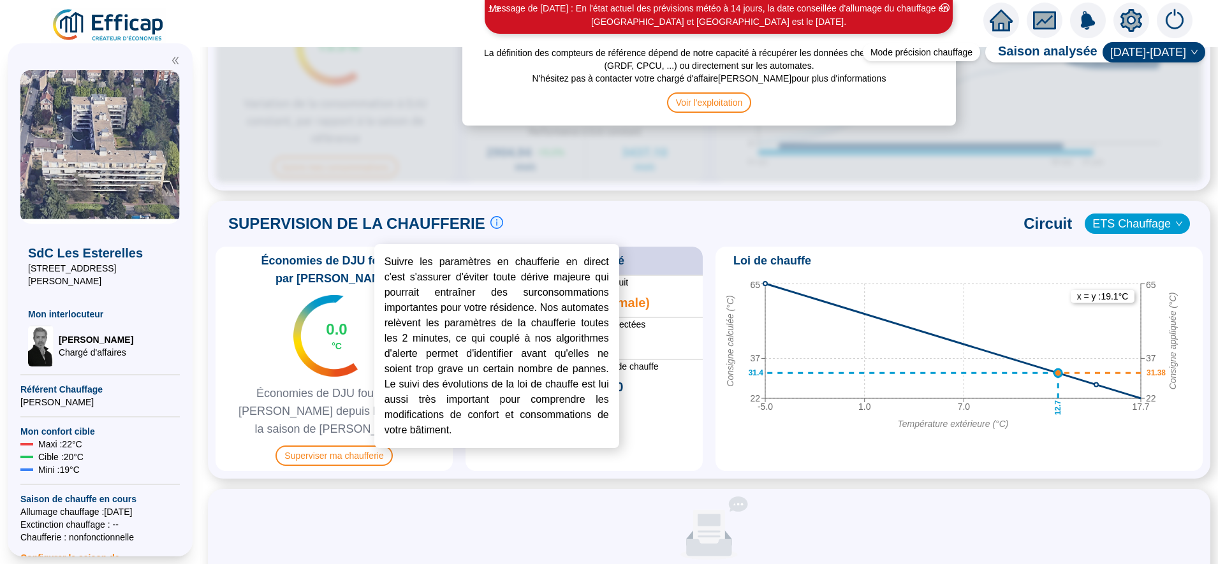
scroll to position [743, 0]
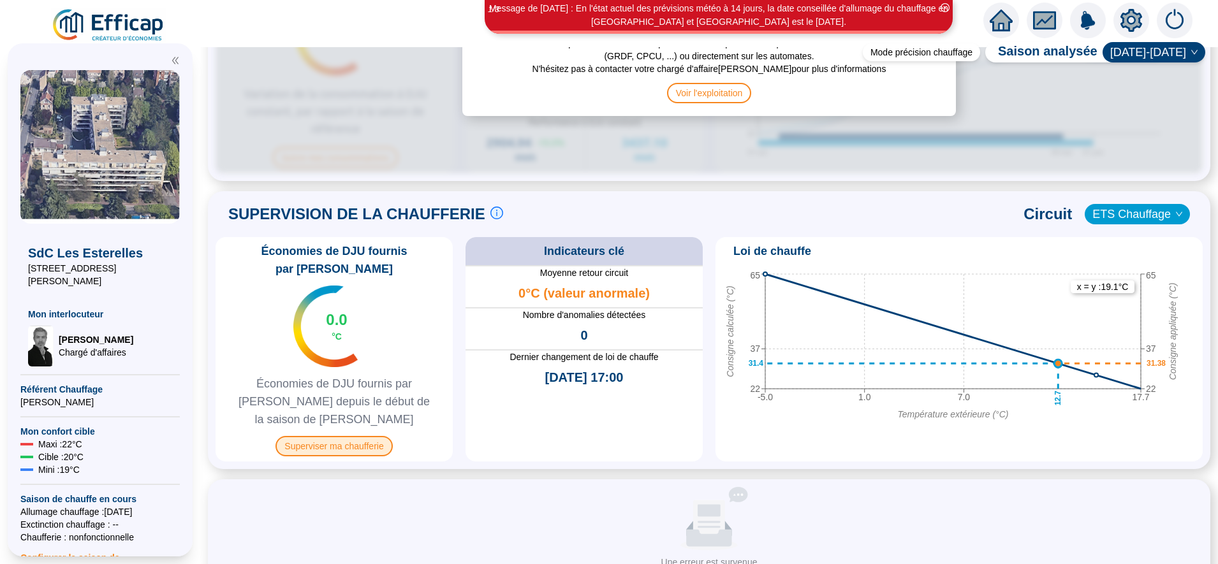
click at [365, 436] on span "Superviser ma chaufferie" at bounding box center [334, 446] width 117 height 20
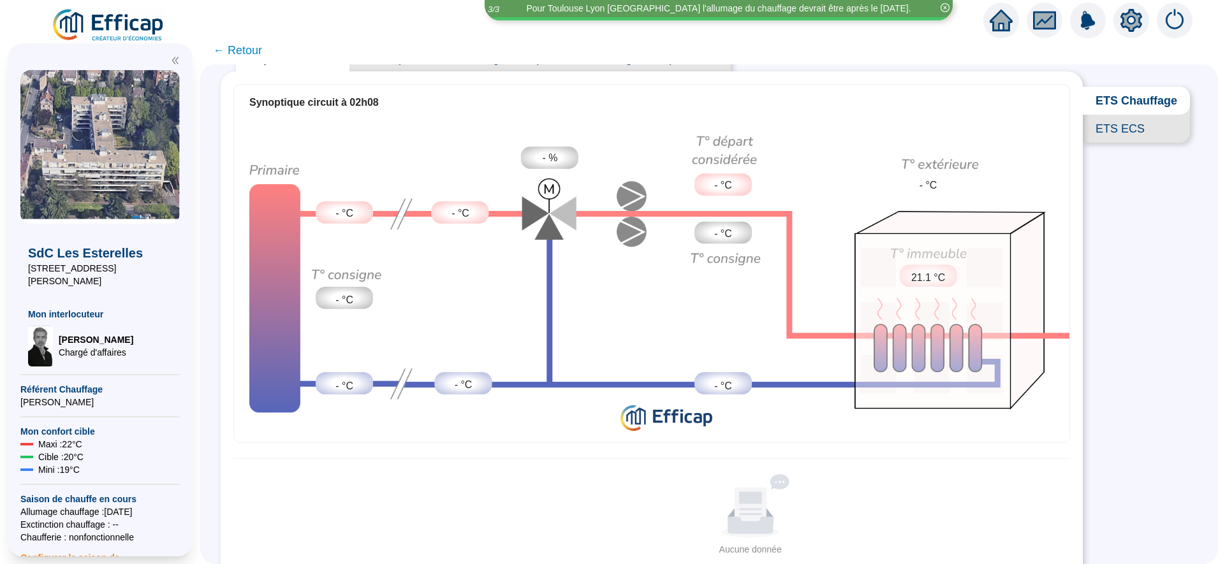
scroll to position [47, 0]
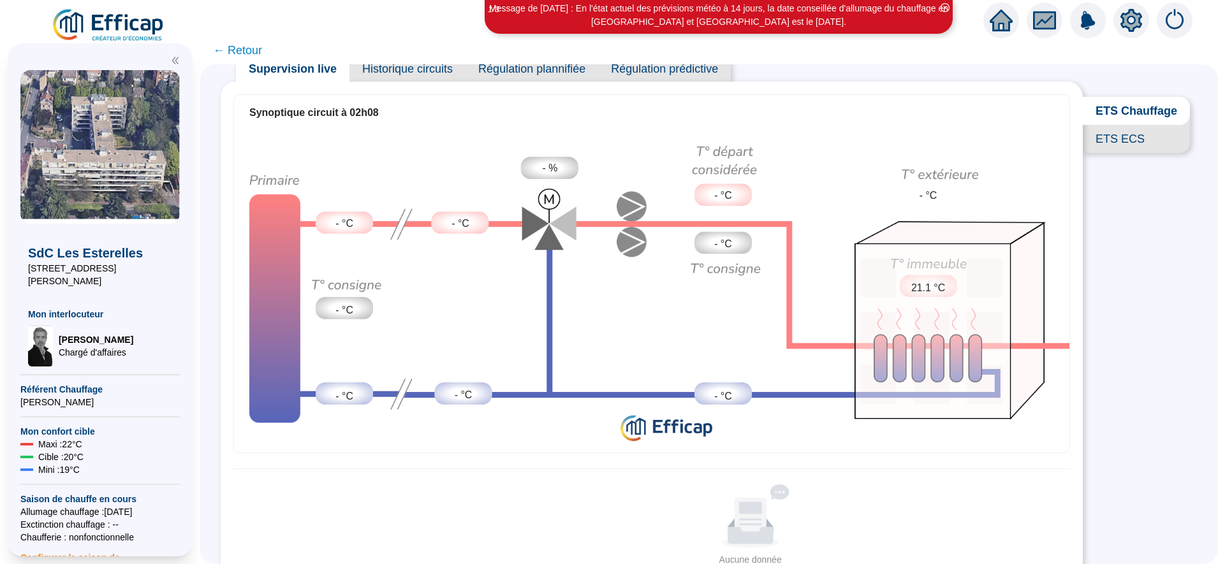
click at [262, 45] on span "← Retour" at bounding box center [237, 50] width 49 height 18
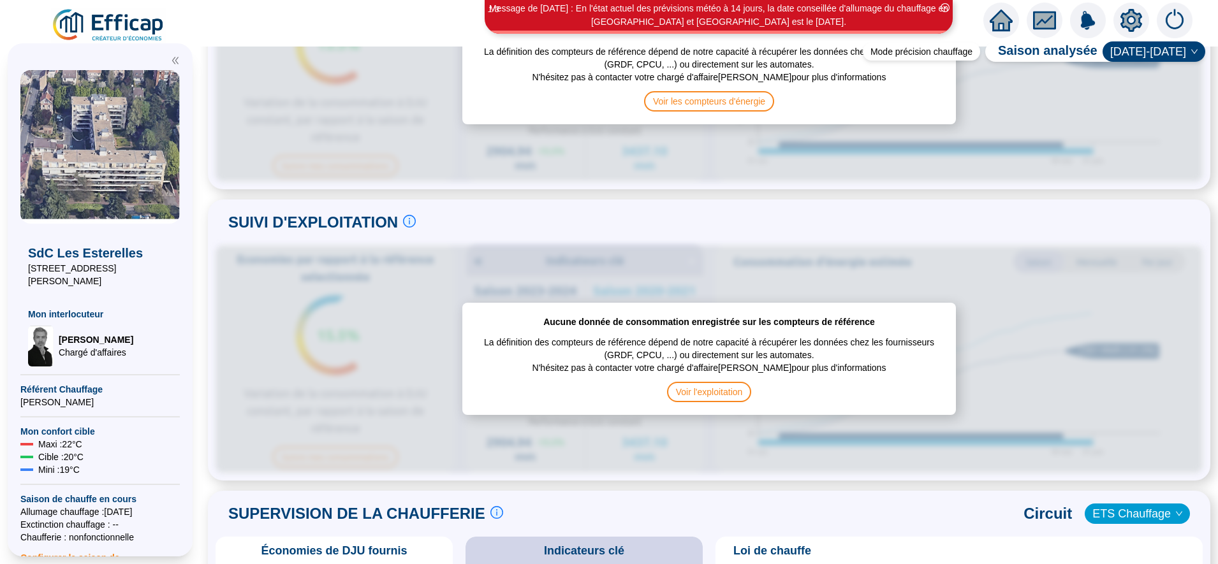
scroll to position [453, 0]
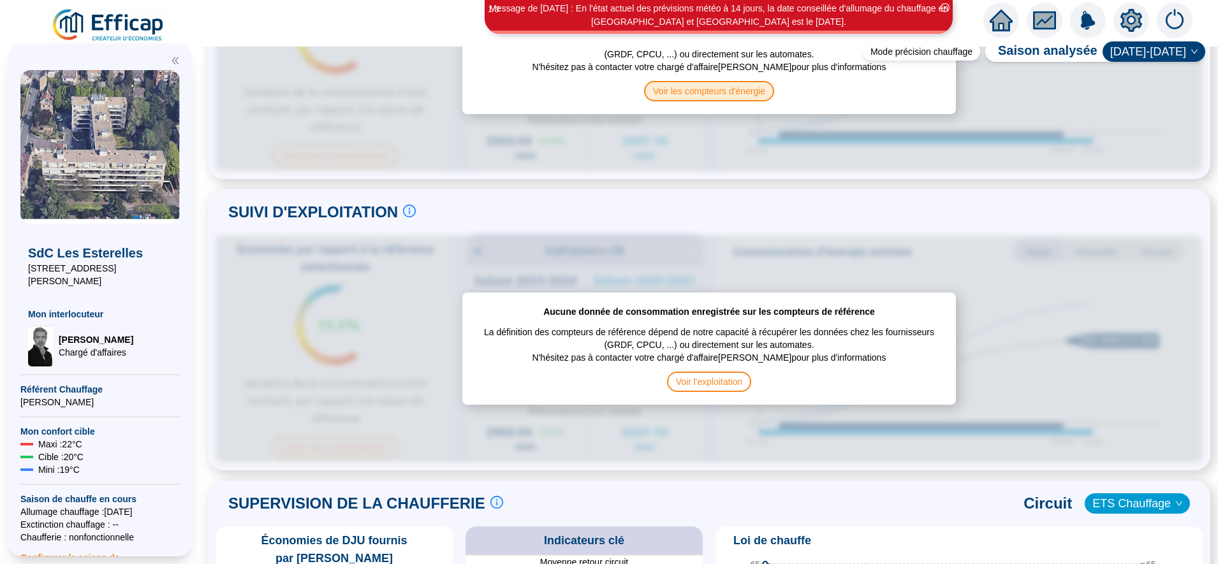
click at [687, 98] on span "Voir les compteurs d'énergie" at bounding box center [709, 91] width 130 height 20
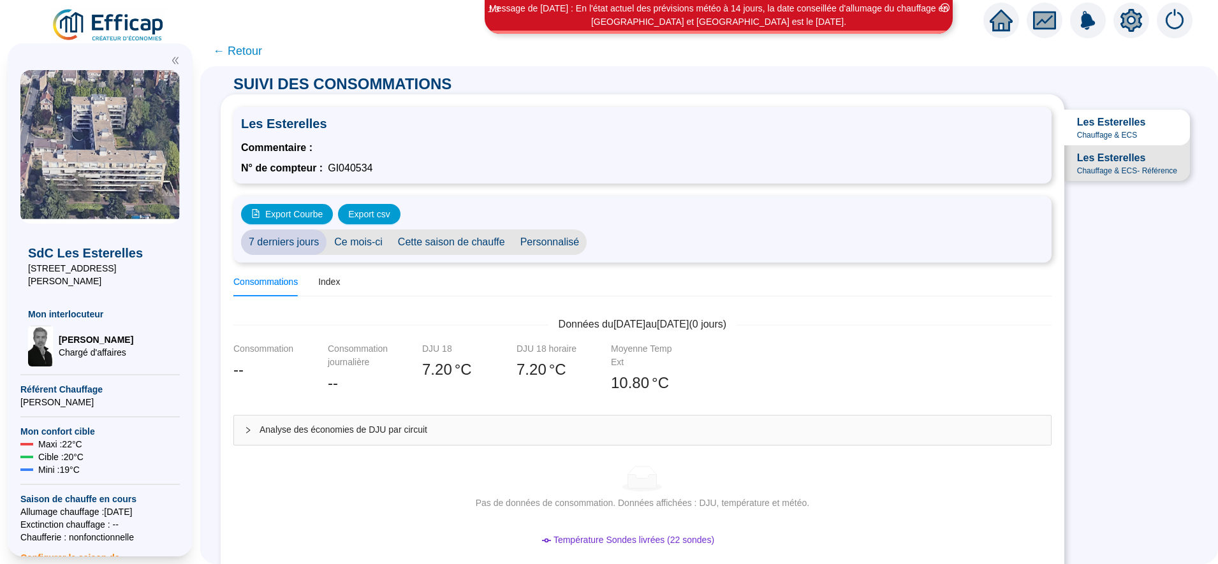
click at [248, 52] on span "← Retour" at bounding box center [237, 51] width 49 height 18
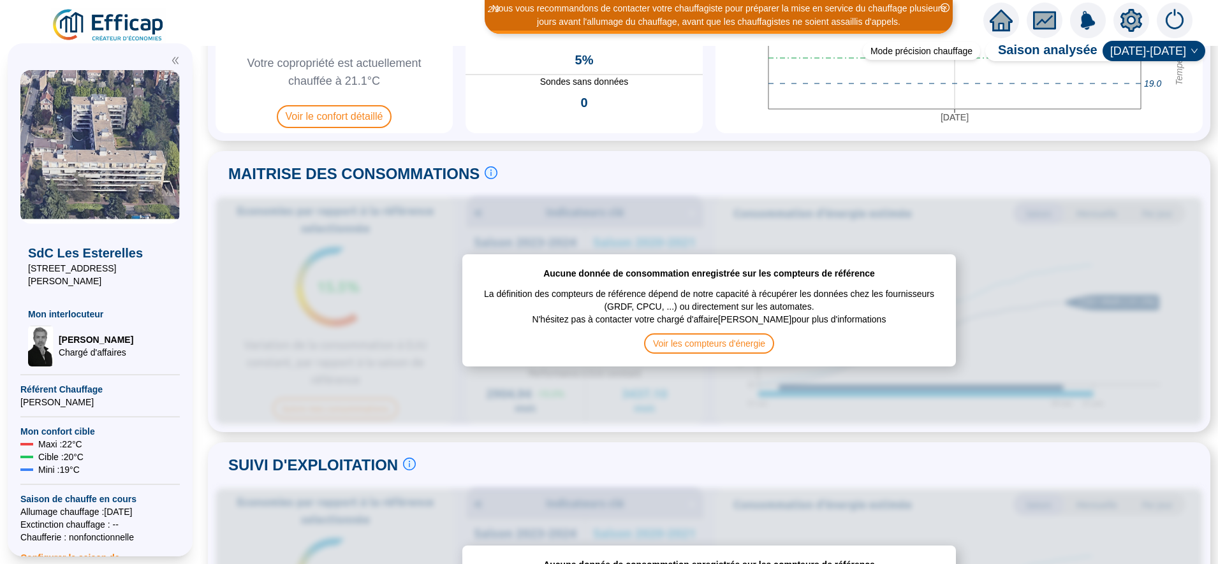
scroll to position [192, 0]
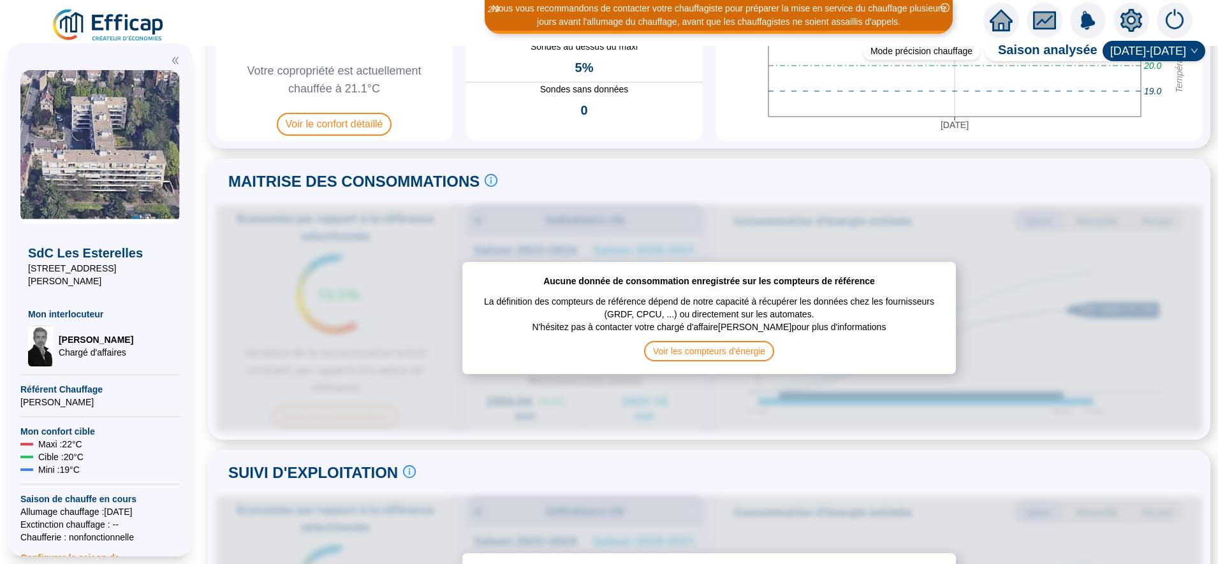
click at [996, 24] on icon "home" at bounding box center [1001, 20] width 23 height 18
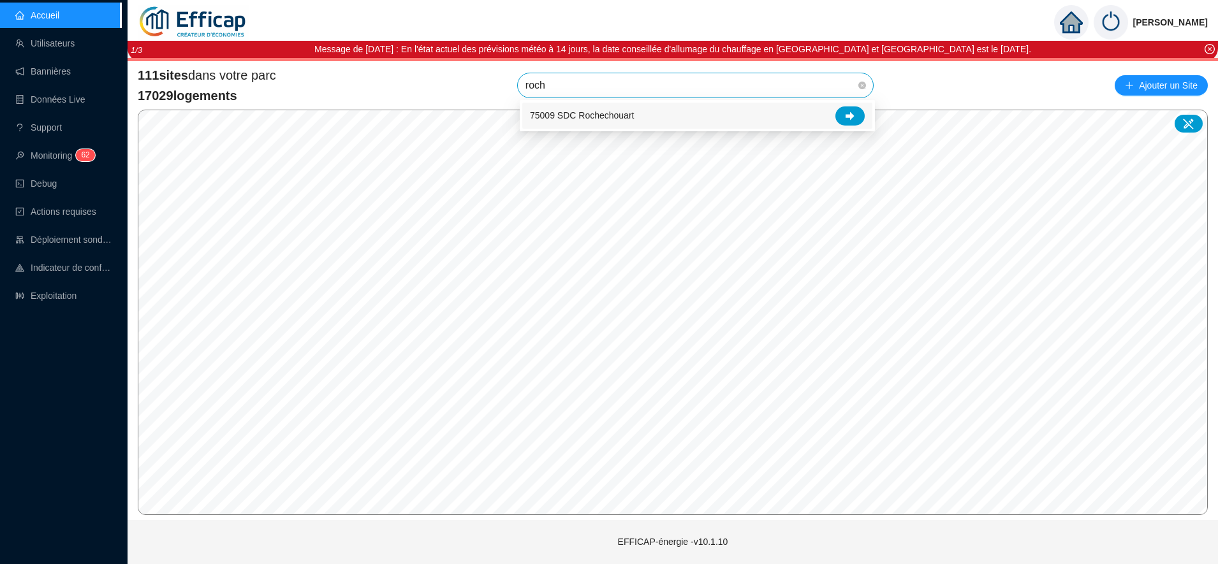
type input "roche"
click at [853, 114] on icon at bounding box center [850, 116] width 9 height 9
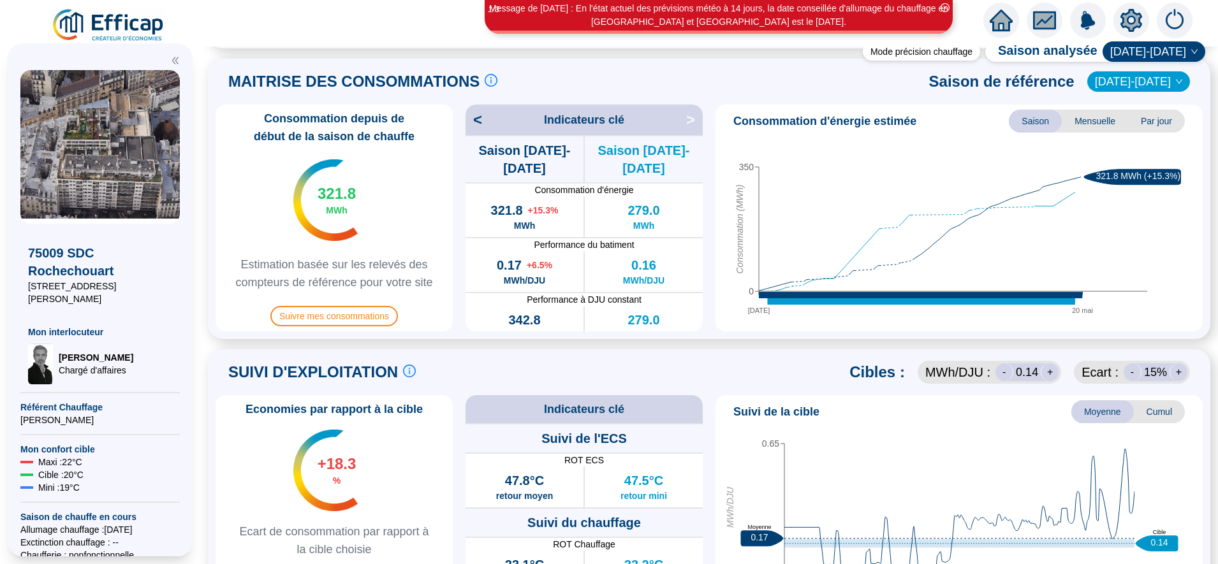
scroll to position [279, 0]
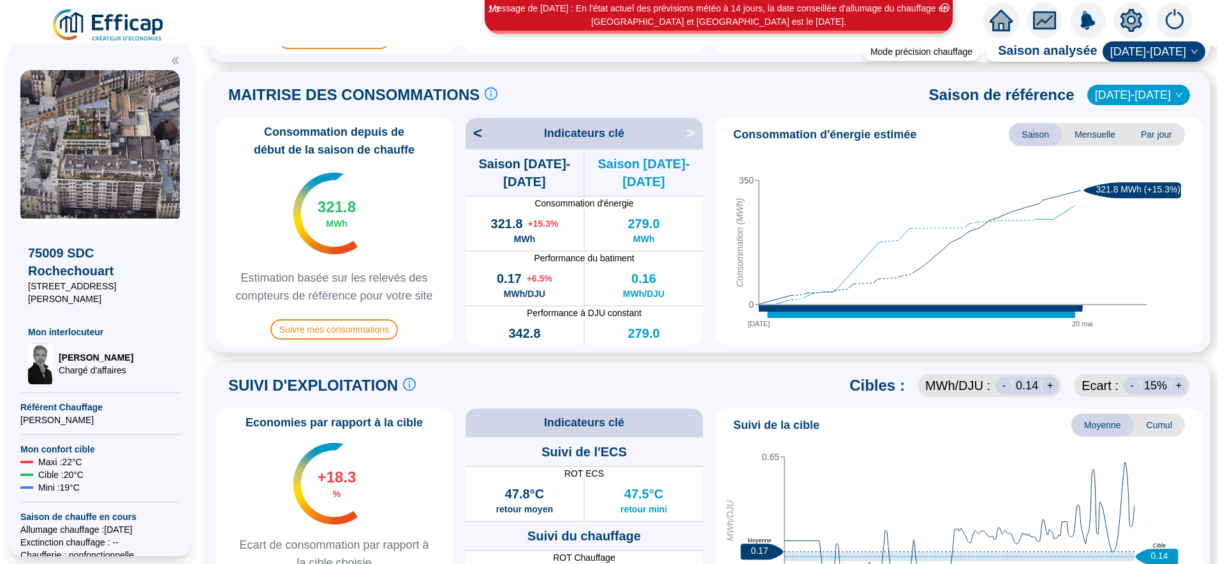
click at [1131, 26] on icon "setting" at bounding box center [1132, 20] width 22 height 20
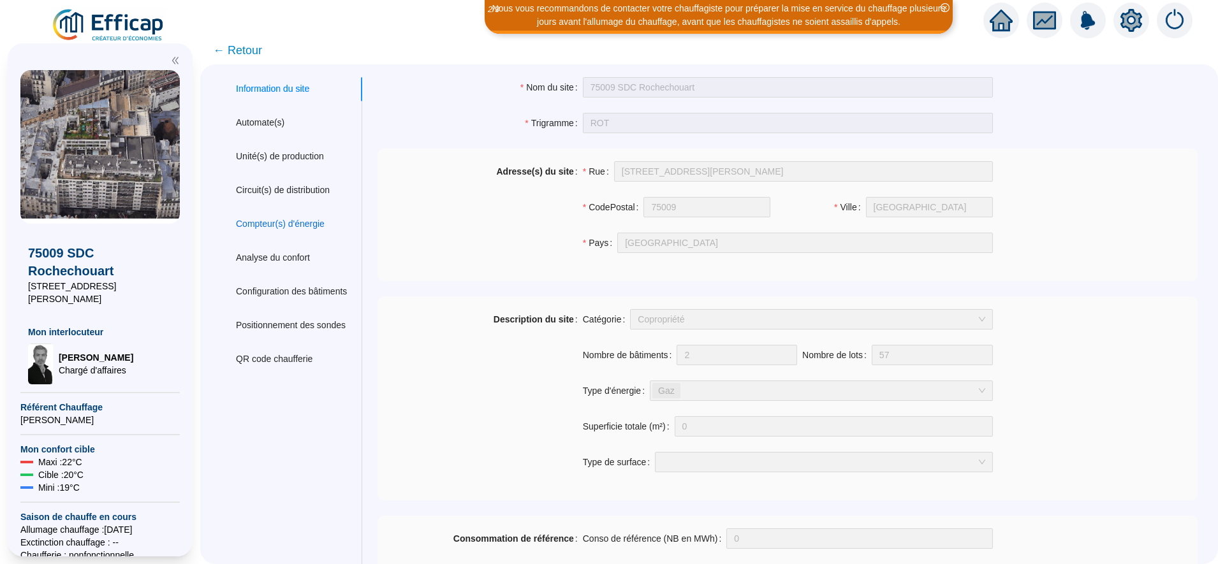
click at [314, 224] on div "Compteur(s) d'énergie" at bounding box center [280, 223] width 89 height 13
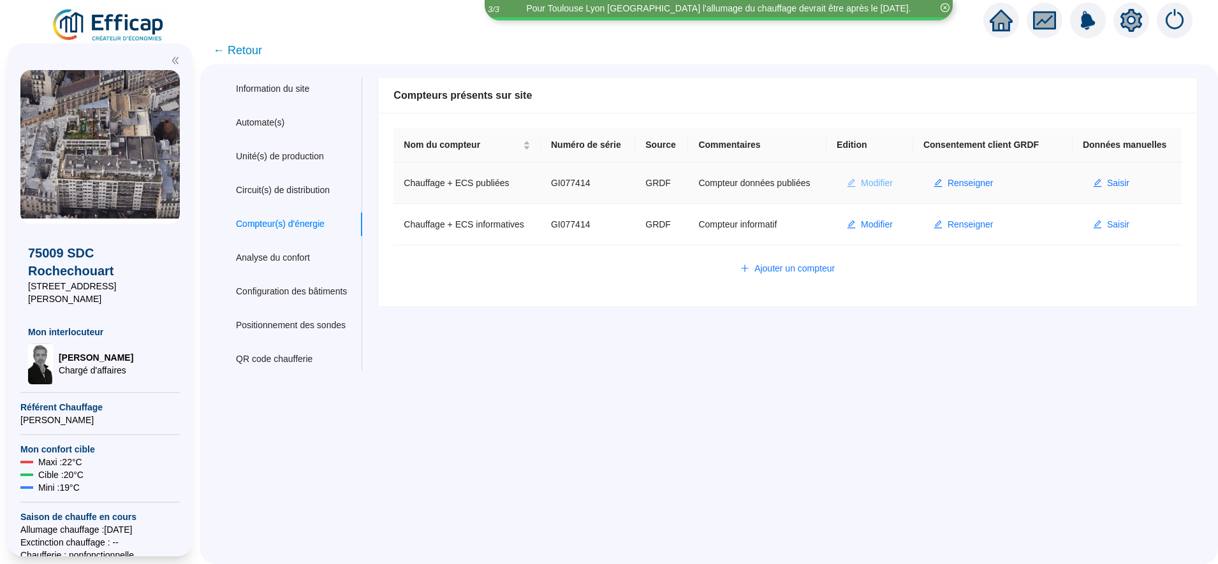
click at [867, 187] on span "Modifier" at bounding box center [877, 183] width 32 height 13
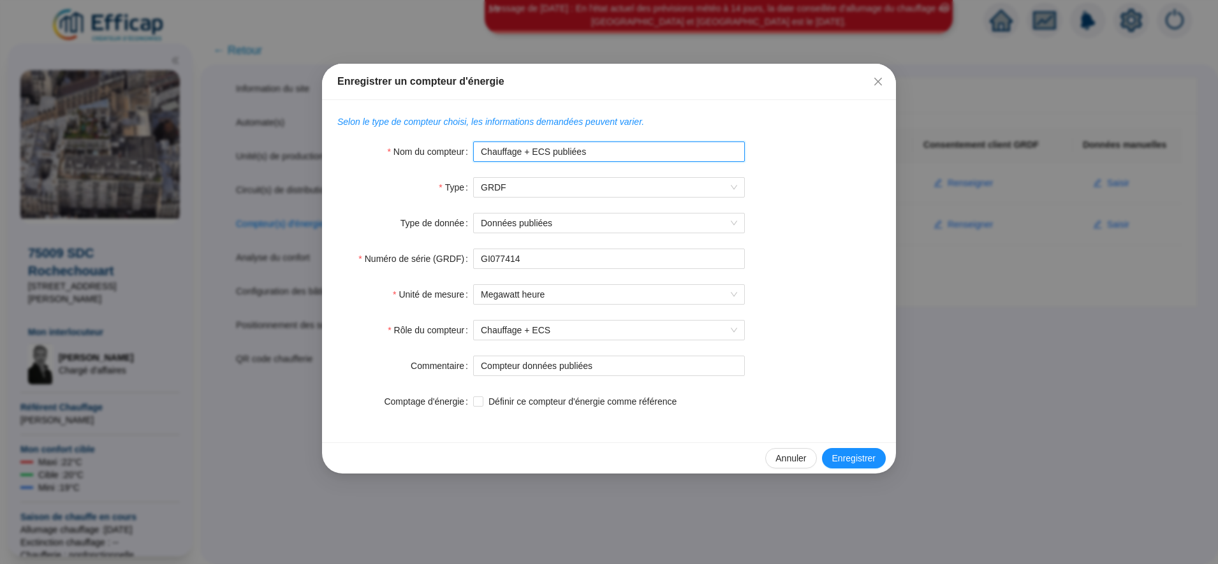
click at [608, 158] on input "Chauffage + ECS publiées" at bounding box center [609, 152] width 272 height 20
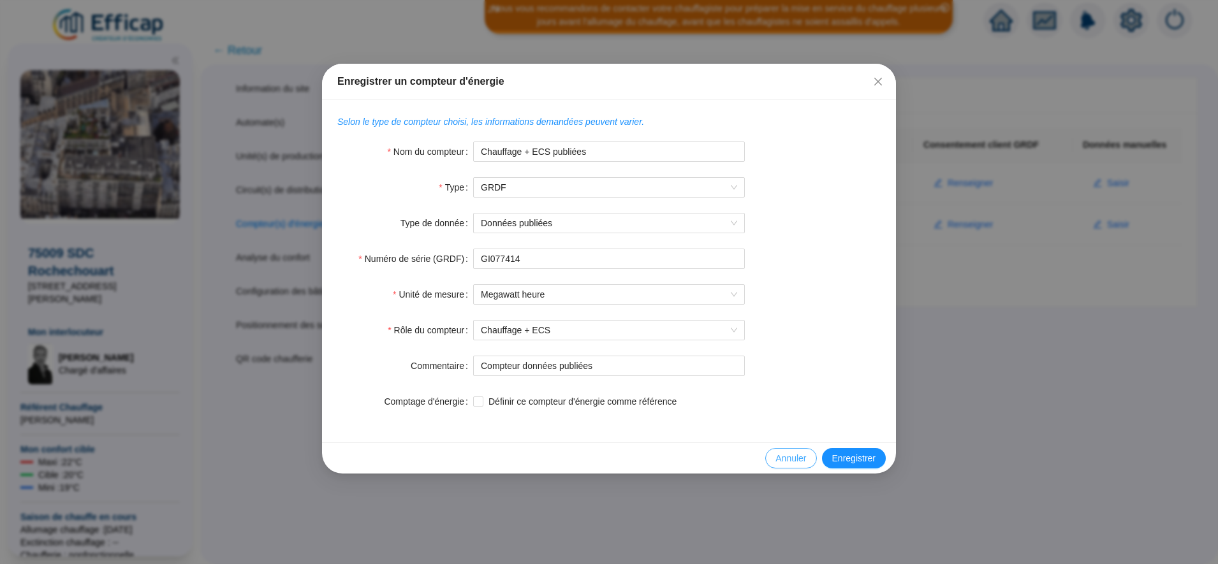
click at [792, 457] on span "Annuler" at bounding box center [791, 458] width 31 height 13
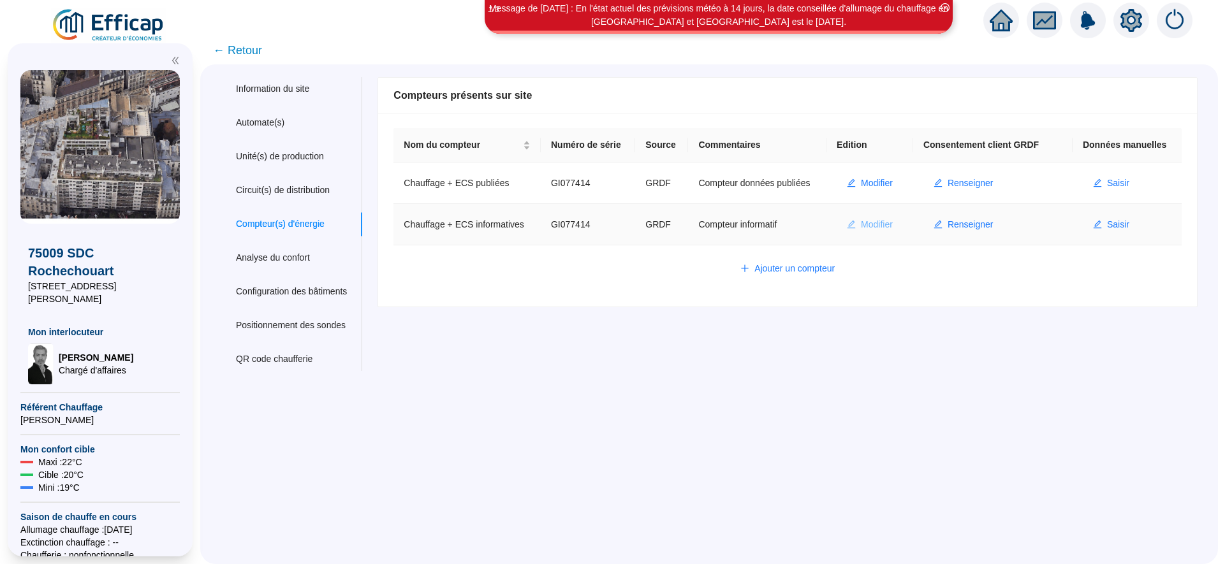
click at [874, 227] on span "Modifier" at bounding box center [877, 224] width 32 height 13
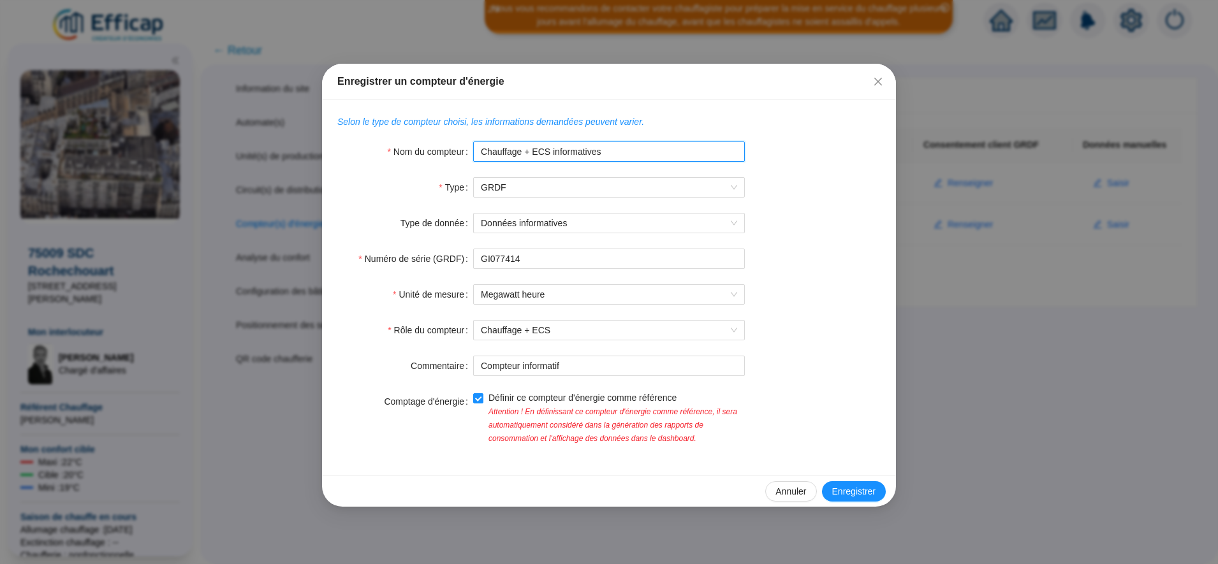
click at [617, 150] on input "Chauffage + ECS informatives" at bounding box center [609, 152] width 272 height 20
click at [854, 485] on span "Enregistrer" at bounding box center [853, 491] width 43 height 13
